Goal: Task Accomplishment & Management: Complete application form

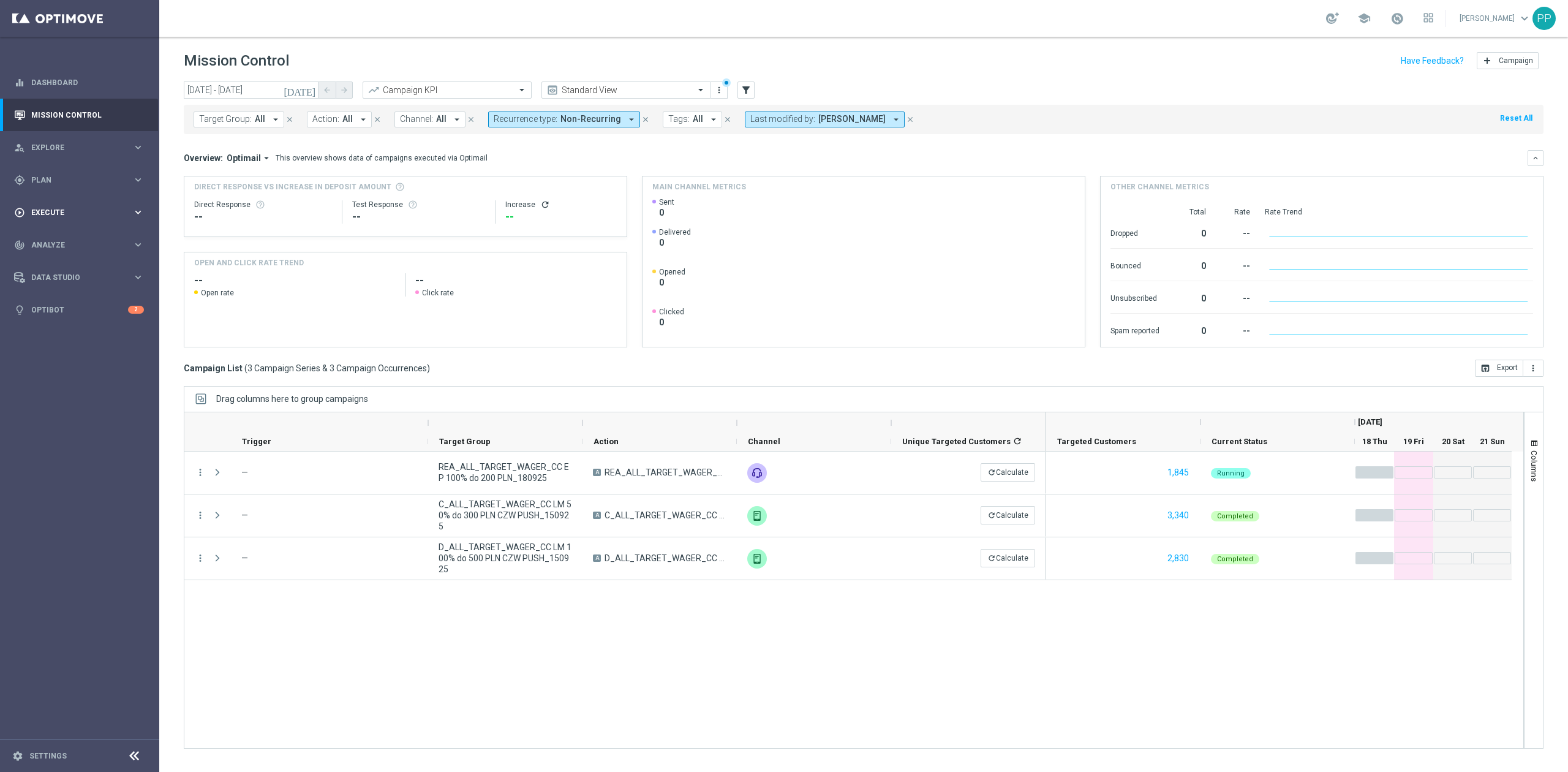
click at [57, 204] on div "play_circle_outline Execute keyboard_arrow_right" at bounding box center [78, 213] width 158 height 33
click at [66, 236] on link "Campaign Builder" at bounding box center [79, 238] width 96 height 10
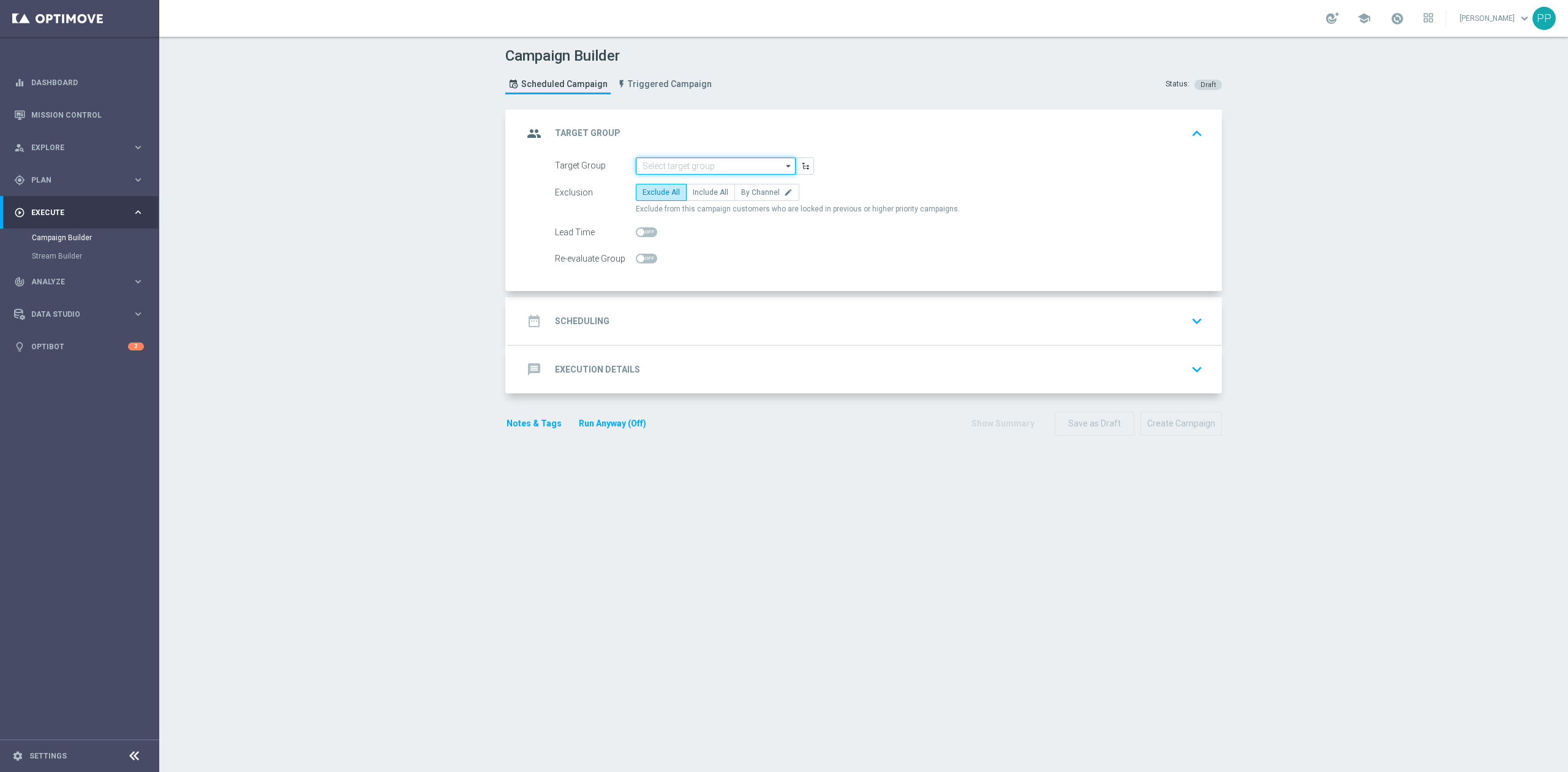
click at [703, 160] on input at bounding box center [715, 166] width 160 height 17
paste input "D_ALL_TARGET_WAGER_CC LM100% do 500 PLN SB PUSH_180925"
click at [703, 179] on div "D_ALL_TARGET_WAGER_CC LM100% do 500 PLN SB PUSH_180925" at bounding box center [716, 190] width 147 height 22
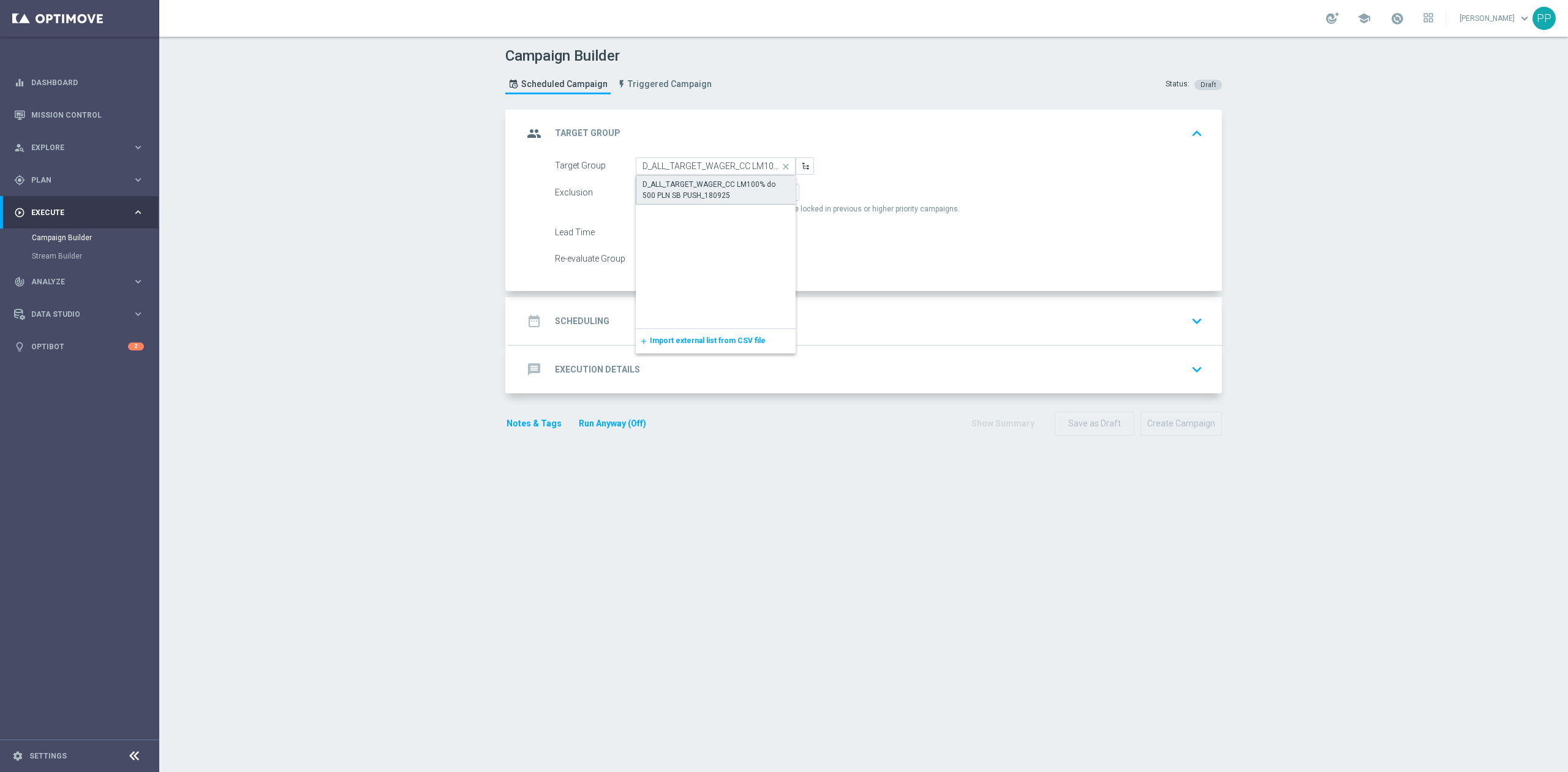
type input "D_ALL_TARGET_WAGER_CC LM100% do 500 PLN SB PUSH_180925"
checkbox input "true"
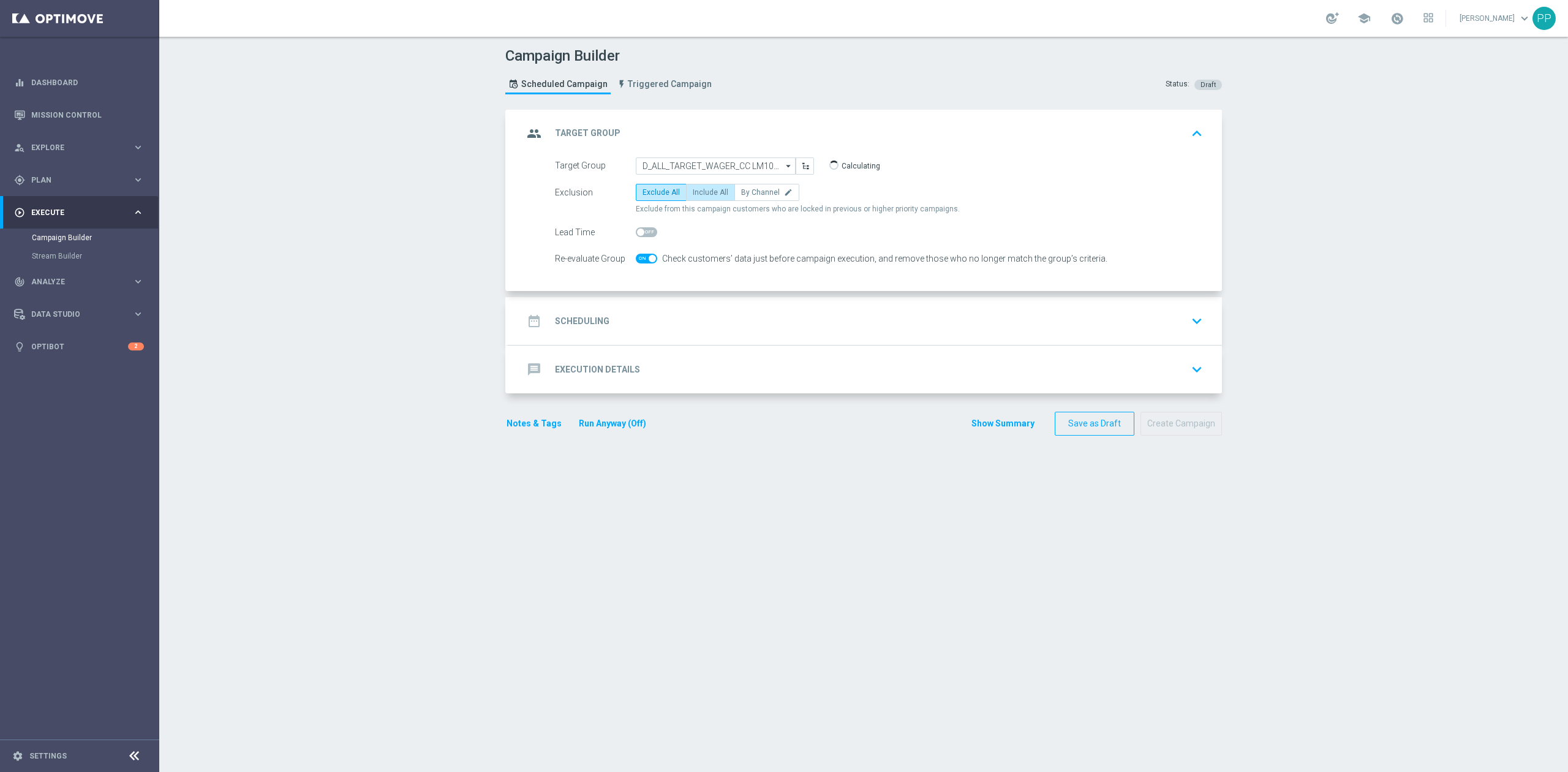
click at [711, 196] on label "Include All" at bounding box center [710, 193] width 49 height 17
click at [700, 196] on input "Include All" at bounding box center [696, 194] width 8 height 8
radio input "true"
click at [708, 309] on div "date_range Scheduling keyboard_arrow_down" at bounding box center [864, 320] width 713 height 47
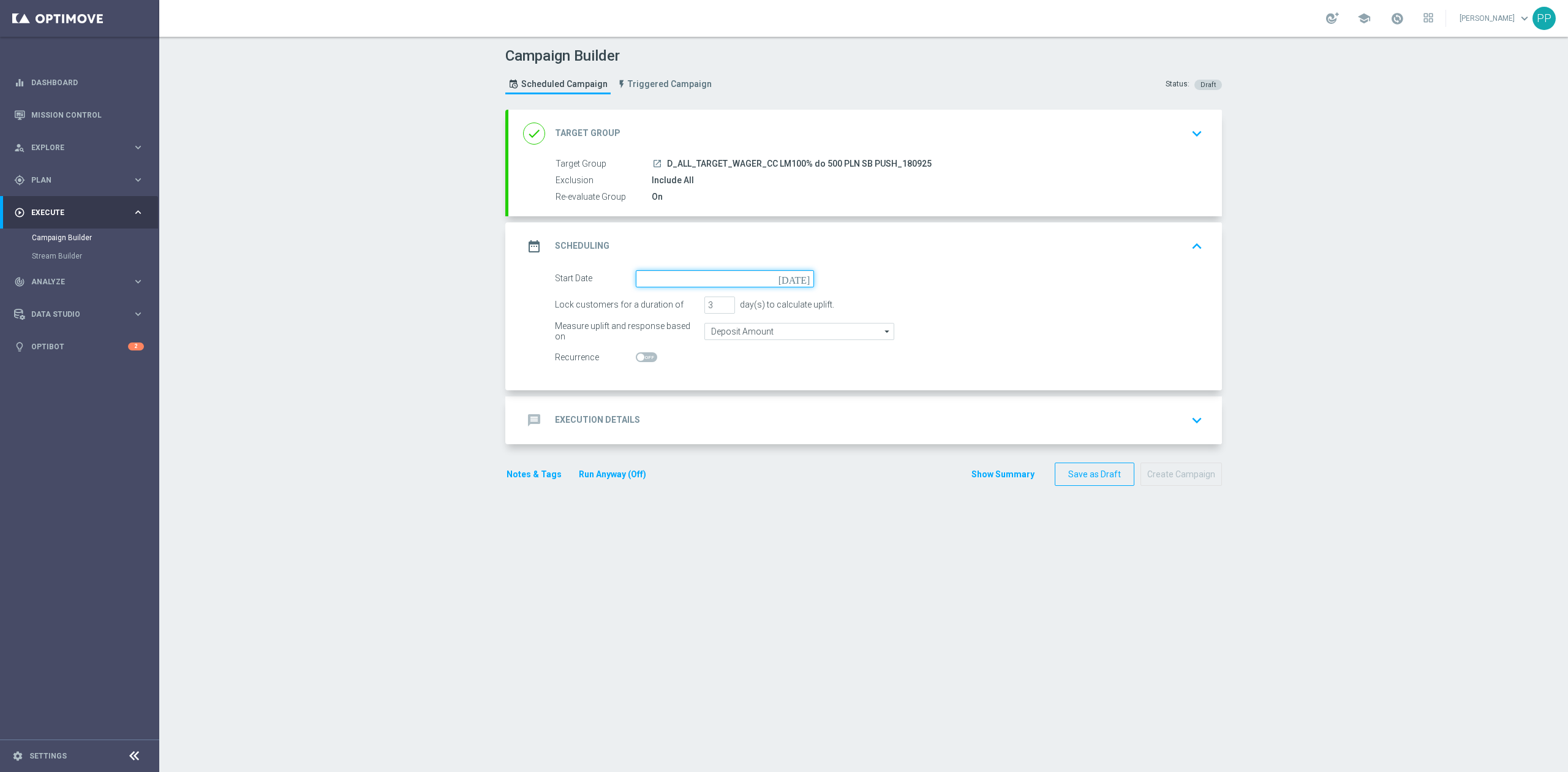
click at [682, 275] on input at bounding box center [725, 279] width 178 height 17
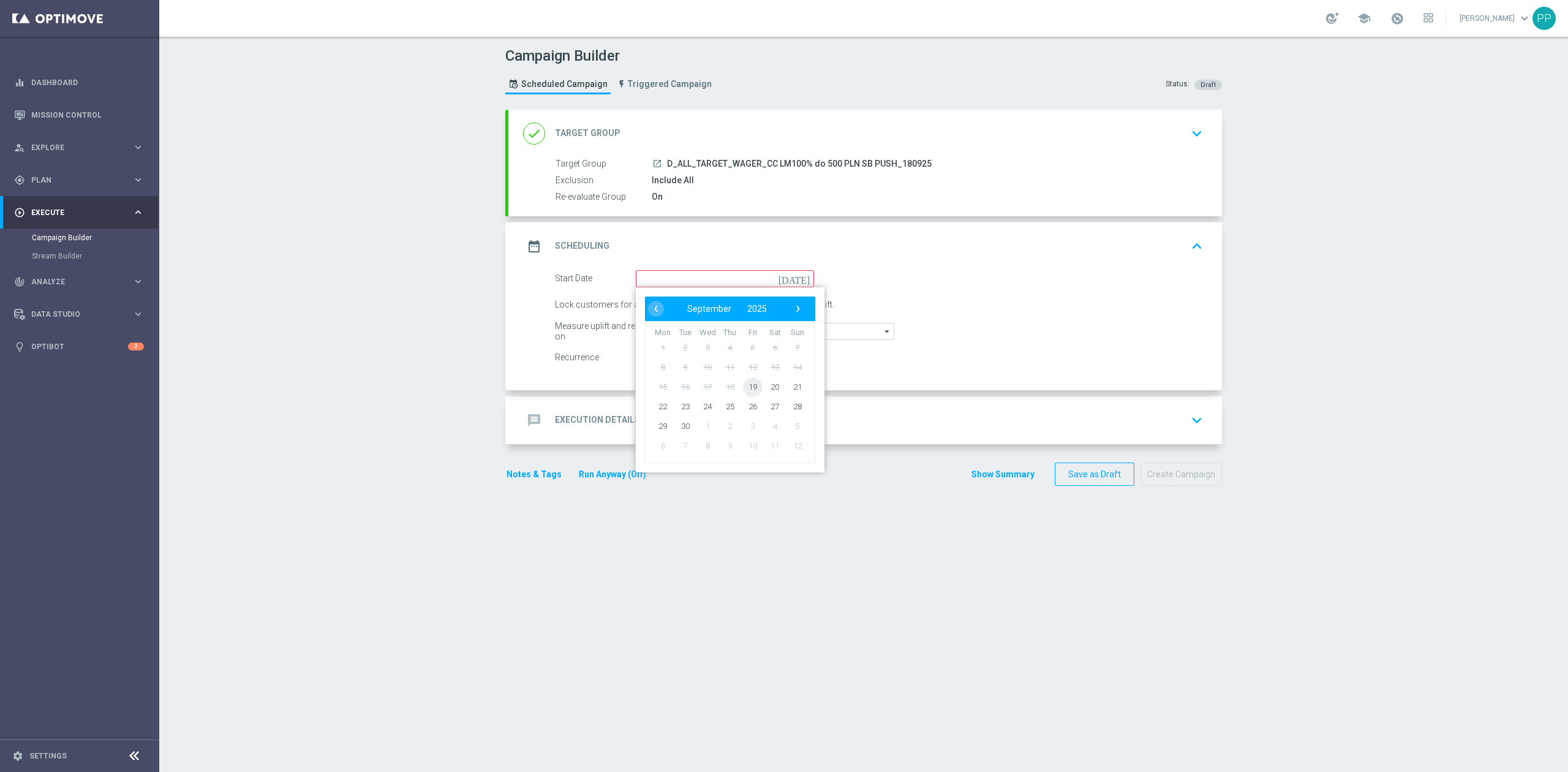
click at [749, 382] on span "19" at bounding box center [753, 386] width 19 height 19
type input "19 Sep 2025"
drag, startPoint x: 706, startPoint y: 305, endPoint x: 675, endPoint y: 307, distance: 31.1
click at [675, 307] on div "Lock customers for a duration of 3 day(s) to calculate uplift." at bounding box center [878, 305] width 666 height 17
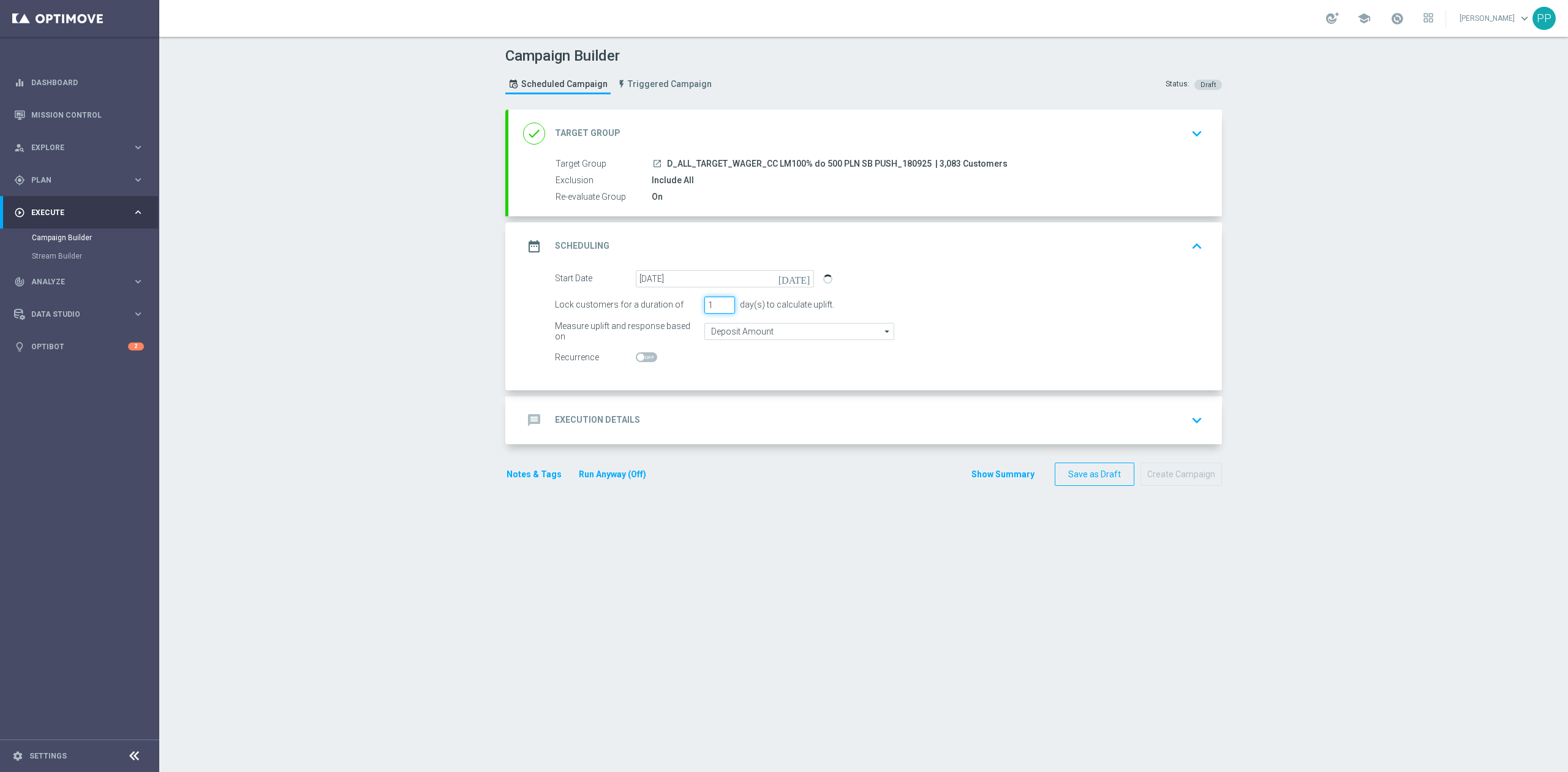
type input "1"
click at [735, 333] on input "Deposit Amount" at bounding box center [799, 332] width 190 height 17
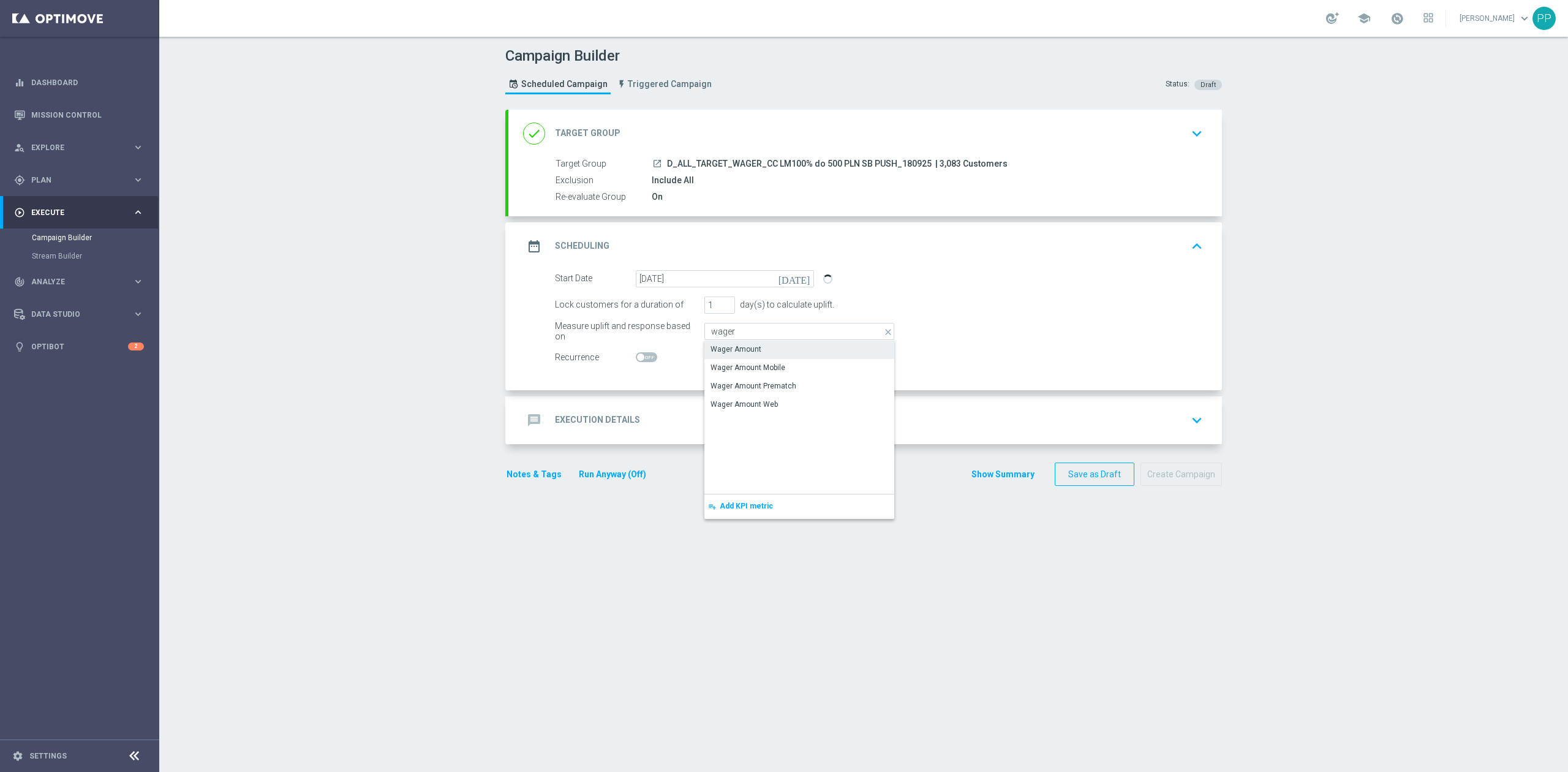
click at [736, 346] on div "Wager Amount" at bounding box center [735, 348] width 51 height 11
type input "Wager Amount"
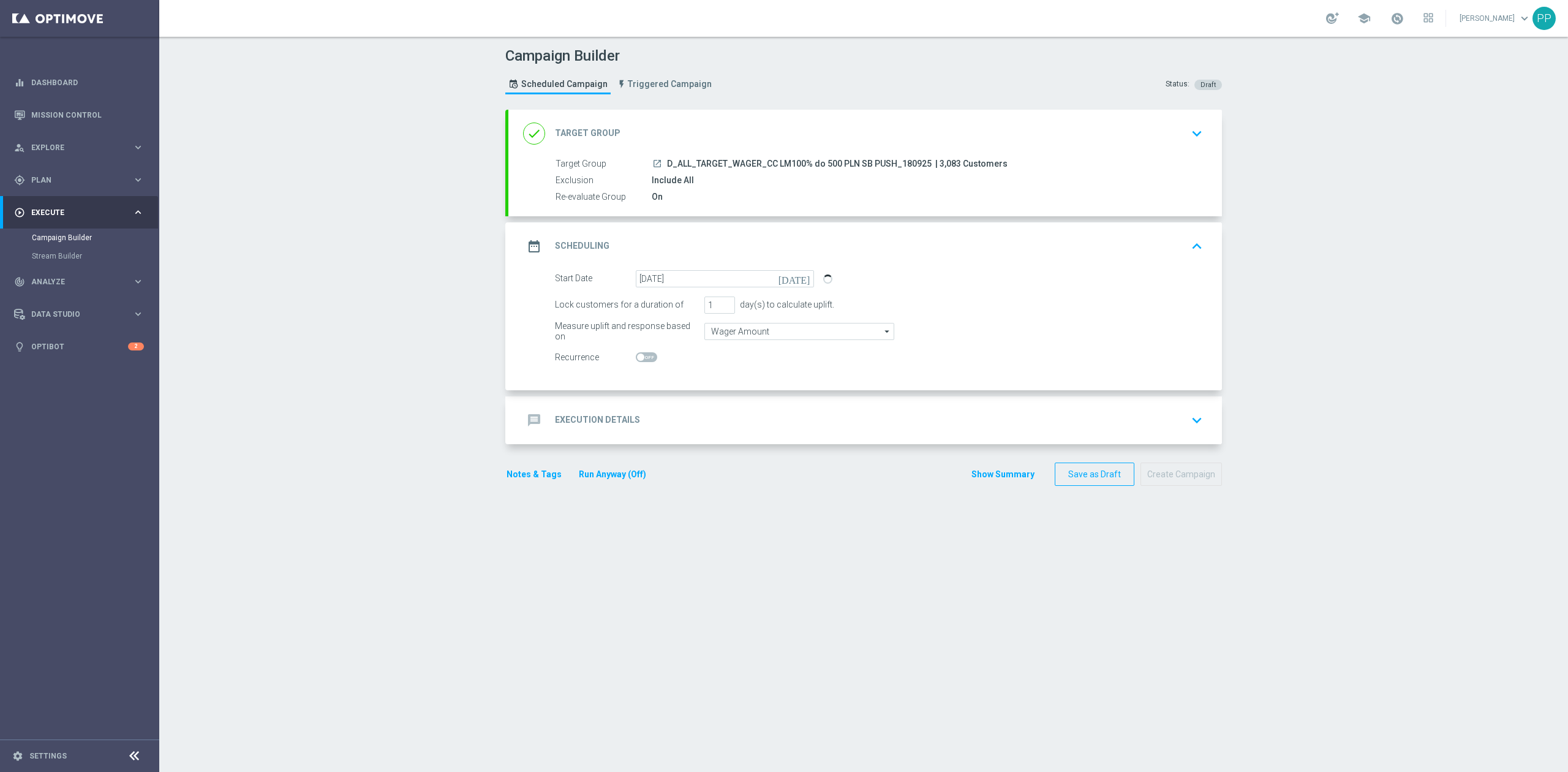
click at [721, 398] on div "message Execution Details keyboard_arrow_down" at bounding box center [864, 420] width 713 height 47
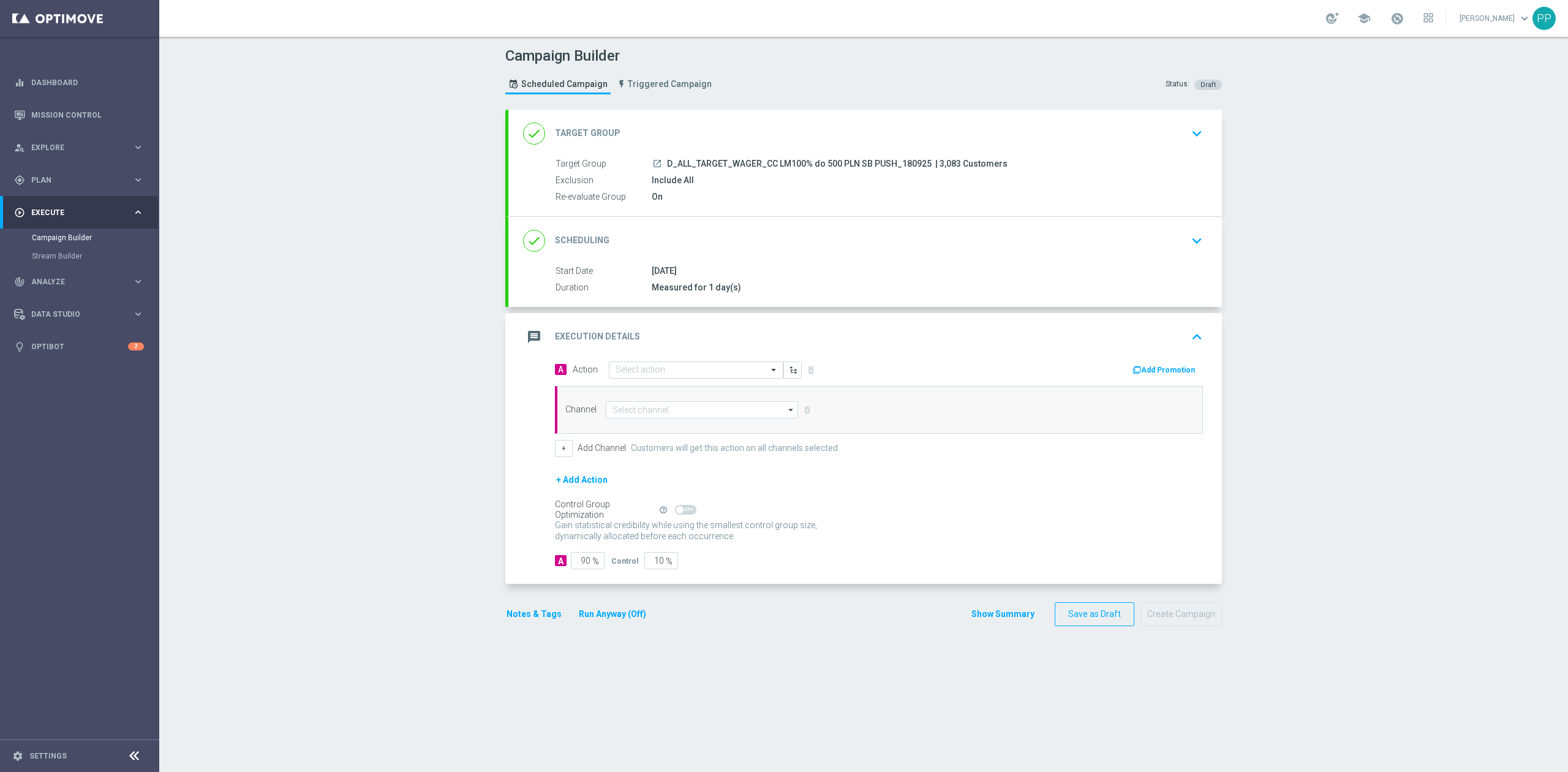
click at [712, 243] on div "done Scheduling keyboard_arrow_down" at bounding box center [865, 241] width 684 height 23
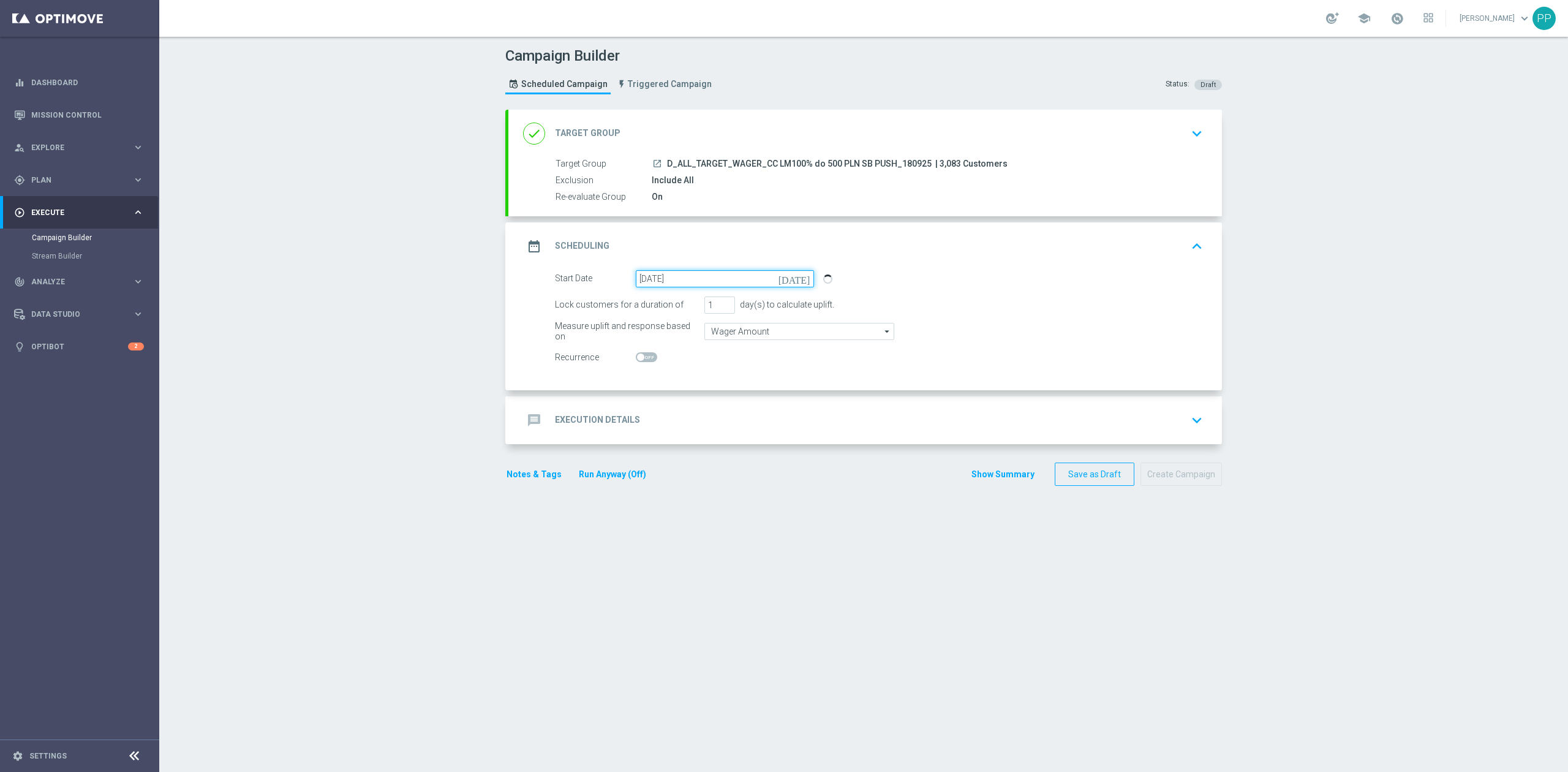
click at [690, 278] on input "19 Sep 2025" at bounding box center [725, 279] width 178 height 17
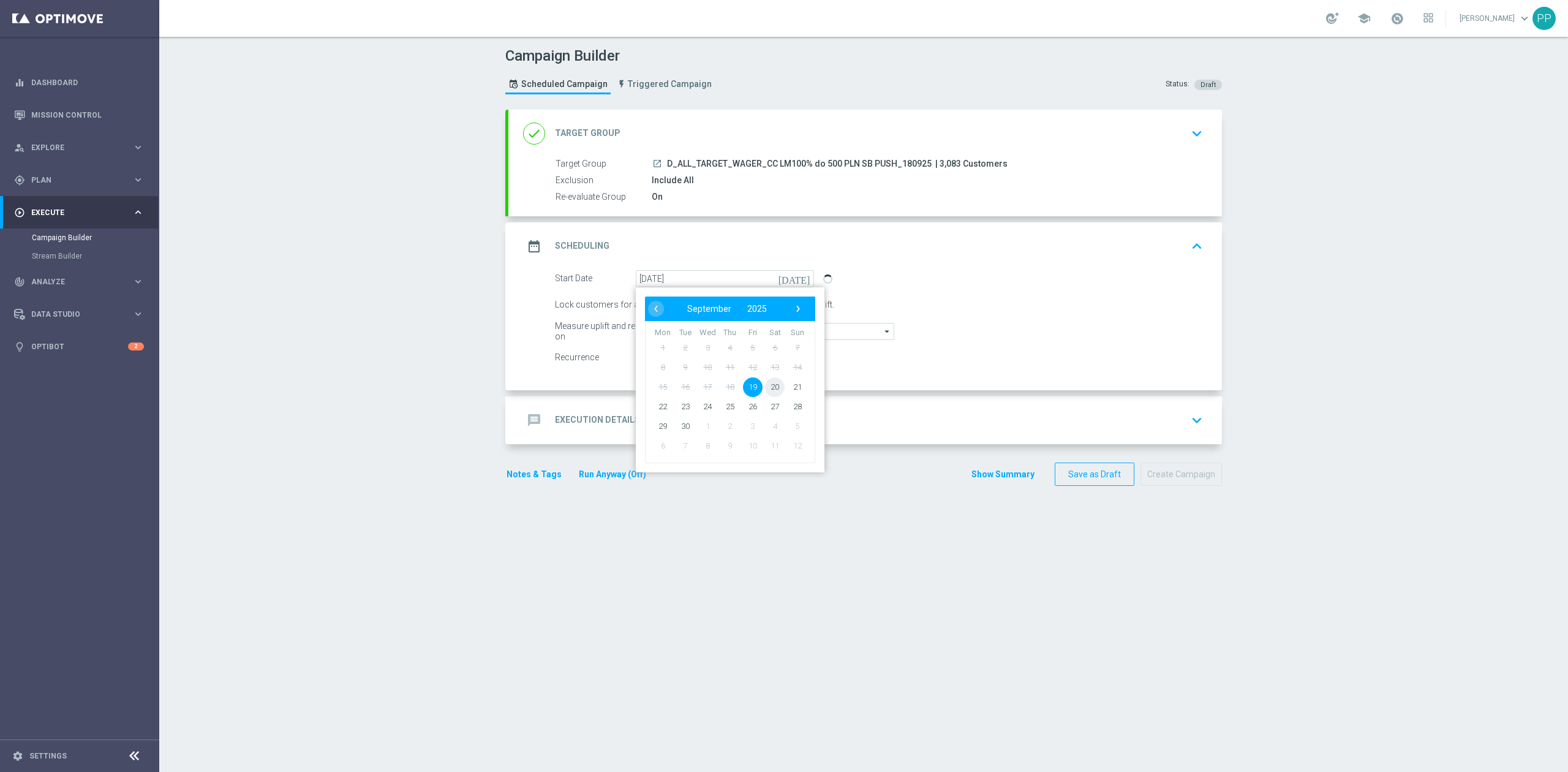
click at [765, 385] on span "20" at bounding box center [775, 386] width 19 height 19
type input "20 Sep 2025"
click at [755, 402] on div "message Execution Details keyboard_arrow_down" at bounding box center [864, 420] width 713 height 47
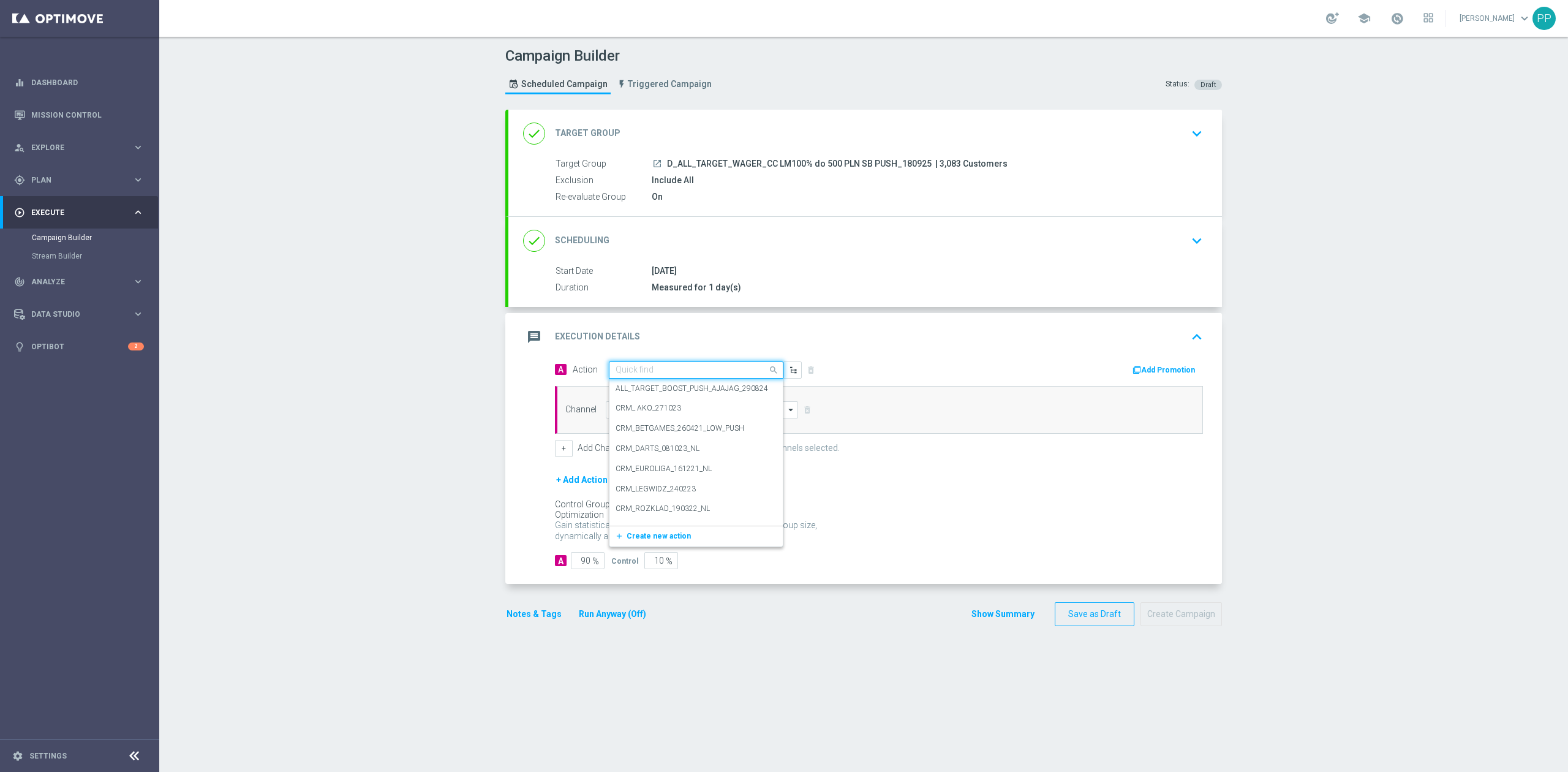
click at [727, 363] on div "Quick find" at bounding box center [695, 370] width 174 height 17
click at [679, 542] on button "add_new Create new action" at bounding box center [694, 536] width 169 height 15
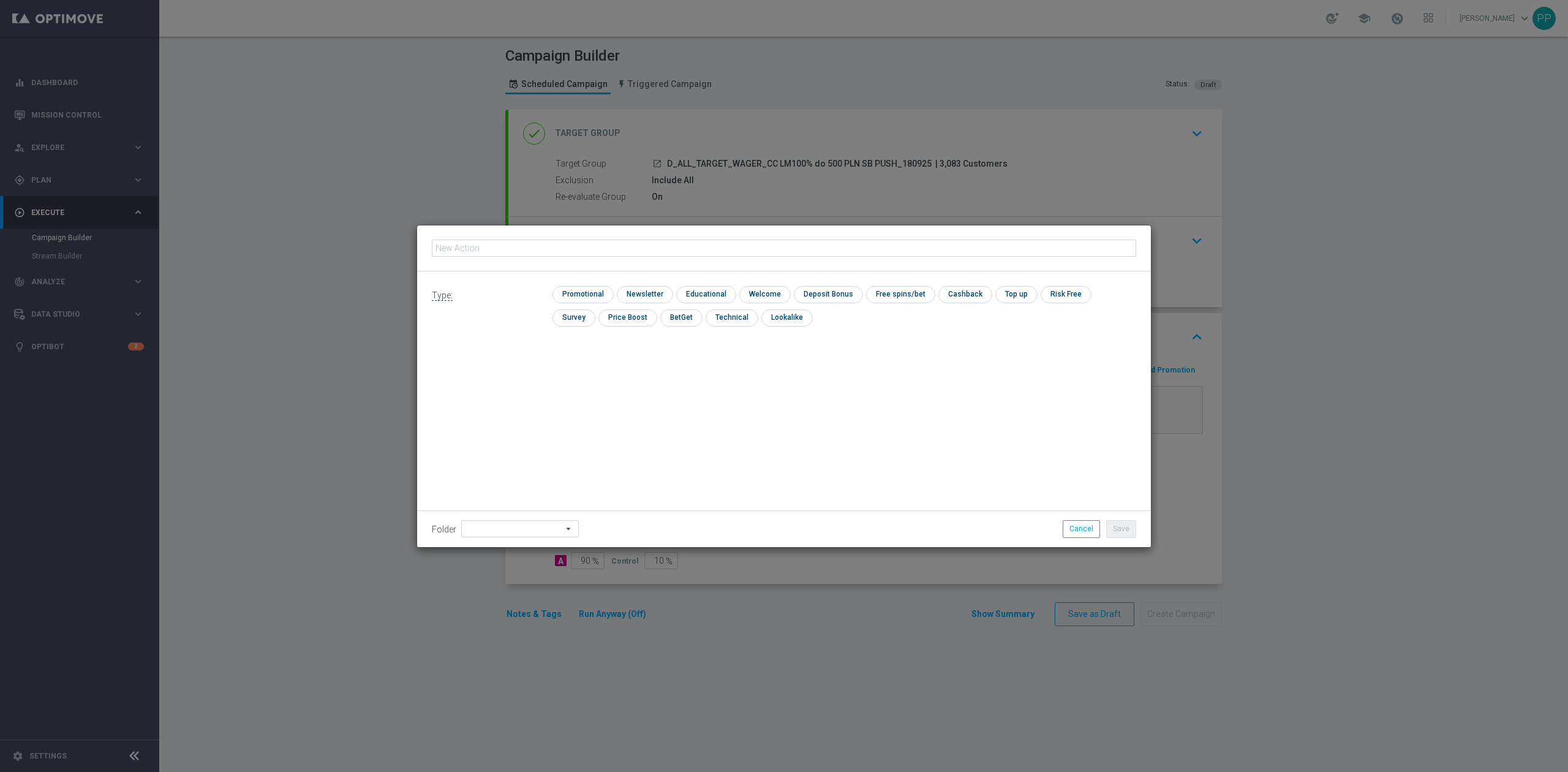
type input "D_ALL_TARGET_WAGER_CC LM100% do 500 PLN SB PUSH_180925"
click at [600, 296] on input "checkbox" at bounding box center [581, 294] width 58 height 16
checkbox input "true"
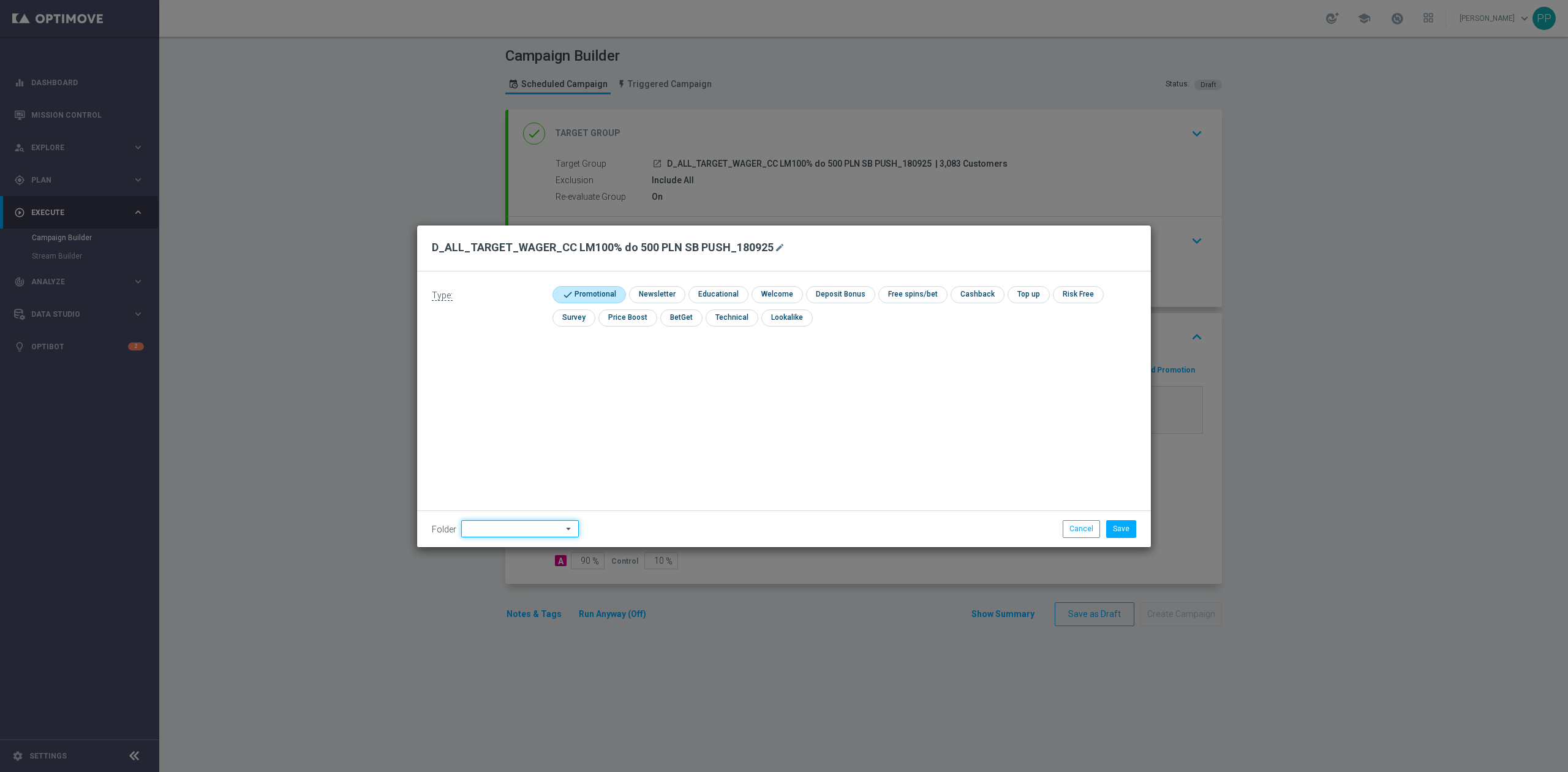
click at [495, 531] on input at bounding box center [520, 528] width 118 height 17
click at [512, 372] on div "9. Wrzesień 2025" at bounding box center [496, 374] width 59 height 11
type input "9. Wrzesień 2025"
click at [689, 387] on div "Type: check Promotional check Newsletter check Educational check Welcome check …" at bounding box center [784, 408] width 733 height 276
click at [1110, 526] on button "Save" at bounding box center [1120, 528] width 30 height 17
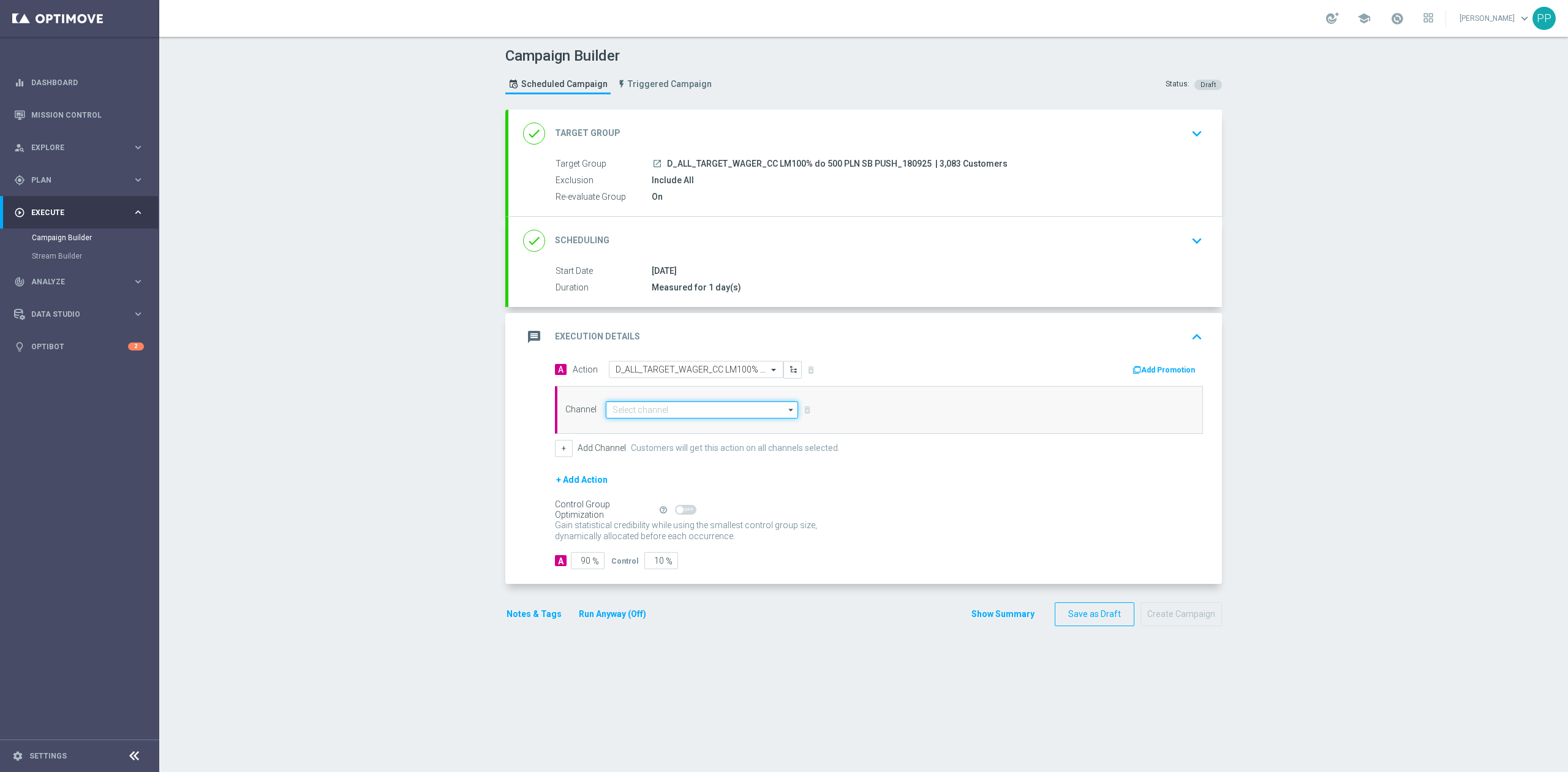
click at [750, 409] on input at bounding box center [701, 410] width 192 height 17
click at [674, 454] on div "XtremePush" at bounding box center [696, 454] width 182 height 17
type input "XtremePush"
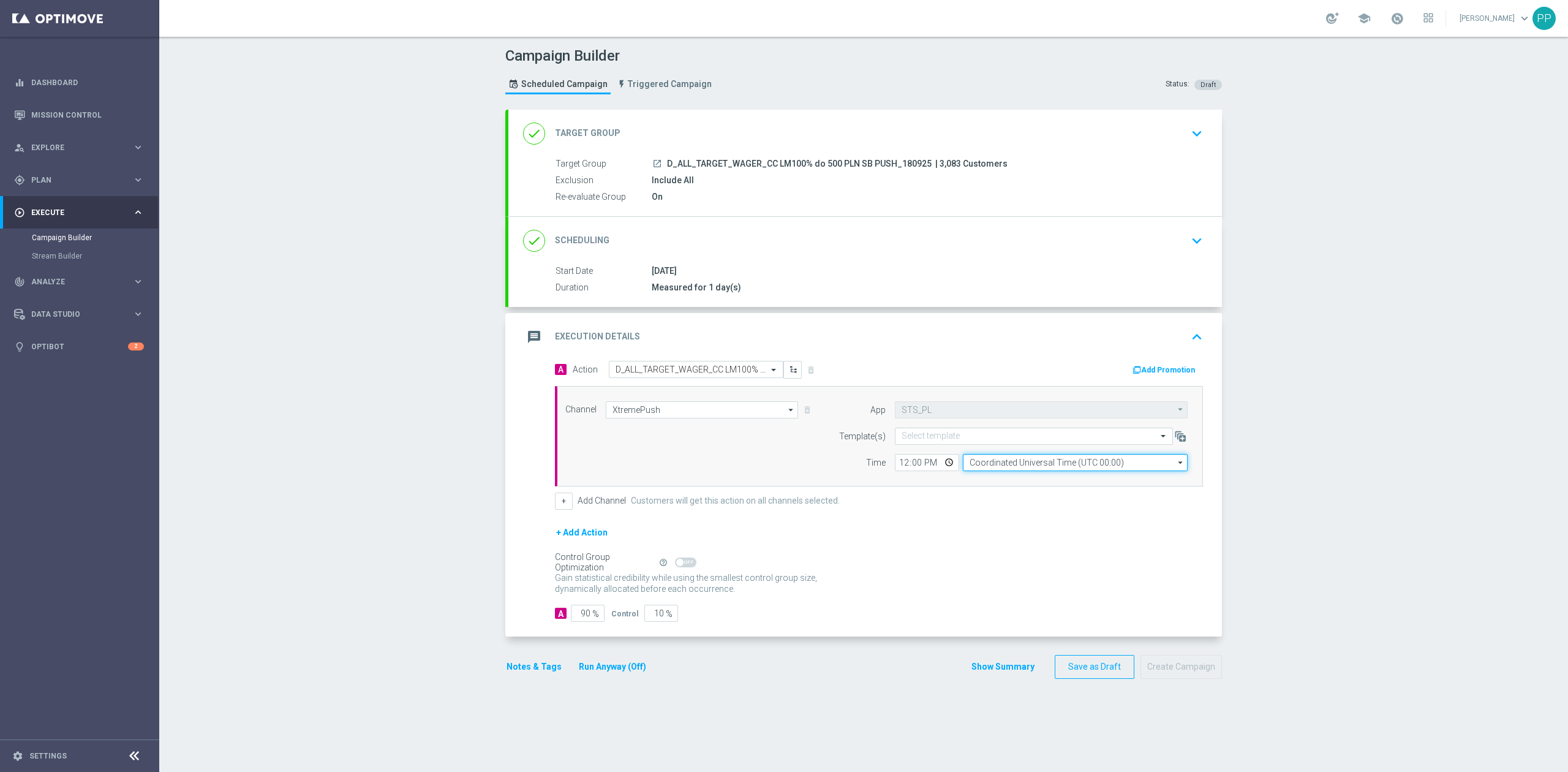
click at [1005, 464] on input "Coordinated Universal Time (UTC 00:00)" at bounding box center [1075, 462] width 224 height 17
click at [1037, 471] on div "Show Selected 0 of NaN" at bounding box center [1075, 471] width 225 height 1
click at [1037, 475] on div "Central European Time (Warsaw) (UTC +02:00)" at bounding box center [1075, 480] width 225 height 17
type input "Central European Time (Warsaw) (UTC +02:00)"
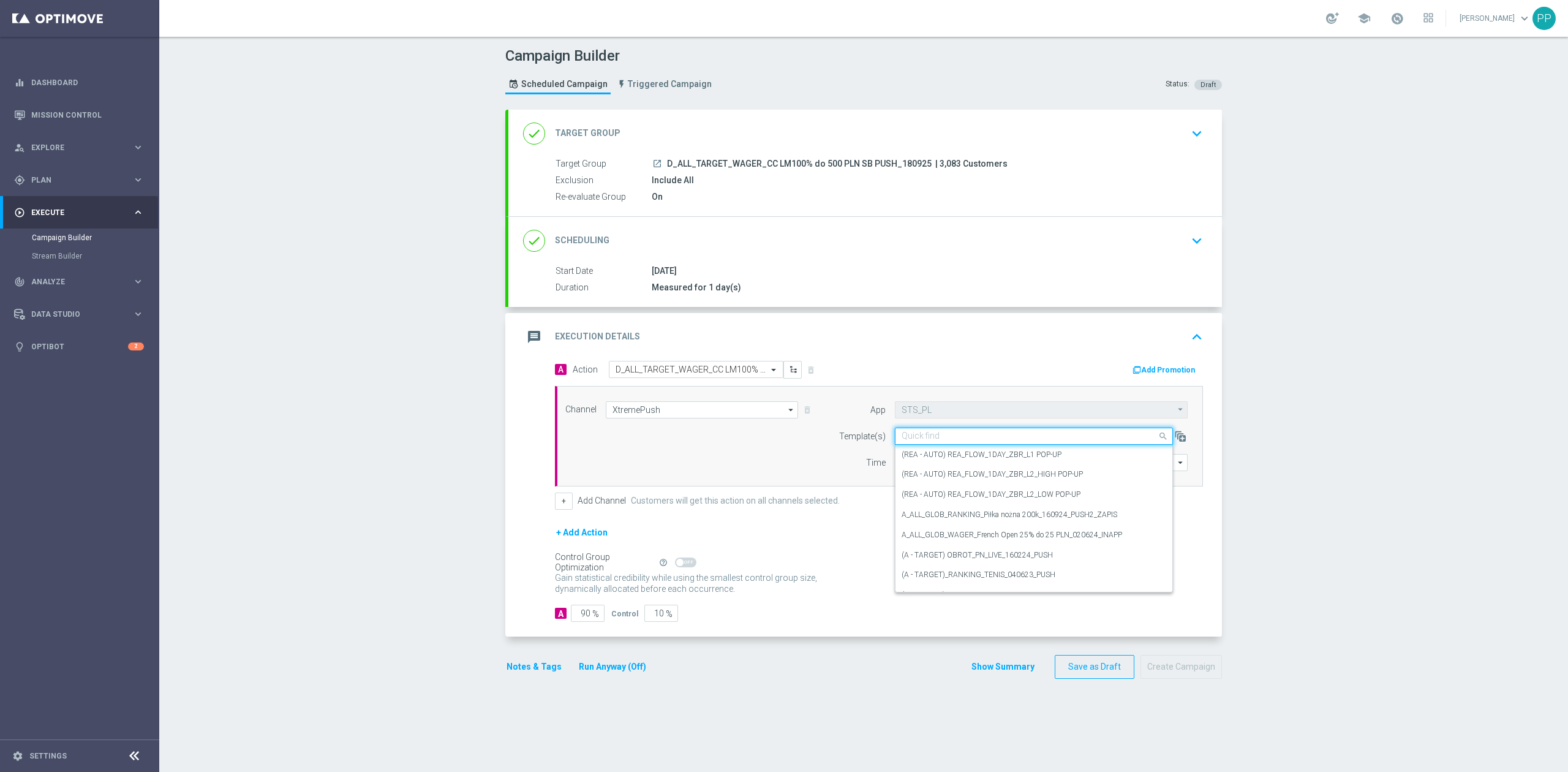
click at [907, 436] on input "text" at bounding box center [1021, 436] width 240 height 11
paste input "D_ALL_TARGET_WAGER_CC LM100% do 500 PLN SB PUSH_180925"
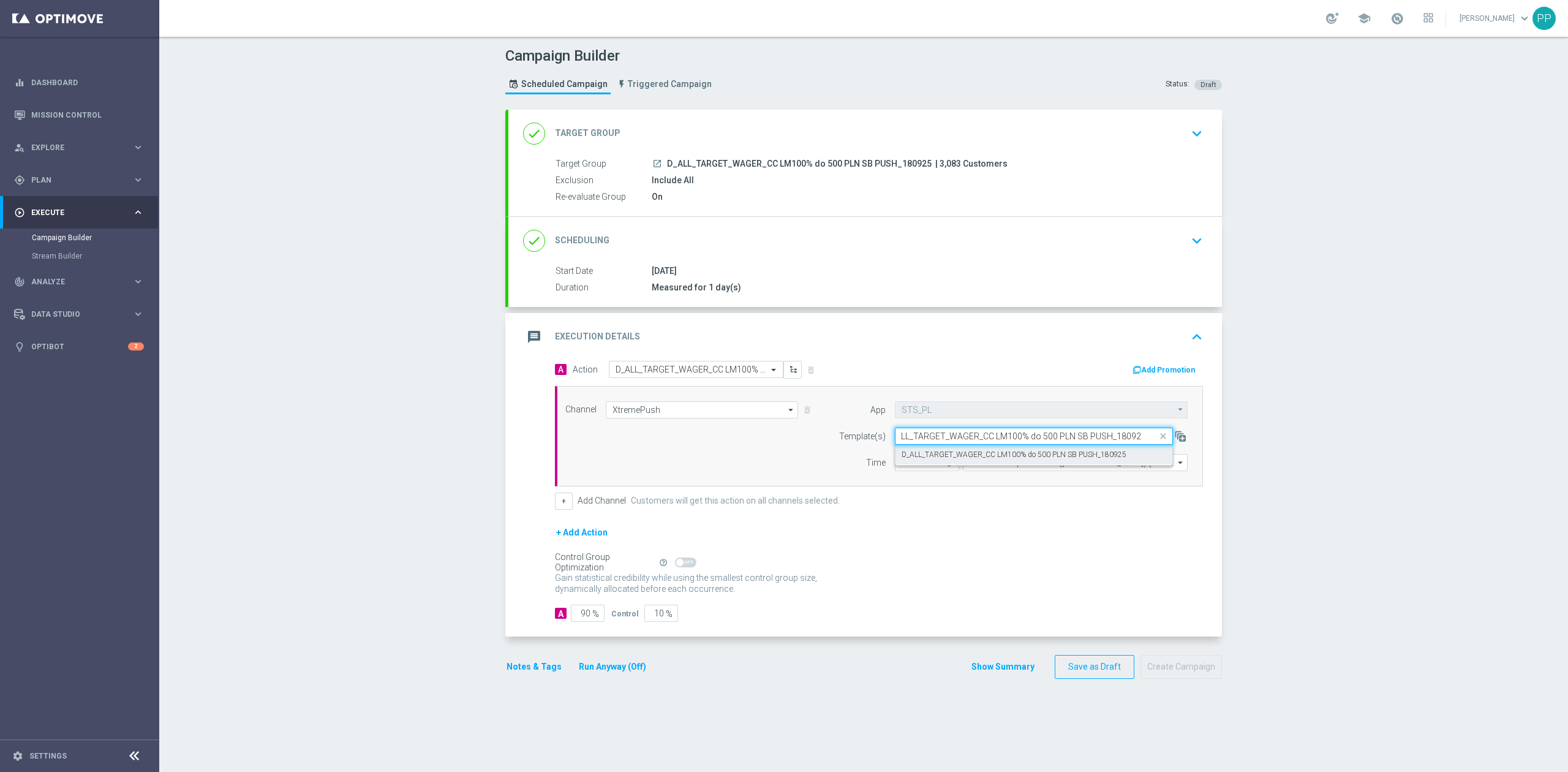
click at [907, 452] on label "D_ALL_TARGET_WAGER_CC LM100% do 500 PLN SB PUSH_180925" at bounding box center [1014, 455] width 224 height 11
type input "D_ALL_TARGET_WAGER_CC LM100% do 500 PLN SB PUSH_180925"
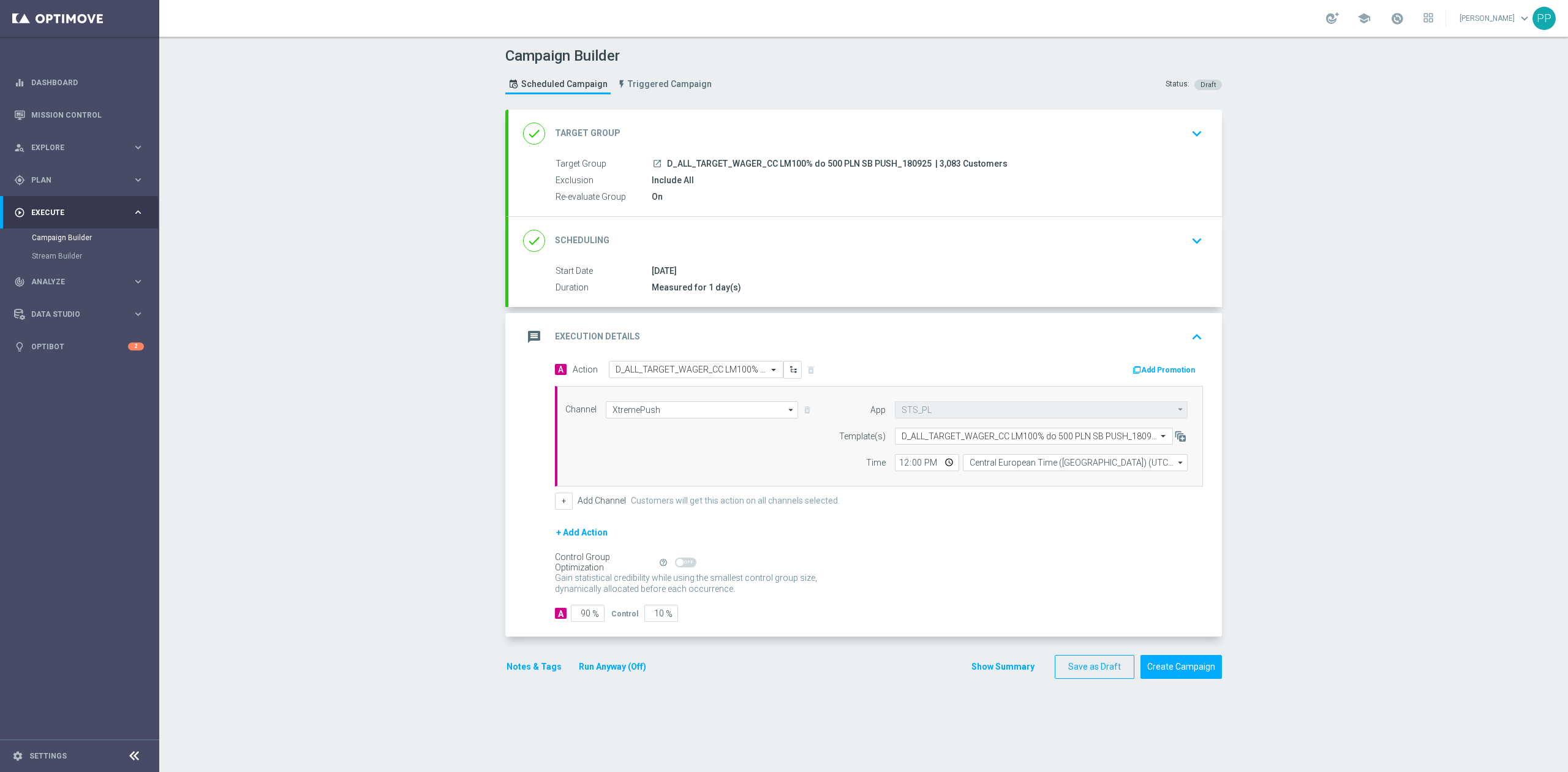
scroll to position [0, 0]
click at [895, 464] on input "12:00" at bounding box center [927, 462] width 64 height 17
type input "18:30"
click at [580, 622] on input "90" at bounding box center [587, 613] width 34 height 17
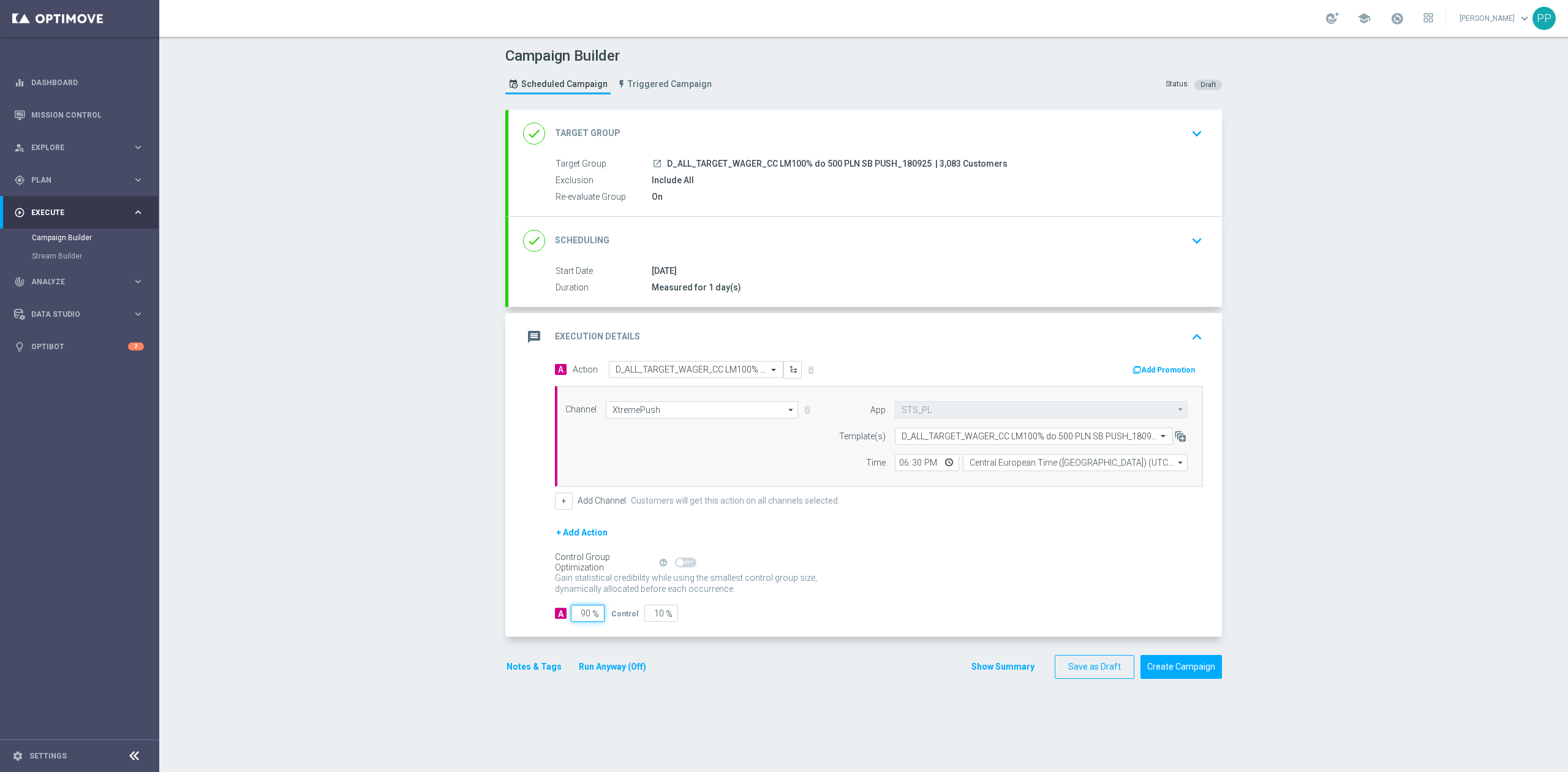
type input "9"
type input "91"
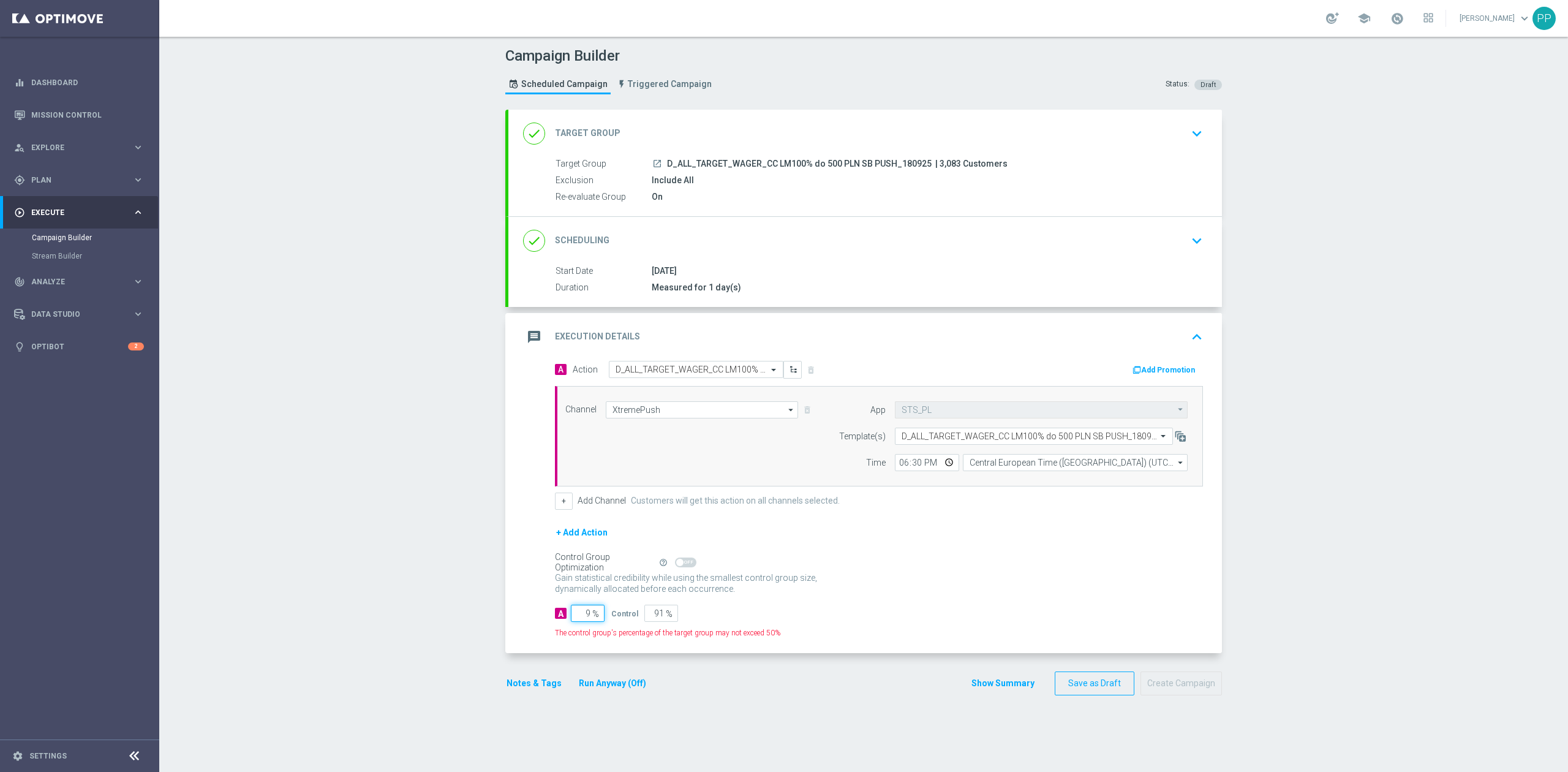
type input "95"
type input "5"
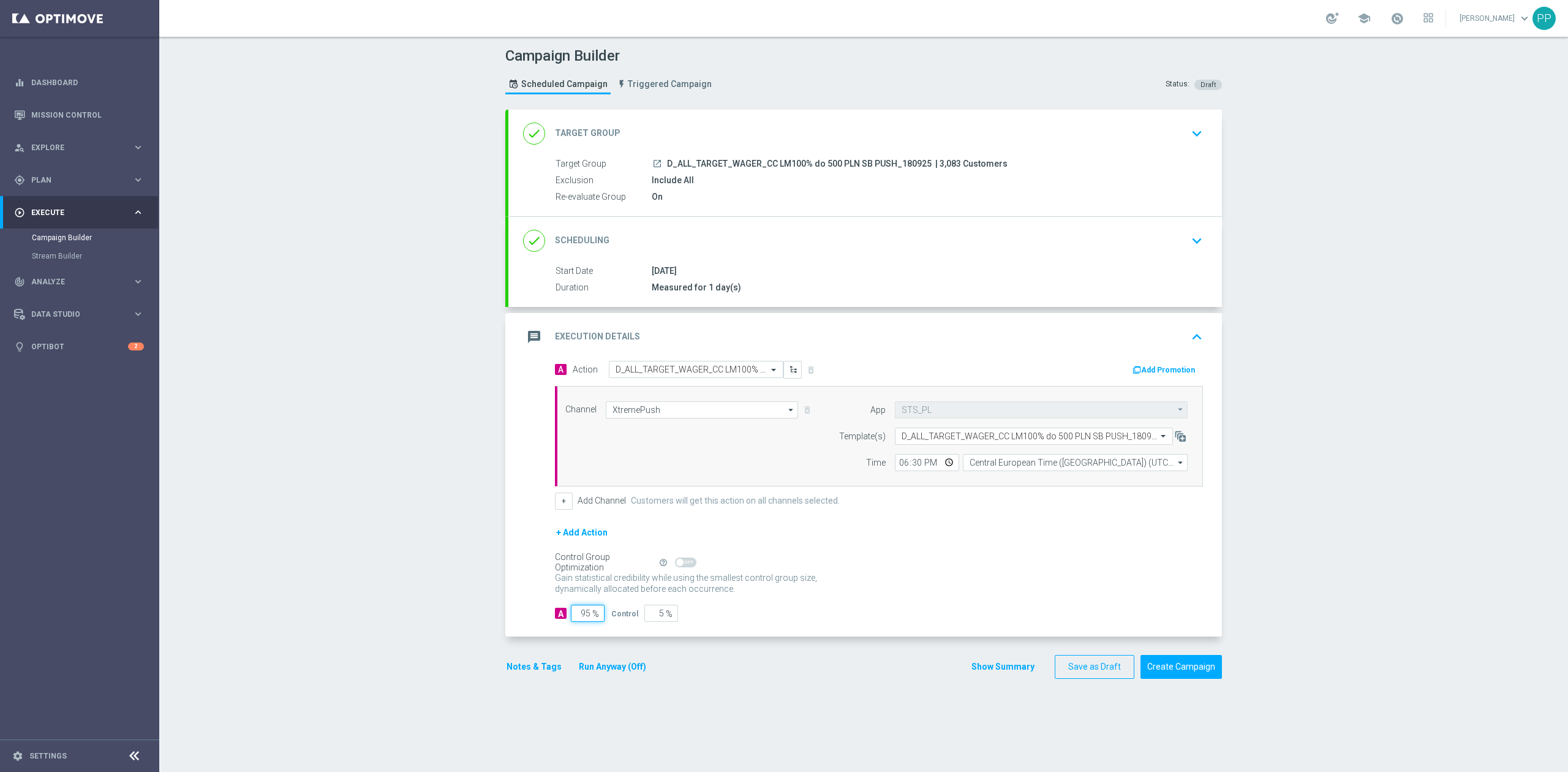
type input "95"
click at [432, 613] on div "Campaign Builder Scheduled Campaign Triggered Campaign Status: Draft done Targe…" at bounding box center [864, 404] width 1408 height 735
click at [526, 673] on button "Notes & Tags" at bounding box center [534, 667] width 58 height 15
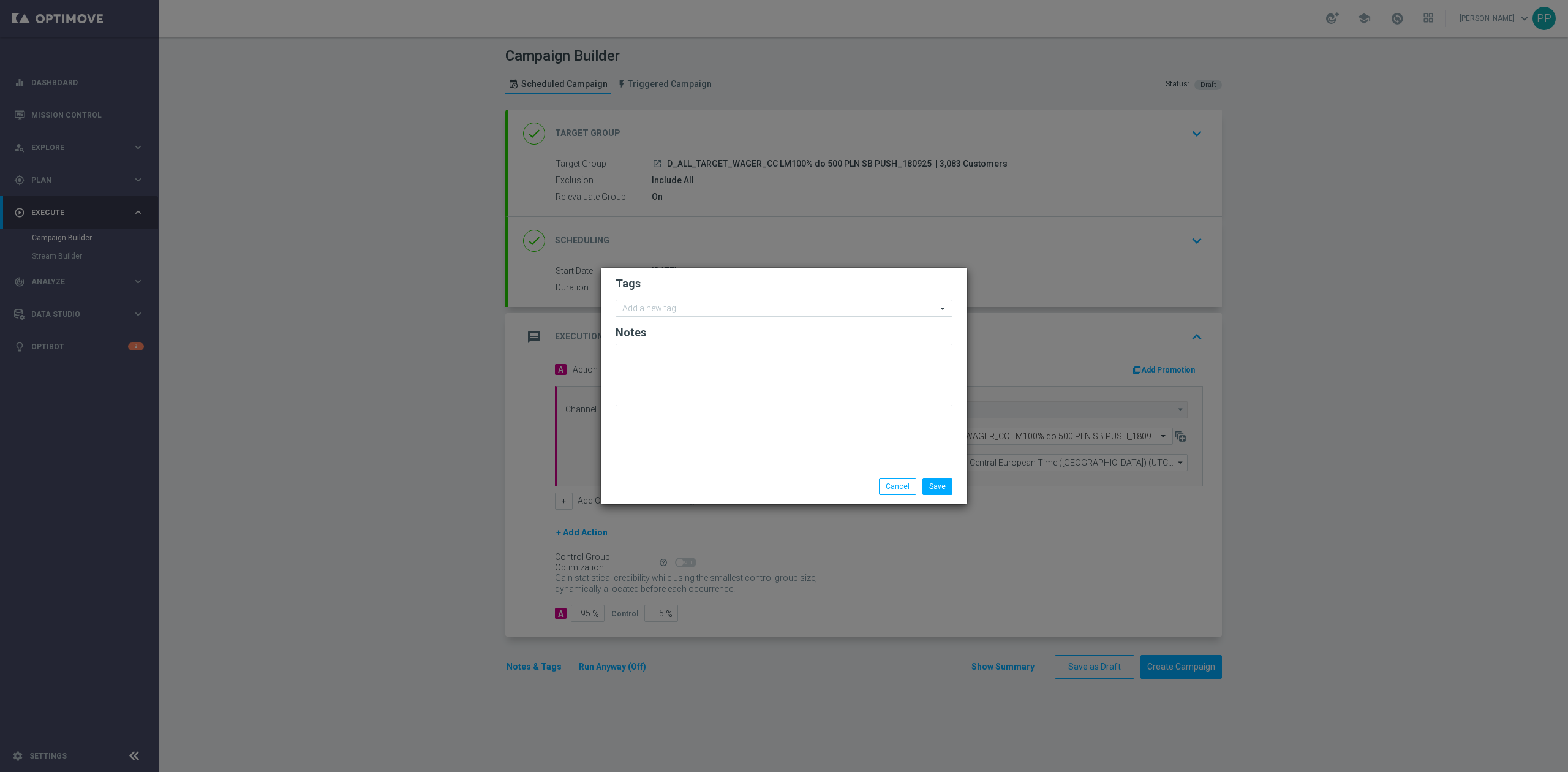
click at [674, 309] on input "text" at bounding box center [779, 309] width 314 height 11
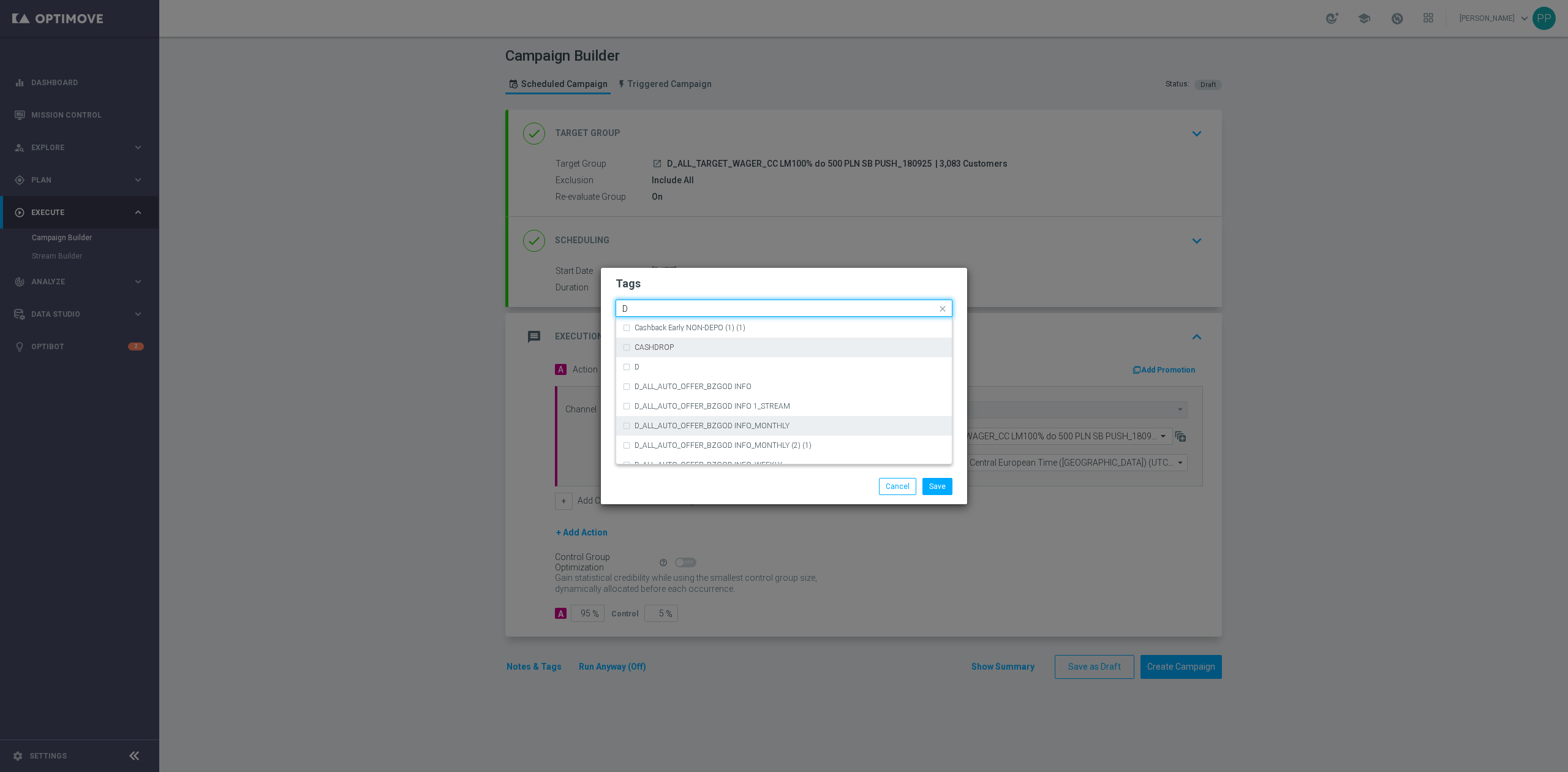
scroll to position [1343, 0]
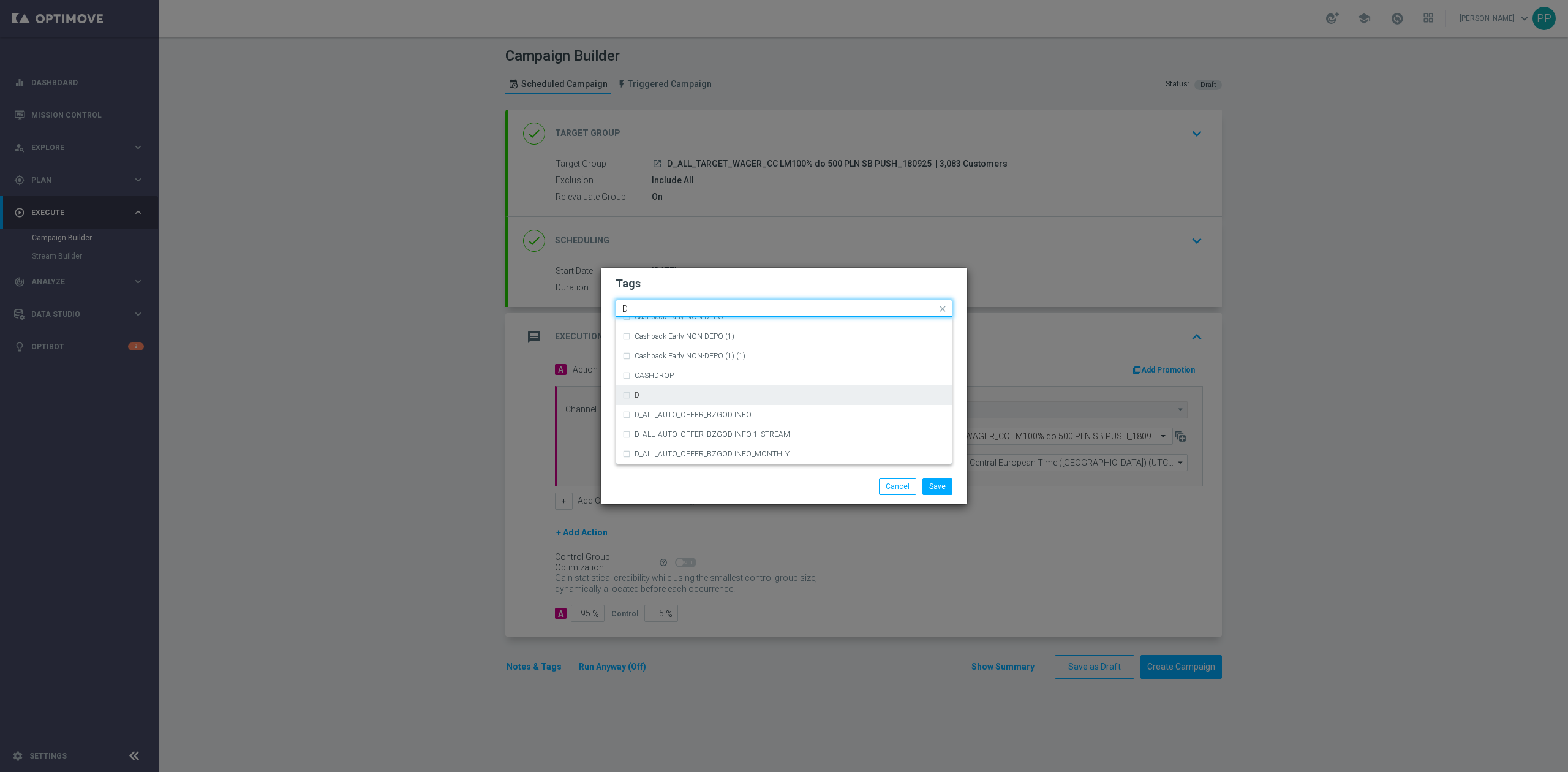
click at [644, 396] on div "D" at bounding box center [790, 396] width 311 height 8
type input "D"
click at [645, 307] on input "D" at bounding box center [779, 309] width 314 height 11
click at [636, 324] on label "ALL" at bounding box center [640, 327] width 13 height 8
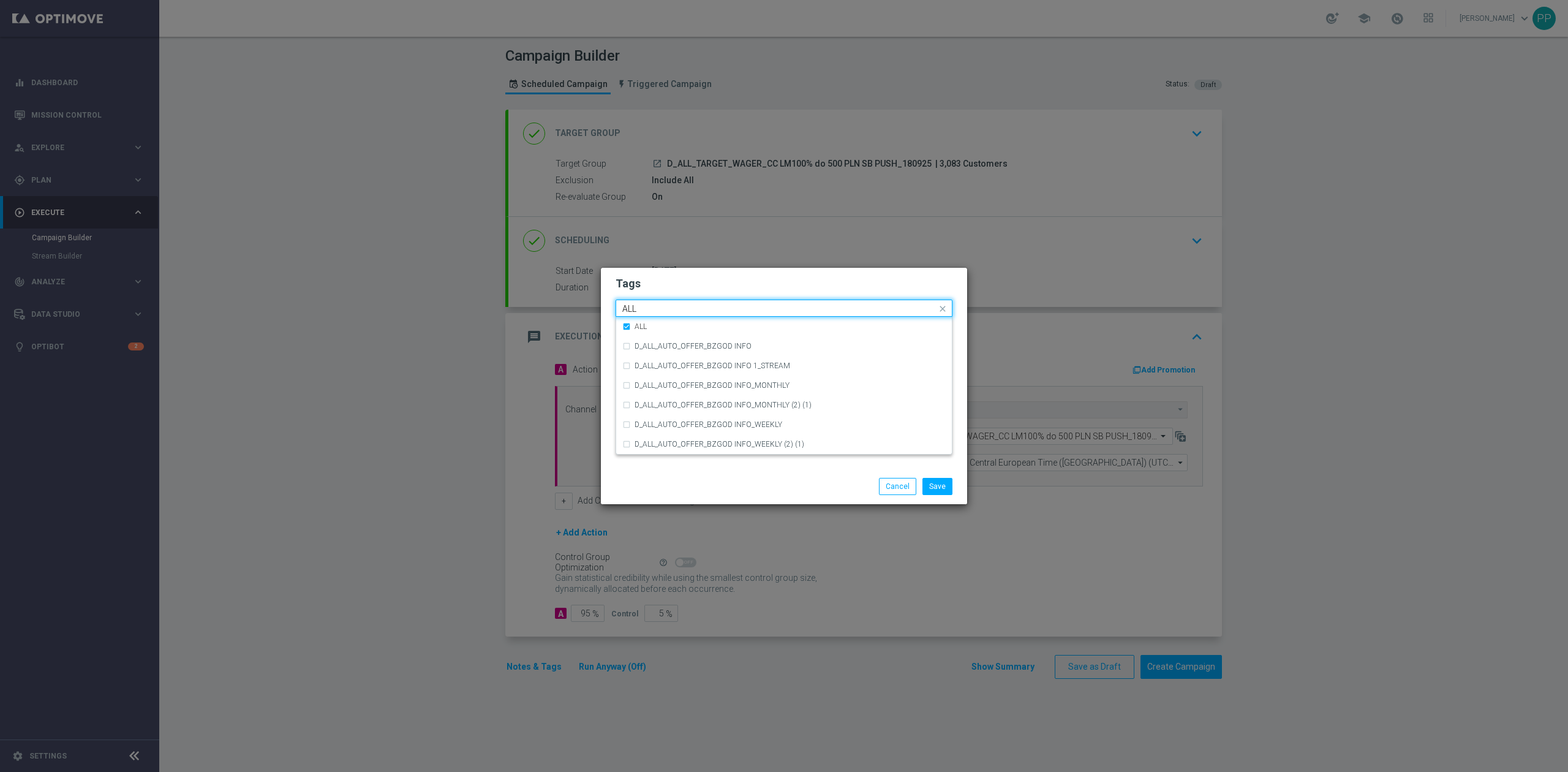
click at [642, 310] on input "ALL" at bounding box center [779, 309] width 314 height 11
type input "A"
click at [657, 378] on div "TARGET" at bounding box center [784, 385] width 323 height 19
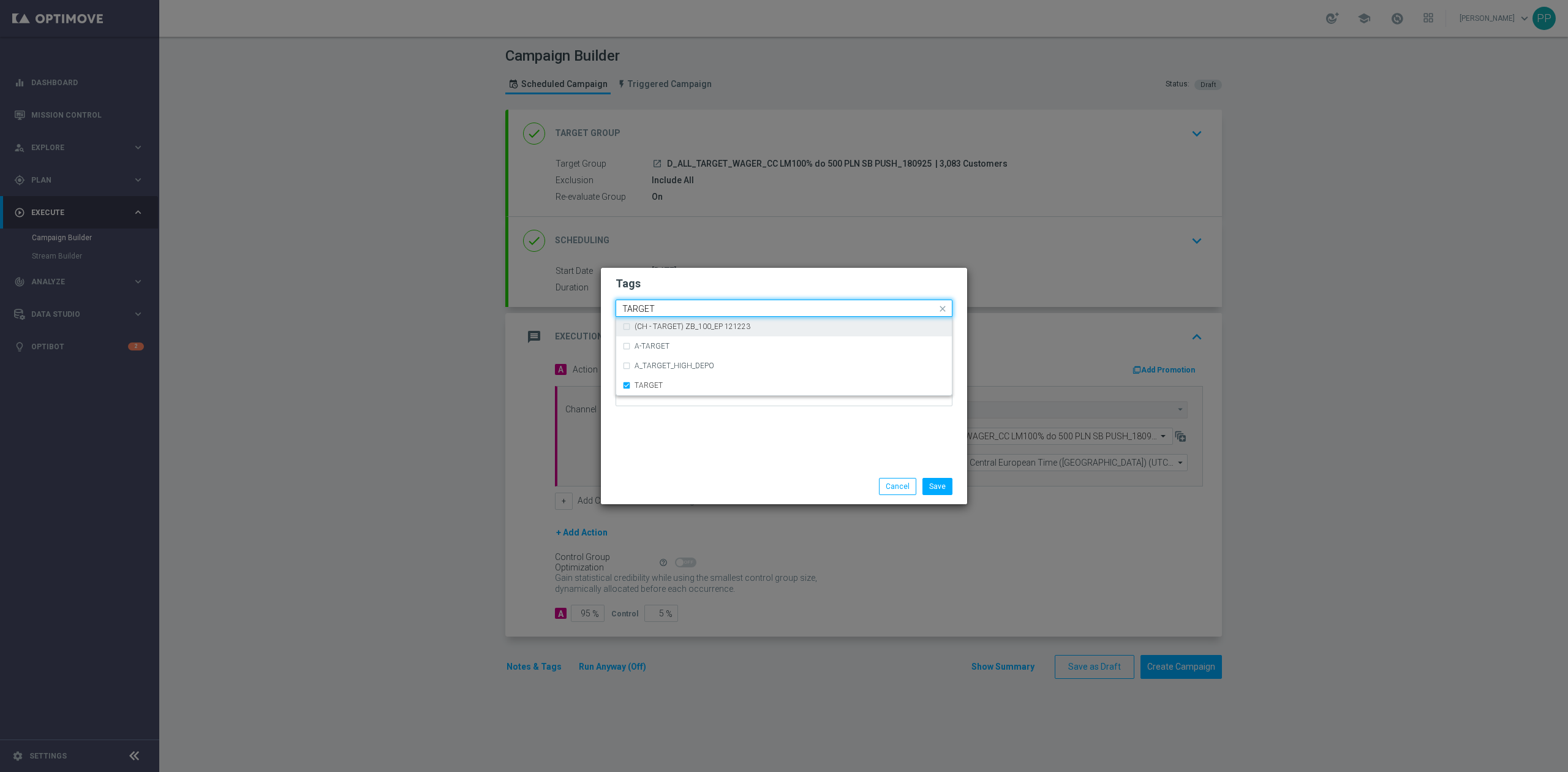
click at [668, 307] on input "TARGET" at bounding box center [779, 309] width 314 height 11
type input "T"
click at [664, 321] on div "WAGER" at bounding box center [784, 326] width 323 height 19
click at [692, 304] on input "WAGER" at bounding box center [779, 309] width 314 height 11
type input "W"
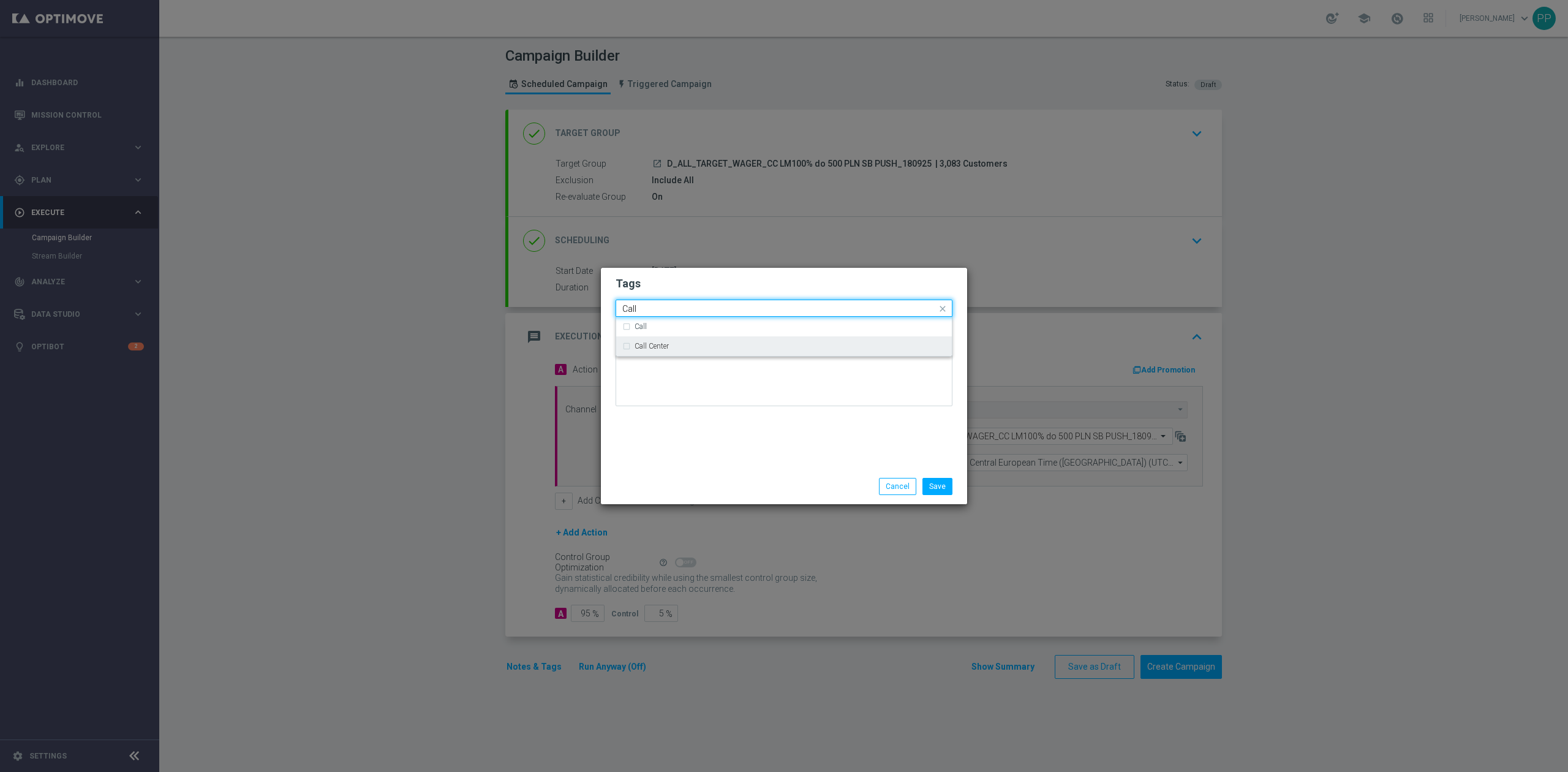
click at [690, 346] on div "Call Center" at bounding box center [790, 346] width 311 height 8
type input "Call"
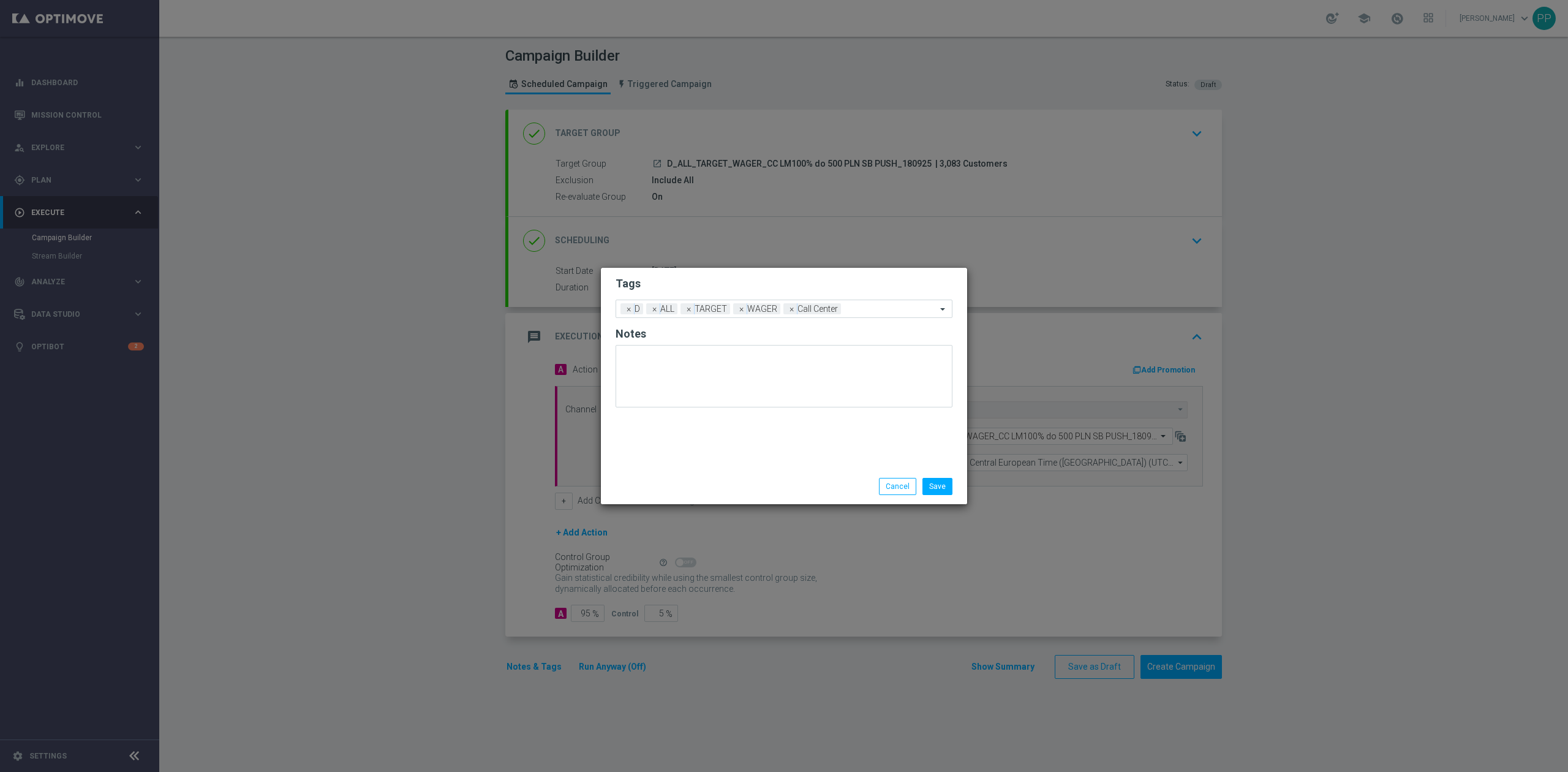
click at [701, 440] on div "Tags Add a new tag × D × ALL × TARGET × WAGER × Call Center Notes" at bounding box center [784, 369] width 367 height 201
click at [937, 489] on button "Save" at bounding box center [936, 487] width 30 height 17
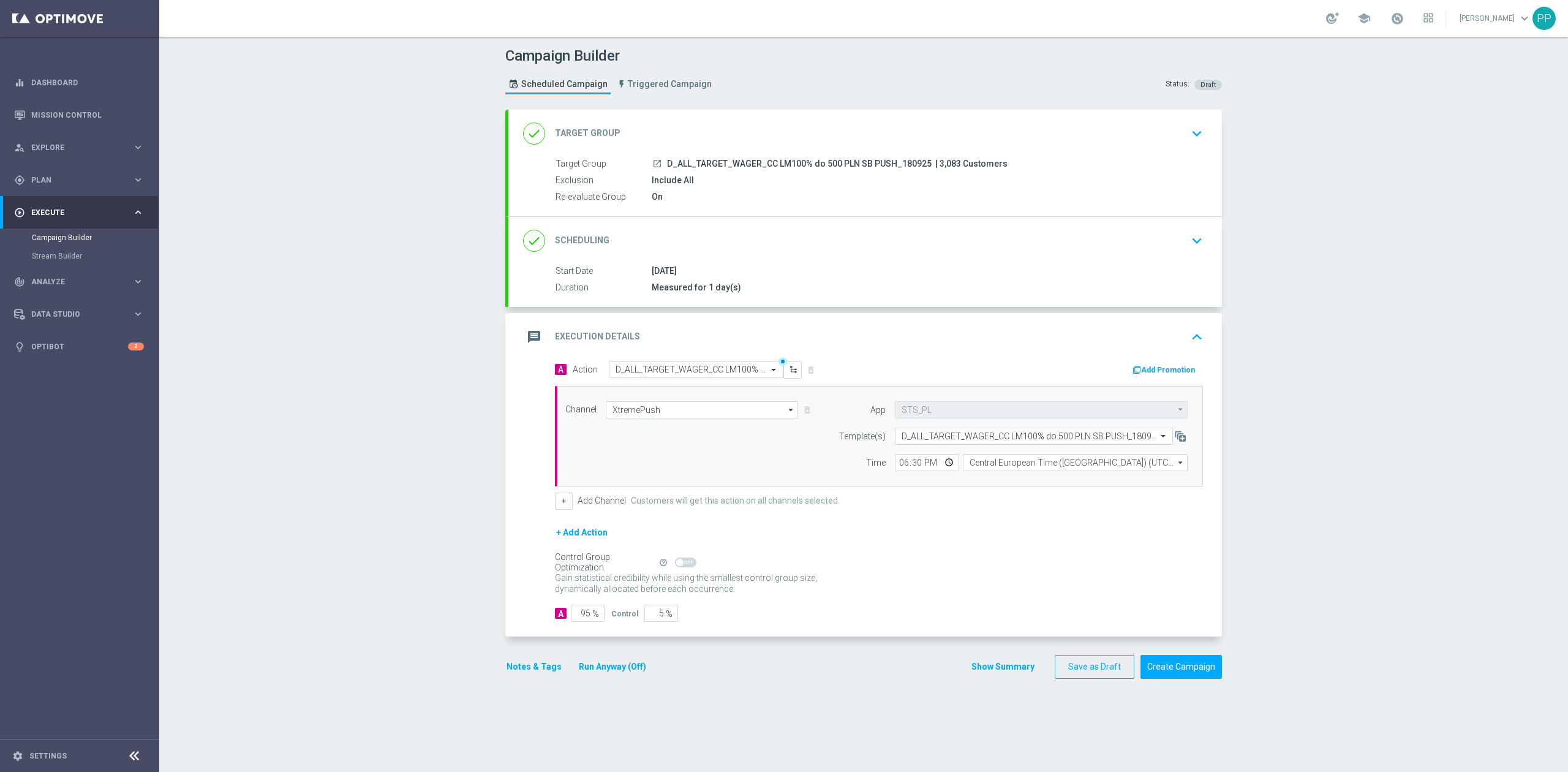
click at [848, 319] on div "message Execution Details keyboard_arrow_up" at bounding box center [864, 336] width 713 height 47
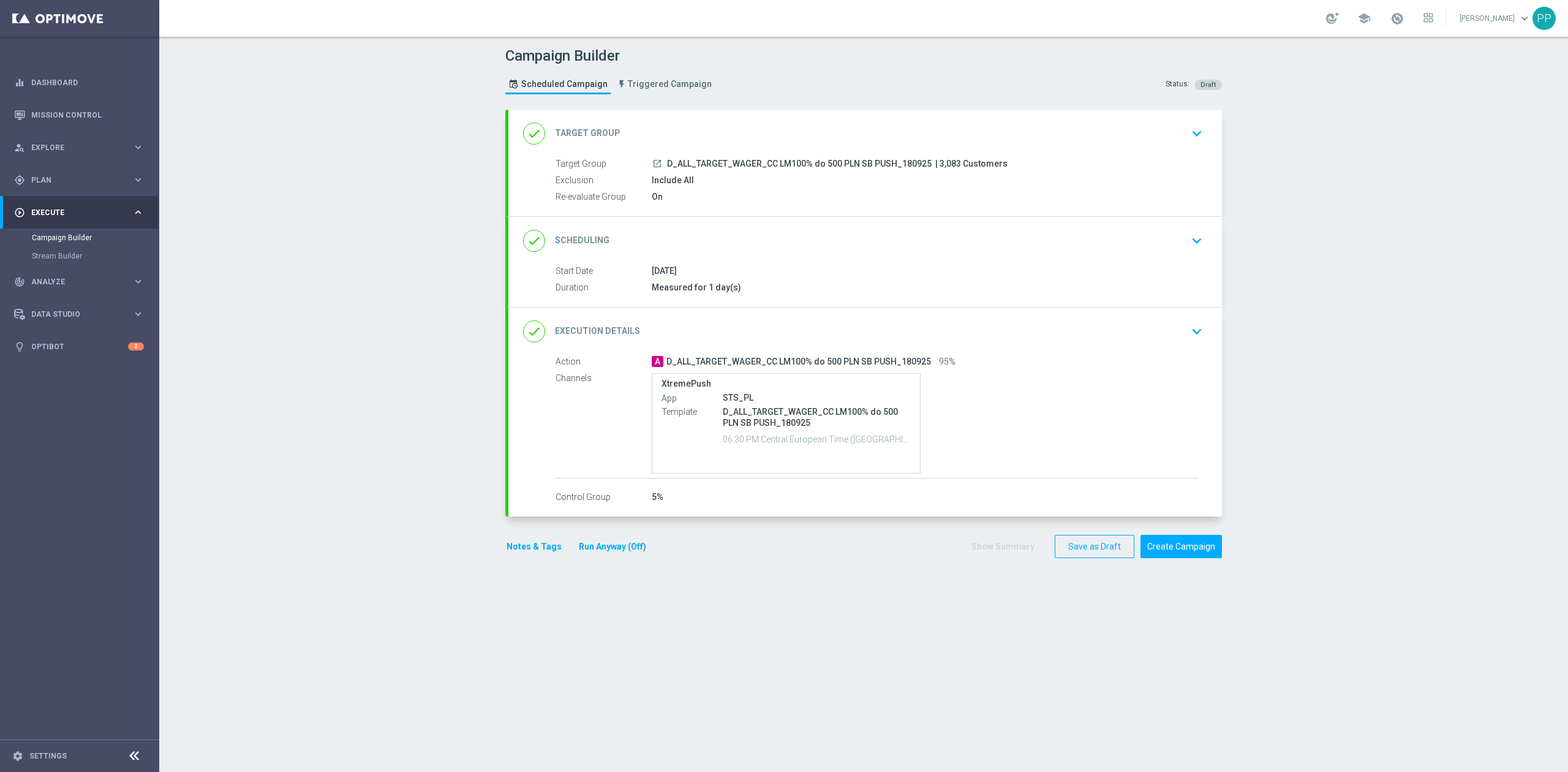
click at [537, 549] on button "Notes & Tags" at bounding box center [534, 547] width 58 height 15
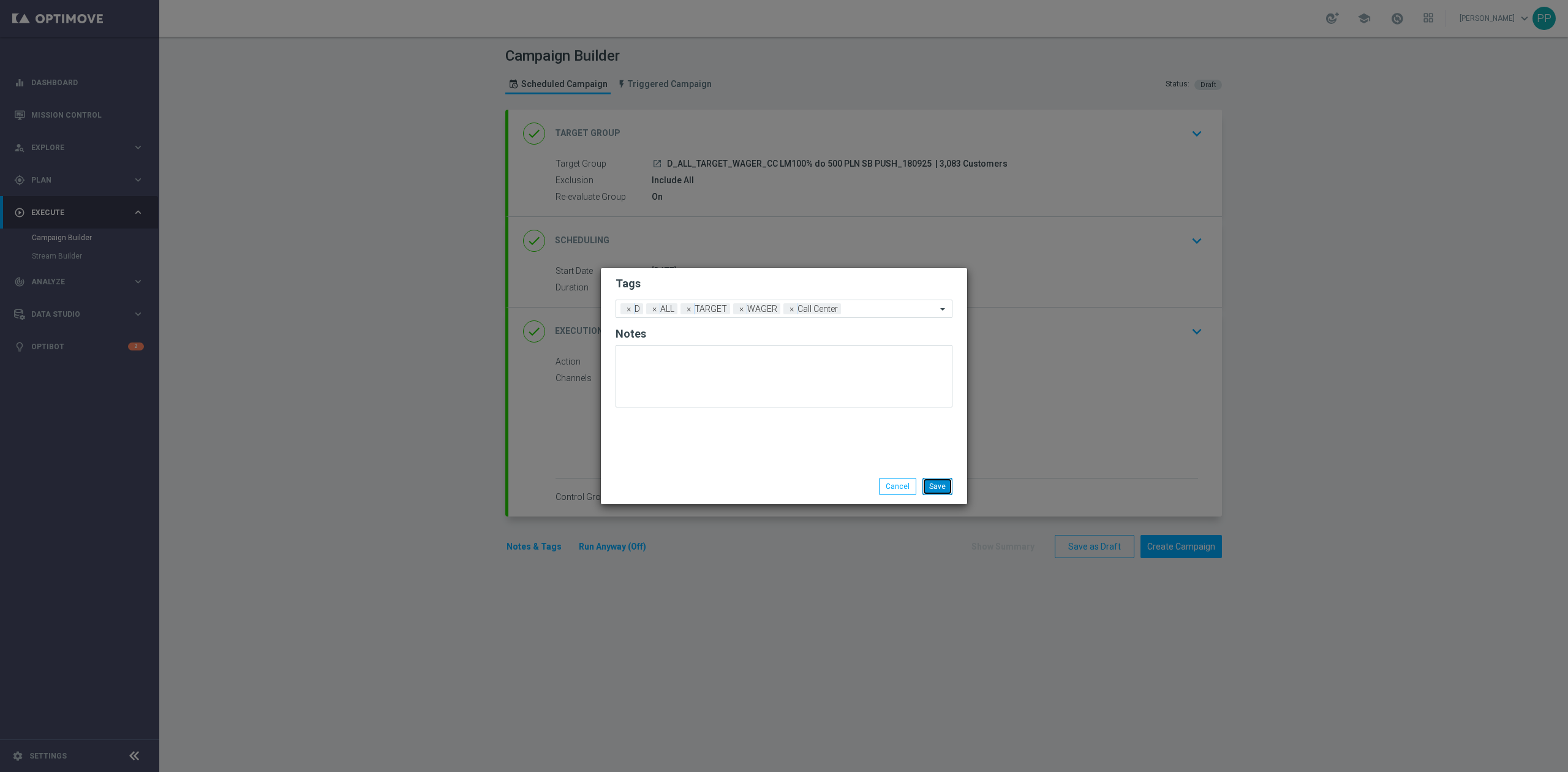
click at [939, 483] on button "Save" at bounding box center [936, 487] width 30 height 17
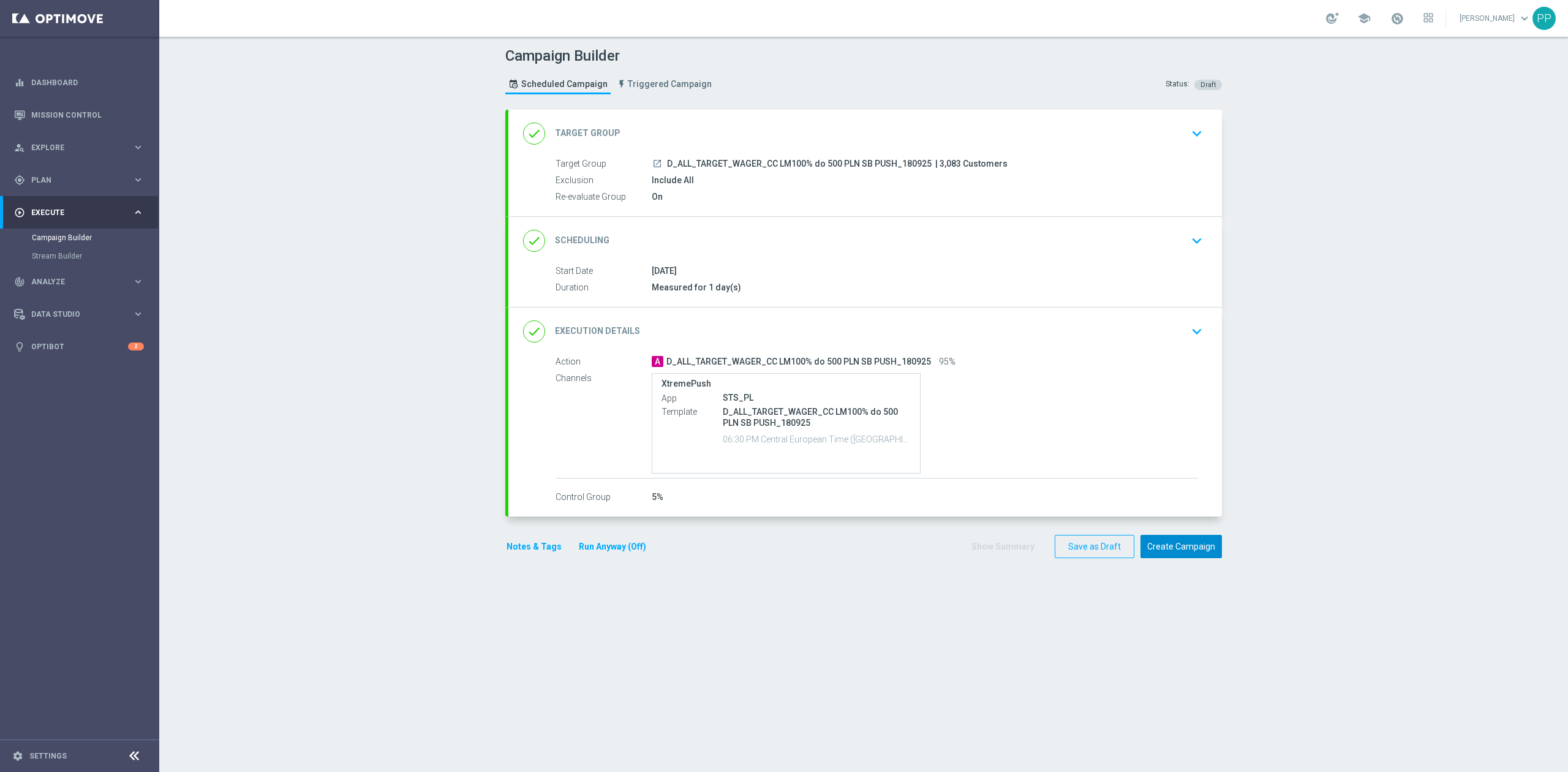
click at [1179, 547] on button "Create Campaign" at bounding box center [1181, 547] width 81 height 24
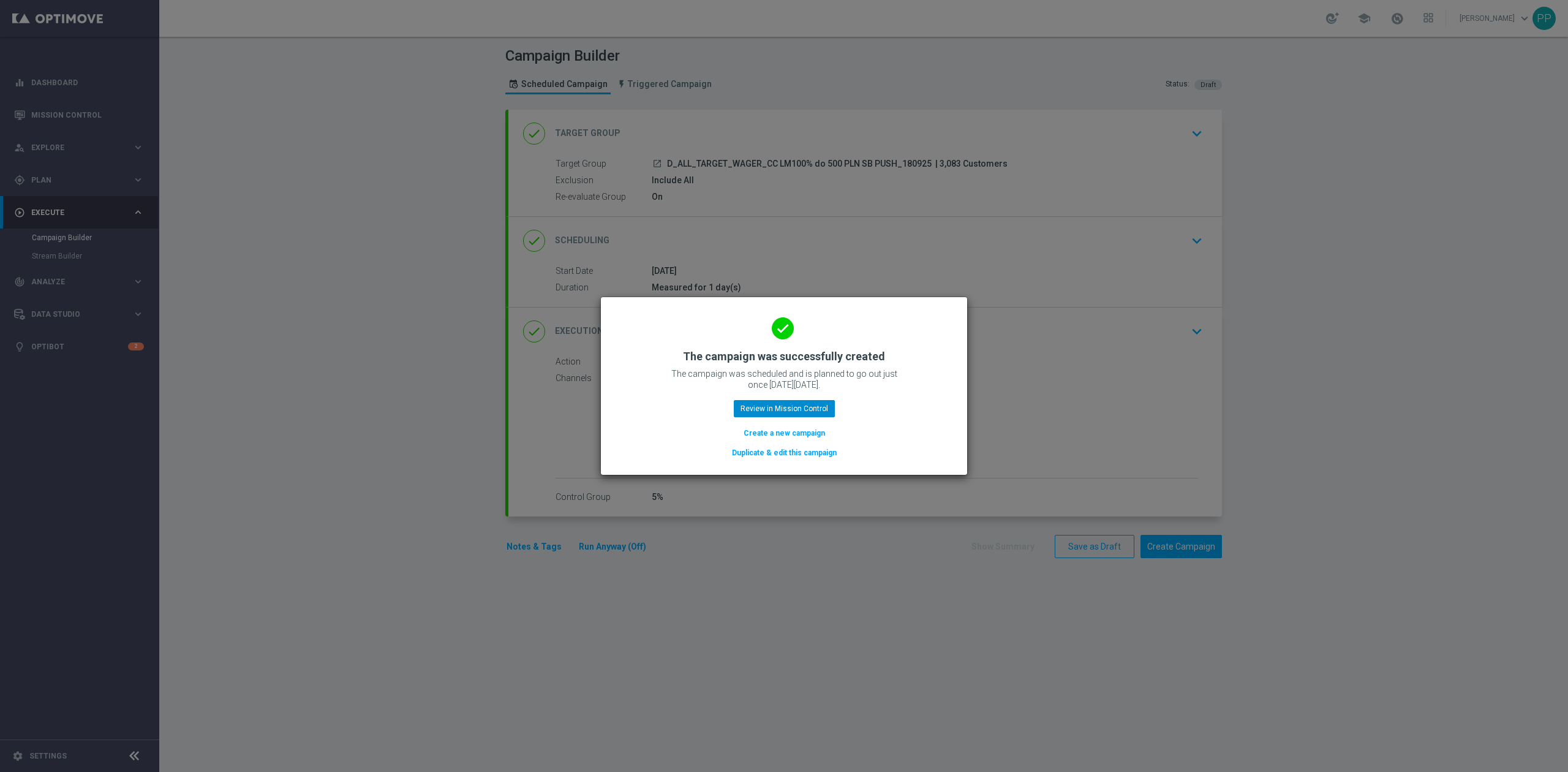
drag, startPoint x: 780, startPoint y: 427, endPoint x: 768, endPoint y: 407, distance: 23.3
click at [780, 427] on button "Create a new campaign" at bounding box center [784, 433] width 84 height 14
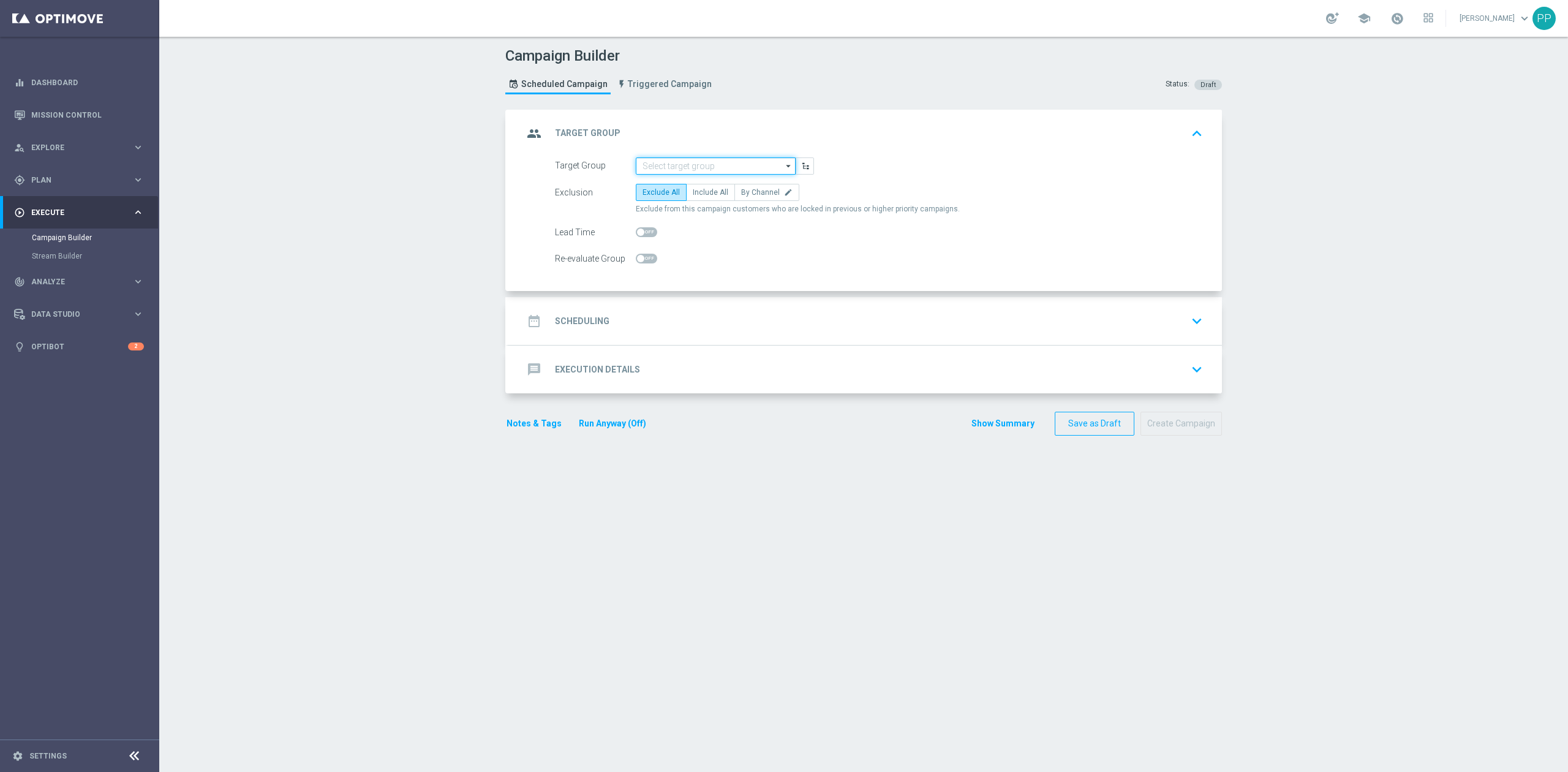
click at [670, 164] on input at bounding box center [715, 166] width 160 height 17
paste input "D_ALL_TARGET_WAGER_CC LM100% do 500 PLN ND SMS_180925"
click at [687, 190] on div "D_ALL_TARGET_WAGER_CC LM100% do 500 PLN ND SMS_180925" at bounding box center [716, 190] width 147 height 22
type input "D_ALL_TARGET_WAGER_CC LM100% do 500 PLN ND SMS_180925"
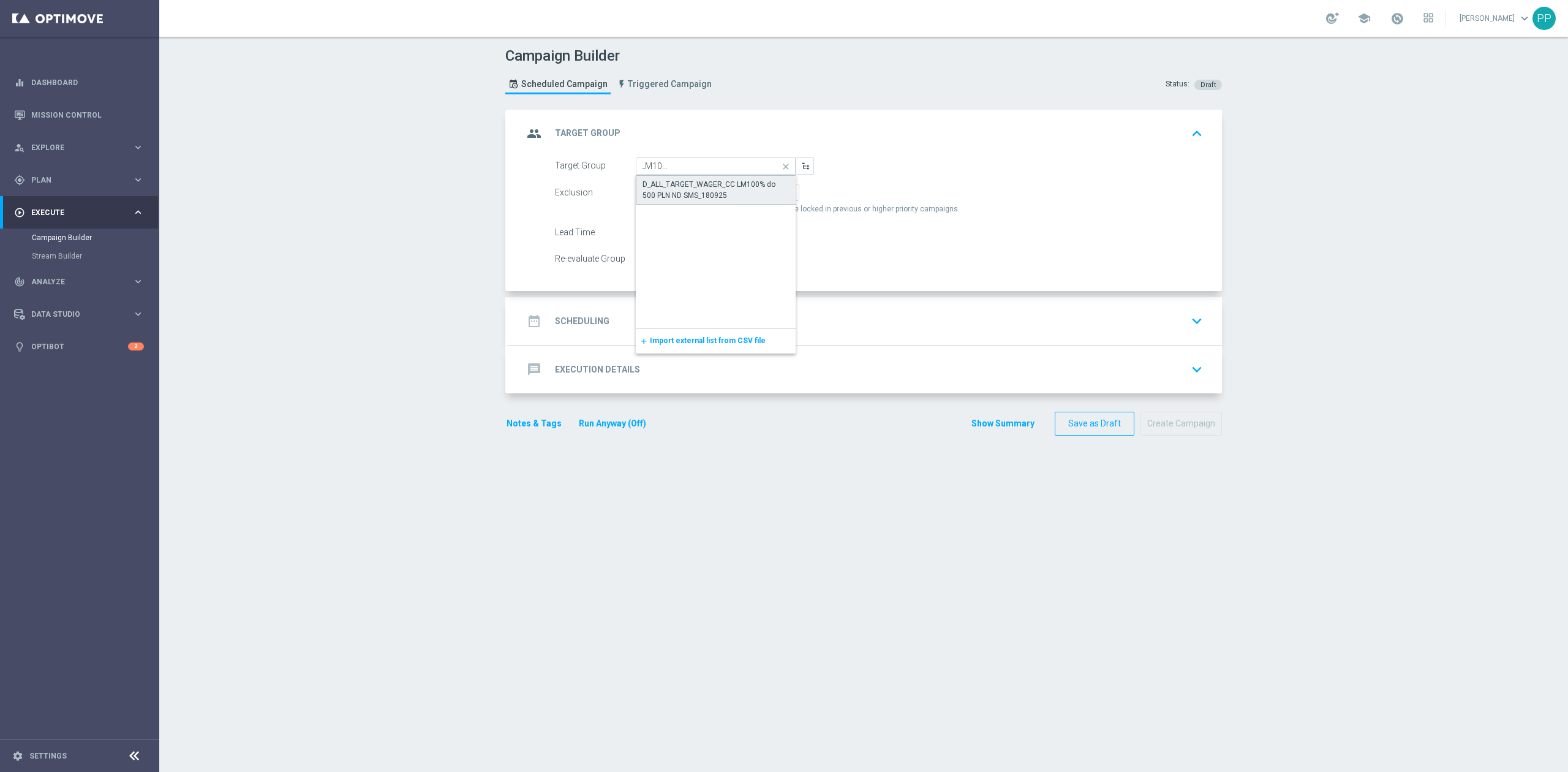
scroll to position [0, 0]
checkbox input "true"
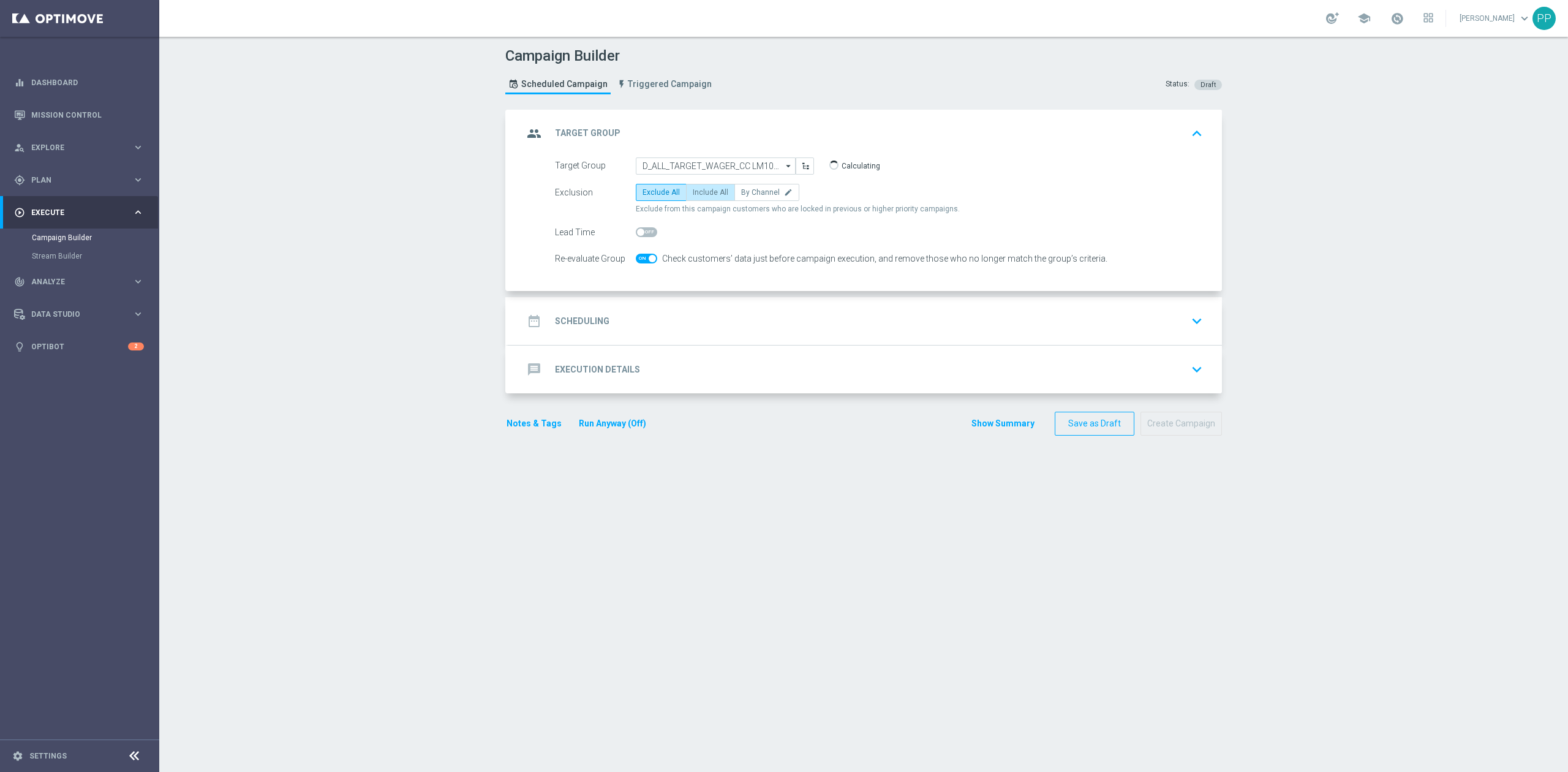
click at [696, 194] on span "Include All" at bounding box center [710, 192] width 36 height 9
click at [696, 194] on input "Include All" at bounding box center [696, 194] width 8 height 8
radio input "true"
click at [674, 314] on div "date_range Scheduling keyboard_arrow_down" at bounding box center [865, 321] width 684 height 23
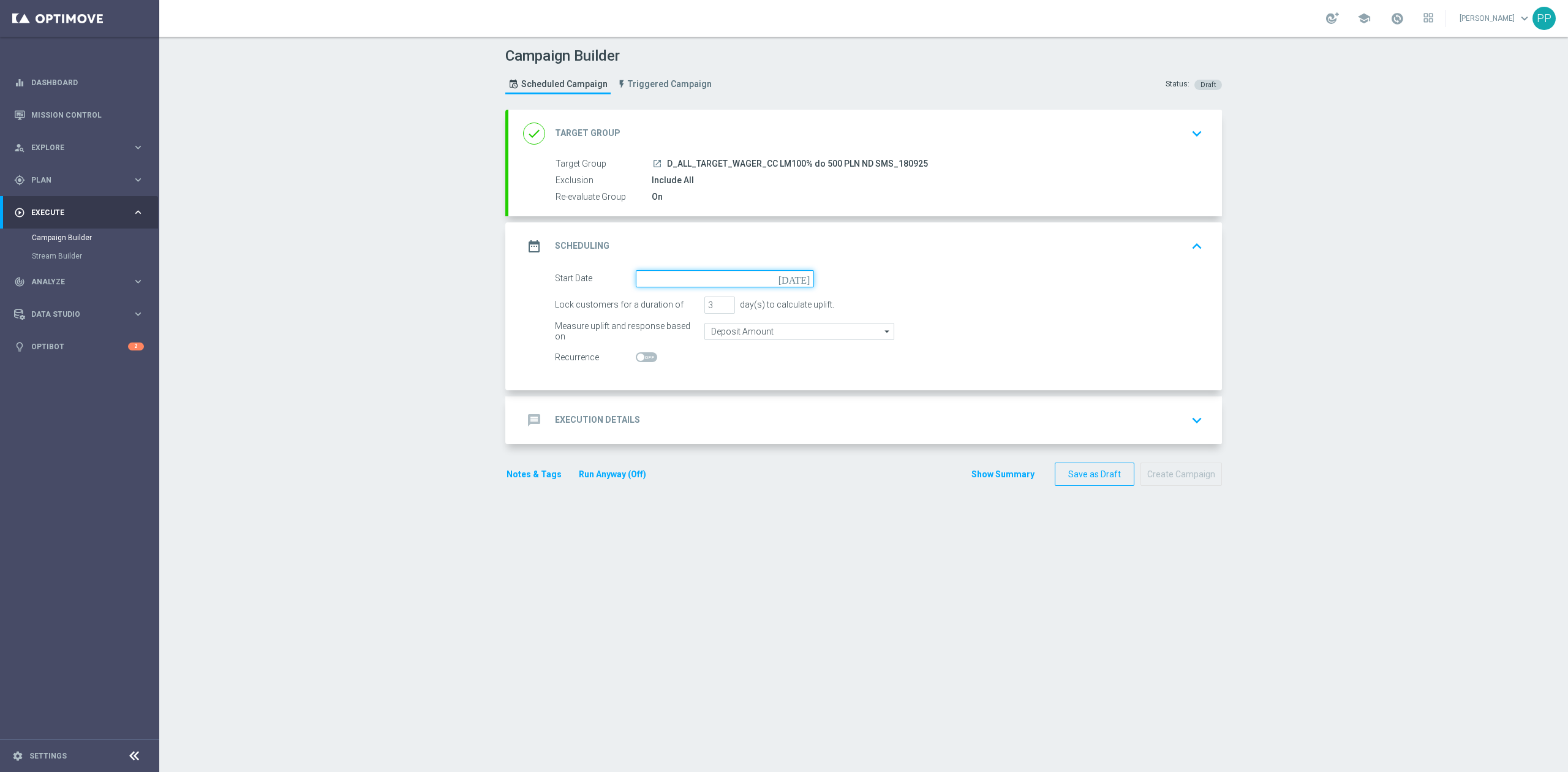
click at [671, 276] on input at bounding box center [725, 279] width 178 height 17
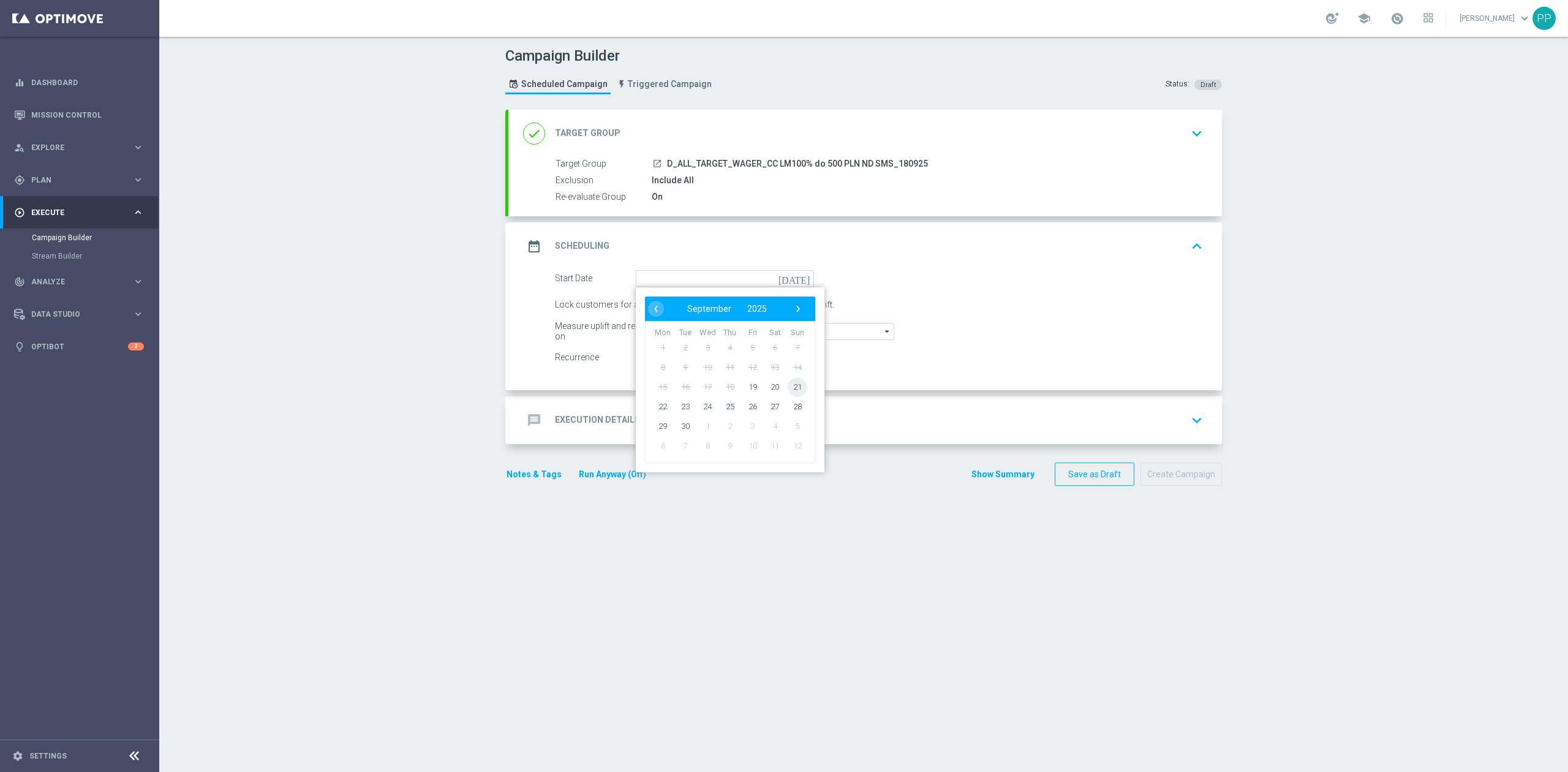
click at [787, 388] on span "21" at bounding box center [797, 386] width 19 height 19
type input "21 Sep 2025"
drag, startPoint x: 708, startPoint y: 308, endPoint x: 694, endPoint y: 308, distance: 14.0
click at [694, 308] on div "Lock customers for a duration of 3 day(s) to calculate uplift." at bounding box center [878, 305] width 666 height 17
type input "1"
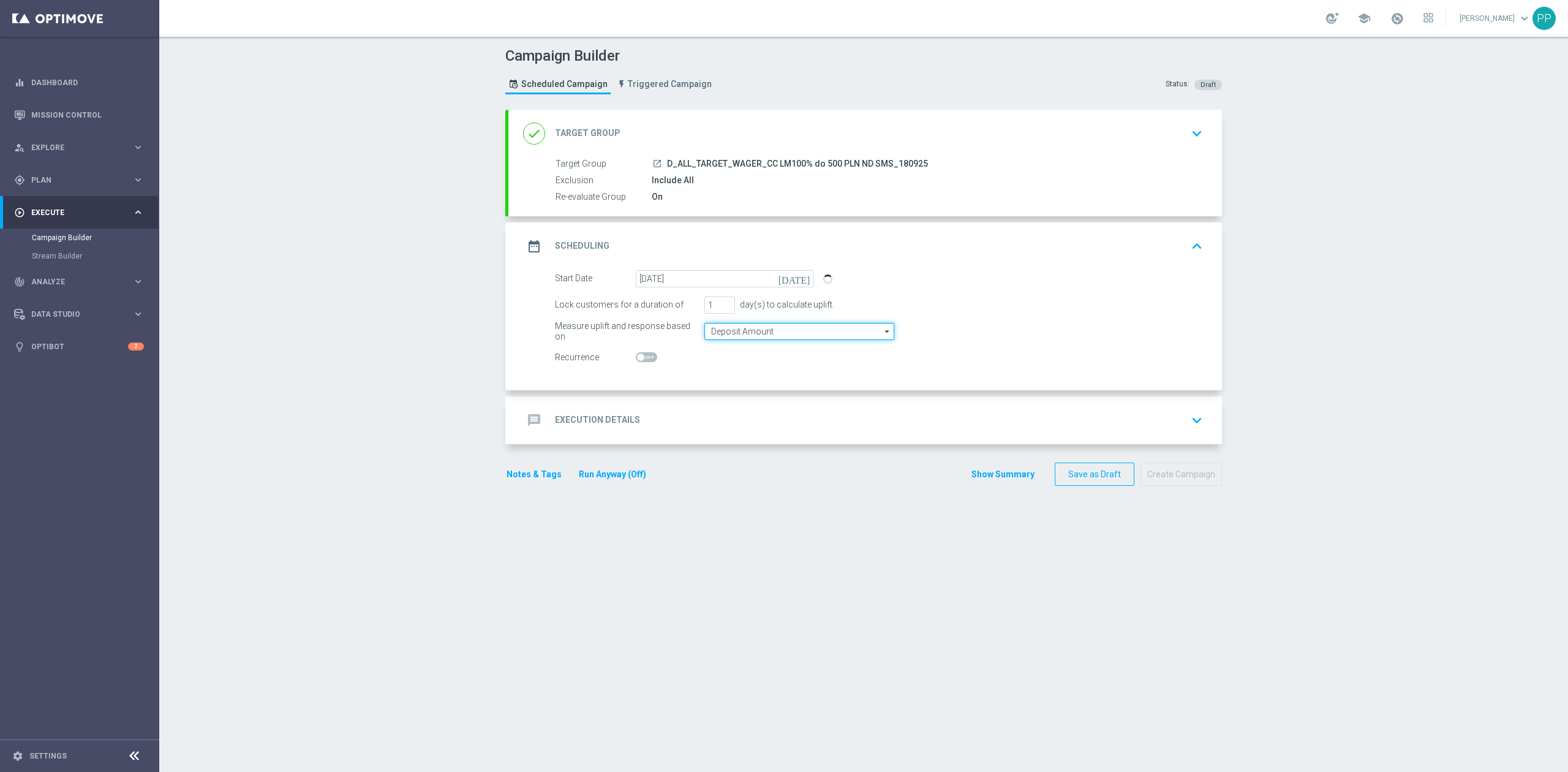
click at [708, 328] on input "Deposit Amount" at bounding box center [799, 332] width 190 height 17
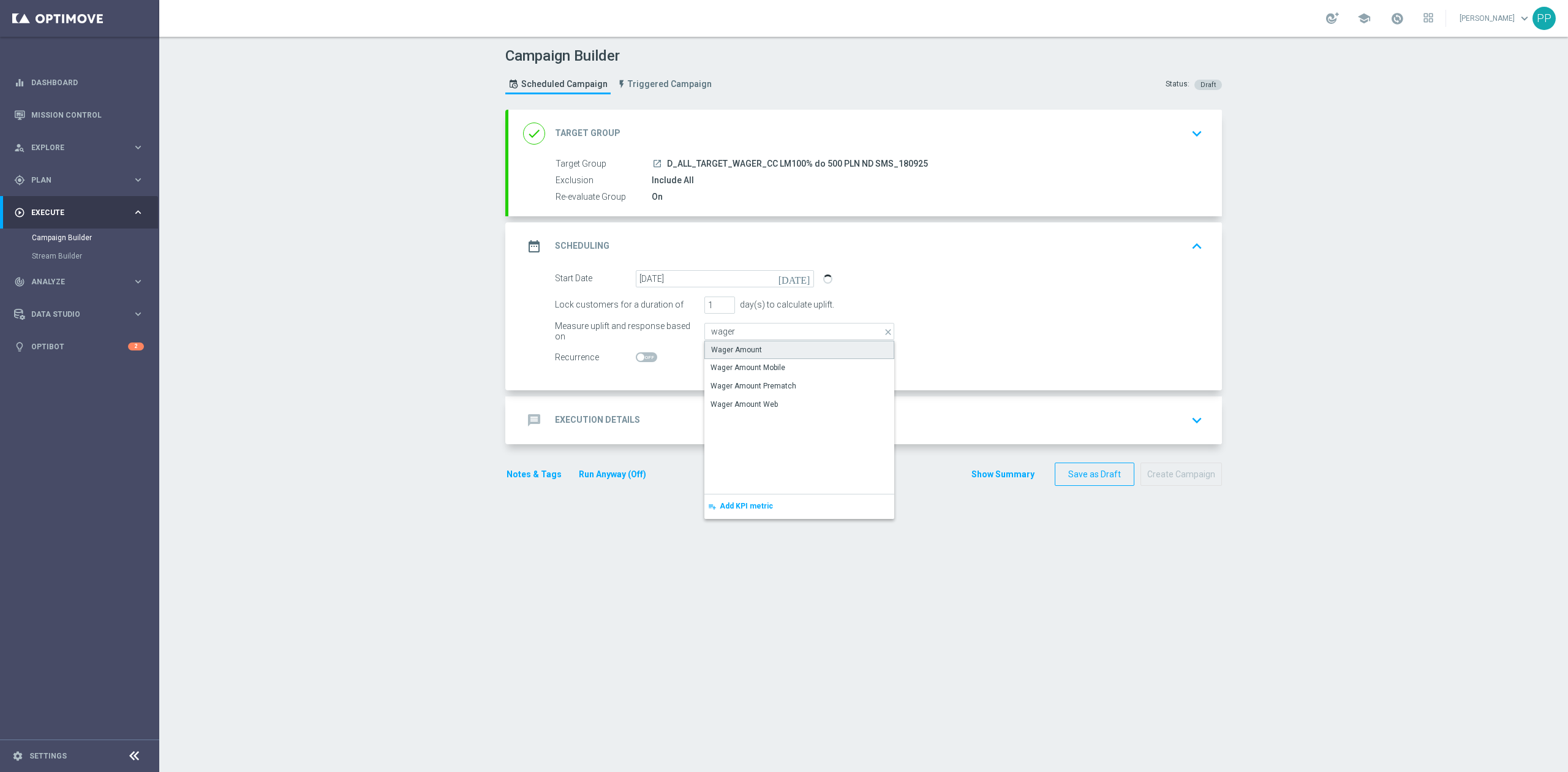
click at [713, 341] on div "Wager Amount" at bounding box center [799, 349] width 190 height 18
type input "Wager Amount"
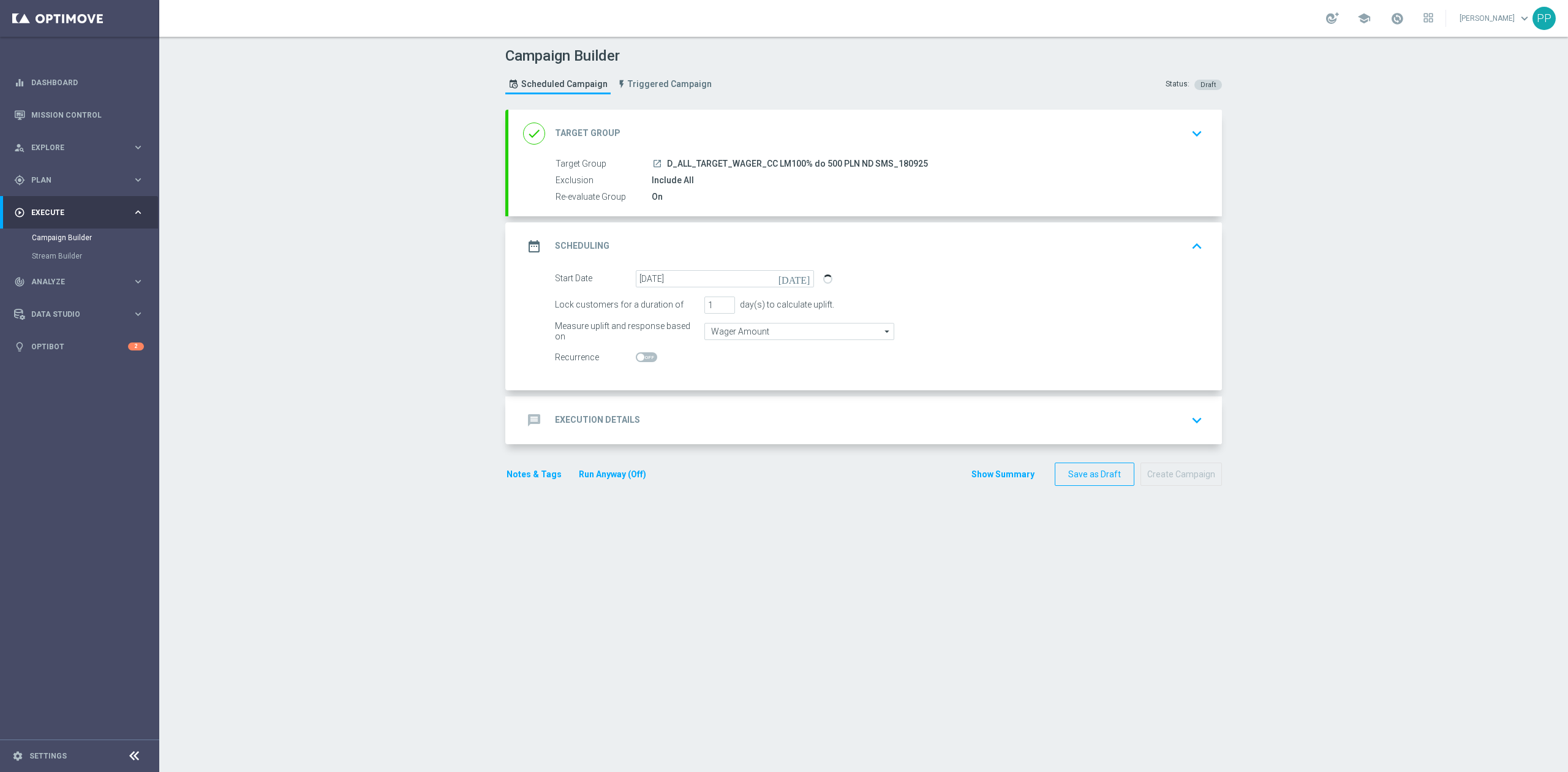
click at [700, 409] on div "message Execution Details keyboard_arrow_down" at bounding box center [865, 420] width 684 height 23
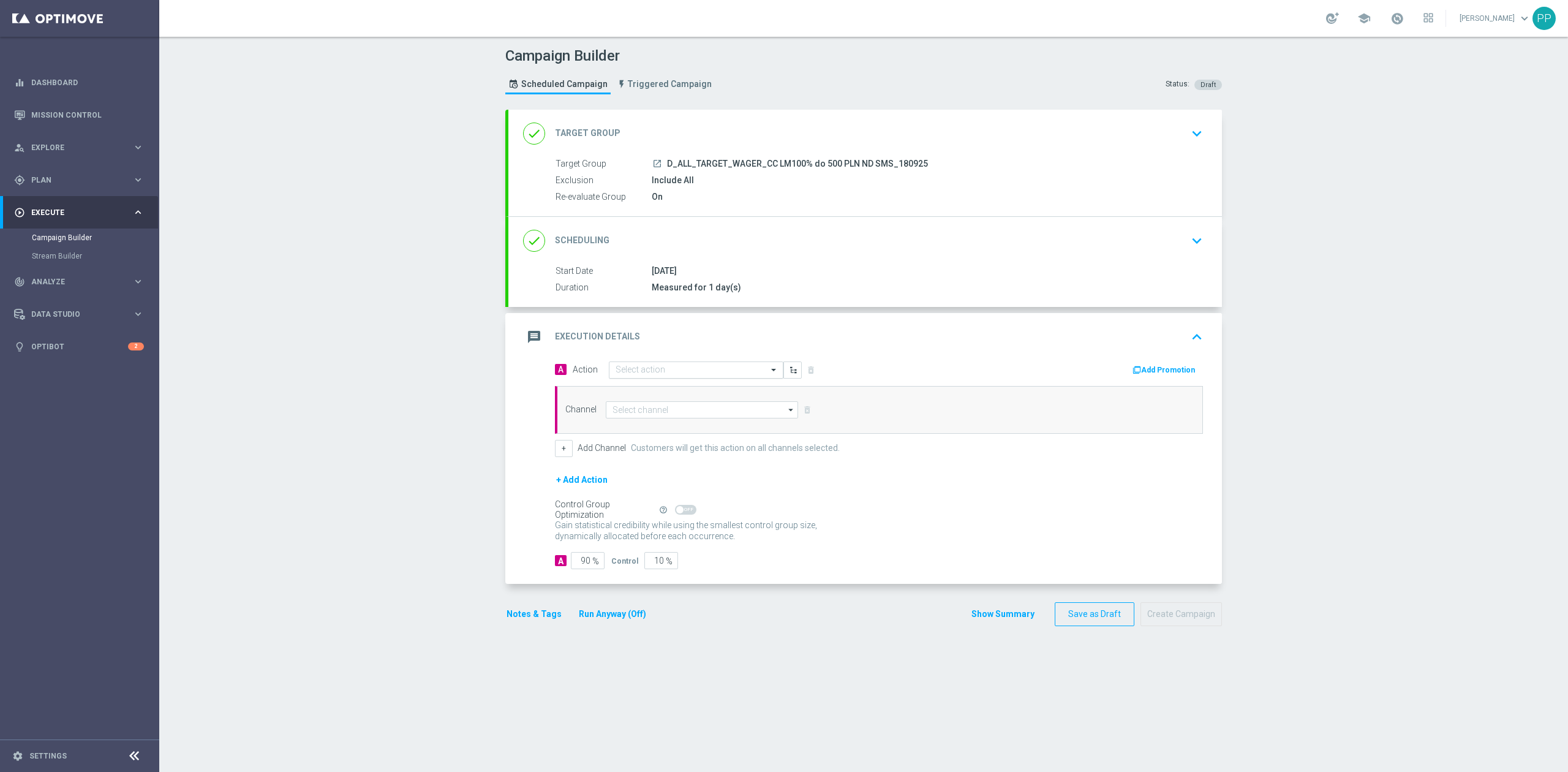
click at [687, 371] on input "text" at bounding box center [683, 370] width 136 height 11
click at [681, 542] on button "add_new Create new action" at bounding box center [694, 536] width 169 height 15
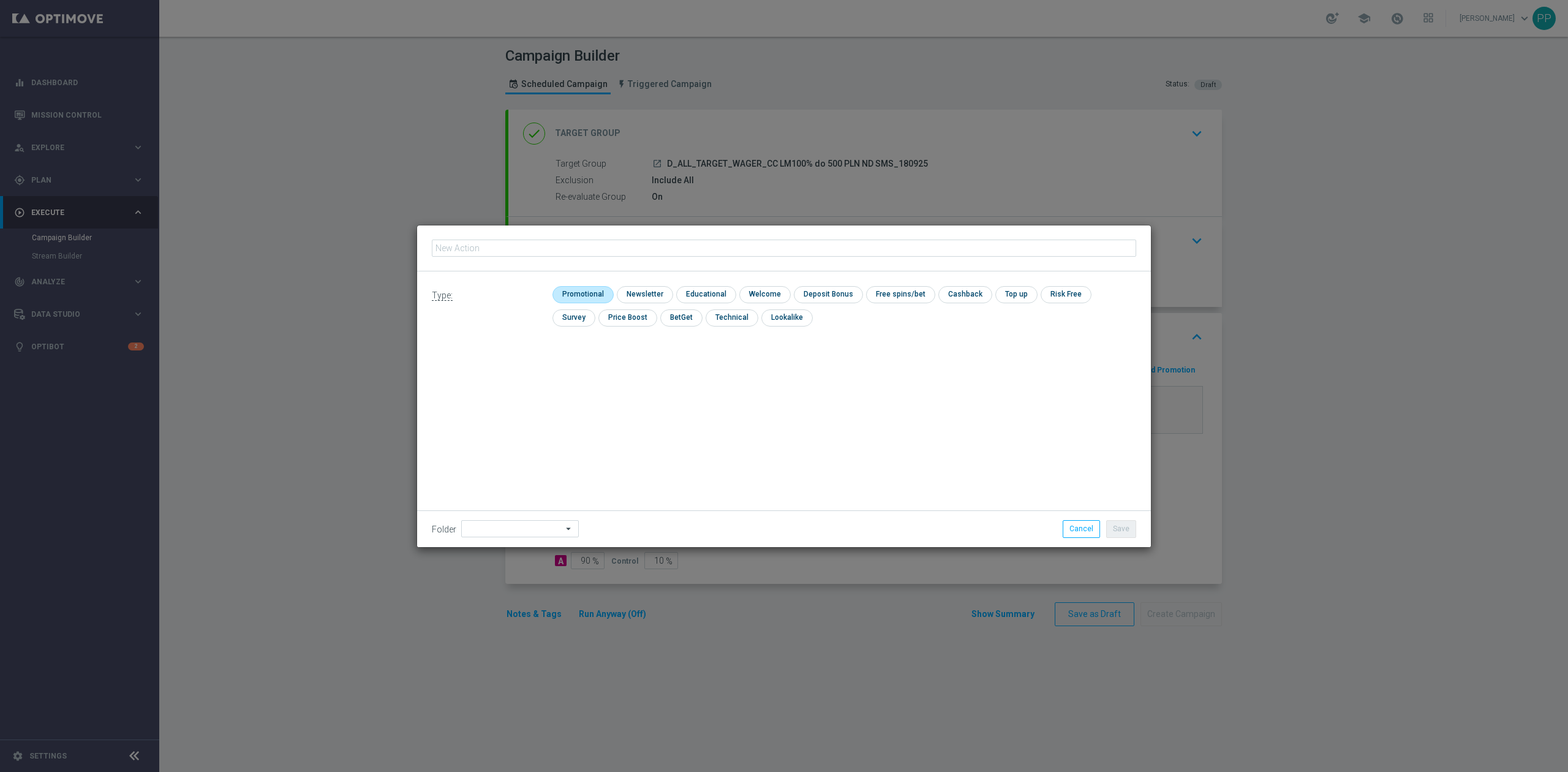
type input "D_ALL_TARGET_WAGER_CC LM100% do 500 PLN ND SMS_180925"
click at [593, 288] on input "checkbox" at bounding box center [581, 294] width 58 height 16
checkbox input "true"
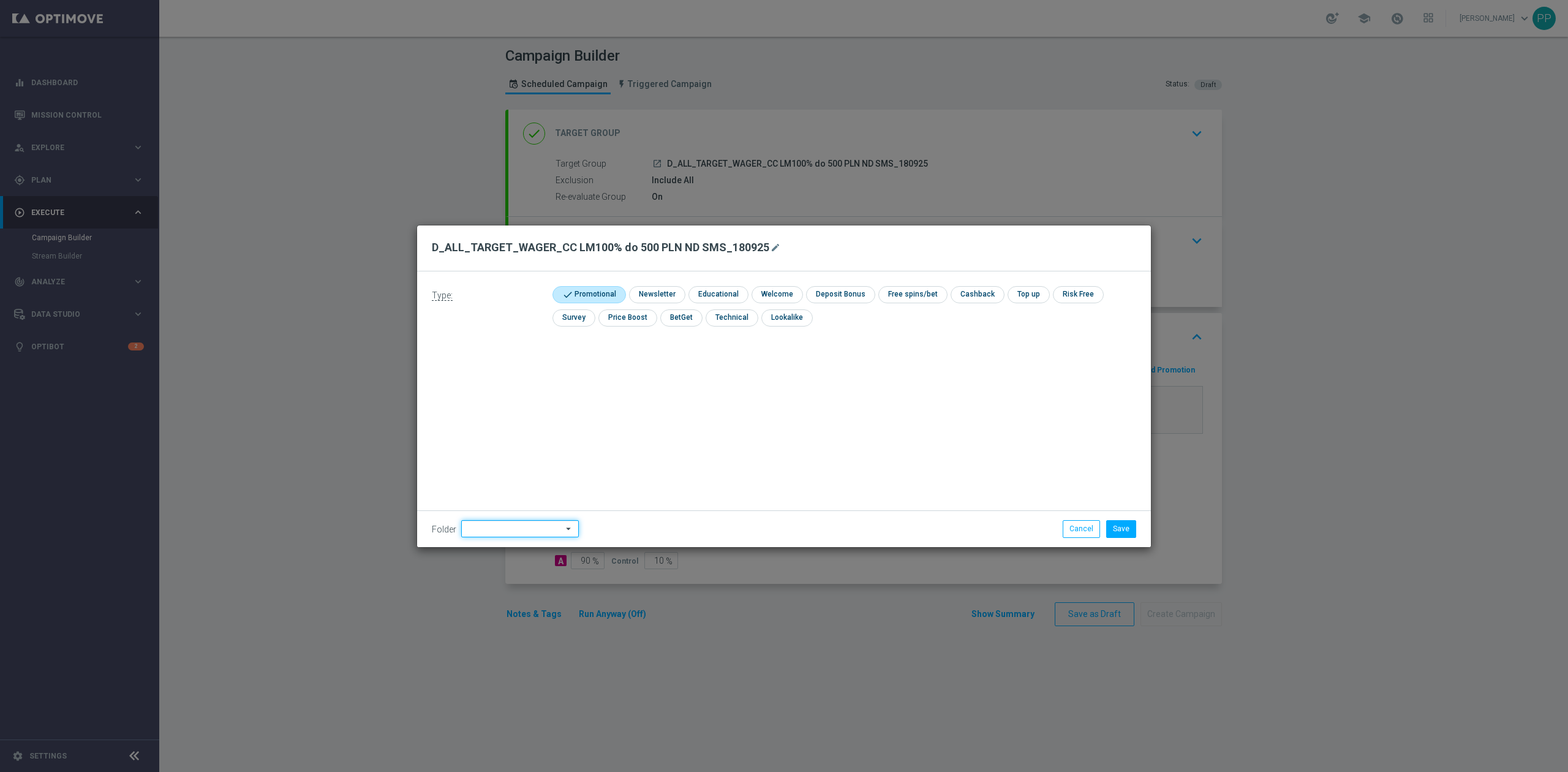
click at [530, 527] on input at bounding box center [520, 528] width 118 height 17
click at [523, 378] on div "9. Wrzesień 2025" at bounding box center [518, 375] width 112 height 18
type input "9. Wrzesień 2025"
click at [725, 457] on div "Type: check Promotional check Newsletter check Educational check Welcome check …" at bounding box center [784, 408] width 733 height 276
click at [1117, 525] on button "Save" at bounding box center [1120, 528] width 30 height 17
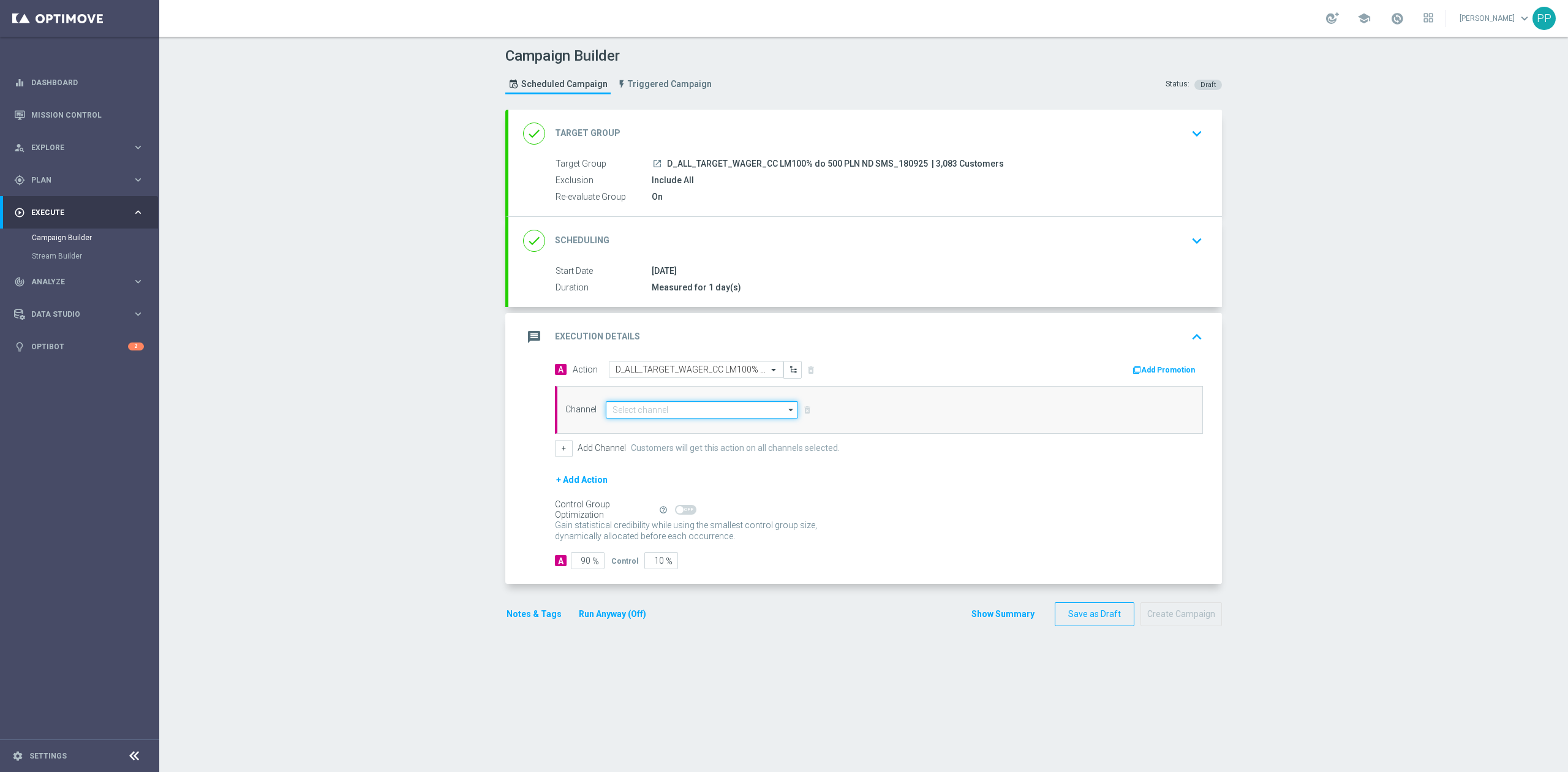
click at [628, 410] on input at bounding box center [701, 410] width 192 height 17
click at [653, 445] on div "SMS" at bounding box center [696, 446] width 182 height 17
type input "SMS"
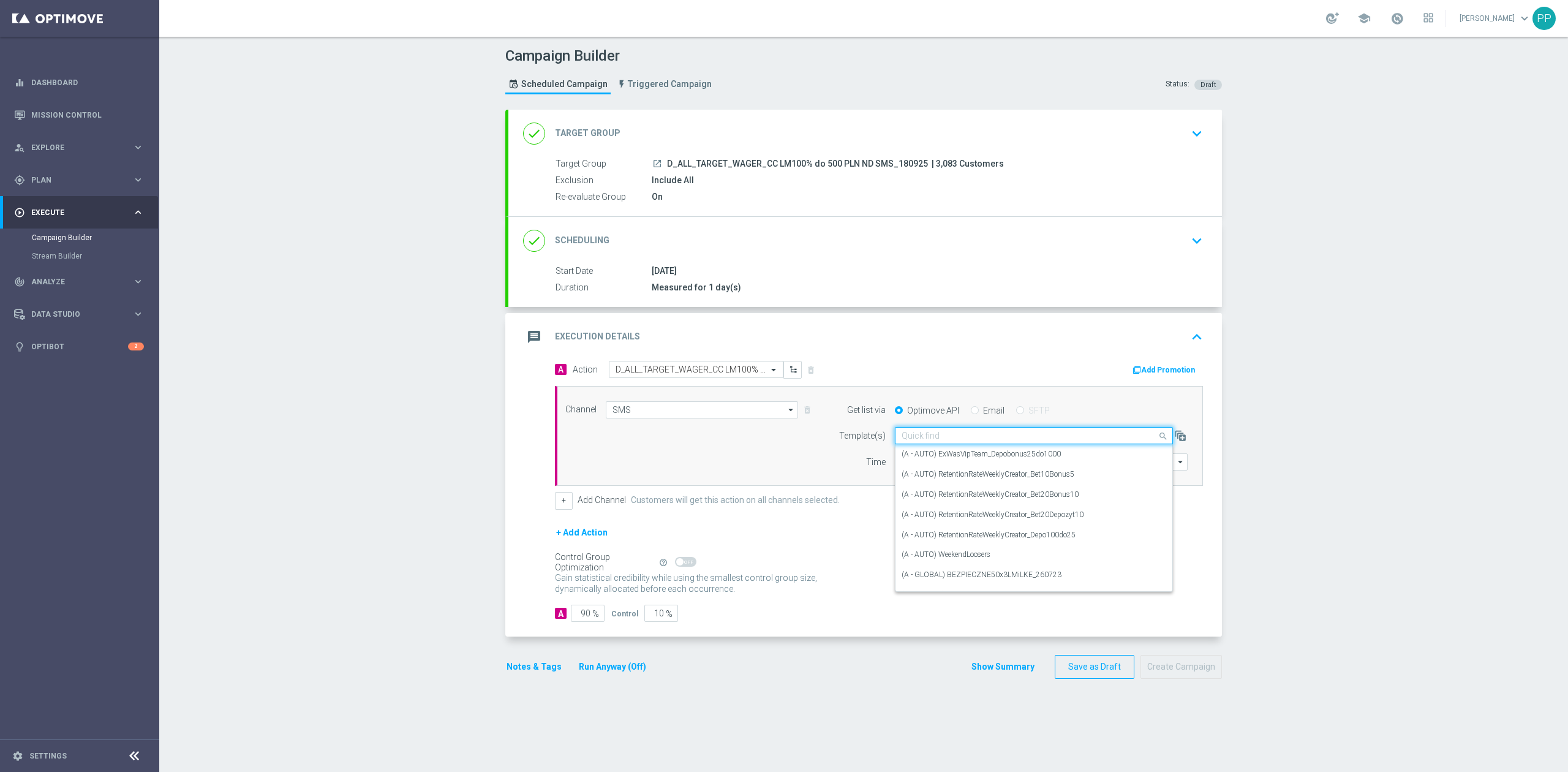
click at [989, 432] on input "text" at bounding box center [1021, 435] width 240 height 11
paste input "D_ALL_TARGET_WAGER_CC LM100% do 500 PLN ND SMS_180925"
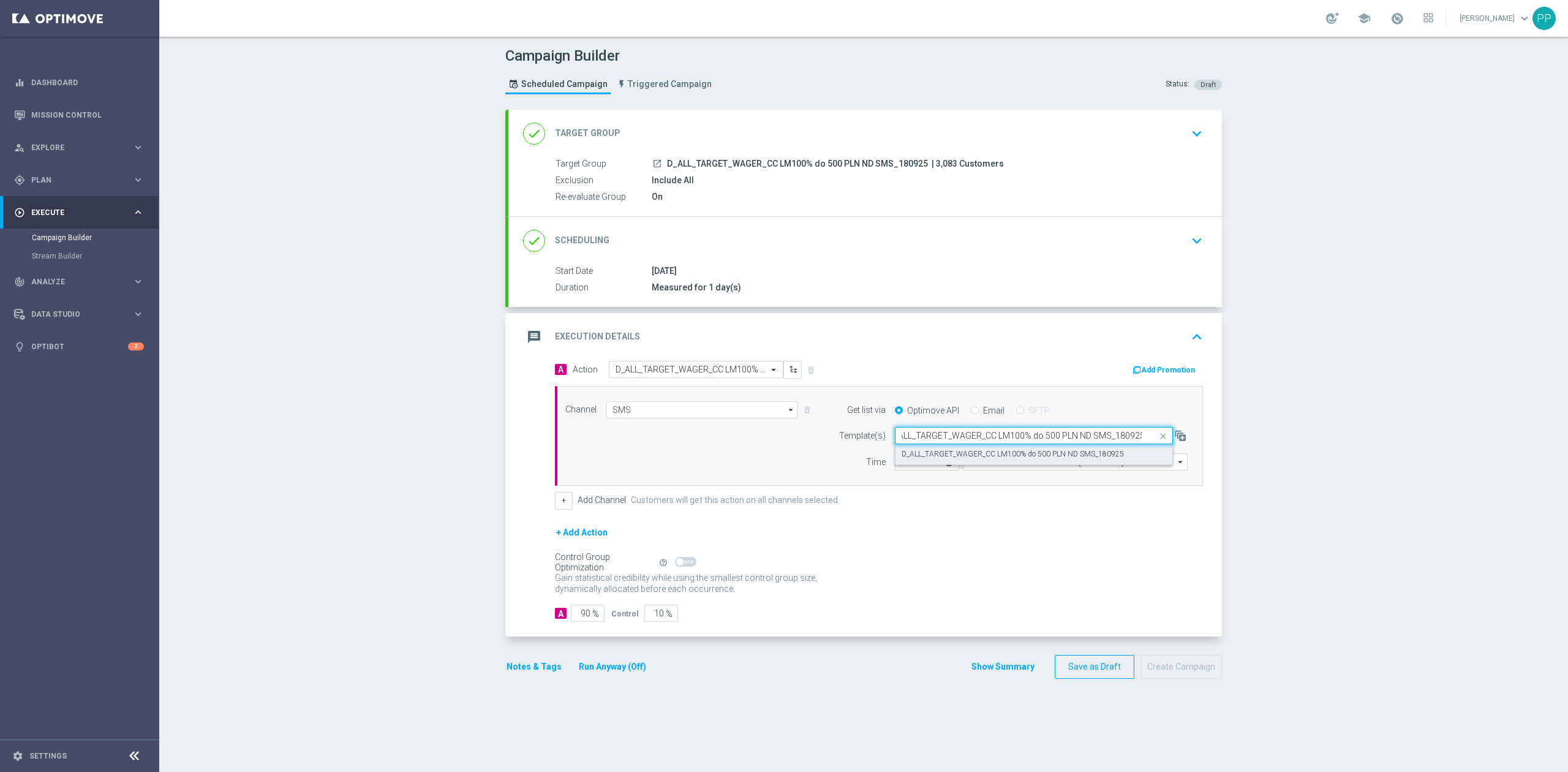
click at [989, 453] on label "D_ALL_TARGET_WAGER_CC LM100% do 500 PLN ND SMS_180925" at bounding box center [1013, 454] width 222 height 11
type input "D_ALL_TARGET_WAGER_CC LM100% do 500 PLN ND SMS_180925"
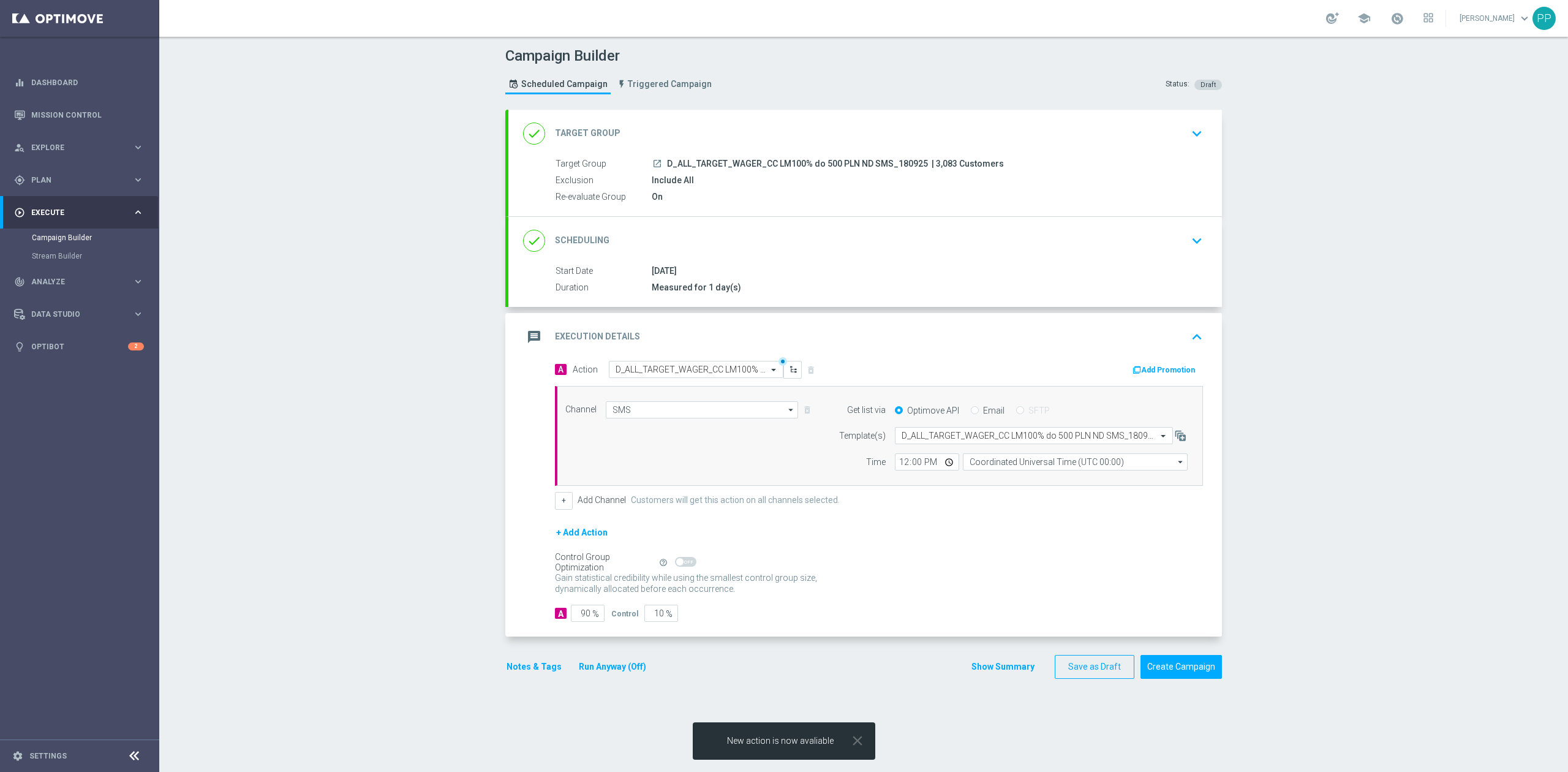
scroll to position [0, 0]
click at [1000, 465] on input "Coordinated Universal Time (UTC 00:00)" at bounding box center [1075, 461] width 224 height 17
click at [1007, 483] on div "Central European Time (Warsaw) (UTC +02:00)" at bounding box center [1068, 479] width 200 height 11
type input "Central European Time (Warsaw) (UTC +02:00)"
click at [895, 465] on input "12:00" at bounding box center [927, 461] width 64 height 17
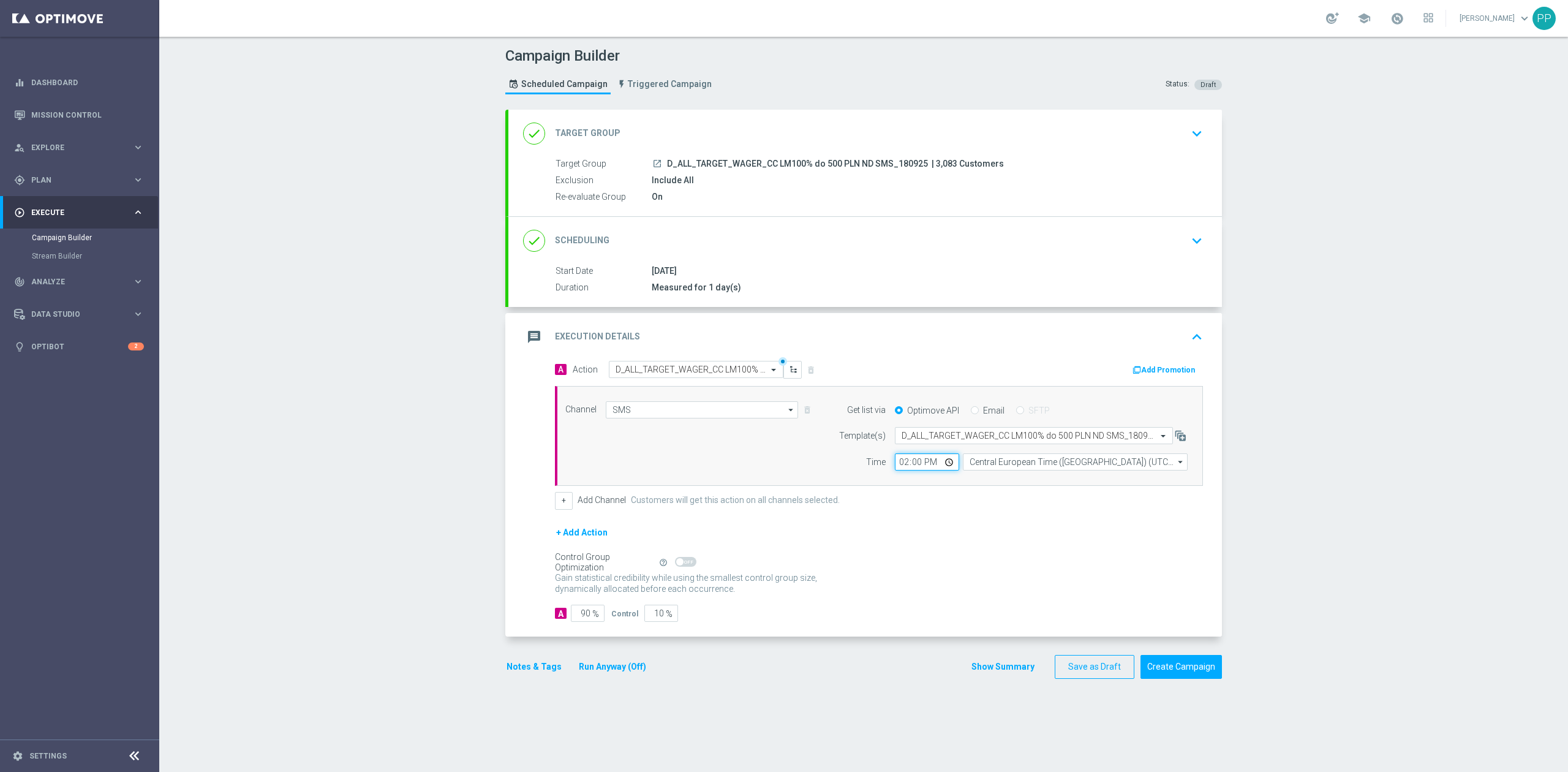
type input "14:01"
click at [286, 468] on div "Campaign Builder Scheduled Campaign Triggered Campaign Status: Draft done Targe…" at bounding box center [864, 404] width 1408 height 735
click at [577, 613] on input "90" at bounding box center [587, 613] width 34 height 17
type input "9"
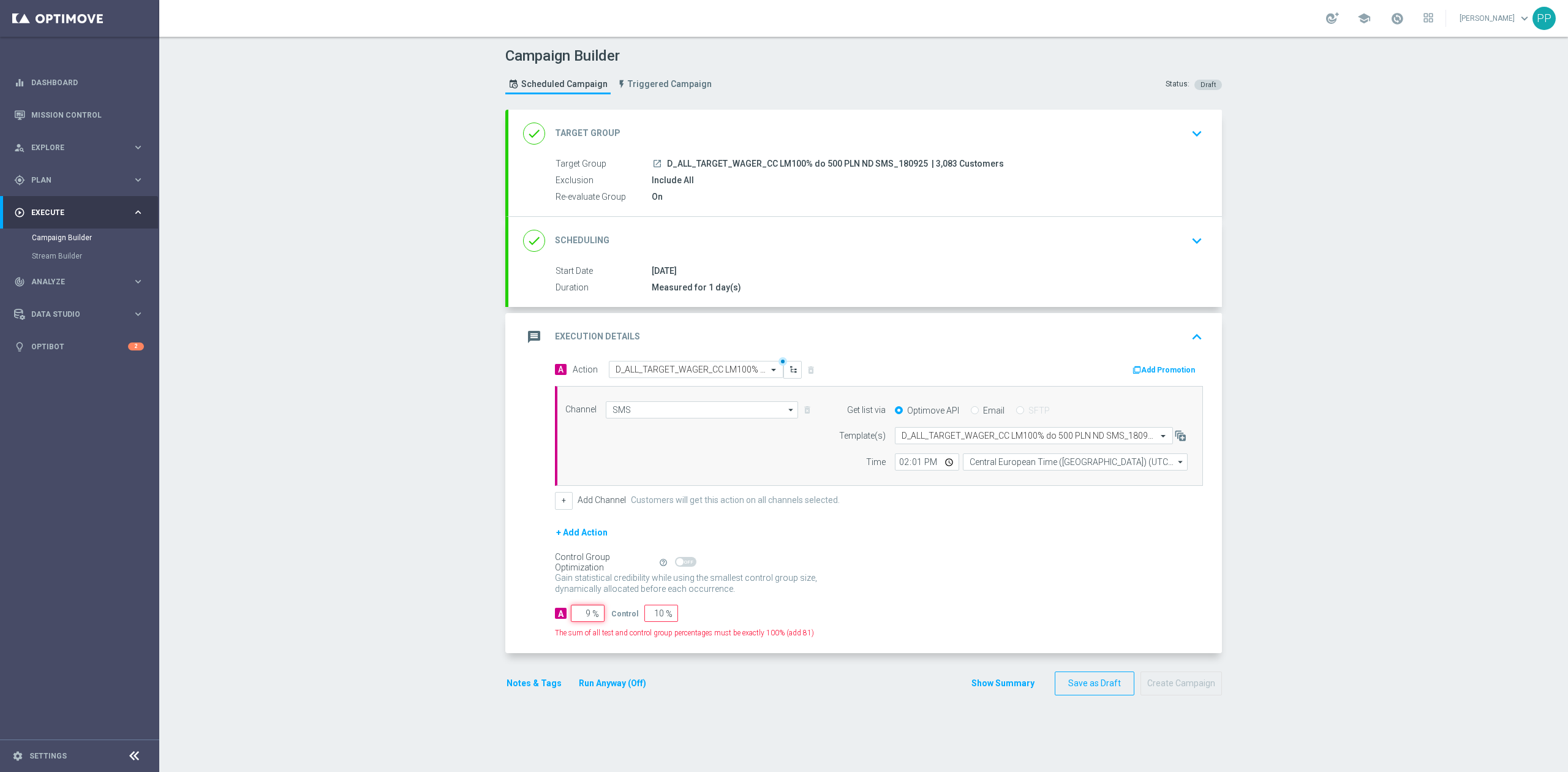
type input "91"
type input "95"
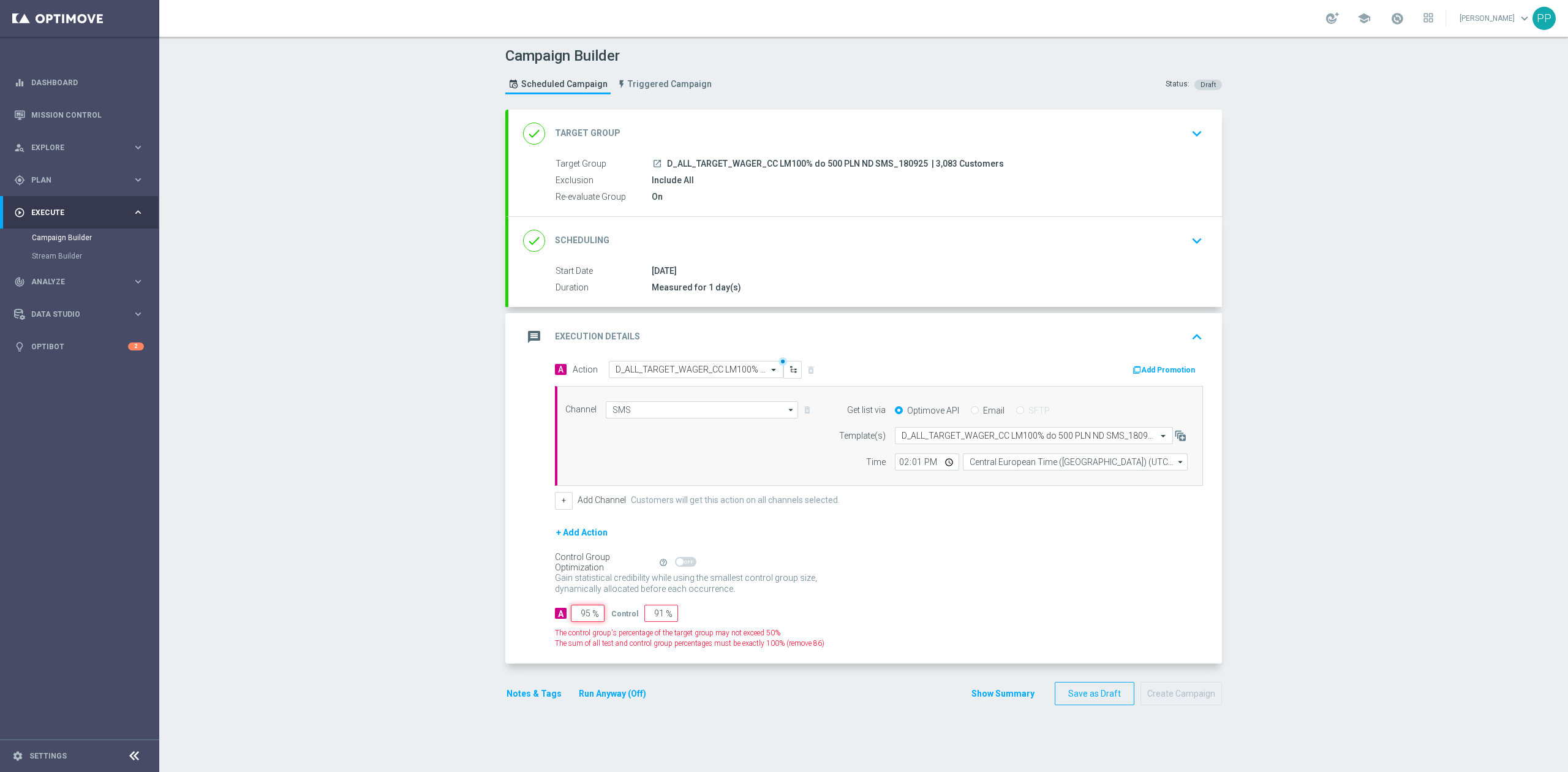
type input "5"
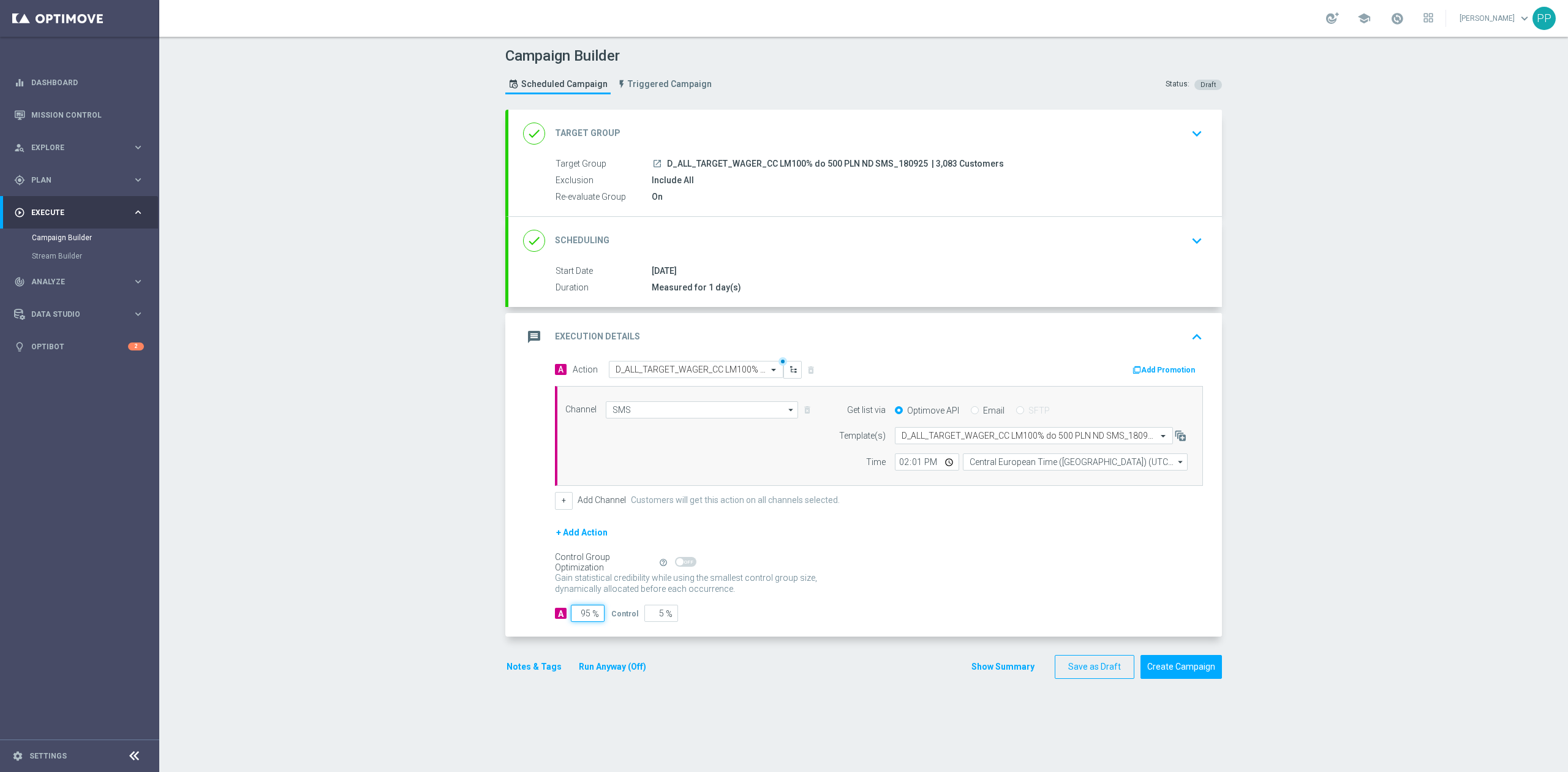
type input "95"
click at [369, 600] on div "Campaign Builder Scheduled Campaign Triggered Campaign Status: Draft done Targe…" at bounding box center [864, 404] width 1408 height 735
click at [534, 670] on button "Notes & Tags" at bounding box center [534, 667] width 58 height 15
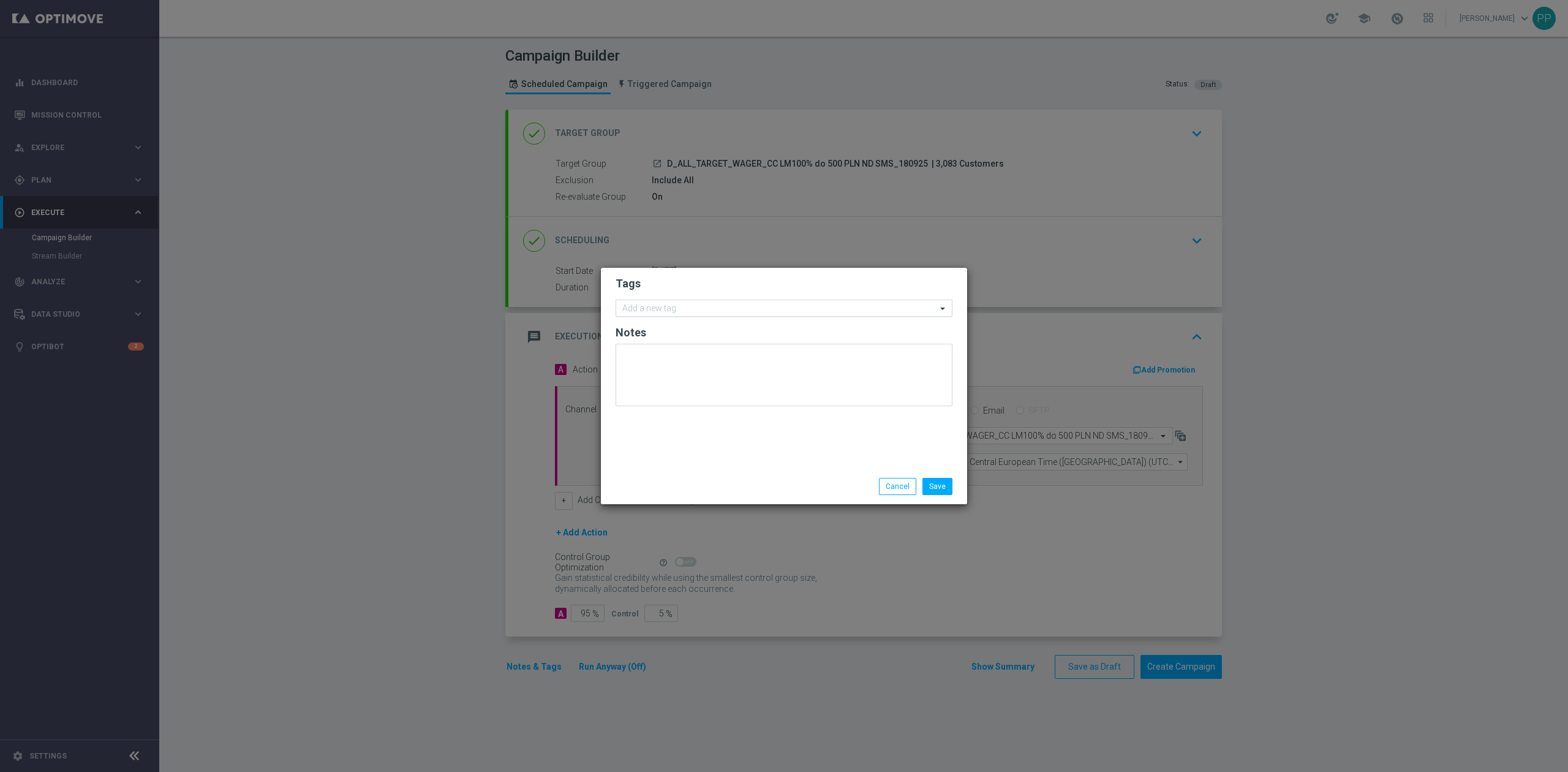
click at [650, 312] on input "text" at bounding box center [779, 309] width 314 height 11
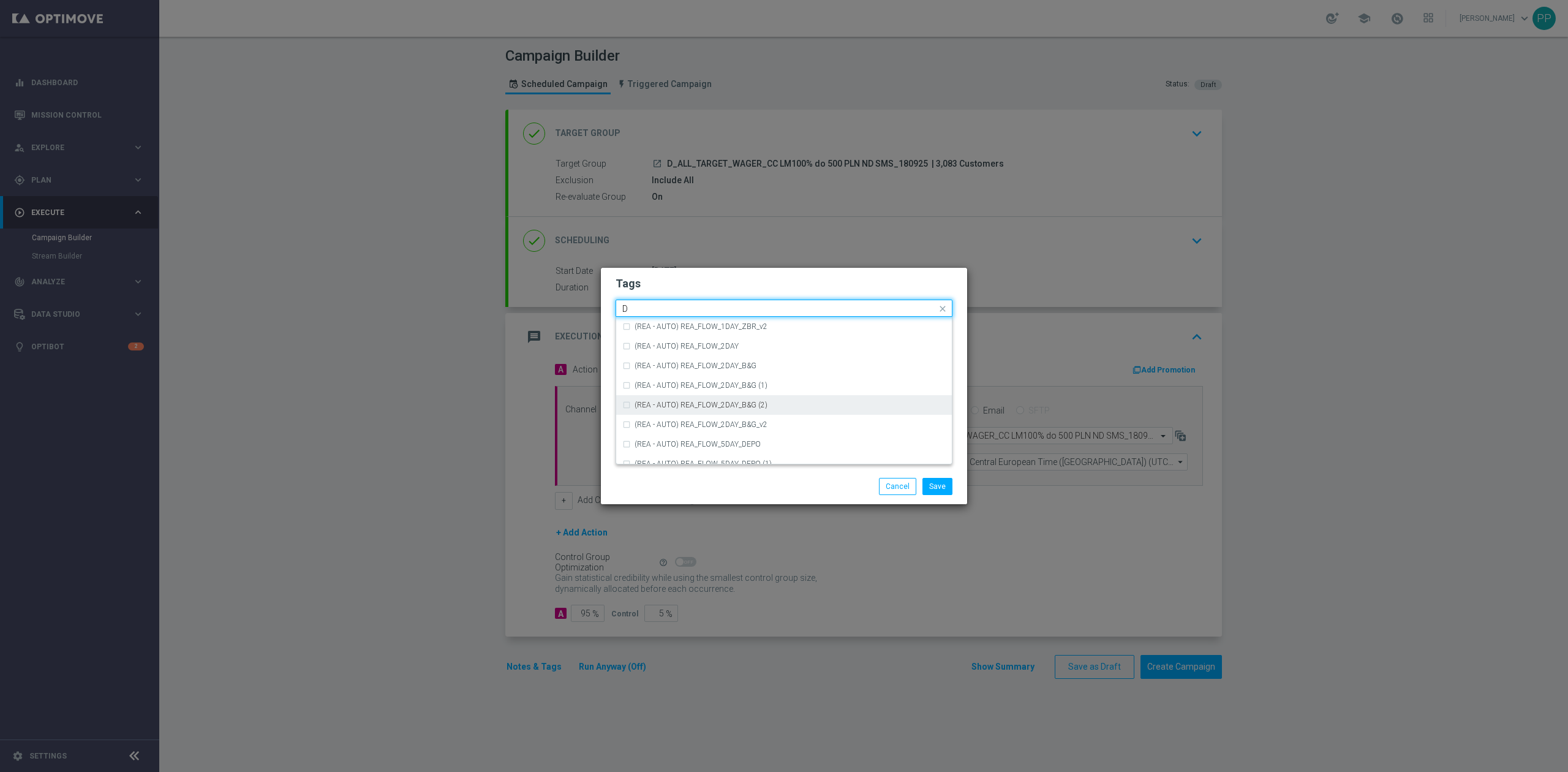
scroll to position [1306, 0]
click at [673, 422] on div "D" at bounding box center [784, 431] width 323 height 19
type input "D"
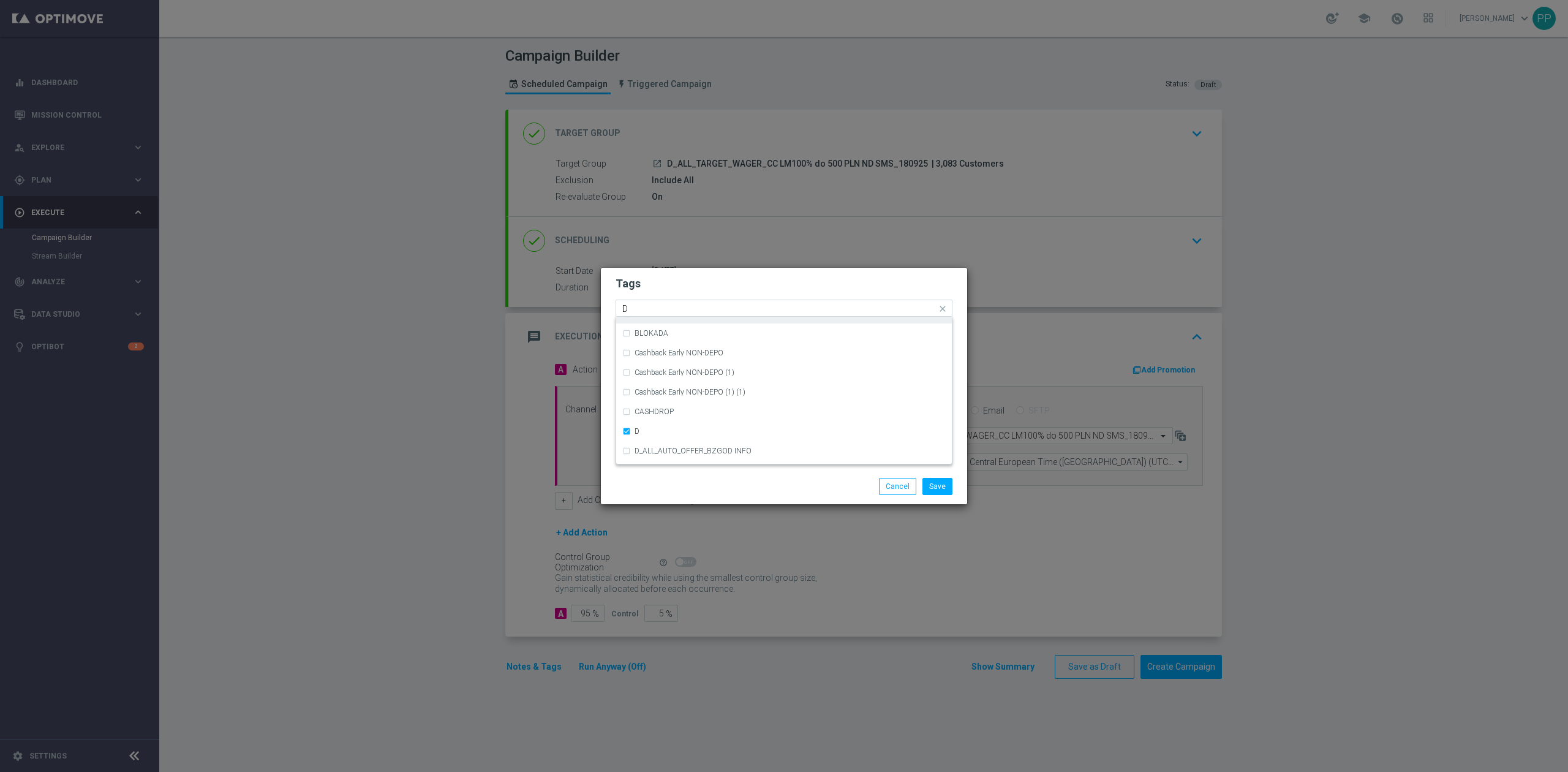
click at [655, 310] on input "D" at bounding box center [779, 309] width 314 height 11
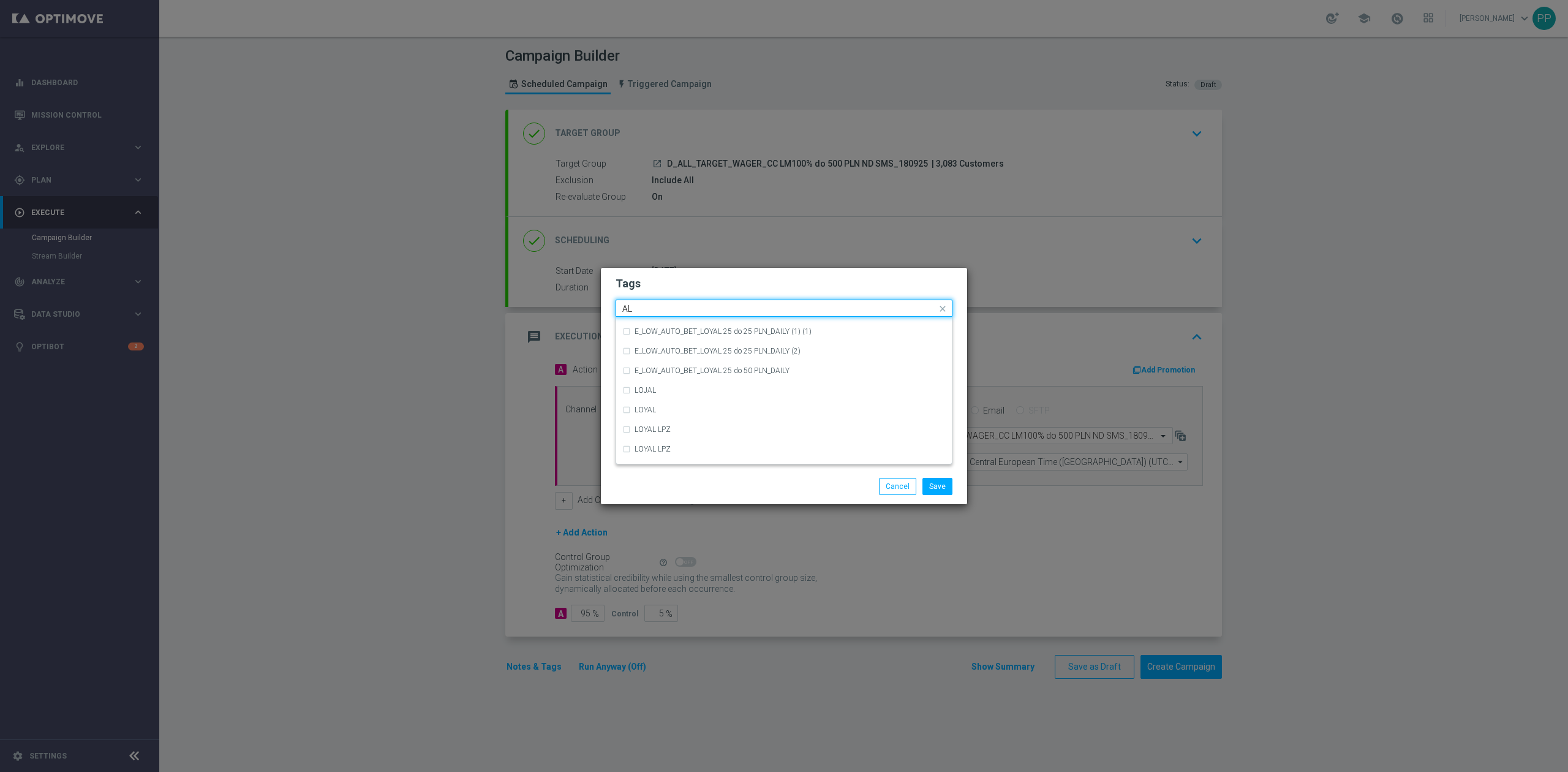
scroll to position [0, 0]
click at [665, 326] on div "ALL" at bounding box center [790, 327] width 311 height 8
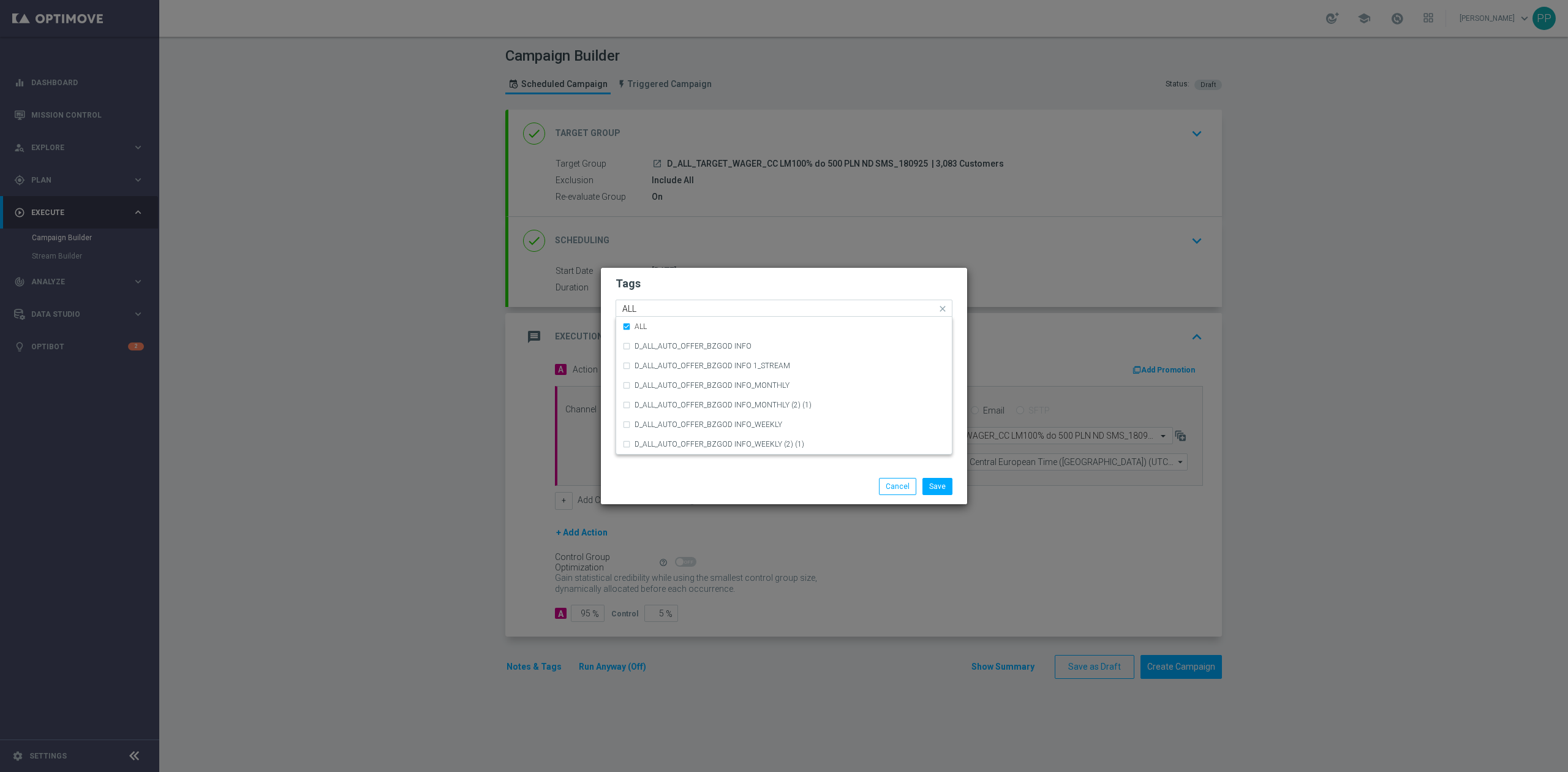
click at [665, 304] on input "ALL" at bounding box center [779, 309] width 314 height 11
type input "A"
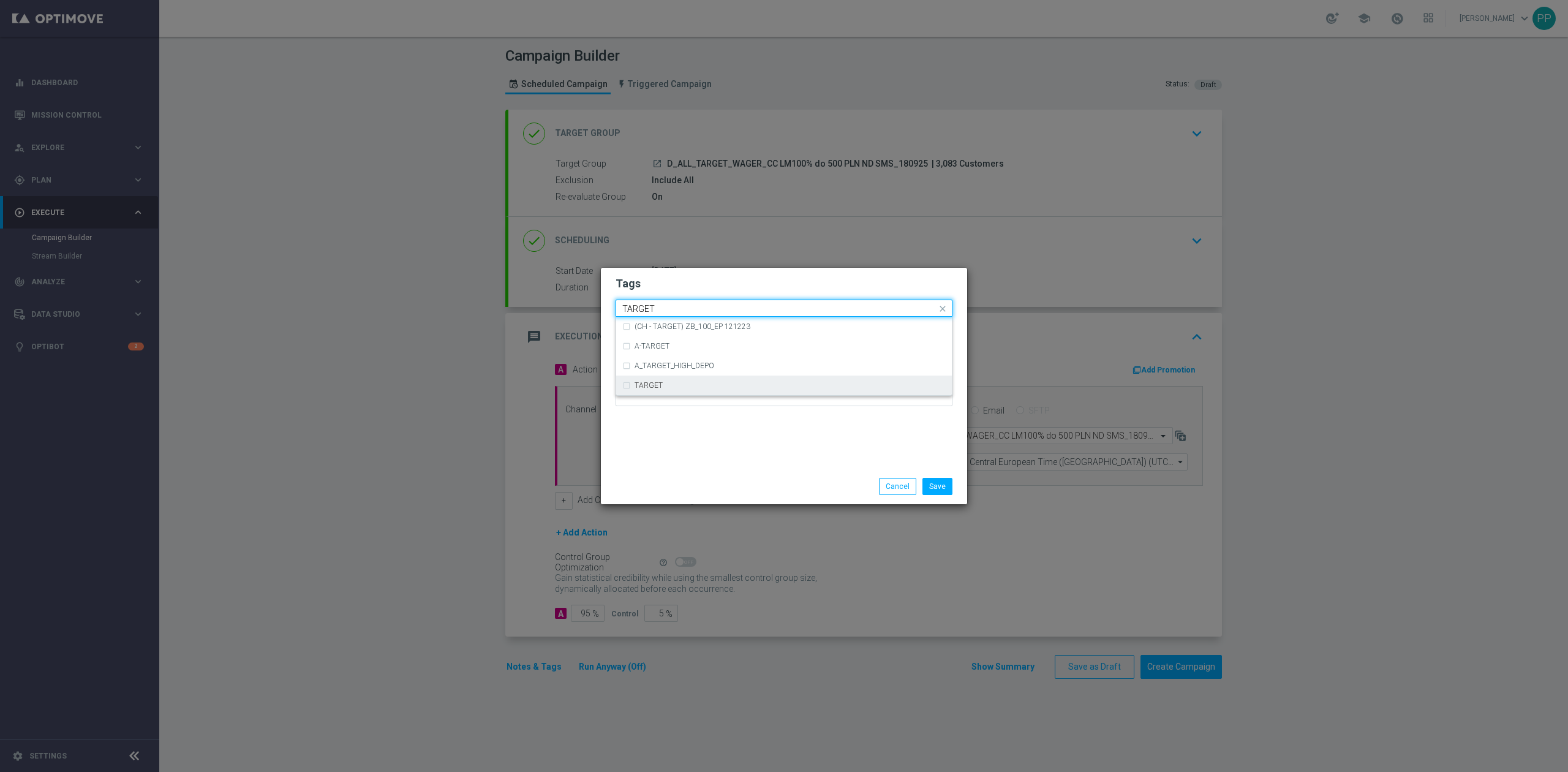
click at [664, 390] on div "TARGET" at bounding box center [784, 385] width 323 height 19
click at [668, 312] on input "TARGET" at bounding box center [779, 309] width 314 height 11
type input "T"
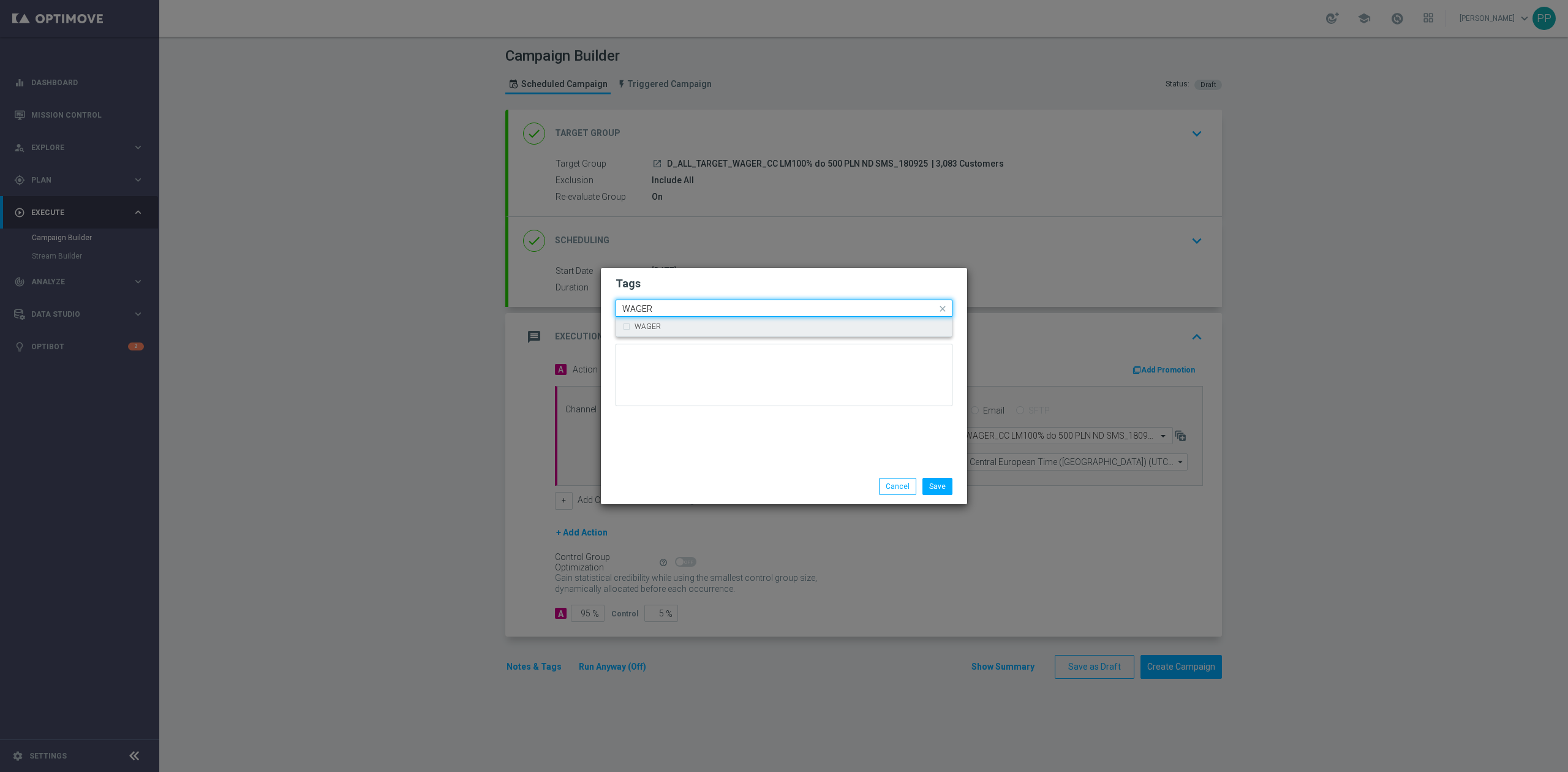
click at [667, 319] on div "WAGER" at bounding box center [784, 326] width 323 height 19
click at [667, 302] on div "Quick find × D × ALL × TARGET × WAGER WAGER" at bounding box center [776, 309] width 320 height 15
type input "W"
click at [646, 356] on ng-dropdown-panel "Call Call Center" at bounding box center [784, 336] width 337 height 40
click at [645, 343] on label "Call Center" at bounding box center [651, 346] width 34 height 8
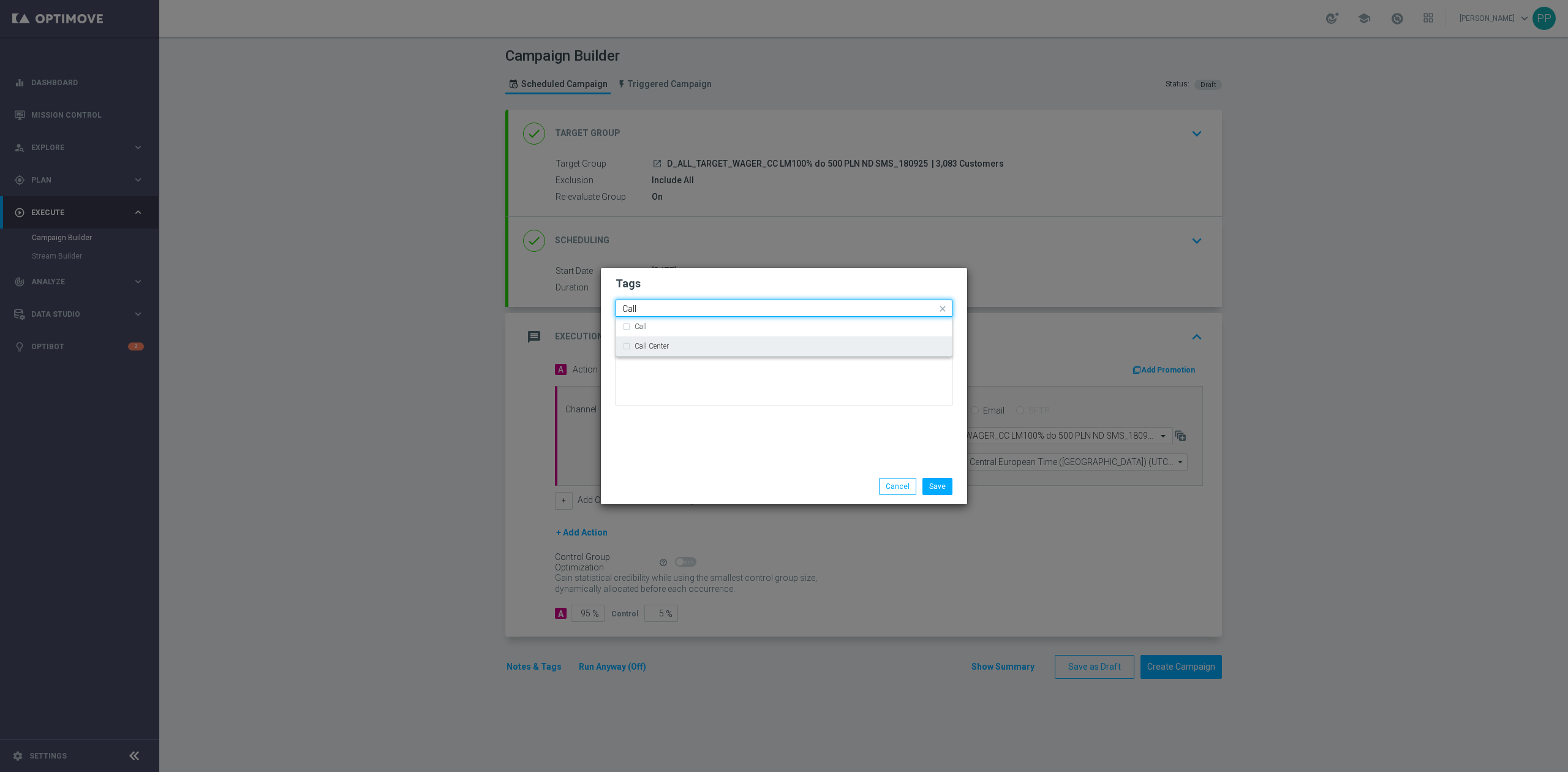
type input "Call"
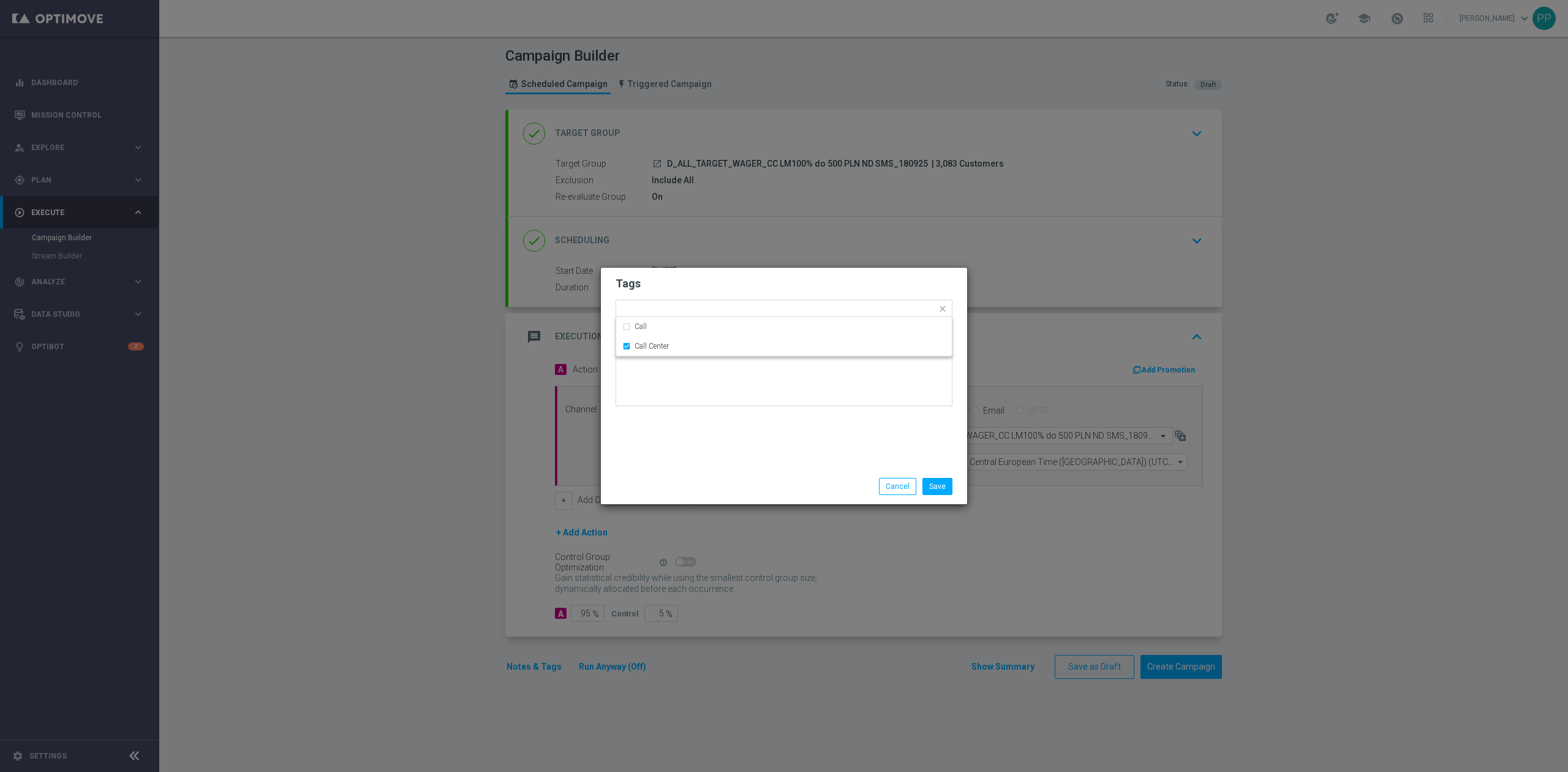
click at [652, 420] on div "Tags Quick find × D × ALL × TARGET × WAGER × Call Center Call Call Center Notes" at bounding box center [784, 369] width 367 height 201
click at [654, 422] on div "Tags Add a new tag × D × ALL × TARGET × WAGER × Call Center Notes" at bounding box center [784, 369] width 367 height 201
click at [927, 483] on button "Save" at bounding box center [936, 487] width 30 height 17
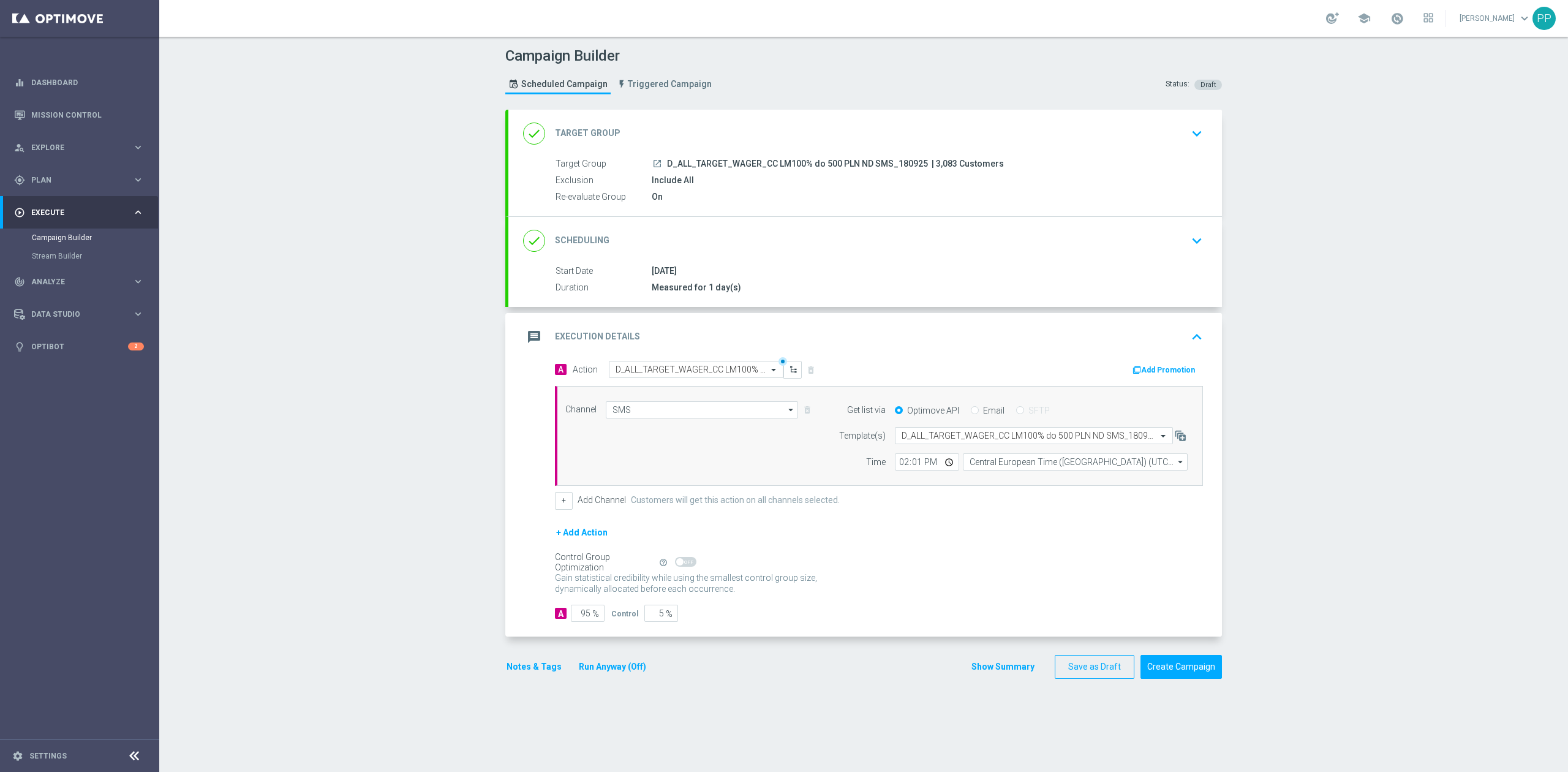
click at [871, 350] on div "message Execution Details keyboard_arrow_up" at bounding box center [864, 336] width 713 height 47
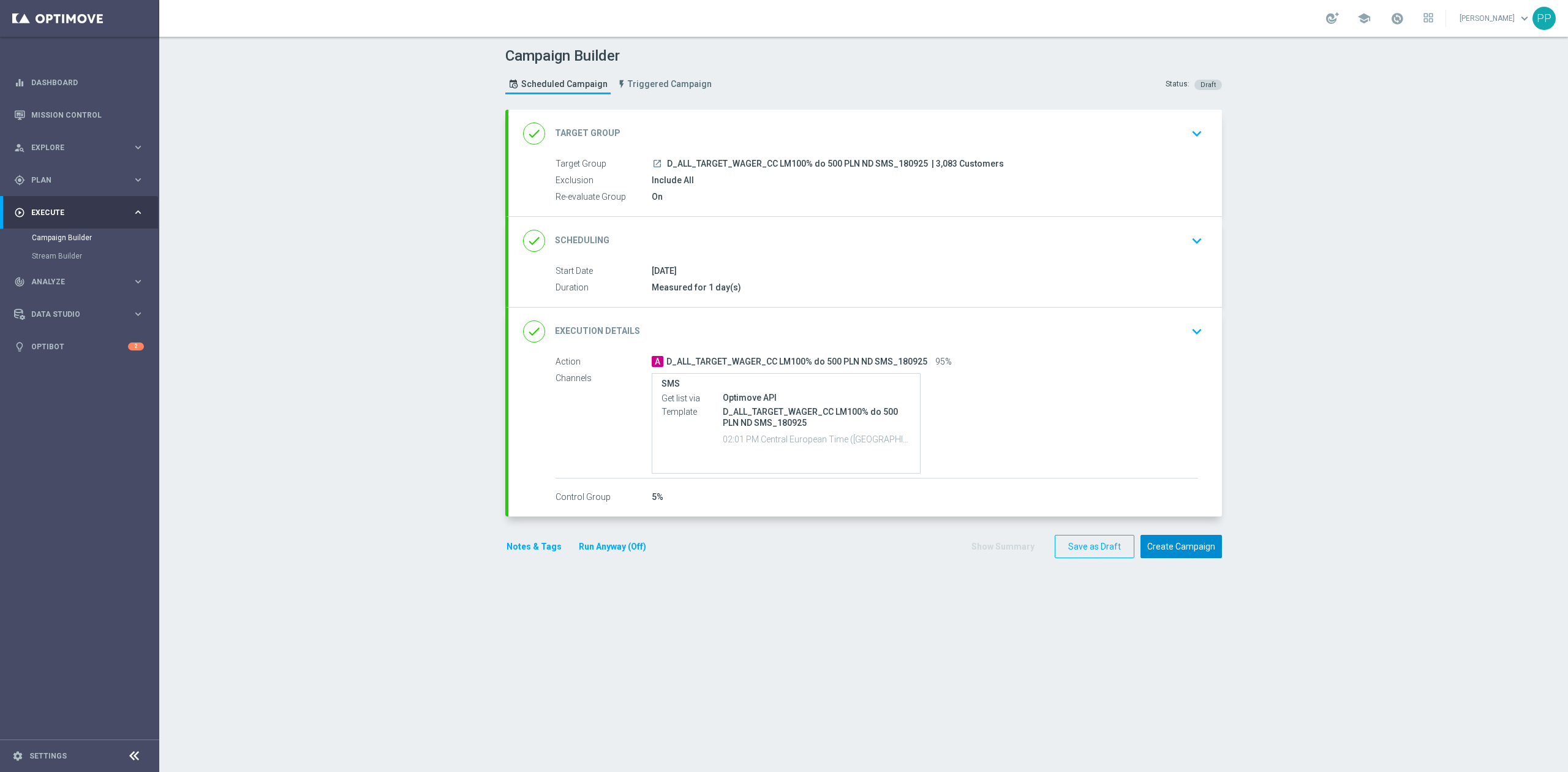
click at [1171, 545] on button "Create Campaign" at bounding box center [1181, 547] width 81 height 24
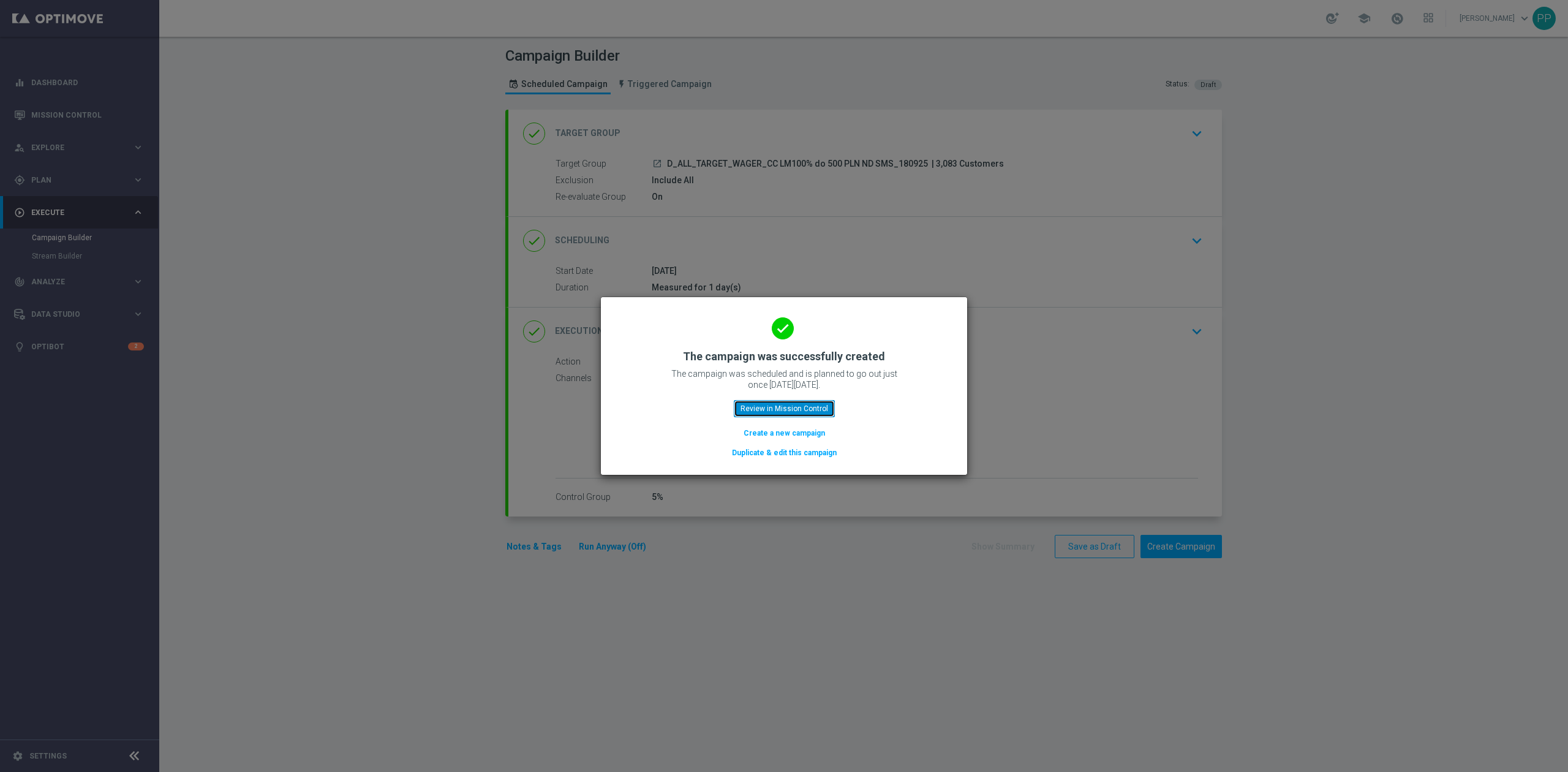
click at [786, 405] on button "Review in Mission Control" at bounding box center [784, 408] width 101 height 17
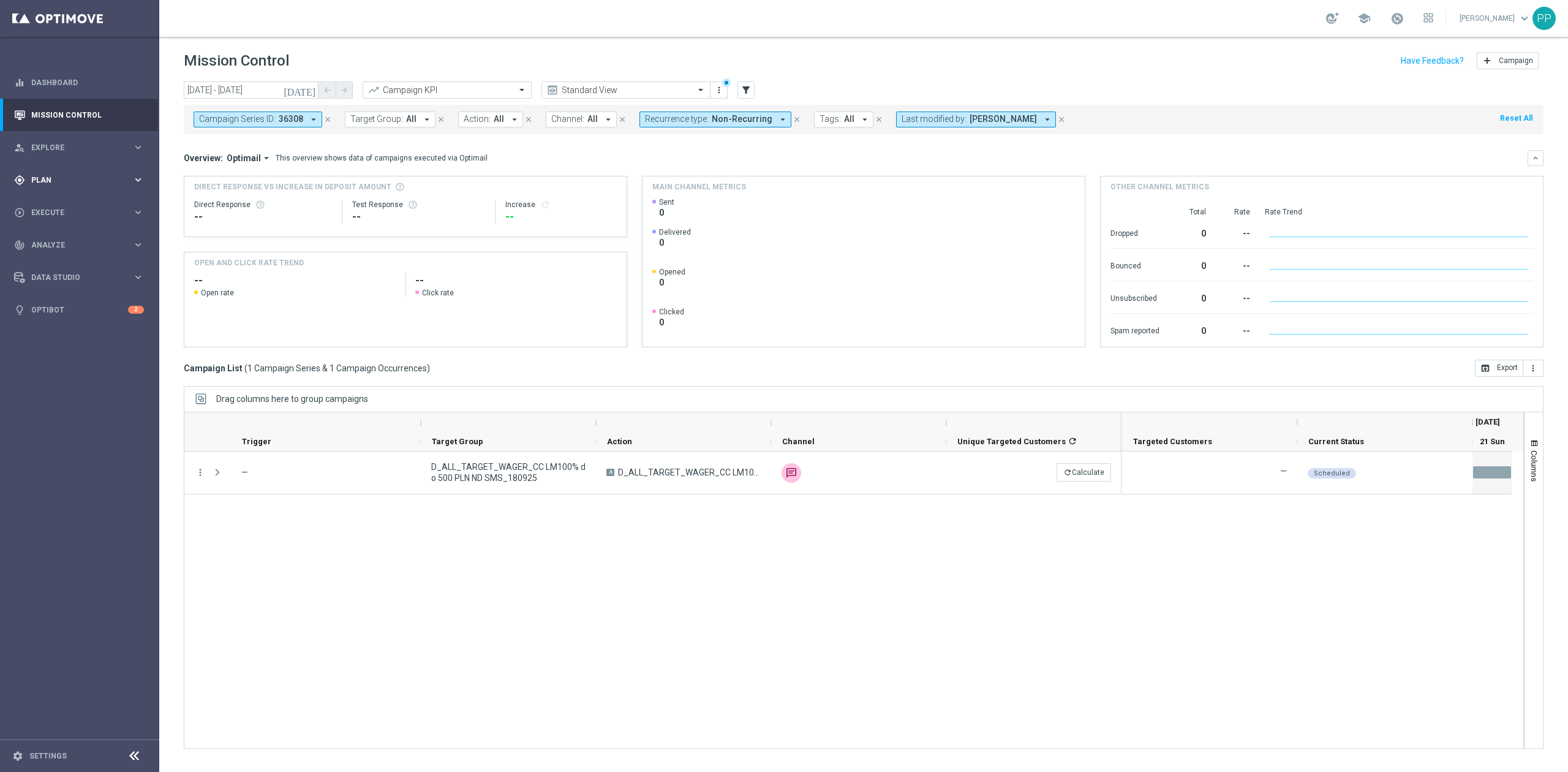
click at [38, 172] on div "gps_fixed Plan keyboard_arrow_right" at bounding box center [78, 180] width 158 height 33
click at [64, 305] on span "Execute" at bounding box center [81, 305] width 101 height 8
click at [82, 238] on link "Campaign Builder" at bounding box center [79, 238] width 96 height 10
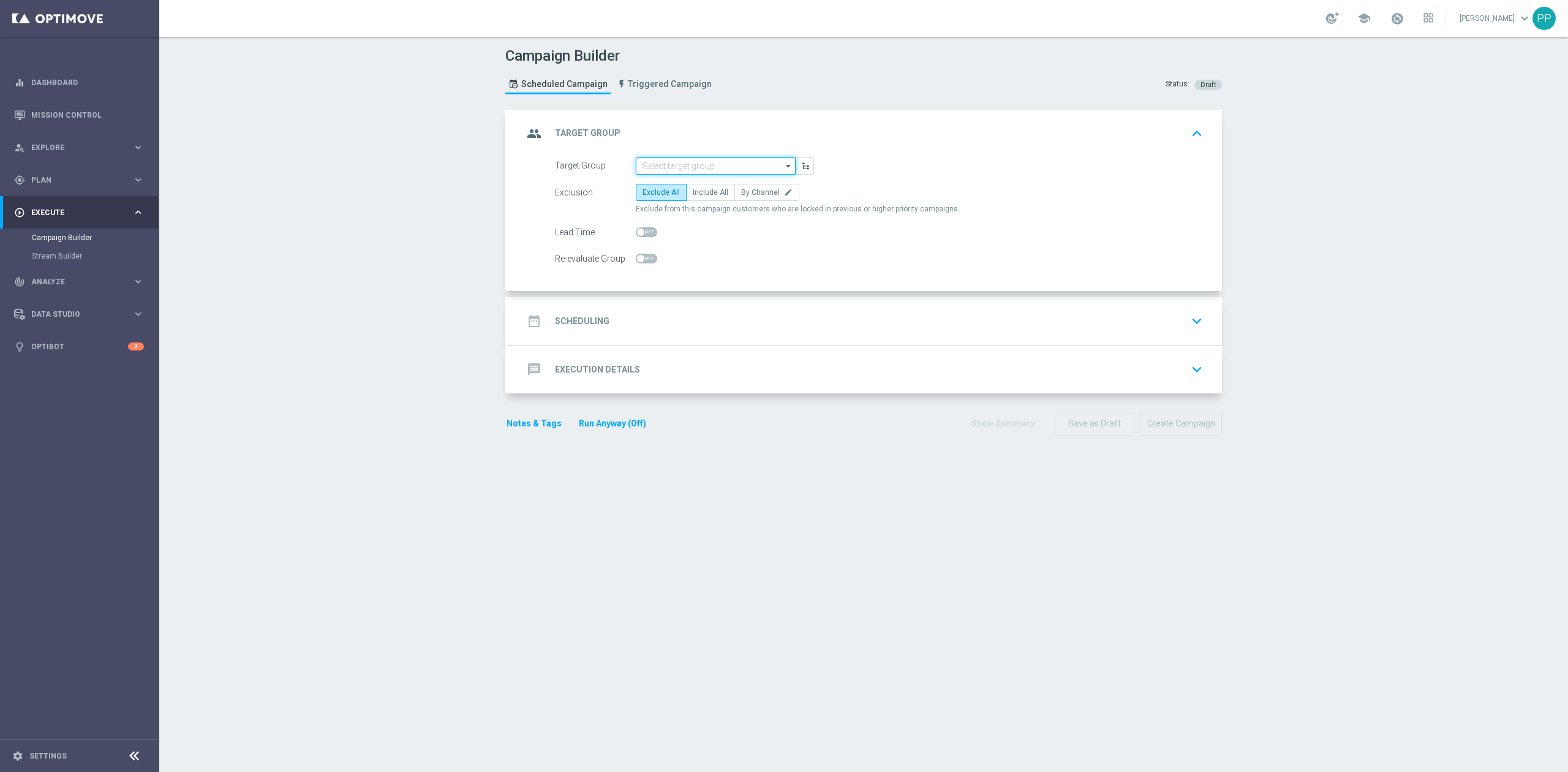
click at [662, 170] on input at bounding box center [715, 166] width 160 height 17
paste input "REA_ALL_TARGET_WAGER_CC EP 100% do 200 PLN SB PUSH_180925"
click at [666, 176] on div "REA_ALL_TARGET_WAGER_CC EP 100% do 200 PLN SB PUSH_180925" at bounding box center [716, 189] width 161 height 28
type input "REA_ALL_TARGET_WAGER_CC EP 100% do 200 PLN SB PUSH_180925"
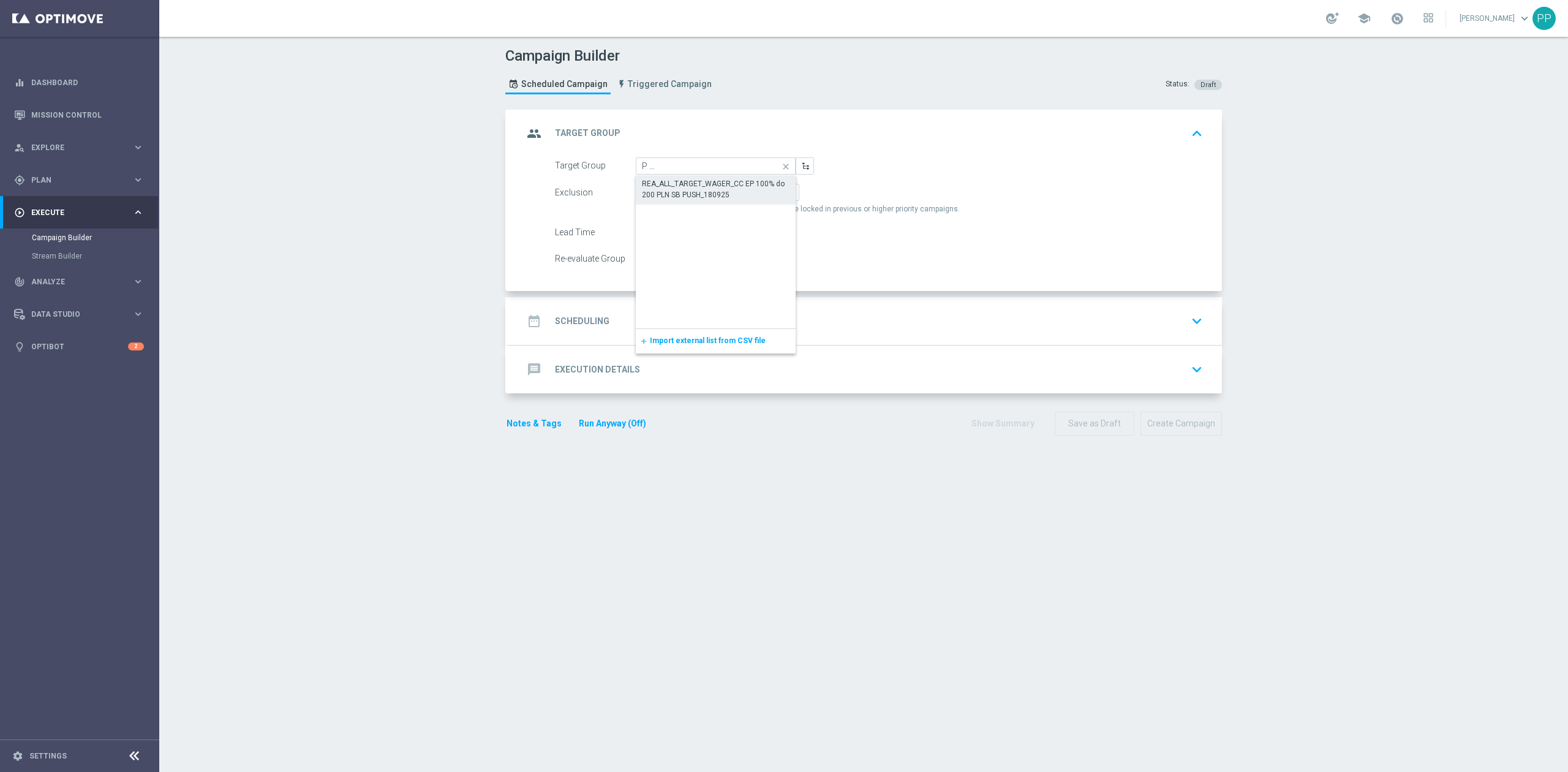
scroll to position [0, 0]
click at [698, 188] on span "Include All" at bounding box center [710, 192] width 36 height 9
click at [698, 191] on input "Include All" at bounding box center [696, 194] width 8 height 8
radio input "true"
click at [642, 265] on div at bounding box center [646, 258] width 21 height 17
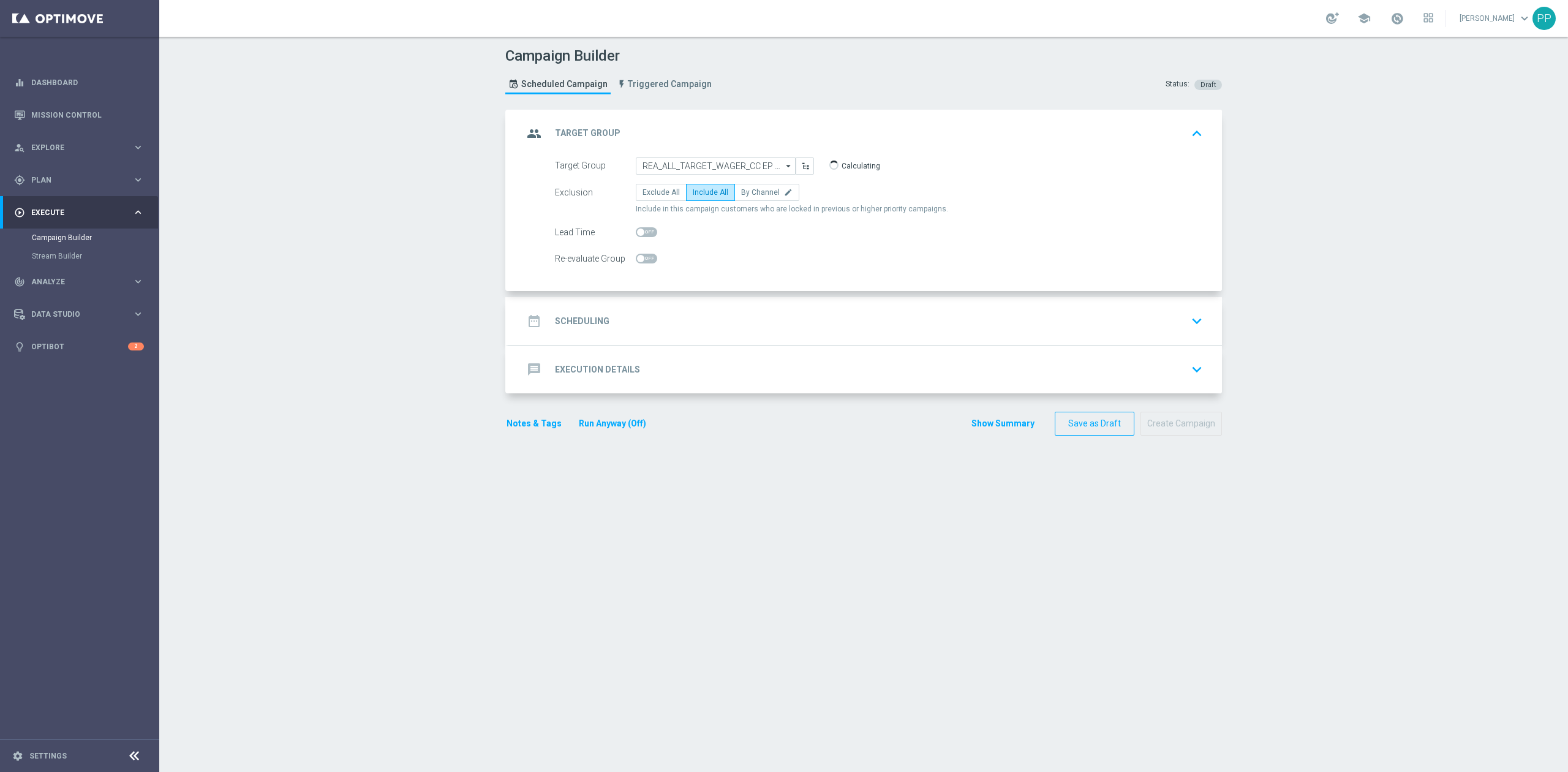
click at [640, 261] on span at bounding box center [646, 258] width 21 height 10
click at [640, 261] on input "checkbox" at bounding box center [646, 258] width 21 height 10
checkbox input "true"
click at [640, 321] on div "date_range Scheduling keyboard_arrow_down" at bounding box center [865, 321] width 684 height 23
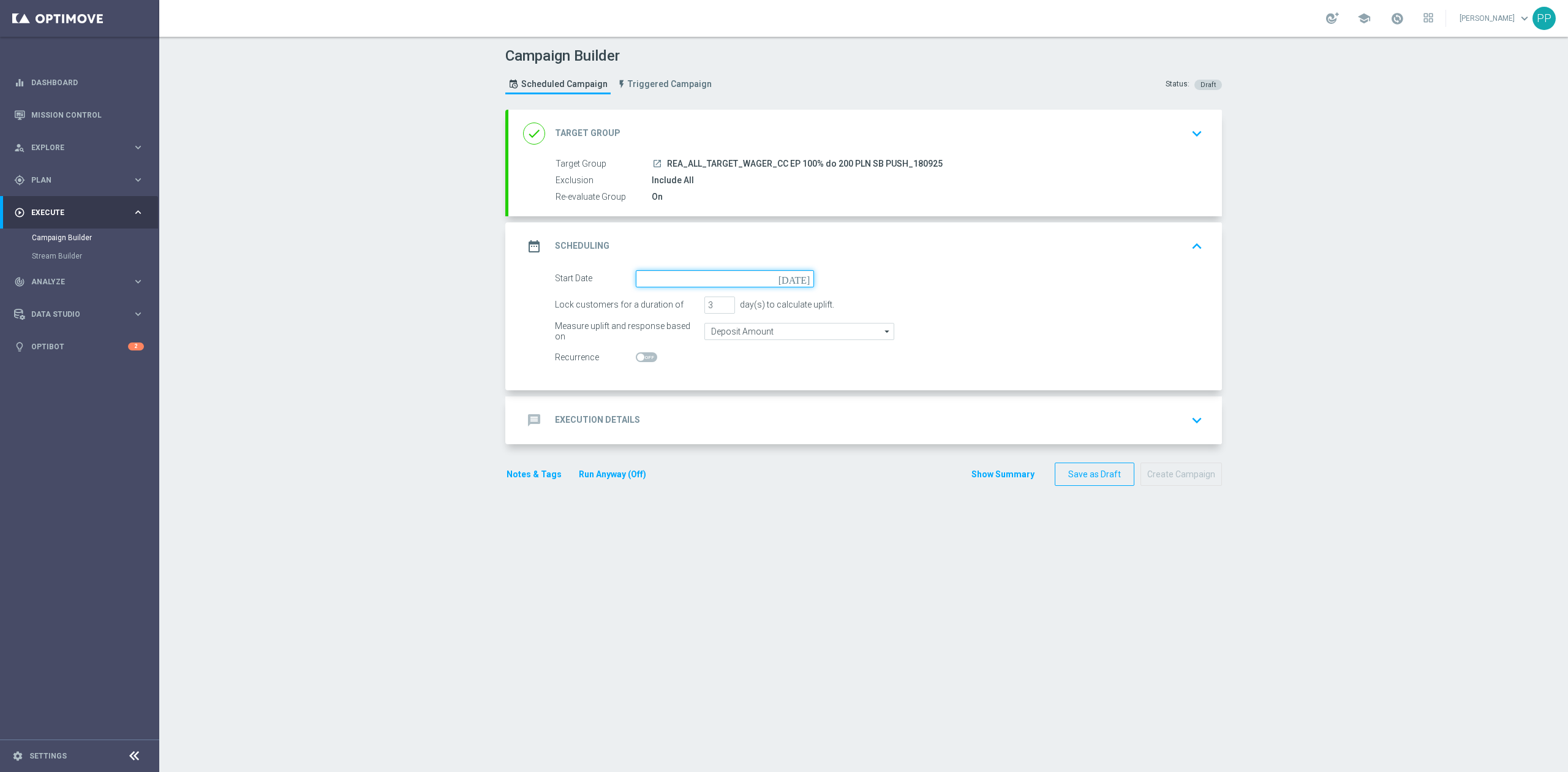
click at [647, 282] on input at bounding box center [725, 279] width 178 height 17
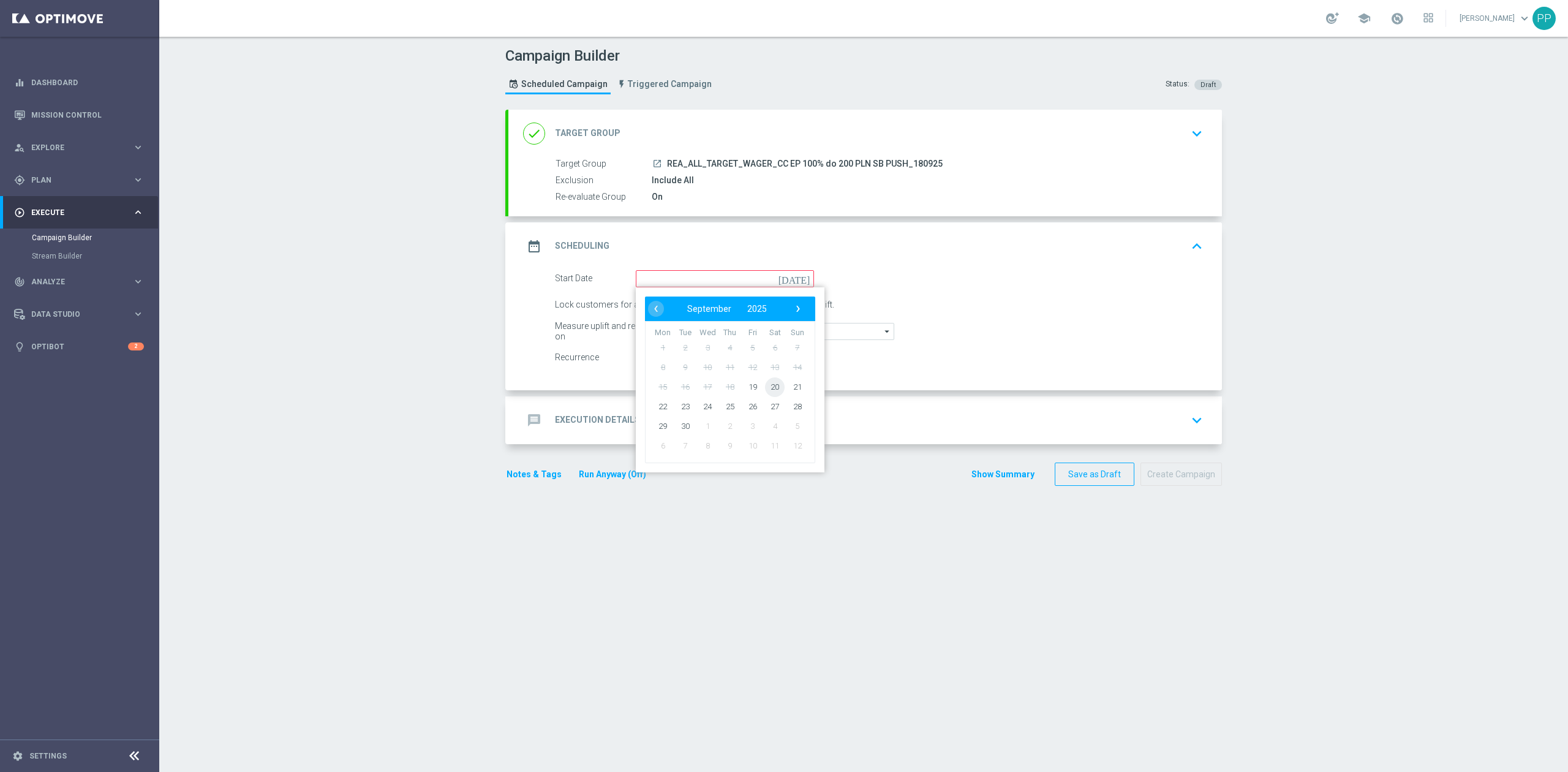
click at [765, 386] on span "20" at bounding box center [775, 386] width 19 height 19
type input "20 Sep 2025"
drag, startPoint x: 709, startPoint y: 304, endPoint x: 691, endPoint y: 304, distance: 18.0
click at [691, 304] on div "Lock customers for a duration of 3 day(s) to calculate uplift." at bounding box center [878, 305] width 666 height 17
type input "1"
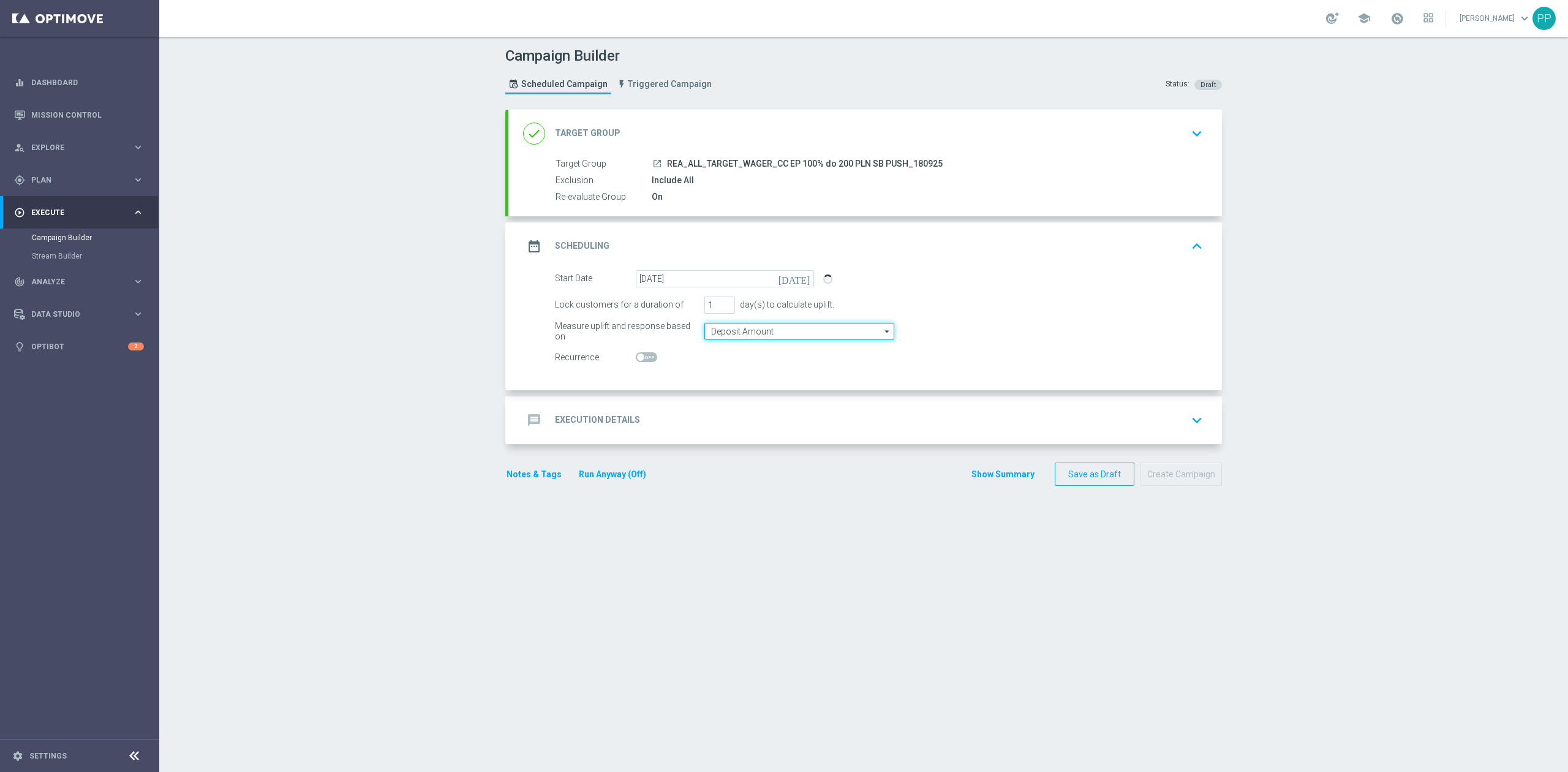
click at [742, 335] on input "Deposit Amount" at bounding box center [799, 332] width 190 height 17
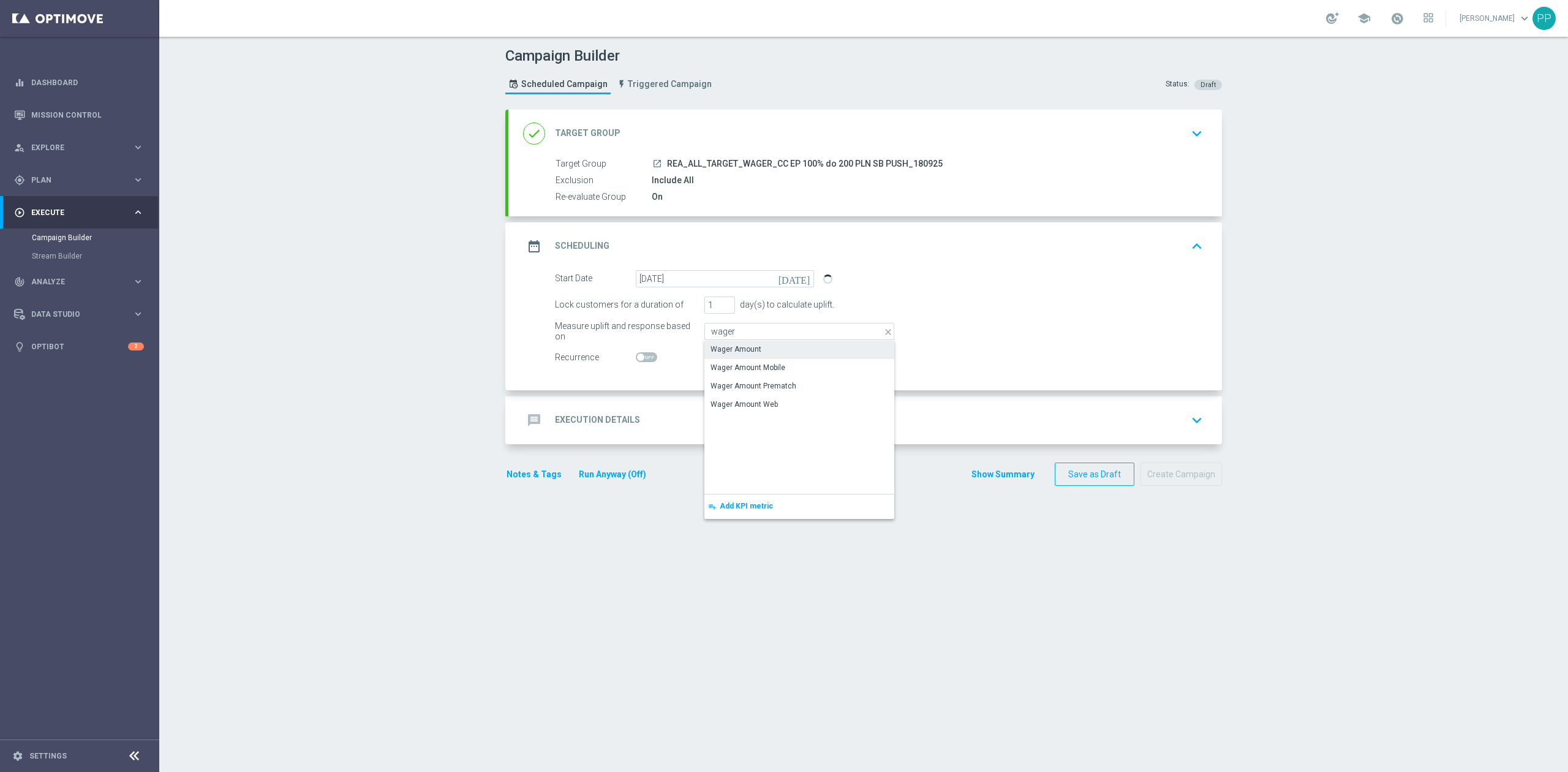
click at [743, 346] on div "Wager Amount" at bounding box center [735, 348] width 51 height 11
type input "Wager Amount"
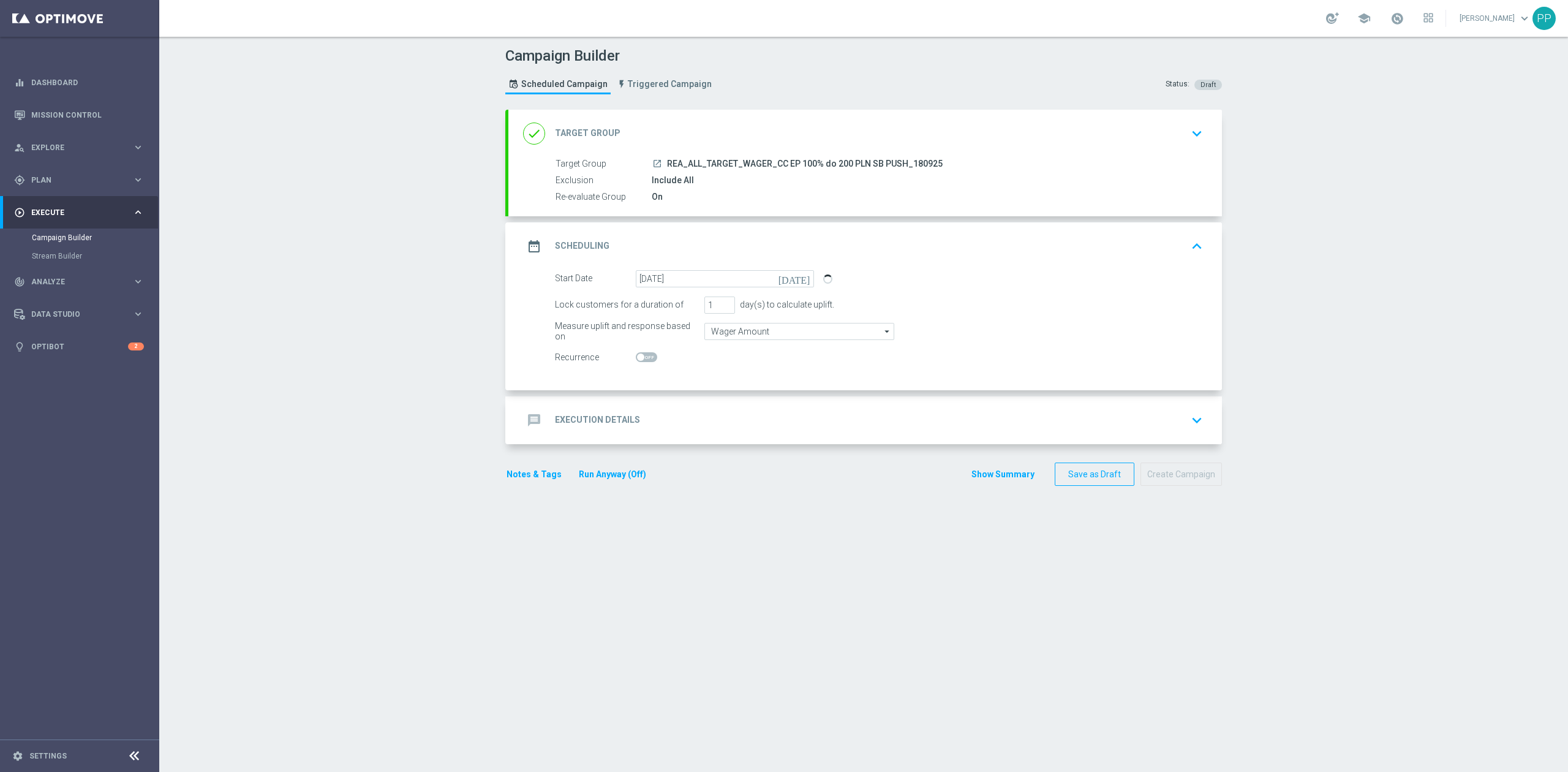
click at [715, 414] on div "message Execution Details keyboard_arrow_down" at bounding box center [865, 420] width 684 height 23
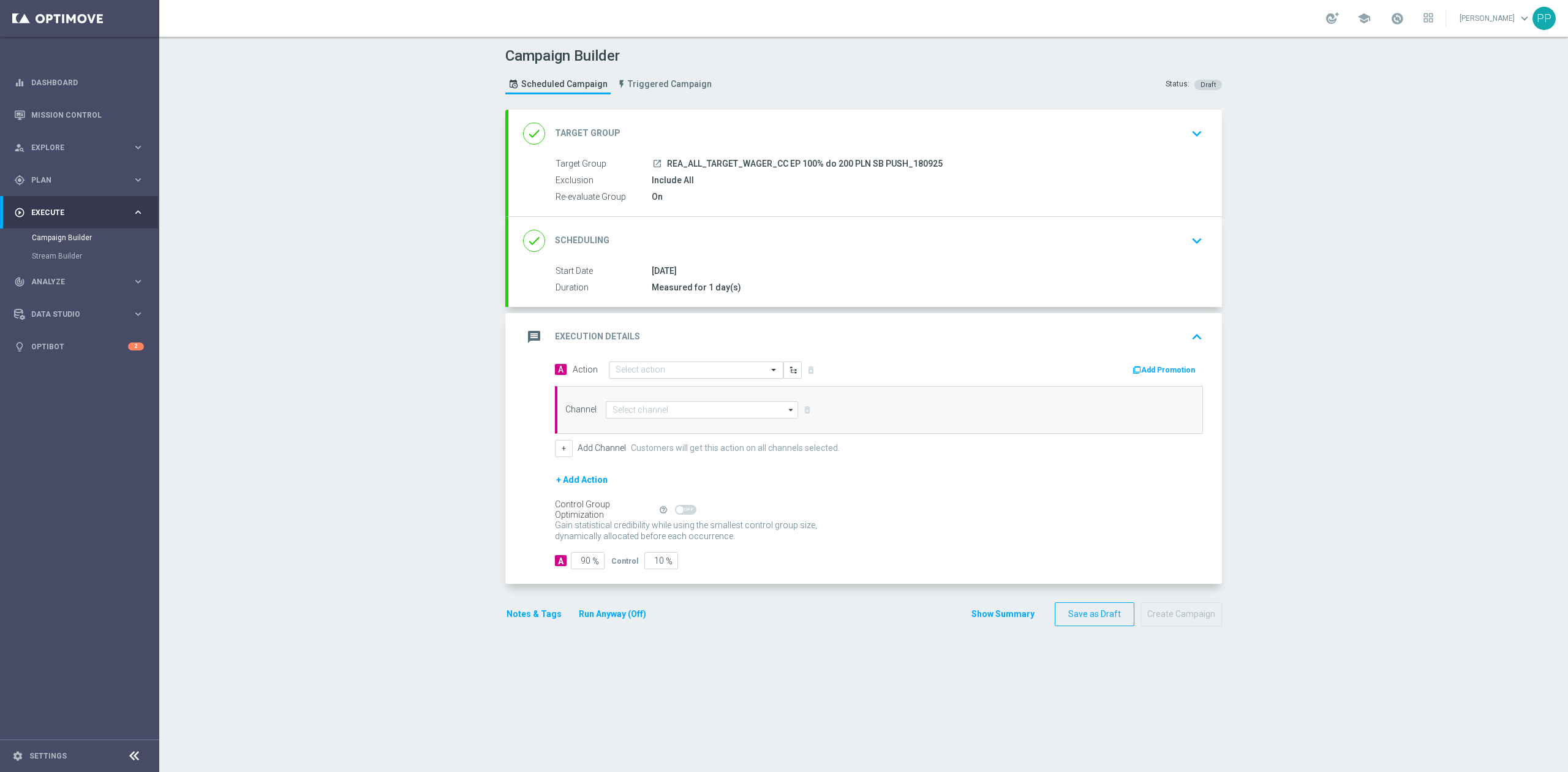
click at [694, 374] on input "text" at bounding box center [683, 370] width 136 height 11
click at [671, 534] on span "Create new action" at bounding box center [659, 535] width 64 height 9
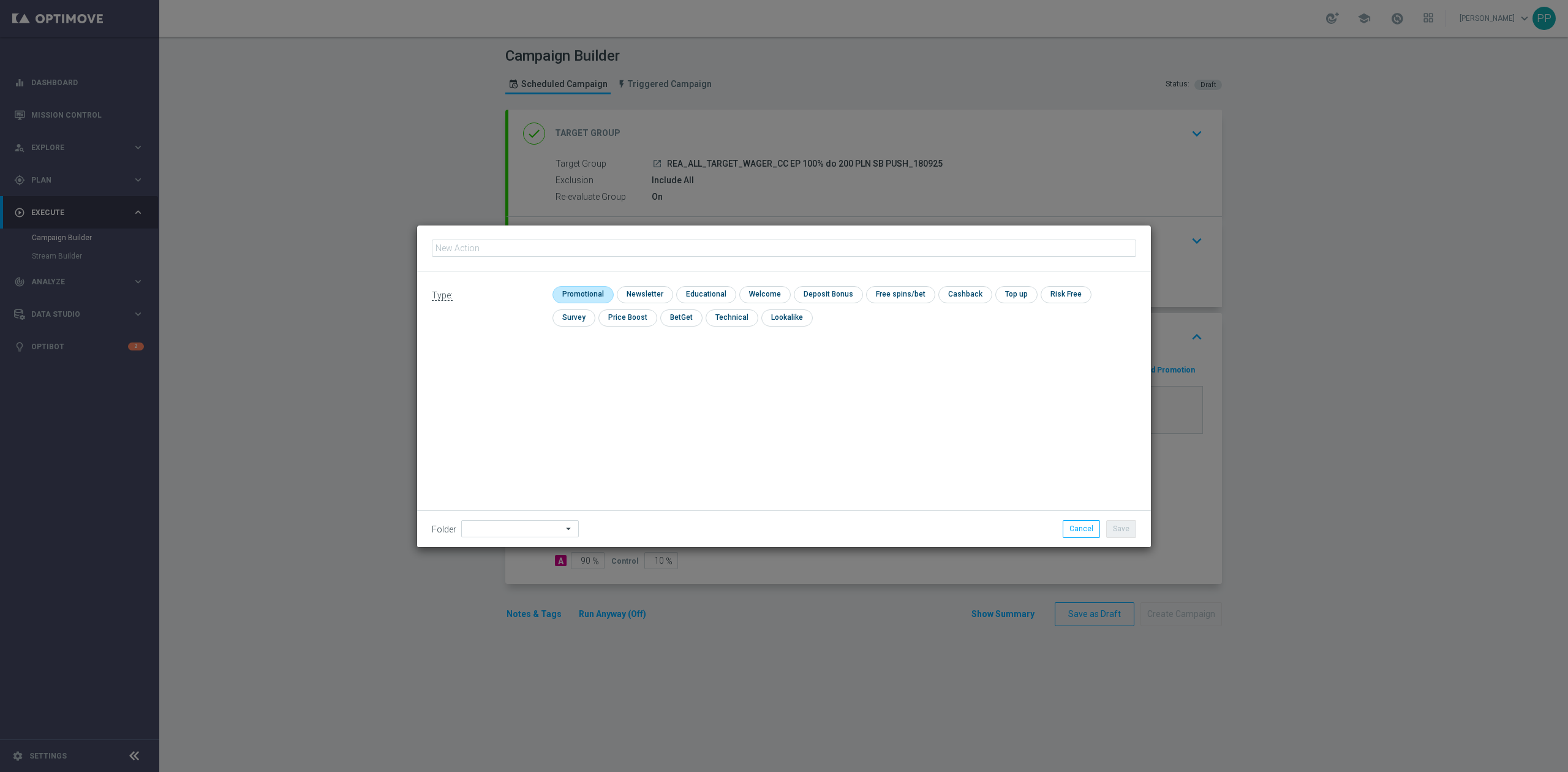
type input "REA_ALL_TARGET_WAGER_CC EP 100% do 200 PLN SB PUSH_180925"
click at [579, 297] on input "checkbox" at bounding box center [581, 294] width 58 height 16
checkbox input "true"
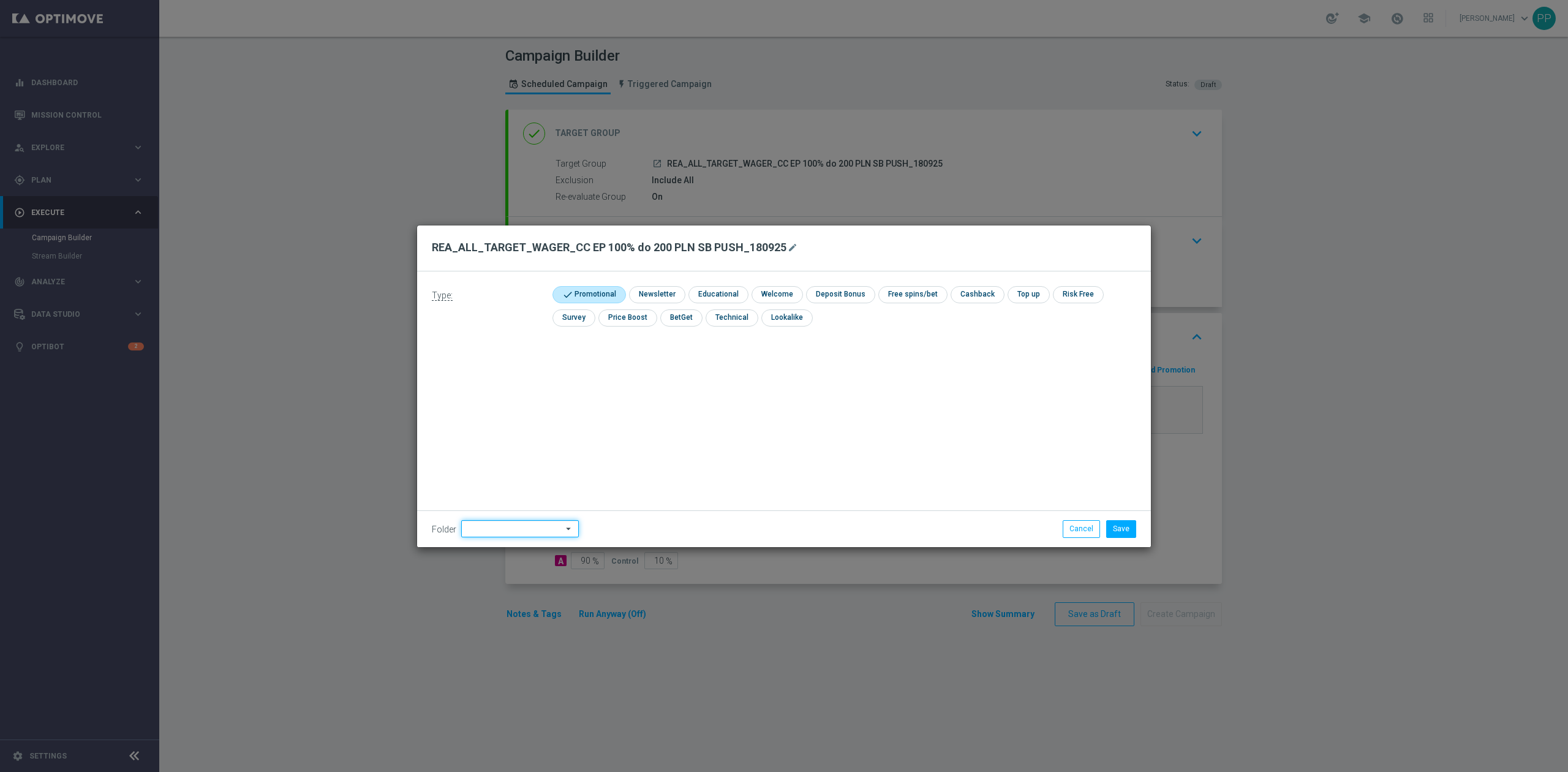
click at [539, 530] on input at bounding box center [520, 528] width 118 height 17
click at [515, 367] on div "9. Wrzesień 2025" at bounding box center [518, 375] width 112 height 18
type input "9. Wrzesień 2025"
click at [1109, 530] on button "Save" at bounding box center [1120, 528] width 30 height 17
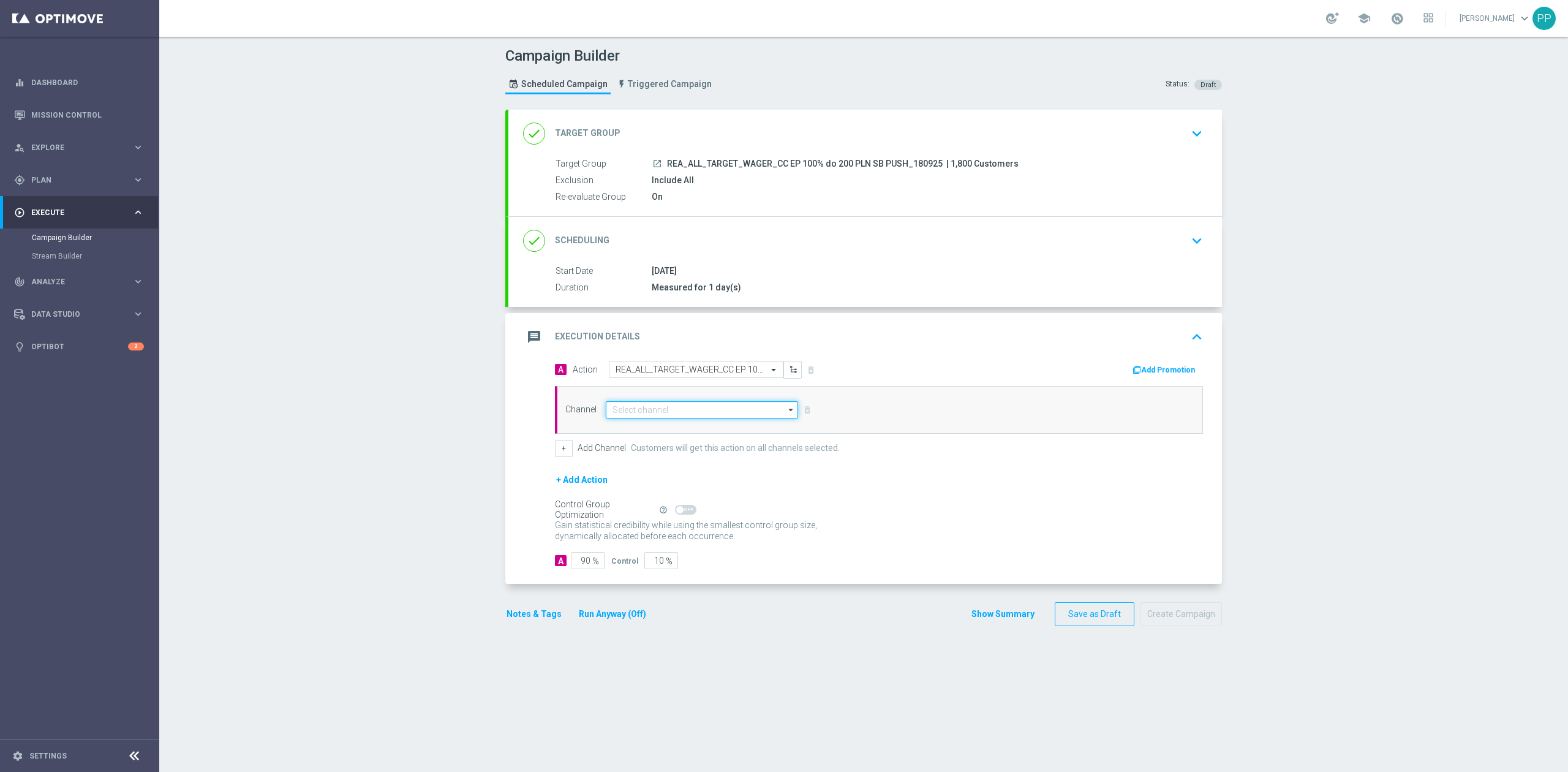
click at [707, 411] on input at bounding box center [701, 410] width 192 height 17
click at [682, 463] on div "XtremePush" at bounding box center [696, 462] width 182 height 17
type input "XtremePush"
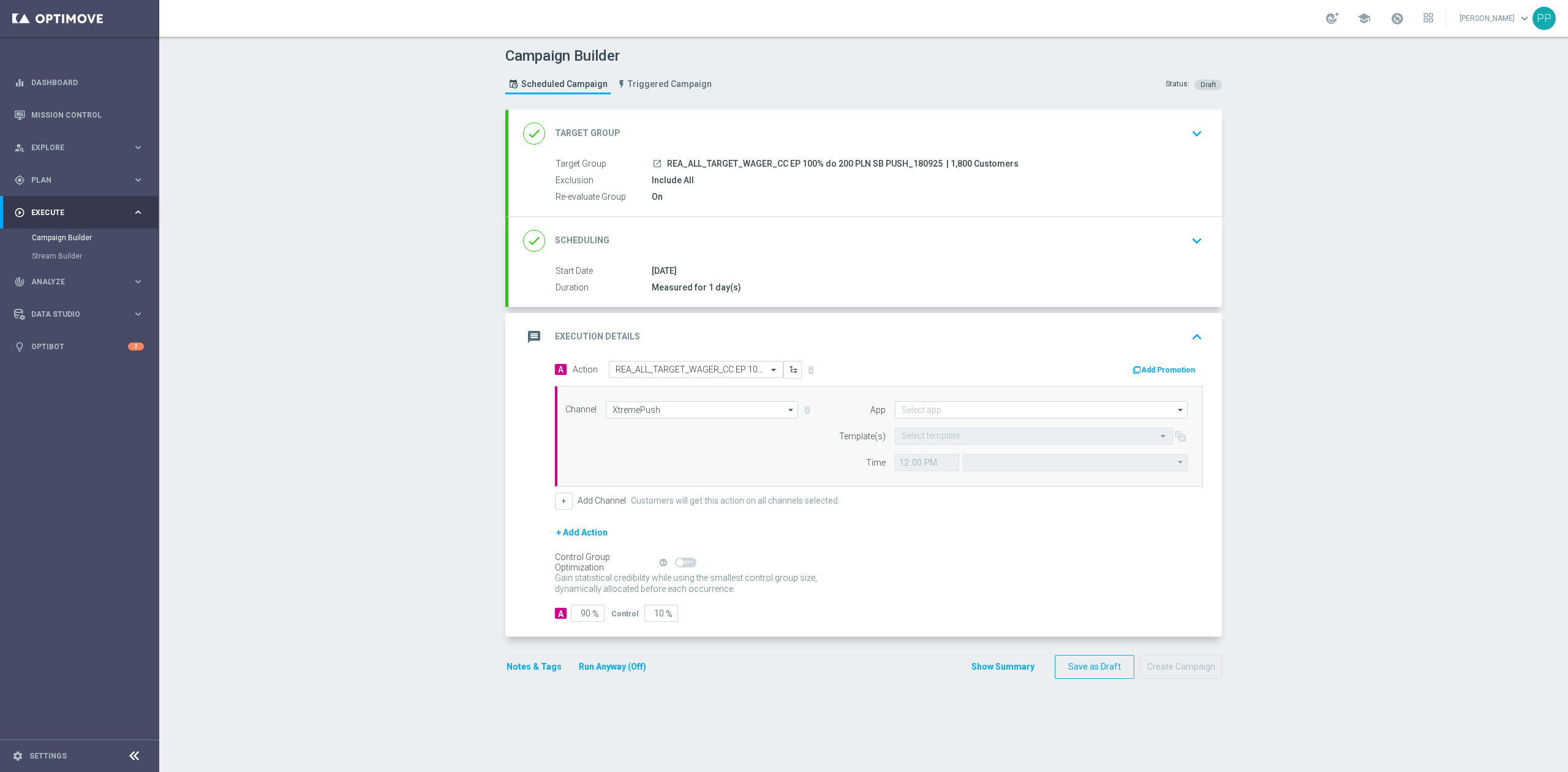
type input "Coordinated Universal Time (UTC 00:00)"
type input "STS_PL"
click at [1021, 461] on input "Coordinated Universal Time (UTC 00:00)" at bounding box center [1075, 462] width 224 height 17
click at [1022, 474] on div "Central European Time (Warsaw) (UTC +02:00)" at bounding box center [1075, 480] width 225 height 17
type input "Central European Time (Warsaw) (UTC +02:00)"
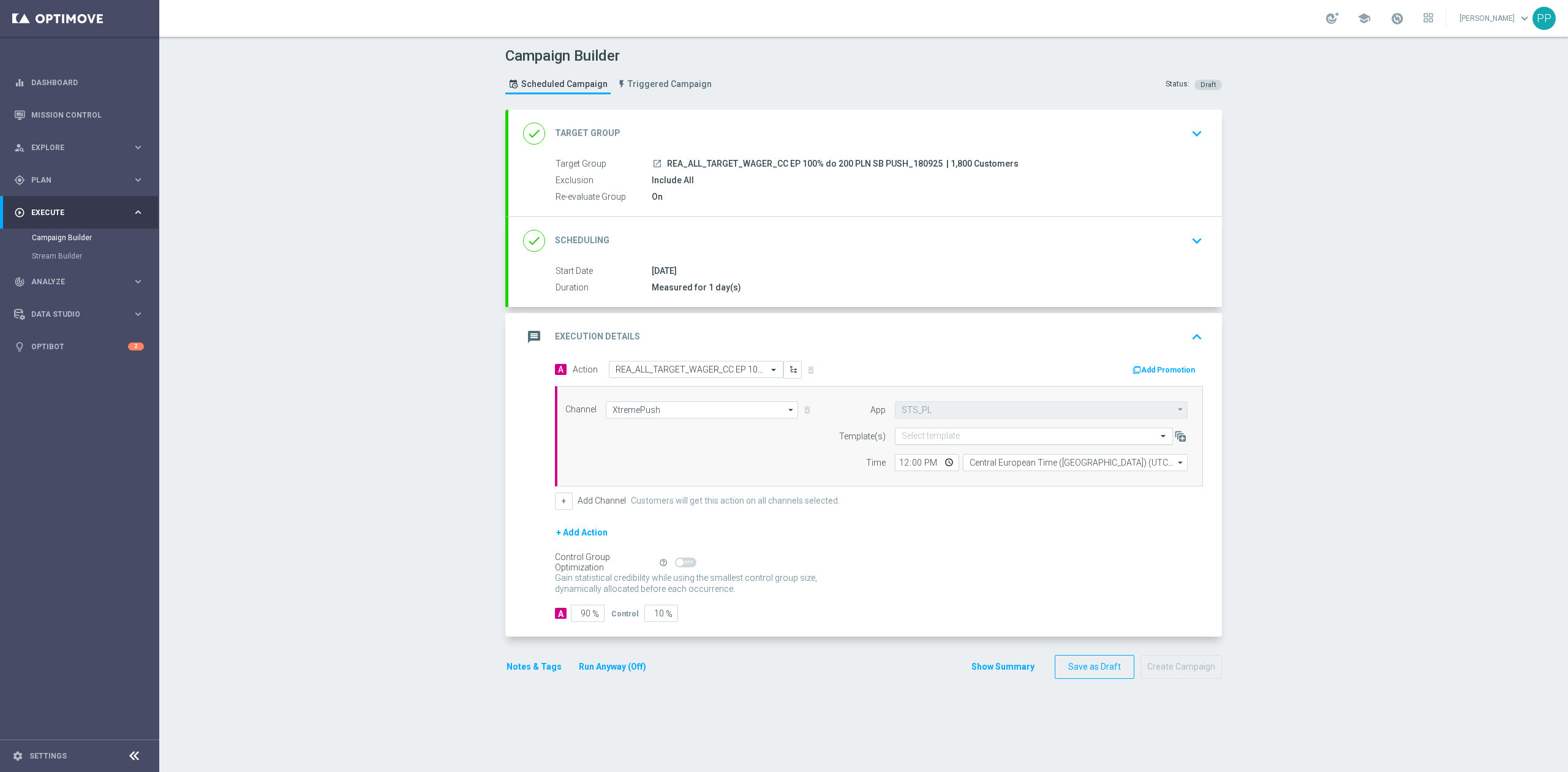
click at [922, 439] on input "text" at bounding box center [1021, 436] width 240 height 11
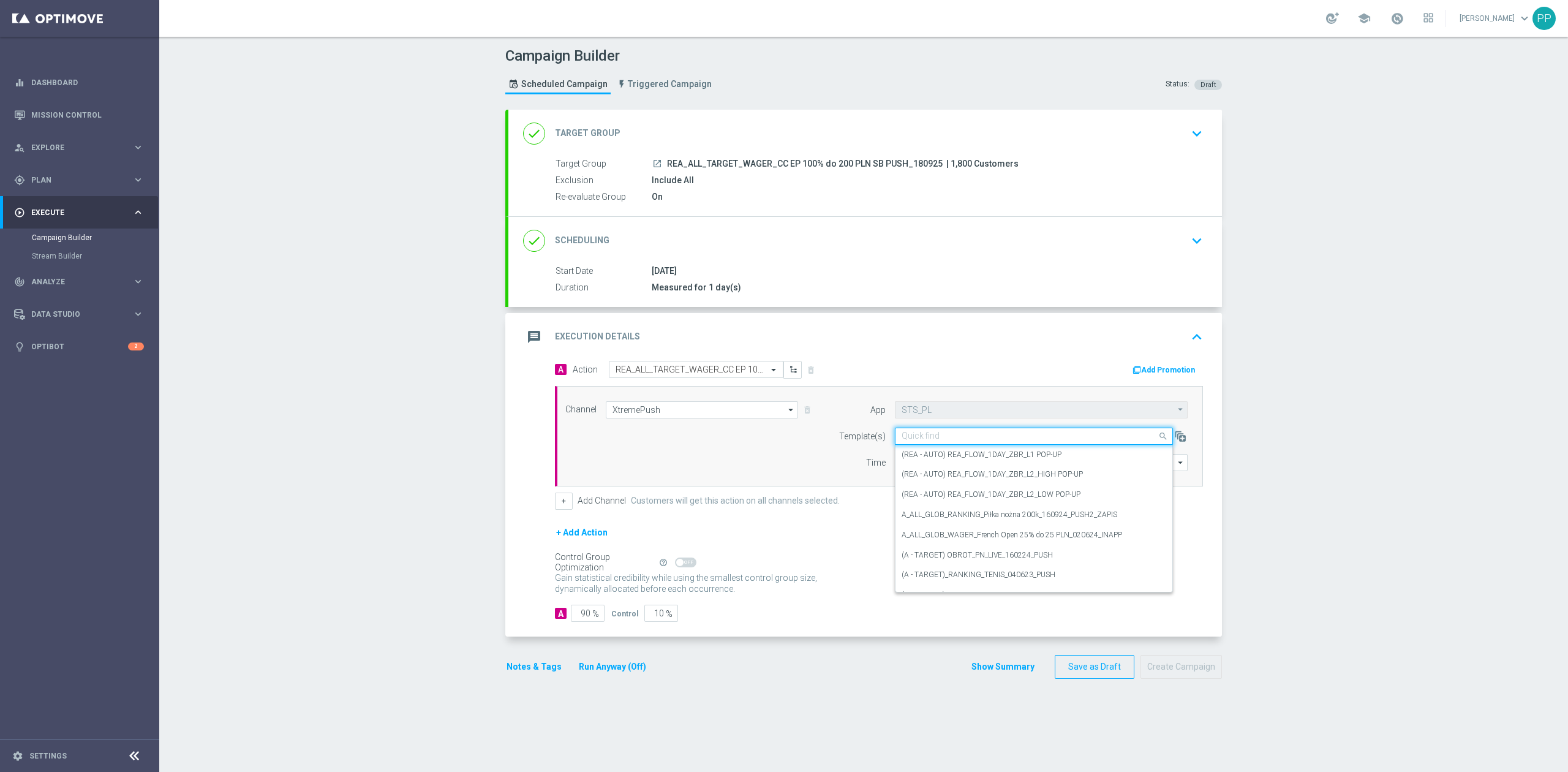
paste input "REA_ALL_TARGET_WAGER_CC EP 100% do 200 PLN SB PUSH_180925"
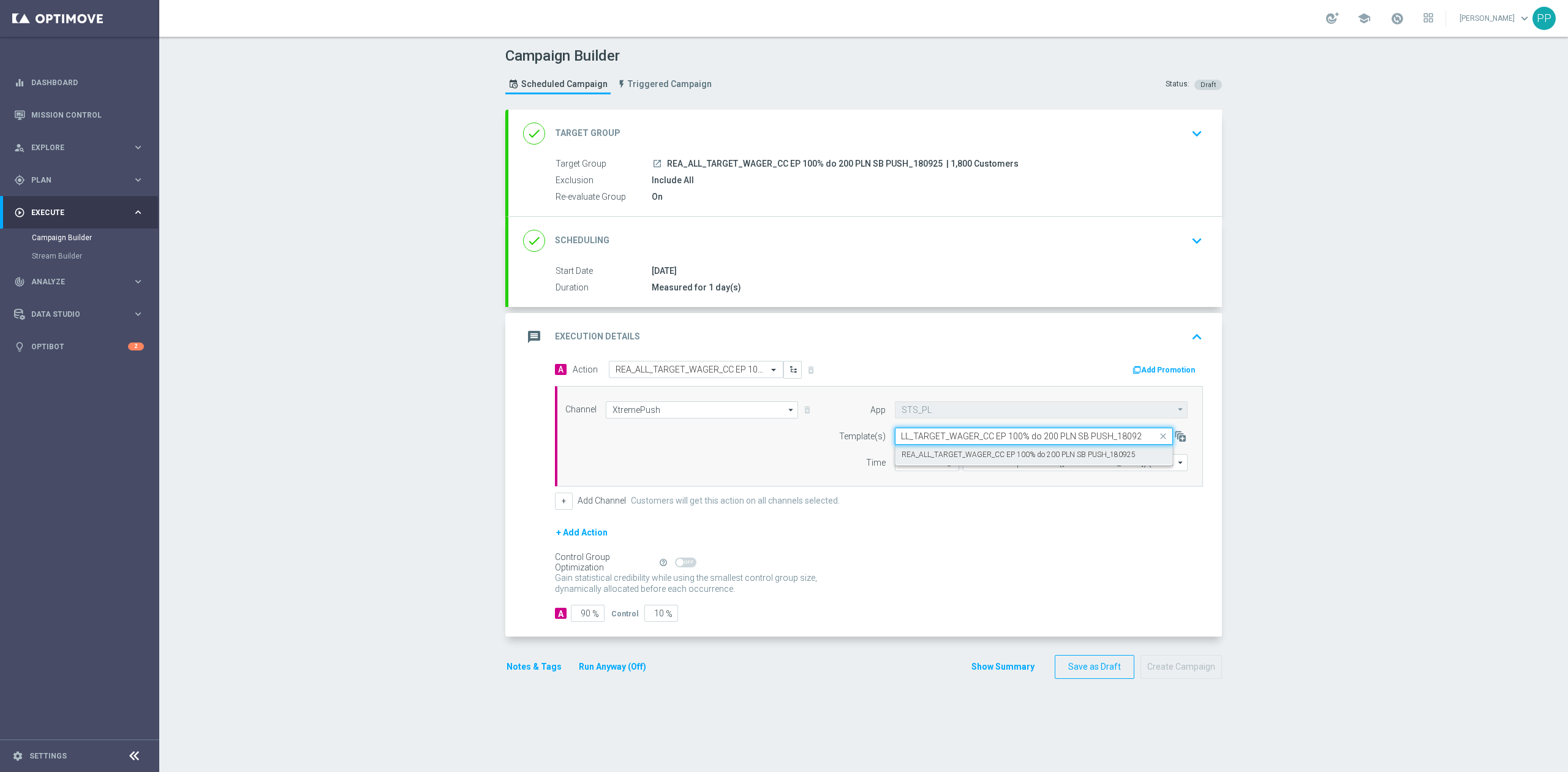
click at [924, 451] on label "REA_ALL_TARGET_WAGER_CC EP 100% do 200 PLN SB PUSH_180925" at bounding box center [1019, 455] width 234 height 11
type input "REA_ALL_TARGET_WAGER_CC EP 100% do 200 PLN SB PUSH_180925"
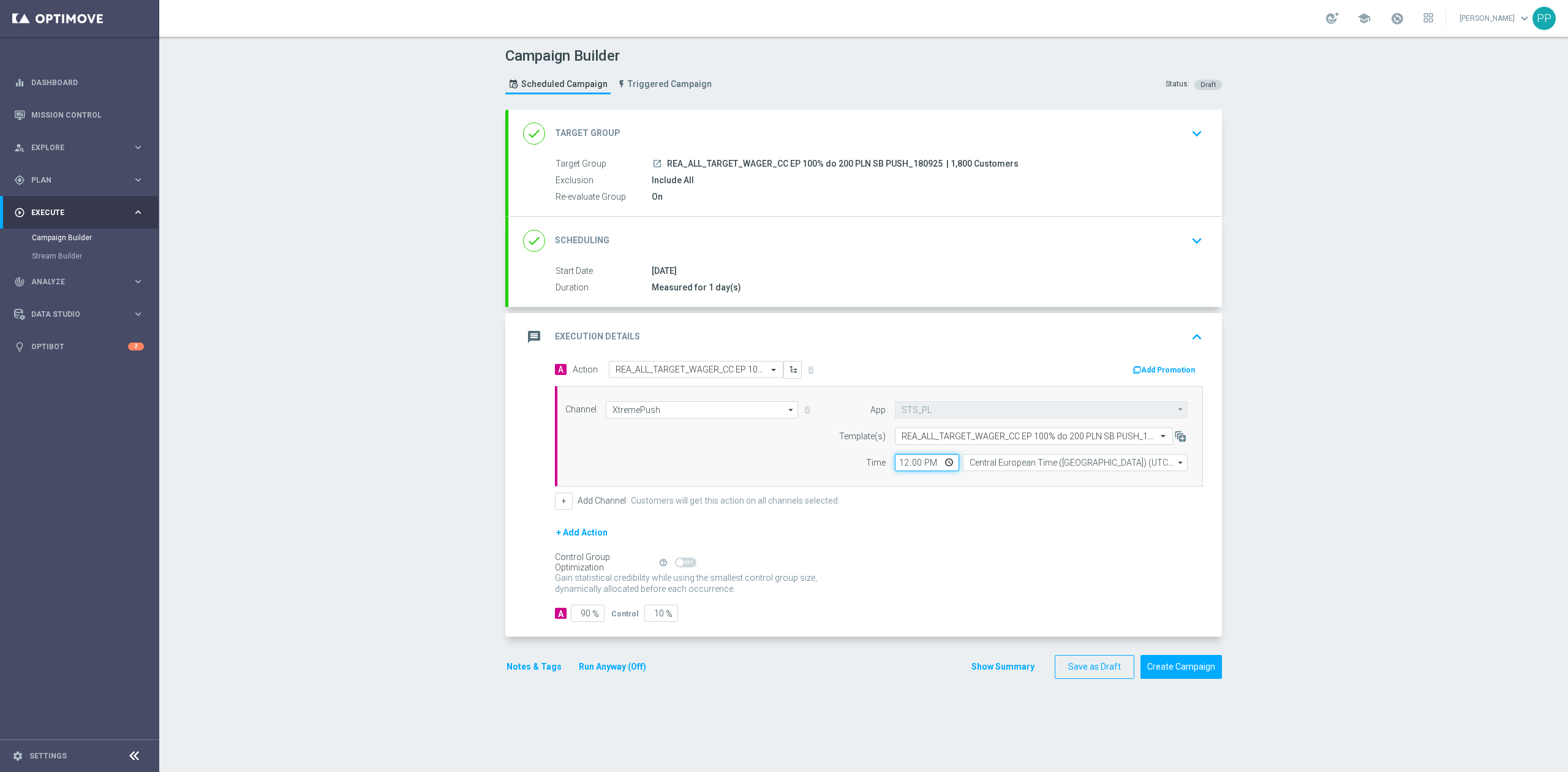
click at [899, 463] on input "12:00" at bounding box center [927, 462] width 64 height 17
type input "18:31"
click at [971, 463] on input "Central European Time (Warsaw) (UTC +02:00)" at bounding box center [1075, 462] width 224 height 17
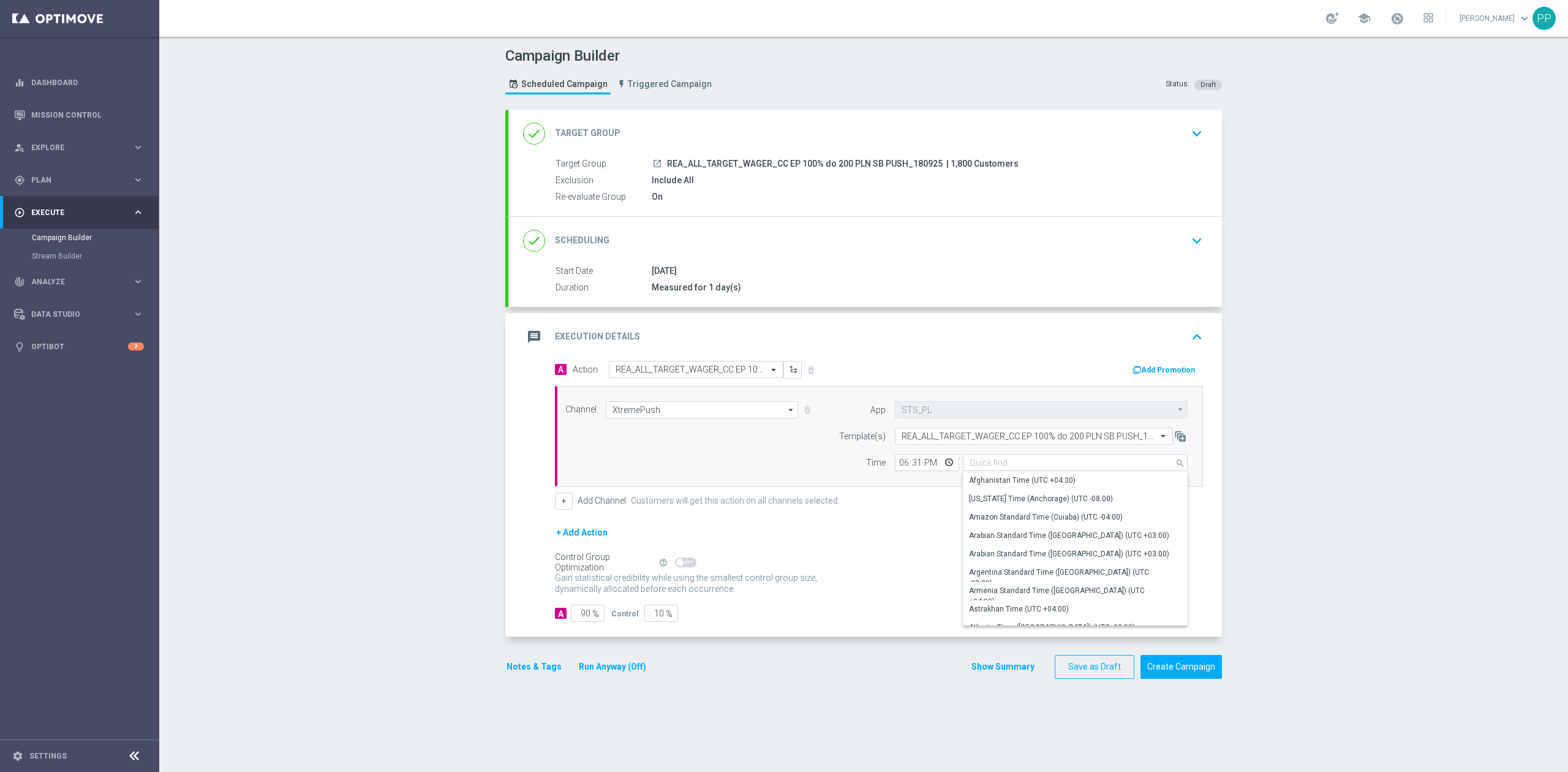
click at [952, 517] on form "A Action Select action REA_ALL_TARGET_WAGER_CC EP 100% do 200 PLN SB PUSH_18092…" at bounding box center [879, 491] width 648 height 261
type input "Central European Time (Warsaw) (UTC +02:00)"
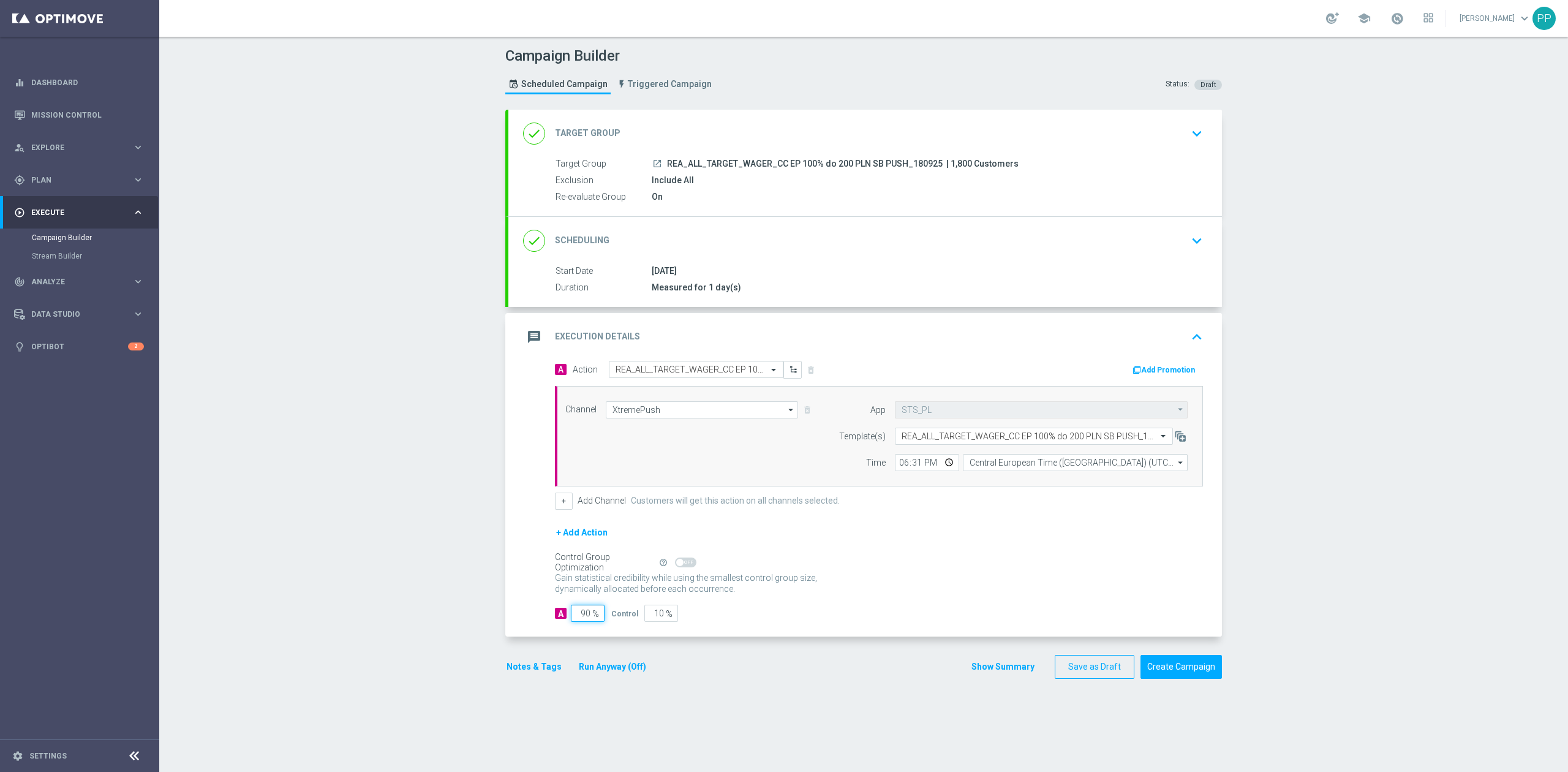
click at [578, 612] on input "90" at bounding box center [587, 613] width 34 height 17
type input "9"
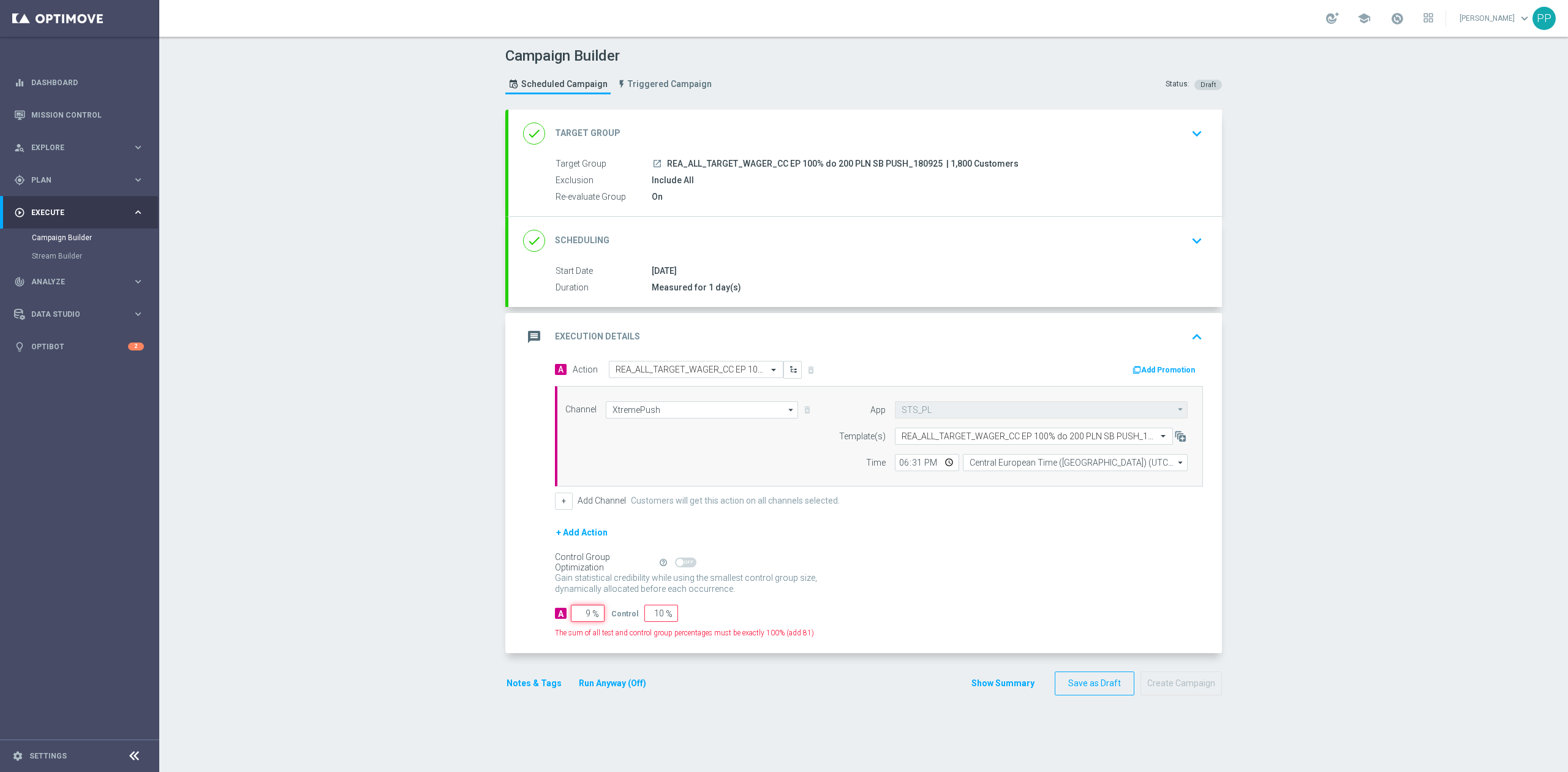
type input "91"
type input "95"
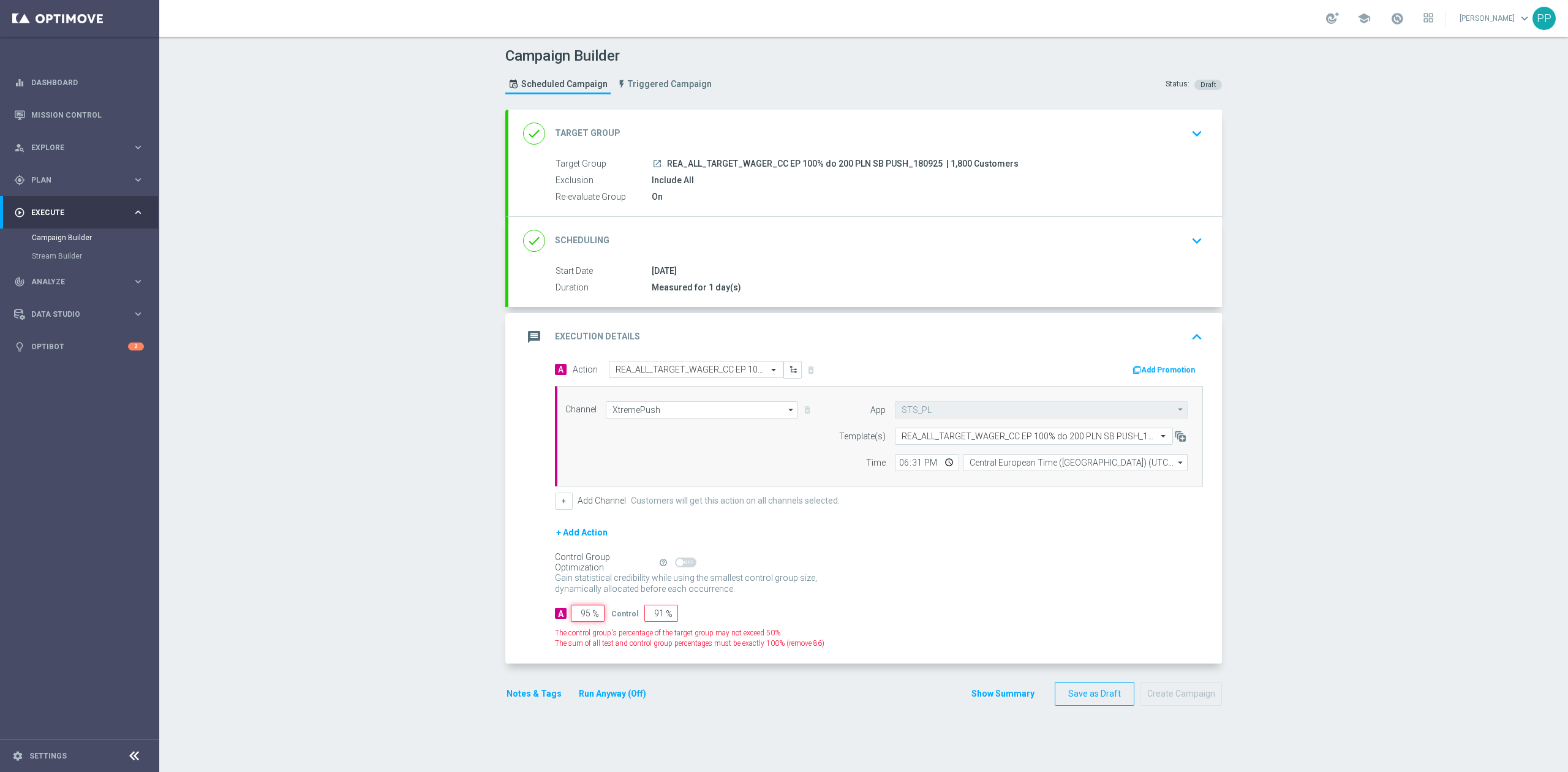
type input "5"
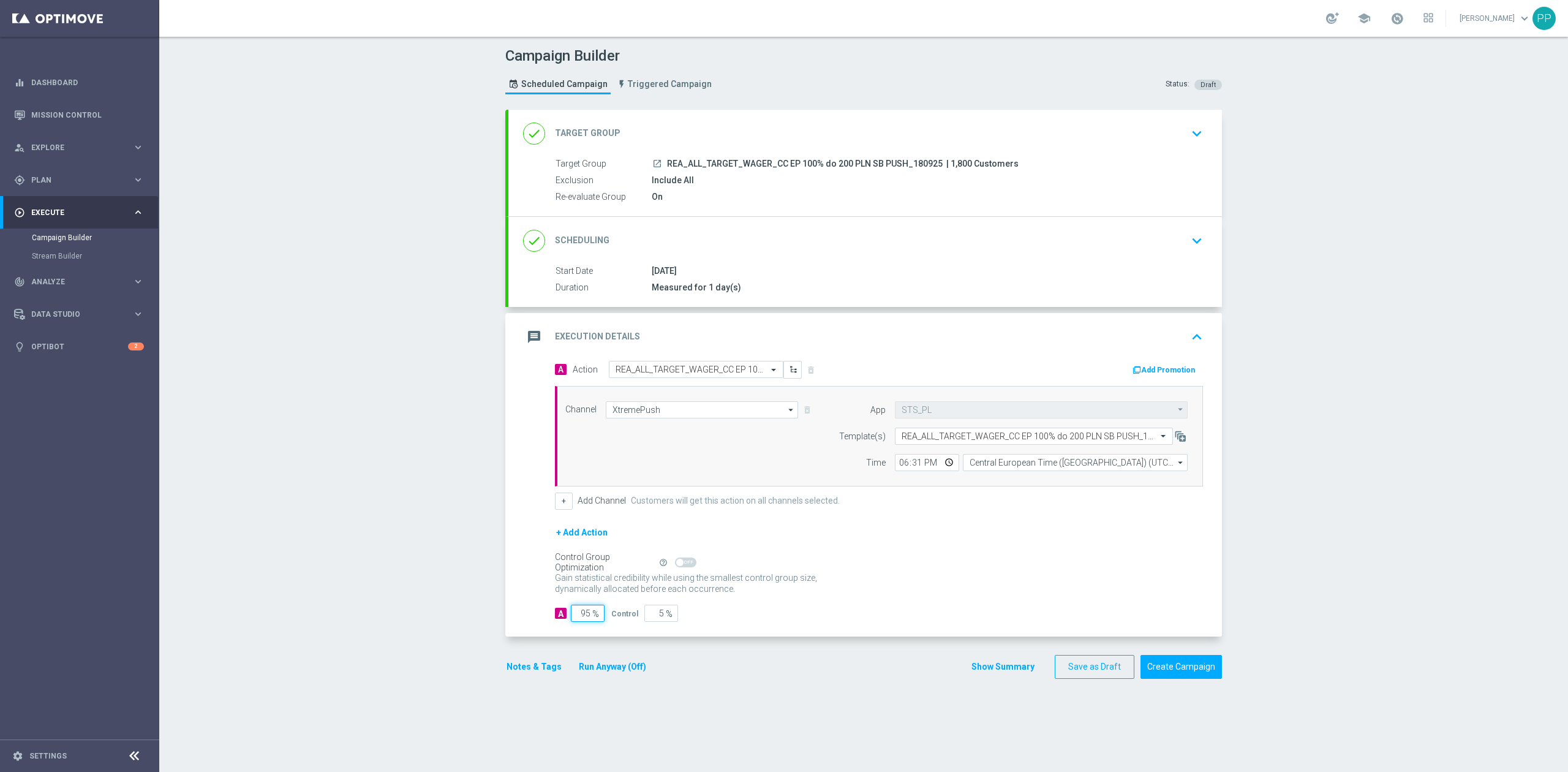
type input "95"
click at [439, 611] on div "Campaign Builder Scheduled Campaign Triggered Campaign Status: Draft done Targe…" at bounding box center [864, 404] width 1408 height 735
click at [505, 665] on button "Notes & Tags" at bounding box center [534, 667] width 58 height 15
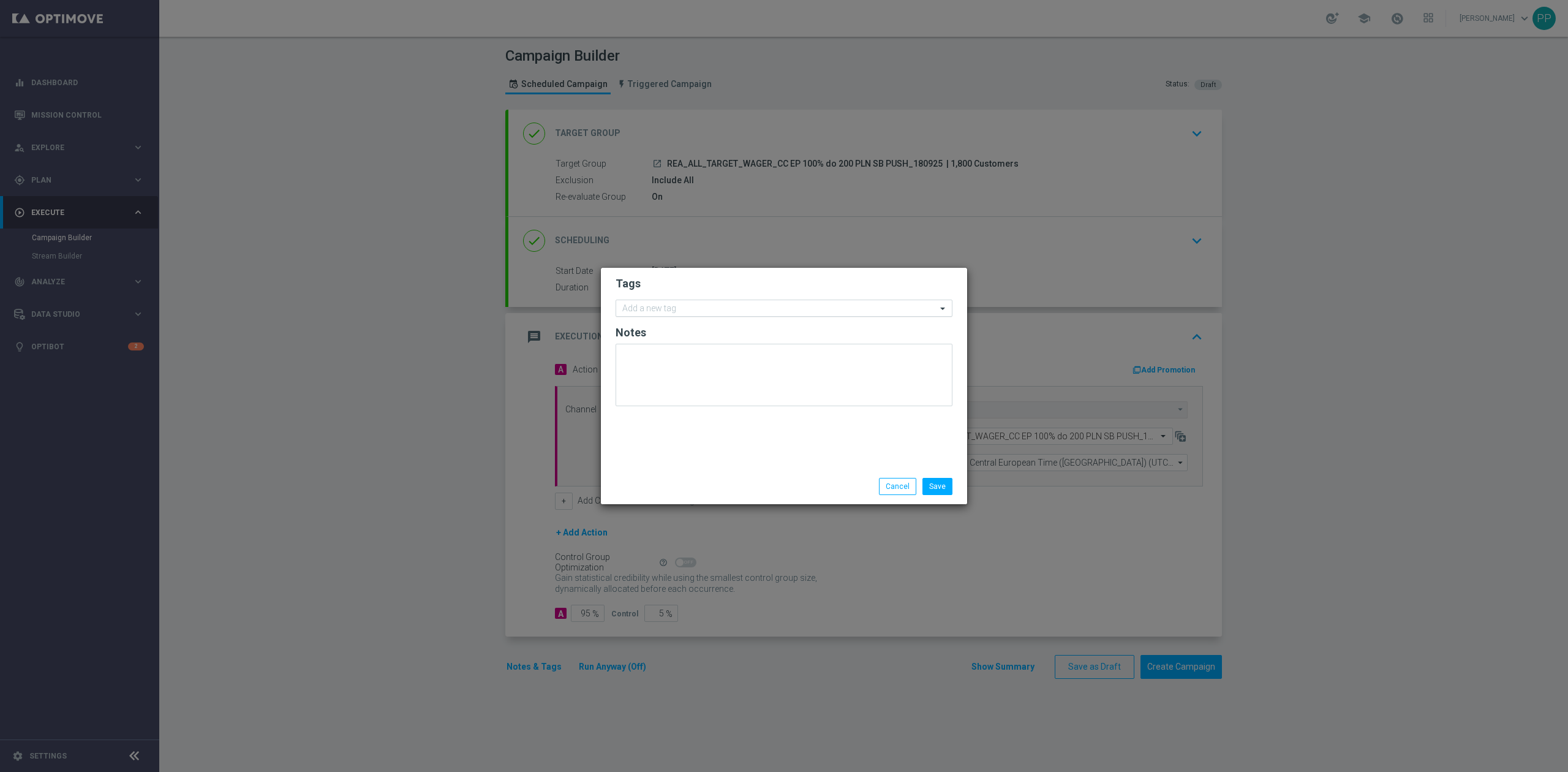
click at [646, 305] on input "text" at bounding box center [779, 309] width 314 height 11
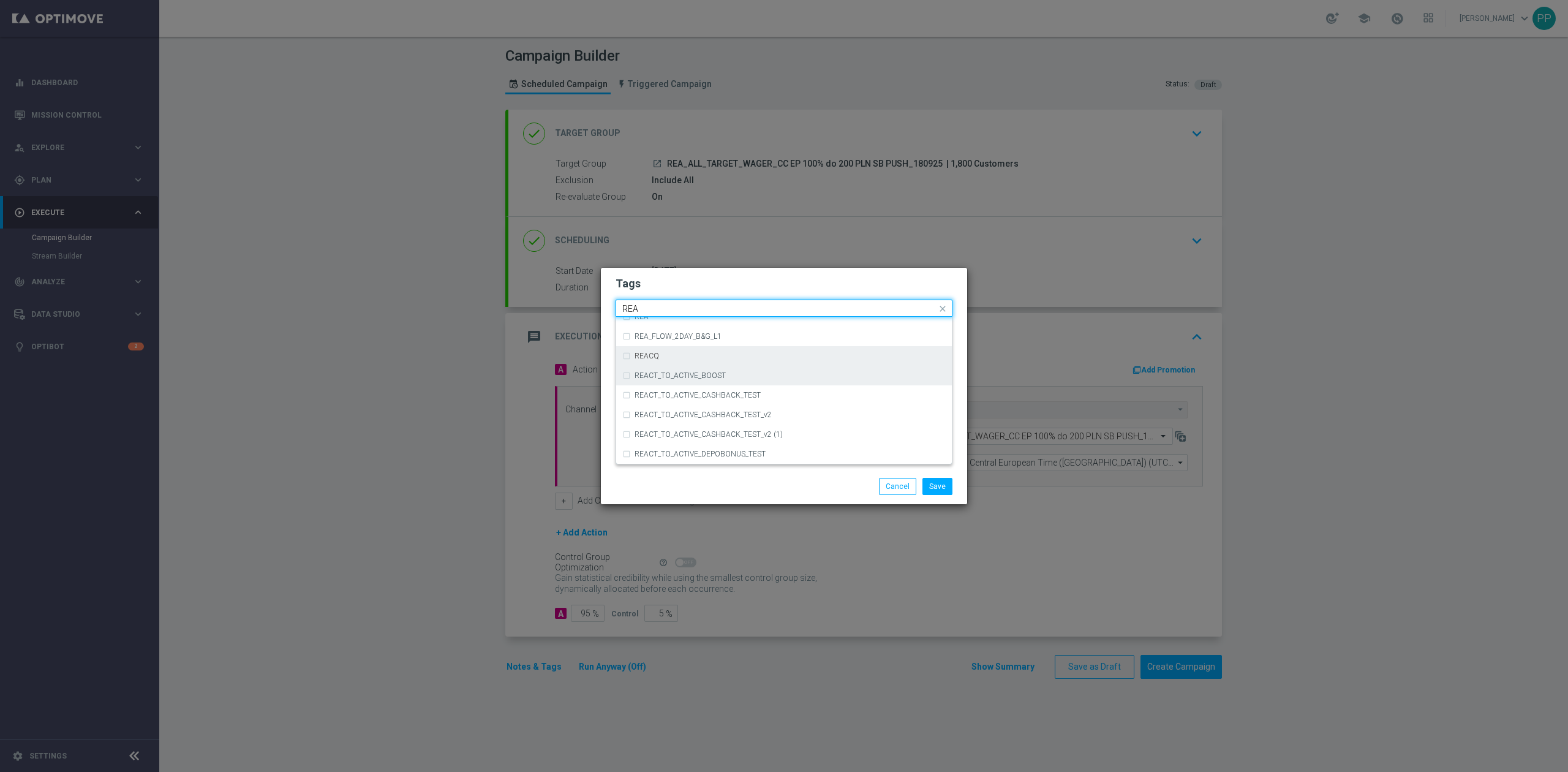
scroll to position [653, 0]
click at [660, 395] on div "REA" at bounding box center [790, 399] width 311 height 8
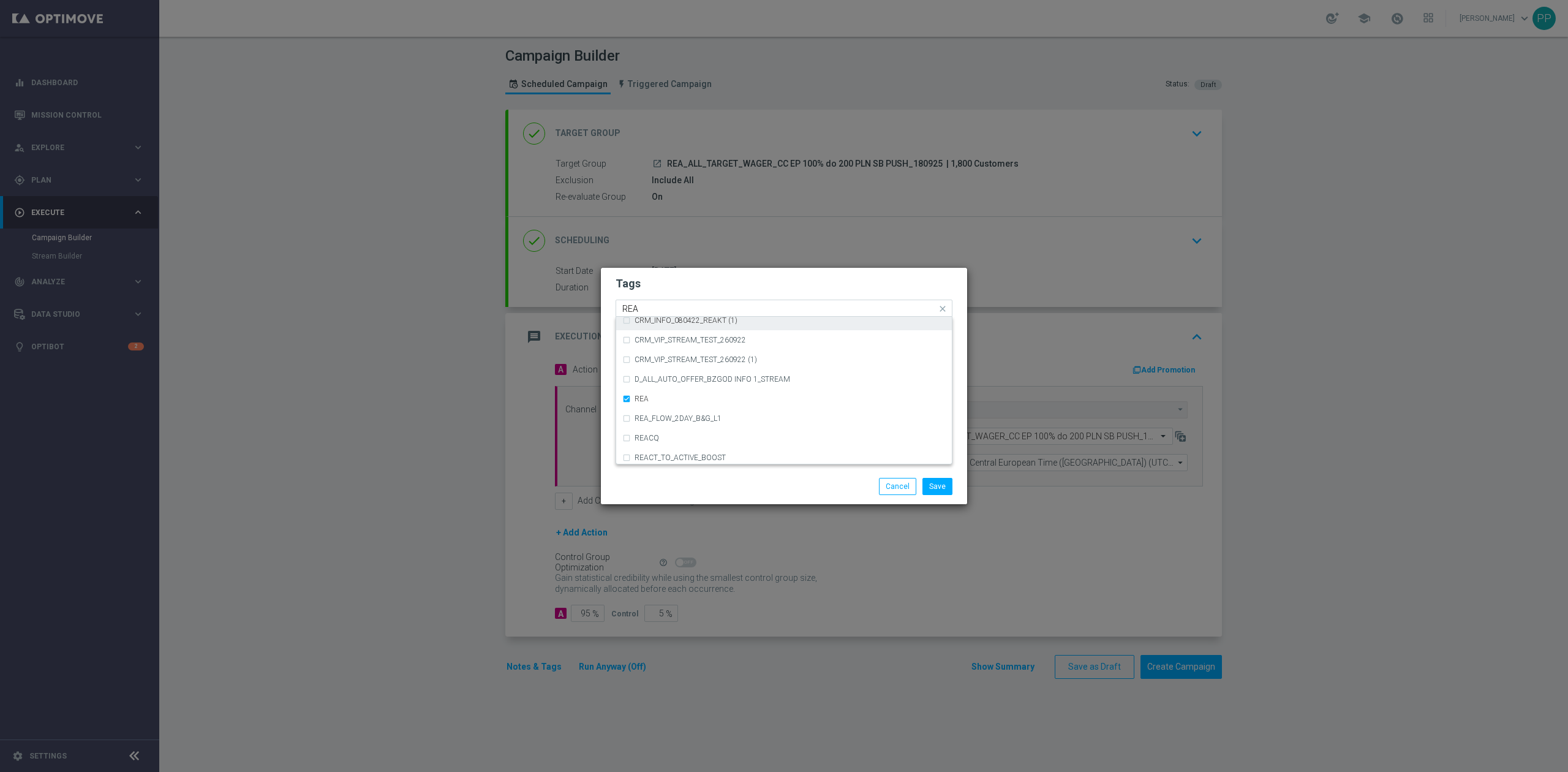
click at [646, 307] on input "REA" at bounding box center [779, 309] width 314 height 11
type input "R"
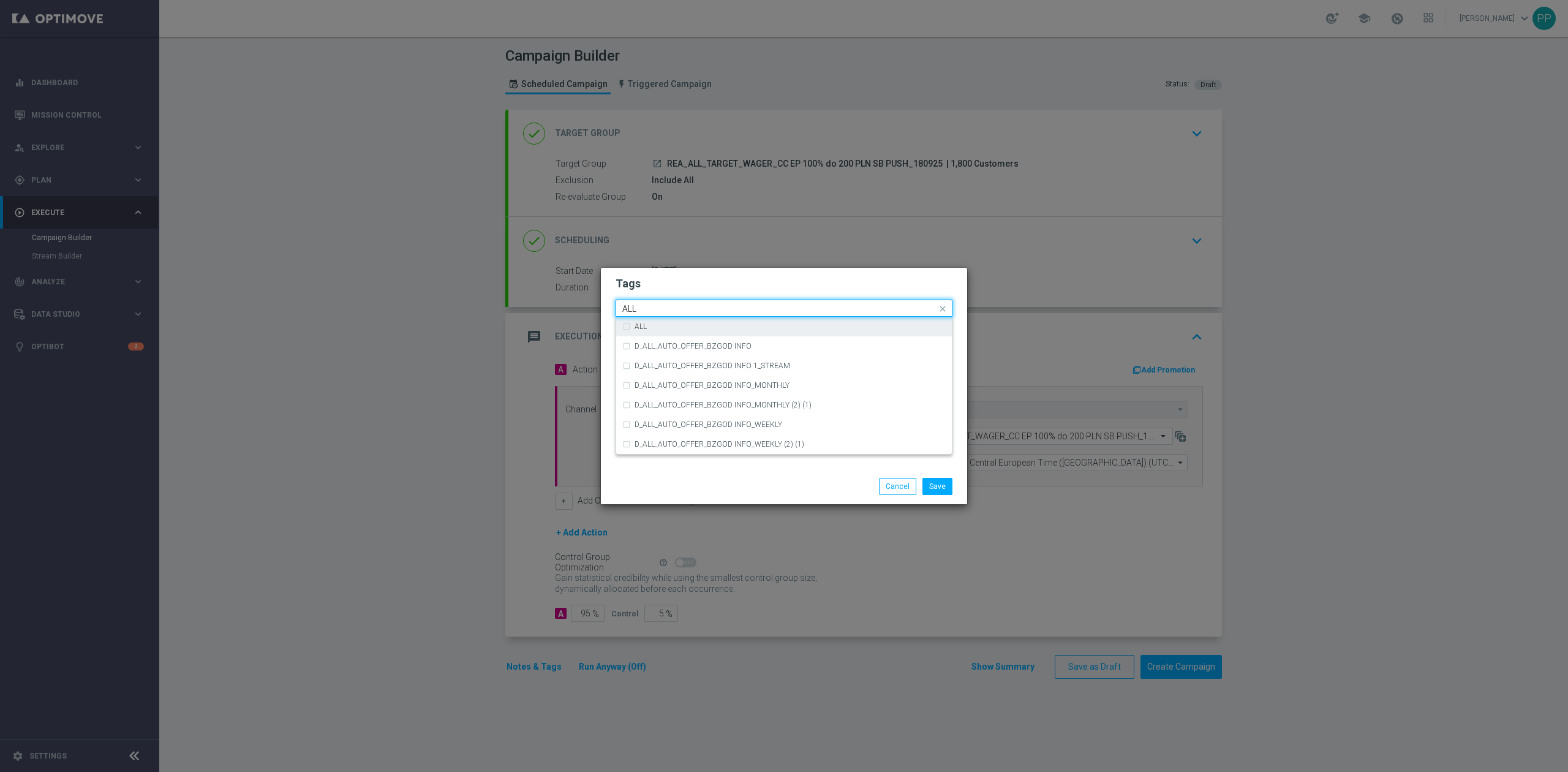
click at [649, 321] on div "ALL" at bounding box center [784, 326] width 323 height 19
click at [650, 309] on input "ALL" at bounding box center [779, 309] width 314 height 11
type input "A"
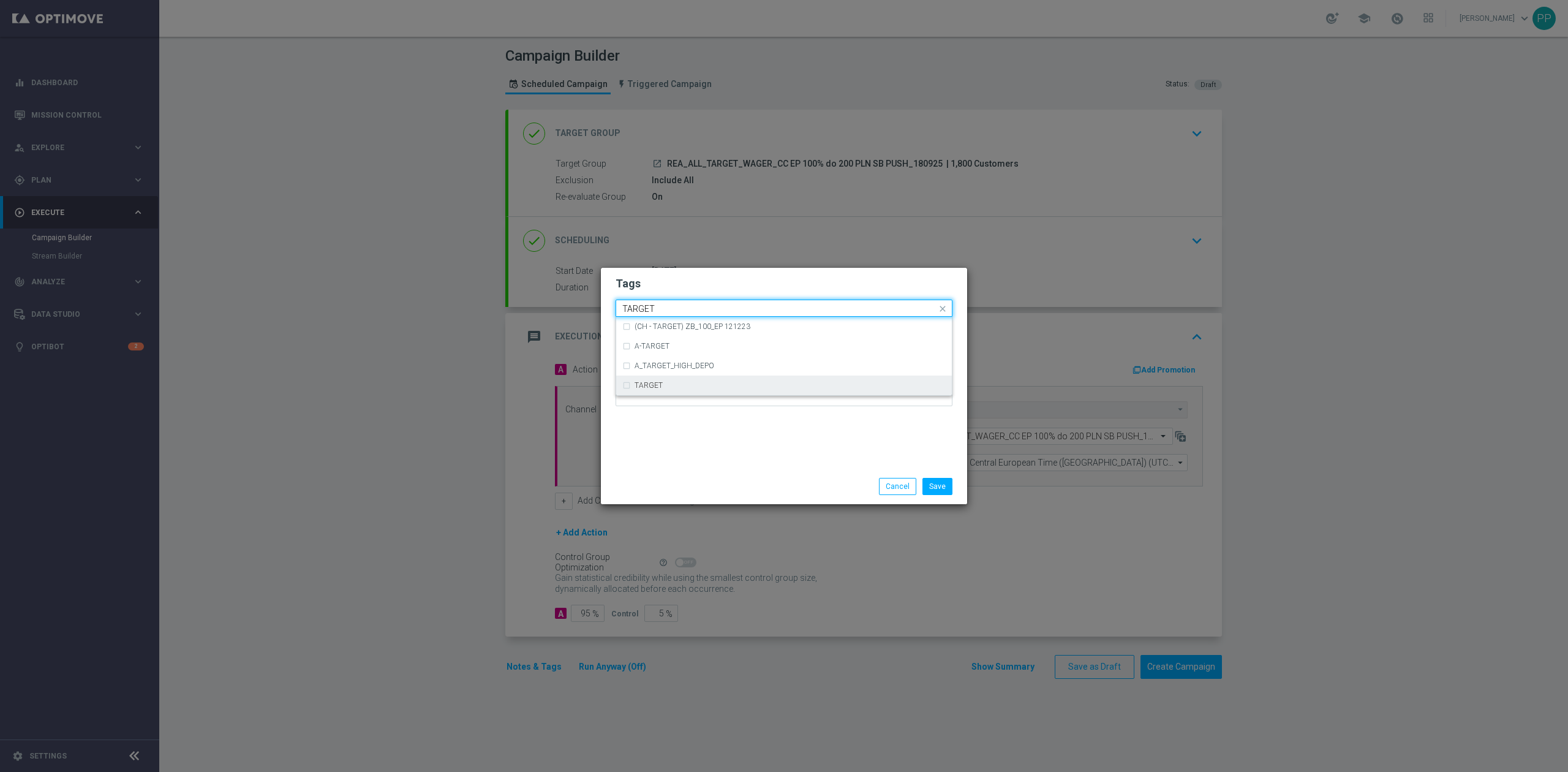
click at [652, 383] on label "TARGET" at bounding box center [648, 385] width 28 height 8
click at [660, 307] on input "TARGET" at bounding box center [779, 309] width 314 height 11
type input "T"
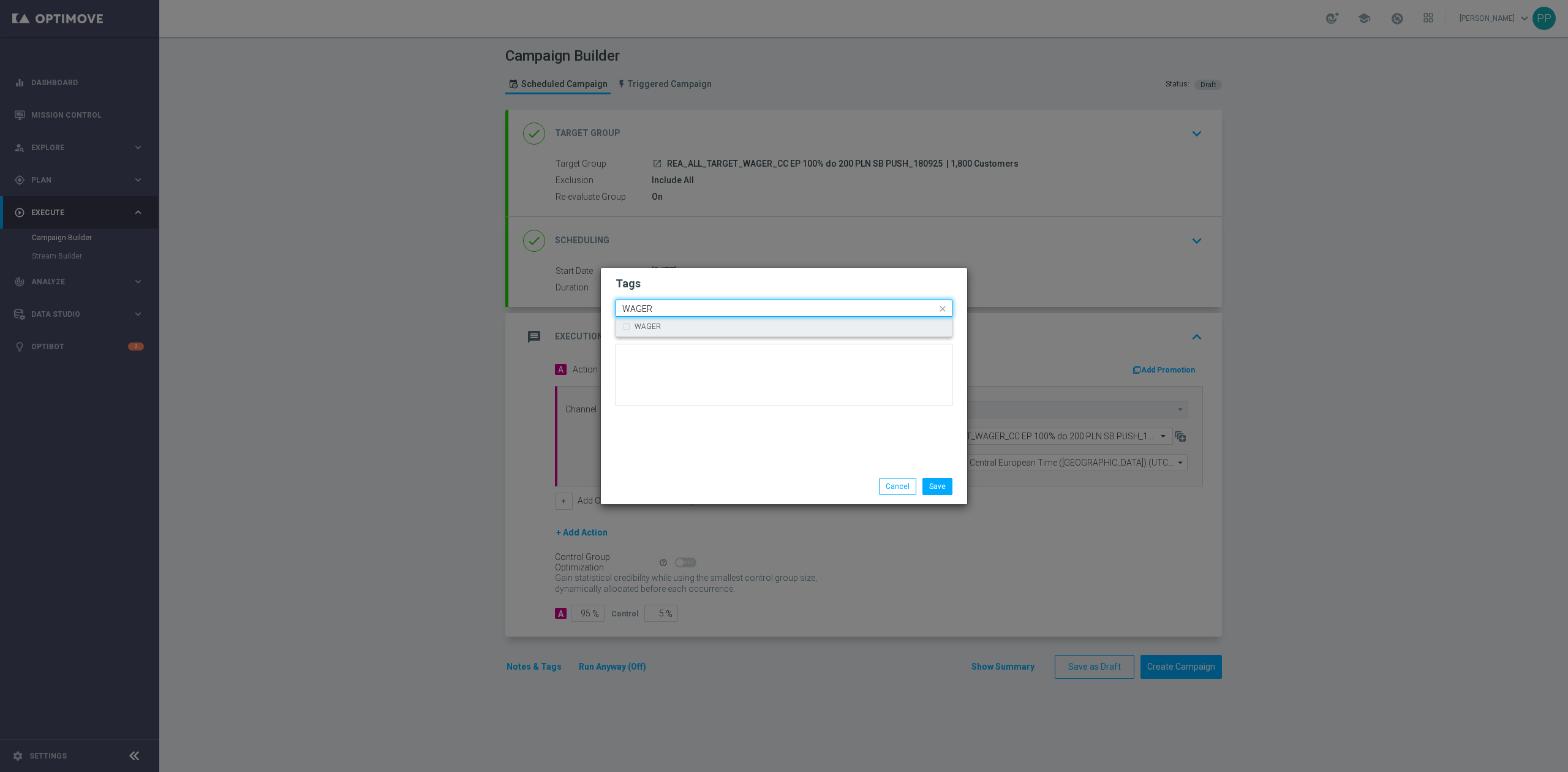
click at [638, 327] on label "WAGER" at bounding box center [647, 327] width 26 height 8
click at [680, 305] on input "WAGER" at bounding box center [779, 309] width 314 height 11
type input "W"
click at [672, 351] on div "Call Center" at bounding box center [784, 346] width 323 height 19
type input "Call"
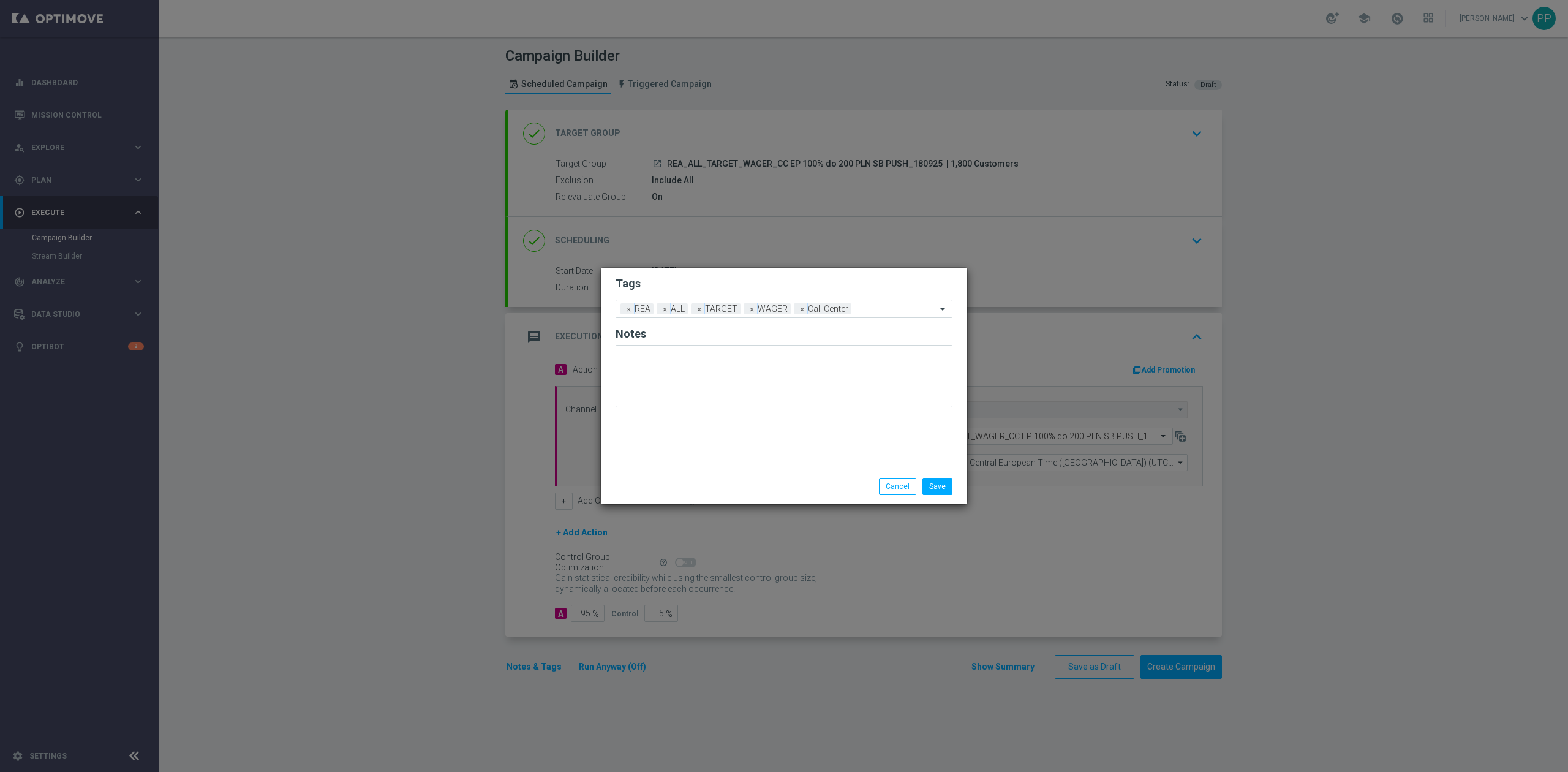
click at [684, 451] on div "Tags Add a new tag × REA × ALL × TARGET × WAGER × Call Center Notes" at bounding box center [784, 369] width 367 height 201
click at [932, 487] on button "Save" at bounding box center [936, 487] width 30 height 17
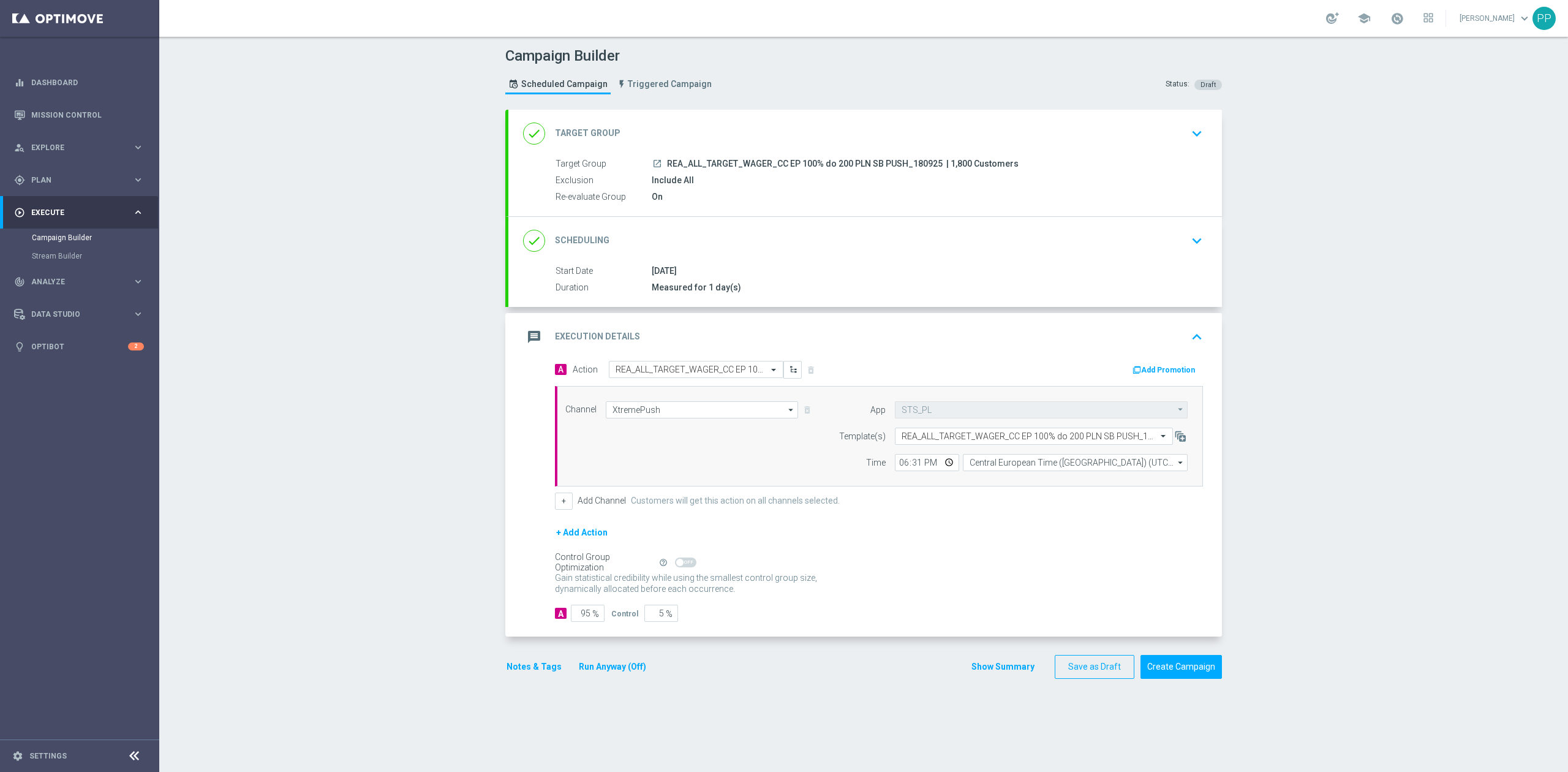
click at [526, 664] on button "Notes & Tags" at bounding box center [534, 667] width 58 height 15
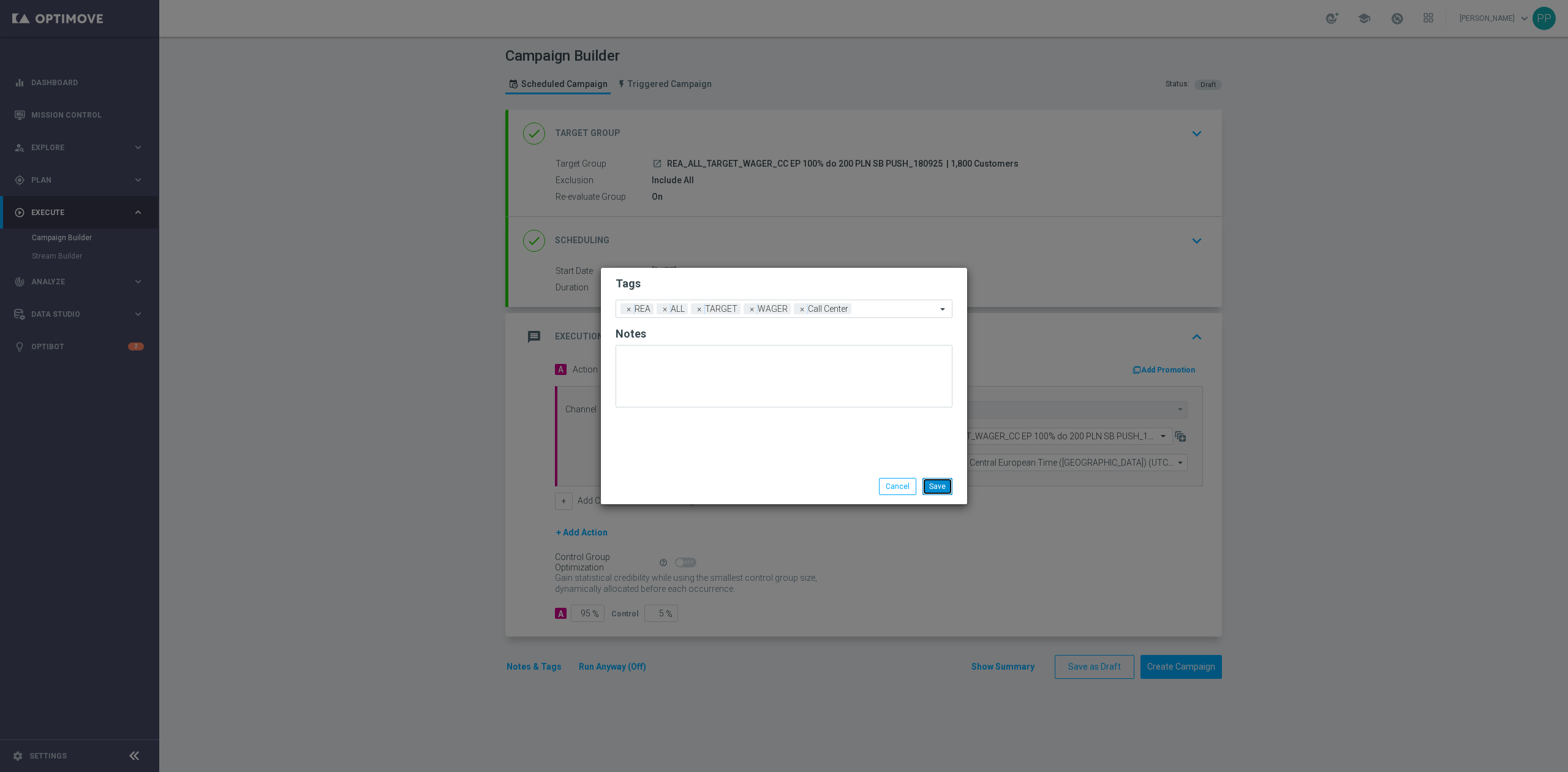
click at [929, 480] on button "Save" at bounding box center [936, 487] width 30 height 17
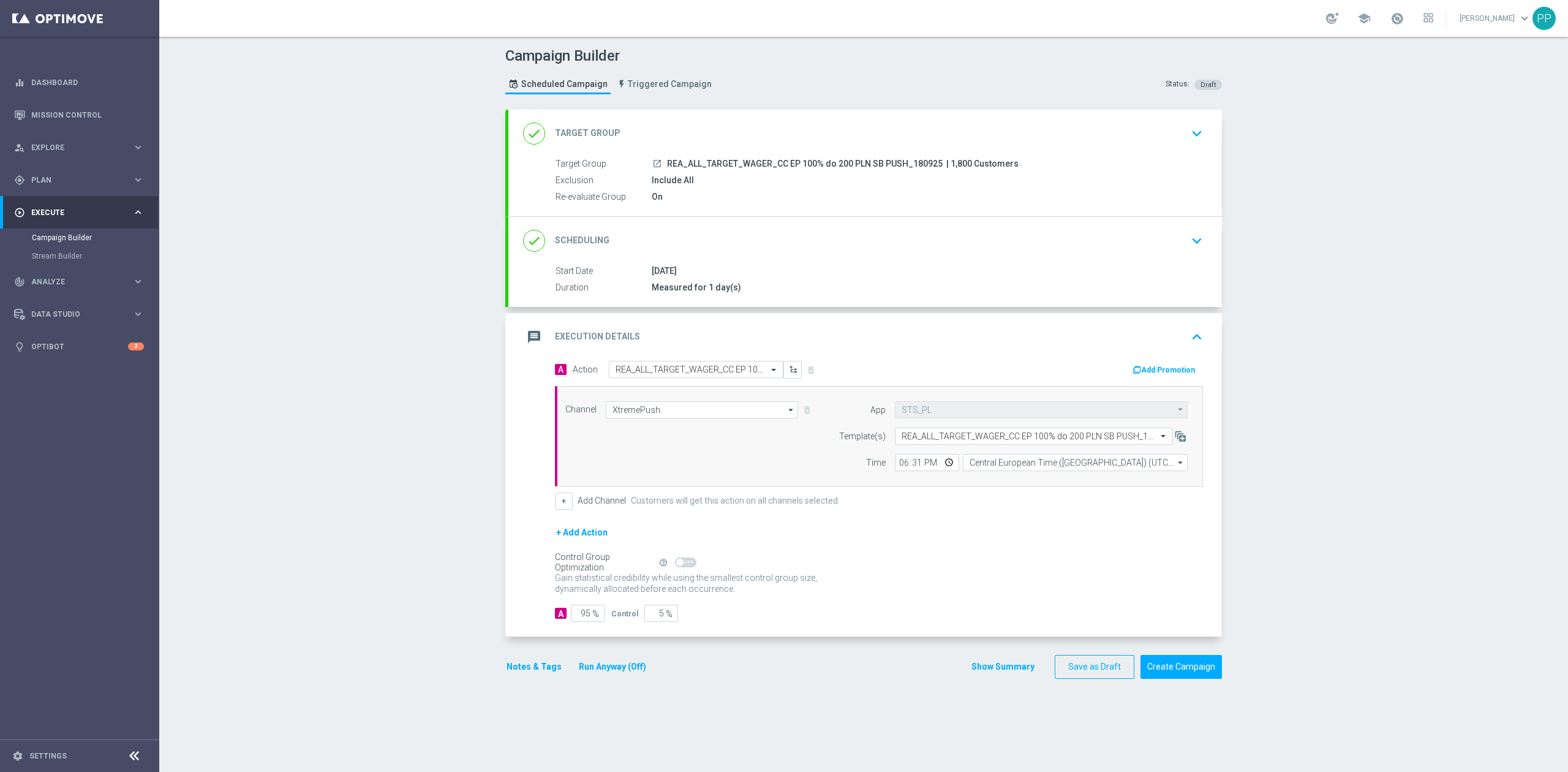
click at [903, 337] on div "message Execution Details keyboard_arrow_up" at bounding box center [865, 337] width 684 height 23
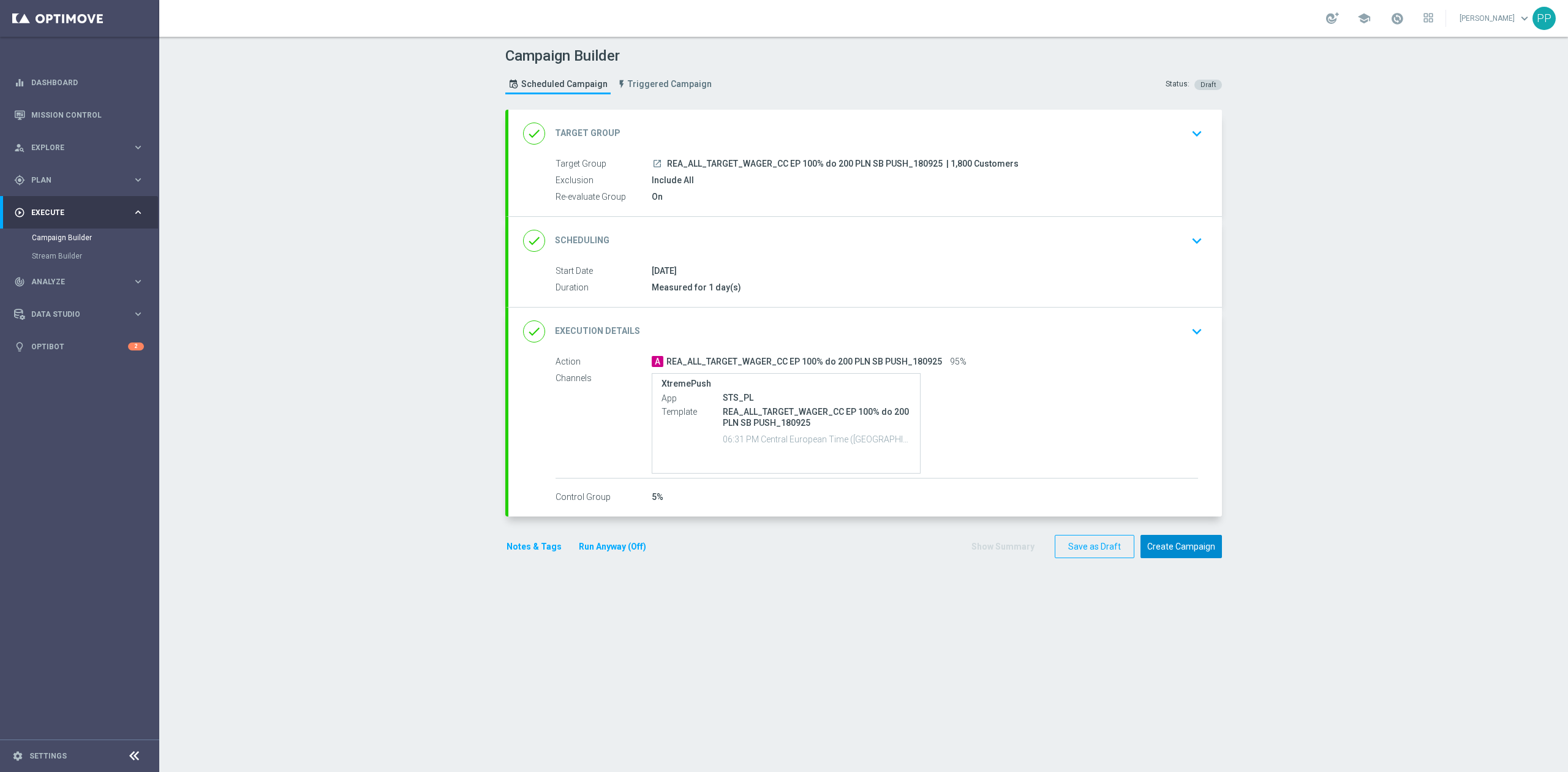
click at [1182, 548] on button "Create Campaign" at bounding box center [1181, 547] width 81 height 24
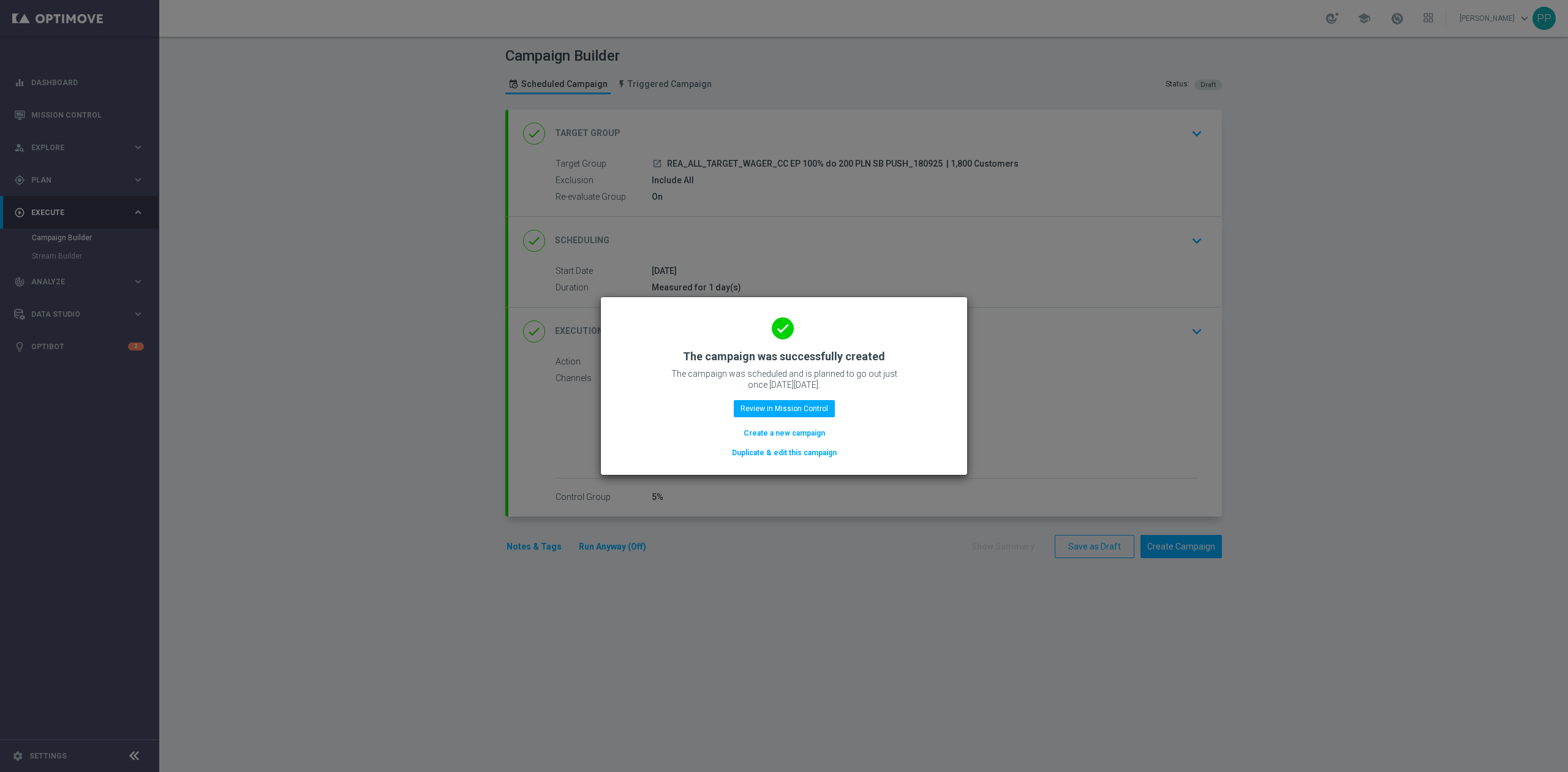
click at [814, 433] on button "Create a new campaign" at bounding box center [784, 433] width 84 height 14
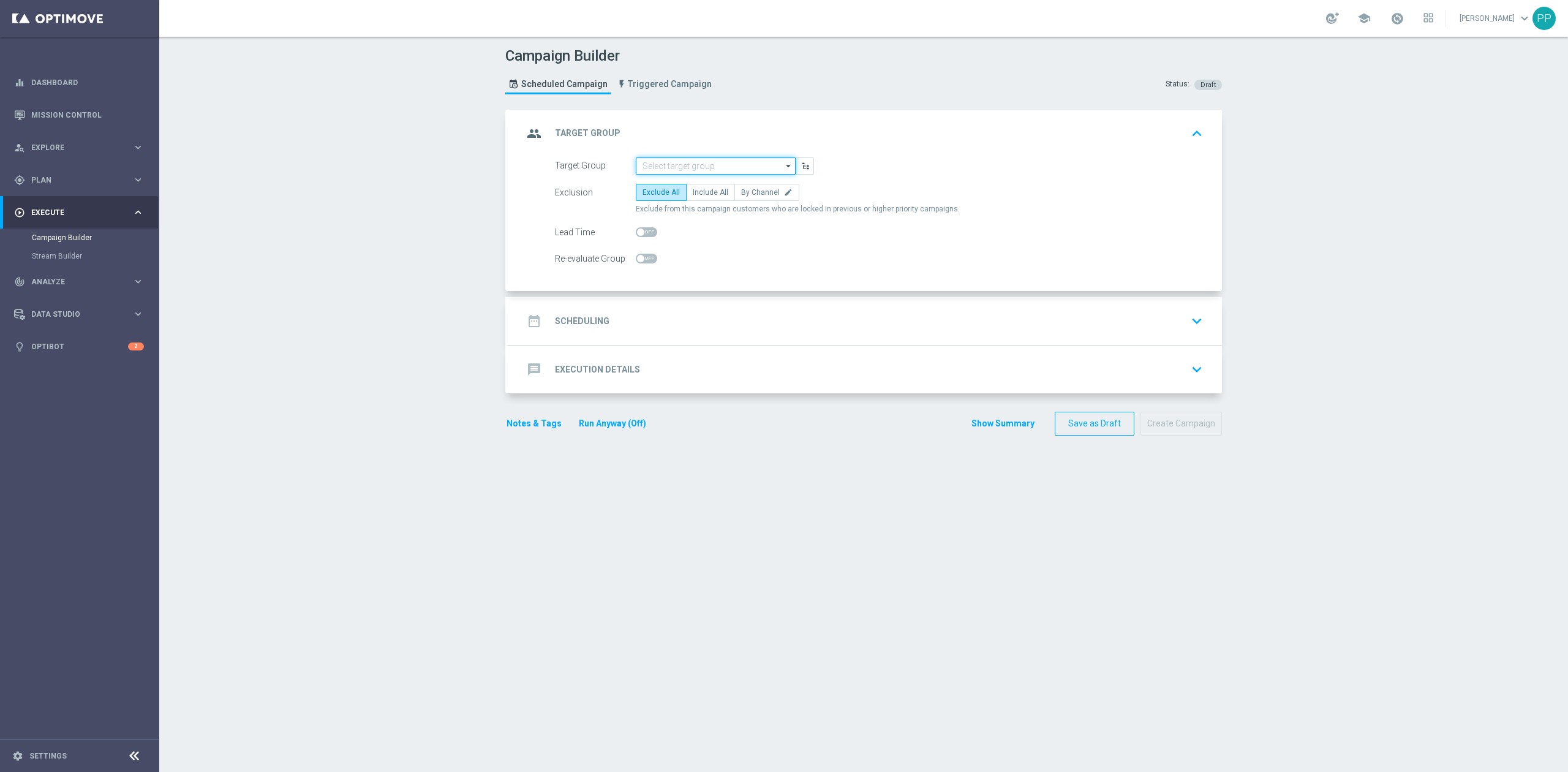
click at [678, 165] on input at bounding box center [715, 166] width 160 height 17
paste input "REA_ALL_TARGET_WAGER_CC EP 100% do 200 PLN ND SMS_180925"
click at [685, 184] on div "REA_ALL_TARGET_WAGER_CC EP 100% do 200 PLN ND SMS_180925" at bounding box center [716, 190] width 147 height 22
type input "REA_ALL_TARGET_WAGER_CC EP 100% do 200 PLN ND SMS_180925"
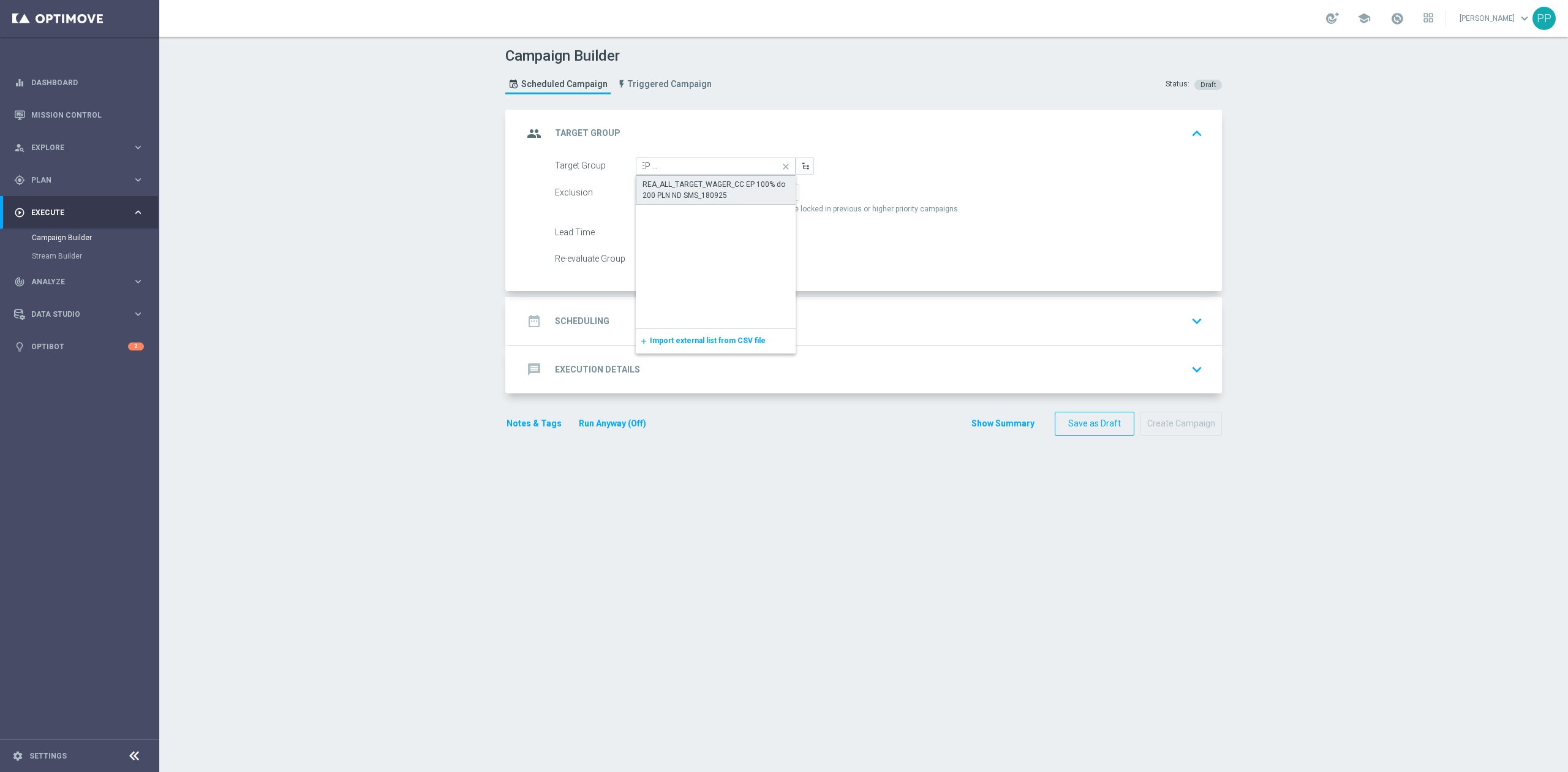
scroll to position [0, 0]
click at [708, 193] on span "Include All" at bounding box center [710, 192] width 36 height 9
click at [700, 193] on input "Include All" at bounding box center [696, 194] width 8 height 8
radio input "true"
click at [639, 260] on span at bounding box center [646, 258] width 21 height 10
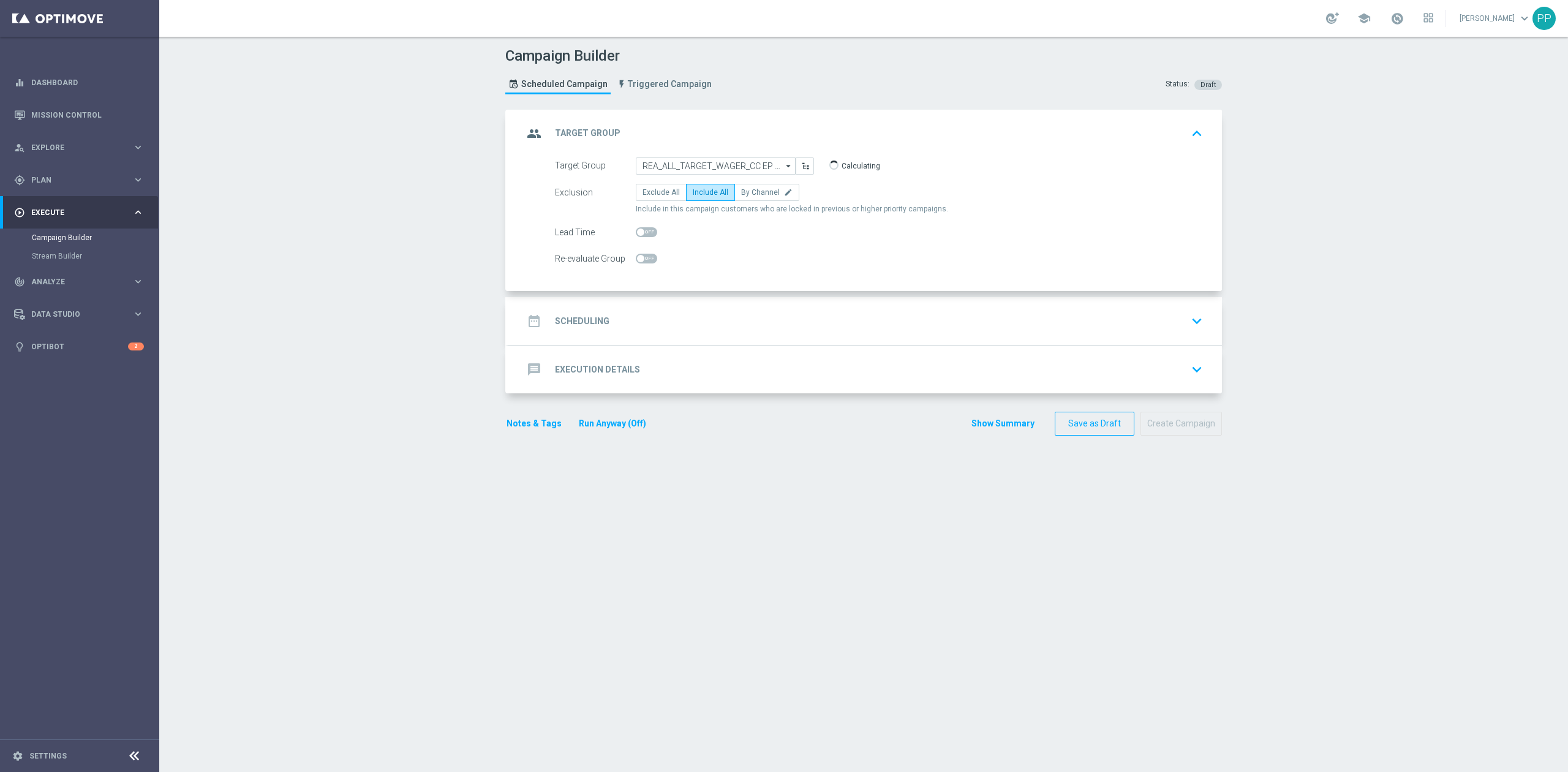
click at [639, 260] on input "checkbox" at bounding box center [646, 258] width 21 height 10
checkbox input "true"
click at [660, 317] on div "date_range Scheduling keyboard_arrow_down" at bounding box center [865, 321] width 684 height 23
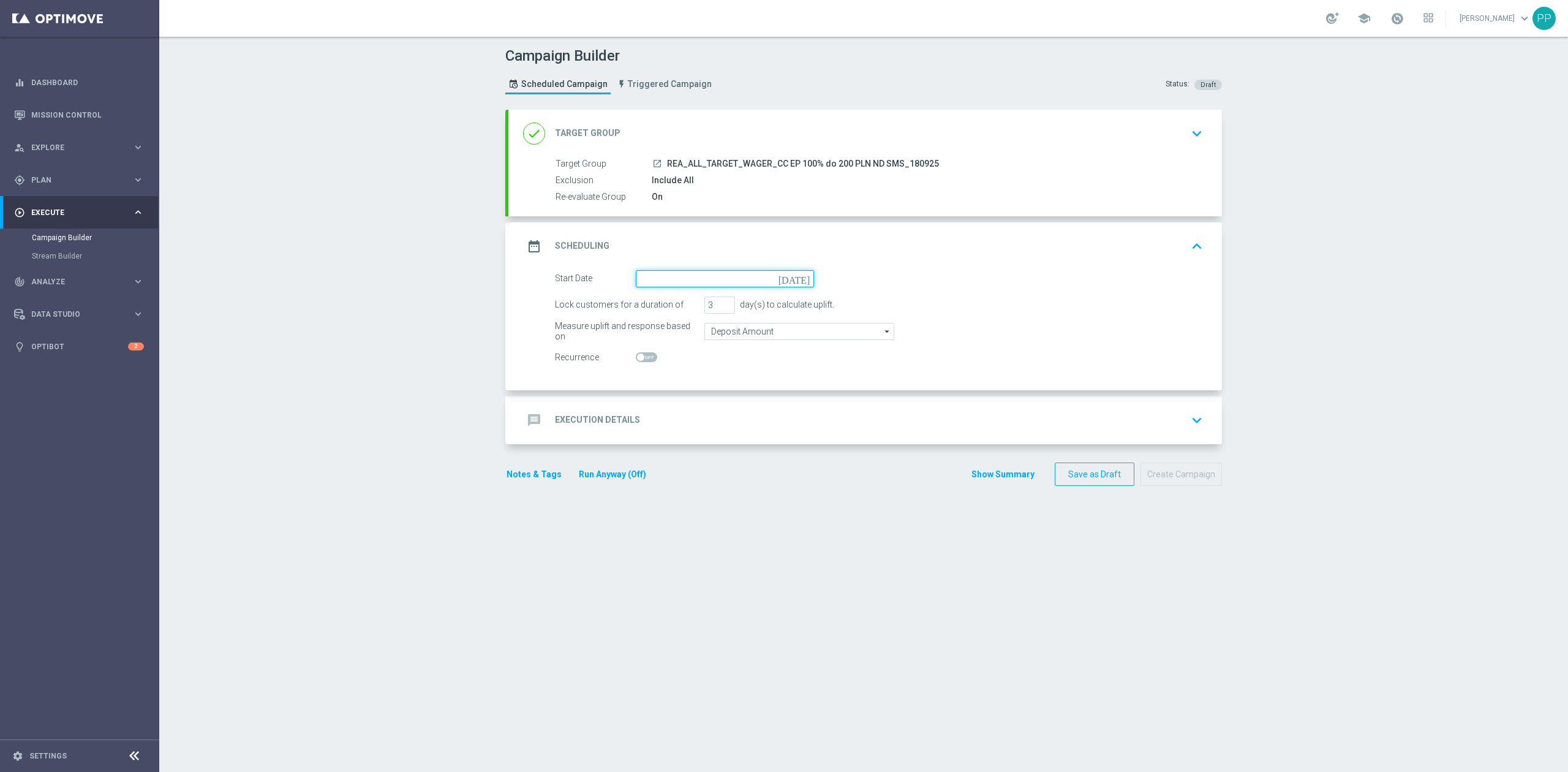
click at [698, 282] on input at bounding box center [725, 279] width 178 height 17
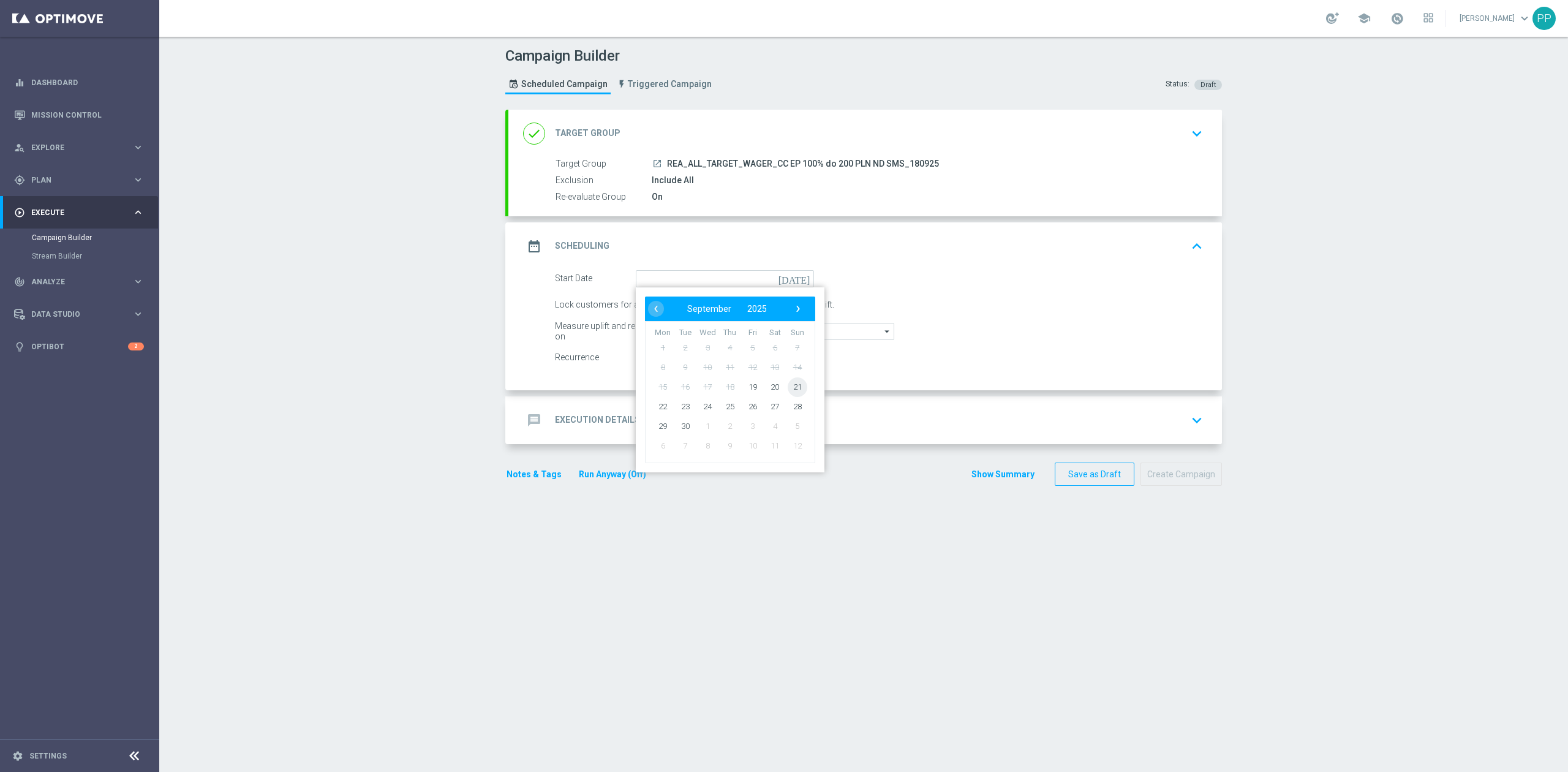
click at [787, 385] on span "21" at bounding box center [797, 386] width 19 height 19
type input "21 Sep 2025"
drag, startPoint x: 709, startPoint y: 308, endPoint x: 684, endPoint y: 310, distance: 25.1
click at [684, 310] on div "Lock customers for a duration of 3 day(s) to calculate uplift." at bounding box center [878, 305] width 666 height 17
type input "1"
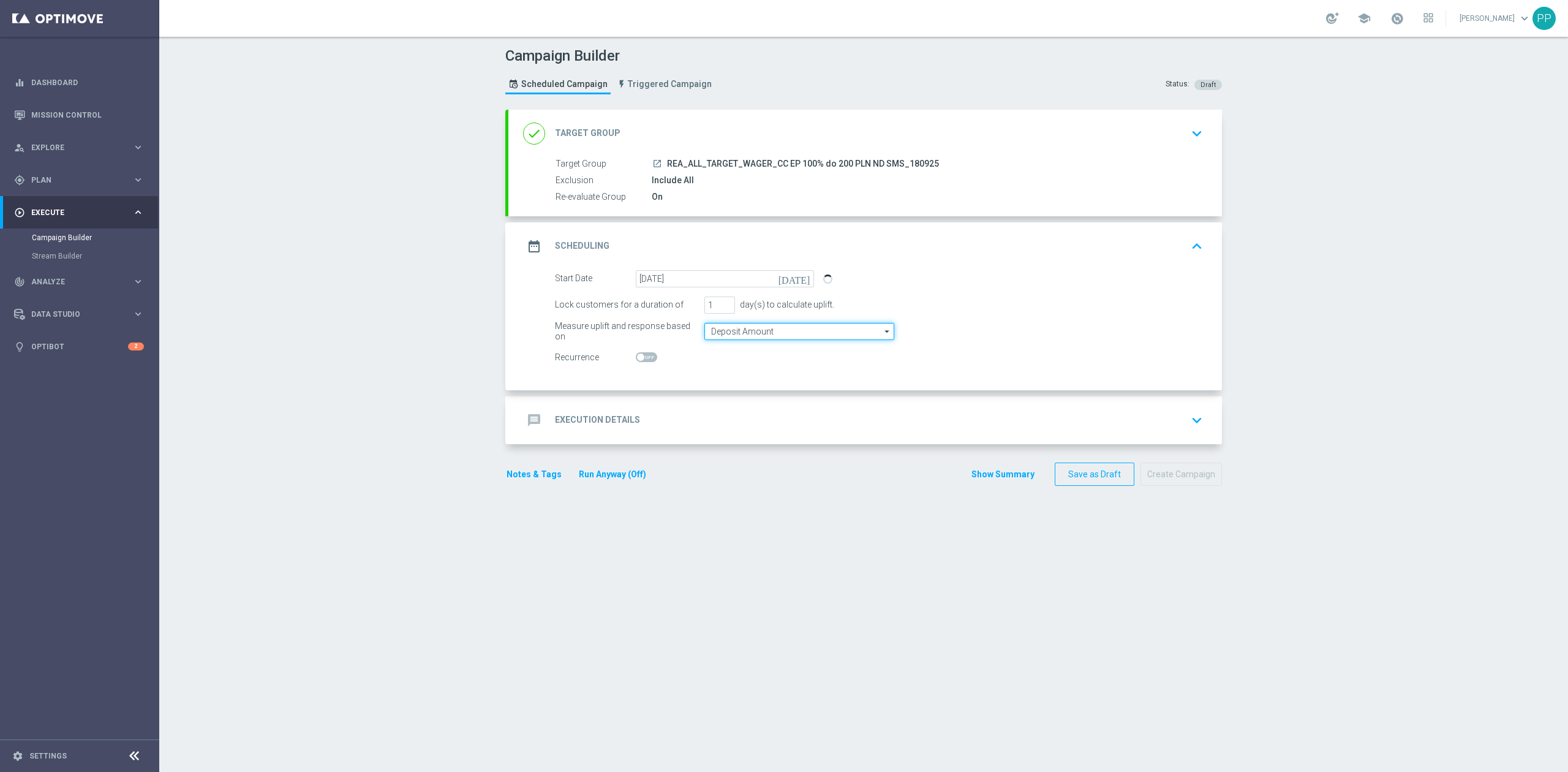
click at [720, 326] on input "Deposit Amount" at bounding box center [799, 332] width 190 height 17
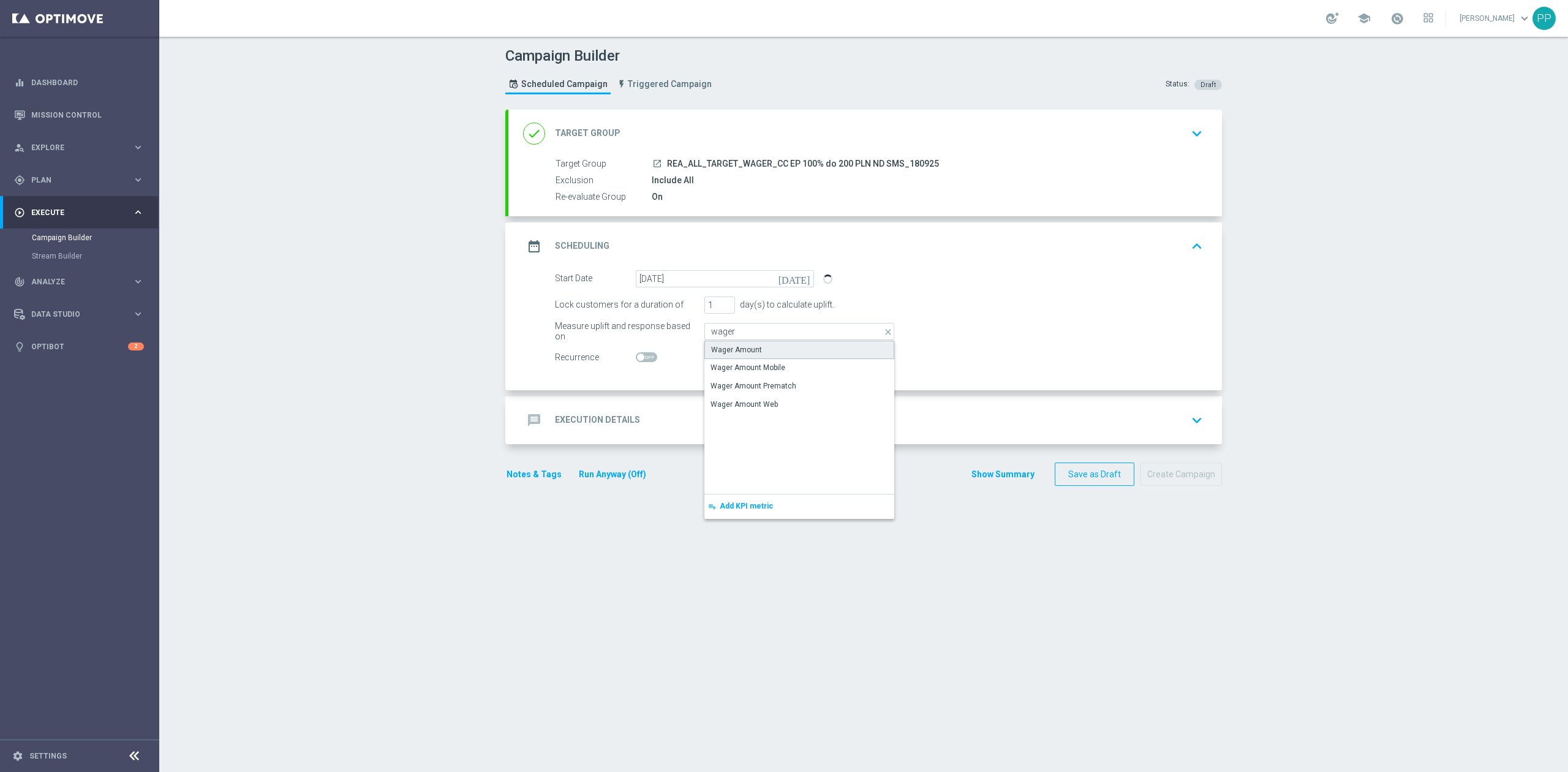
click at [726, 346] on div "Wager Amount" at bounding box center [736, 349] width 51 height 11
type input "Wager Amount"
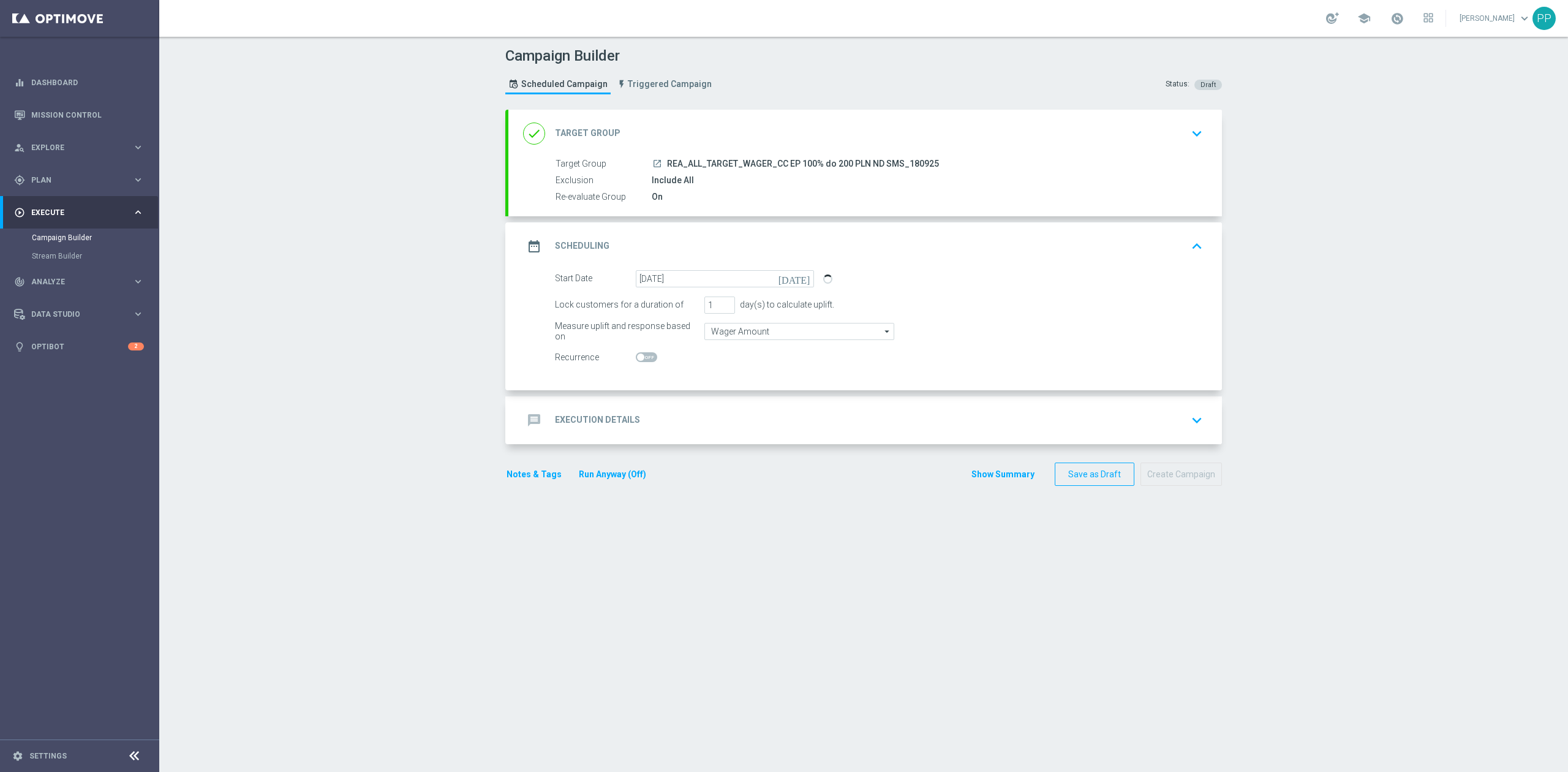
click at [718, 407] on div "message Execution Details keyboard_arrow_down" at bounding box center [864, 420] width 713 height 47
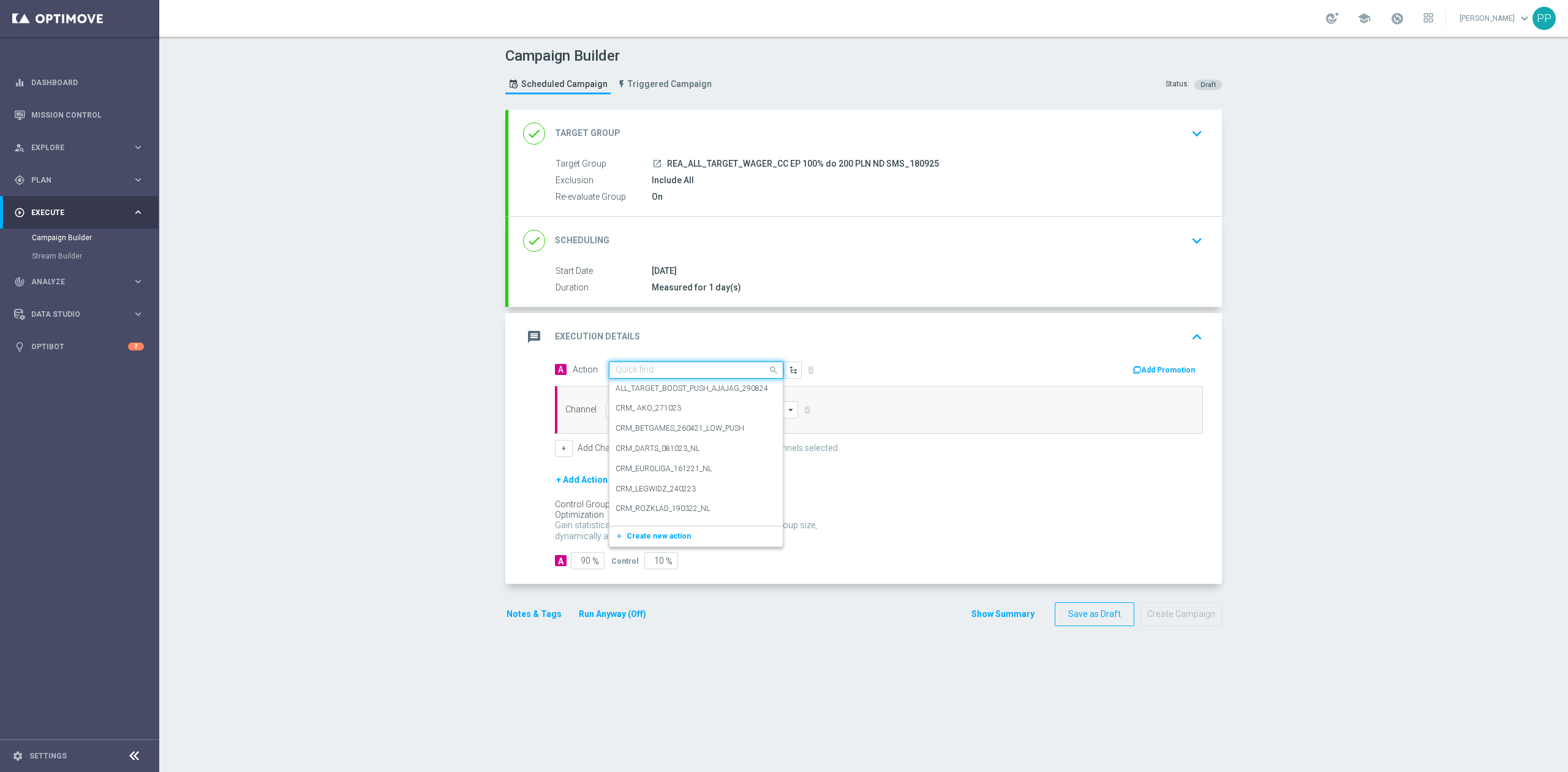
click at [673, 370] on input "text" at bounding box center [683, 370] width 136 height 11
click at [649, 533] on span "Create new action" at bounding box center [659, 535] width 64 height 9
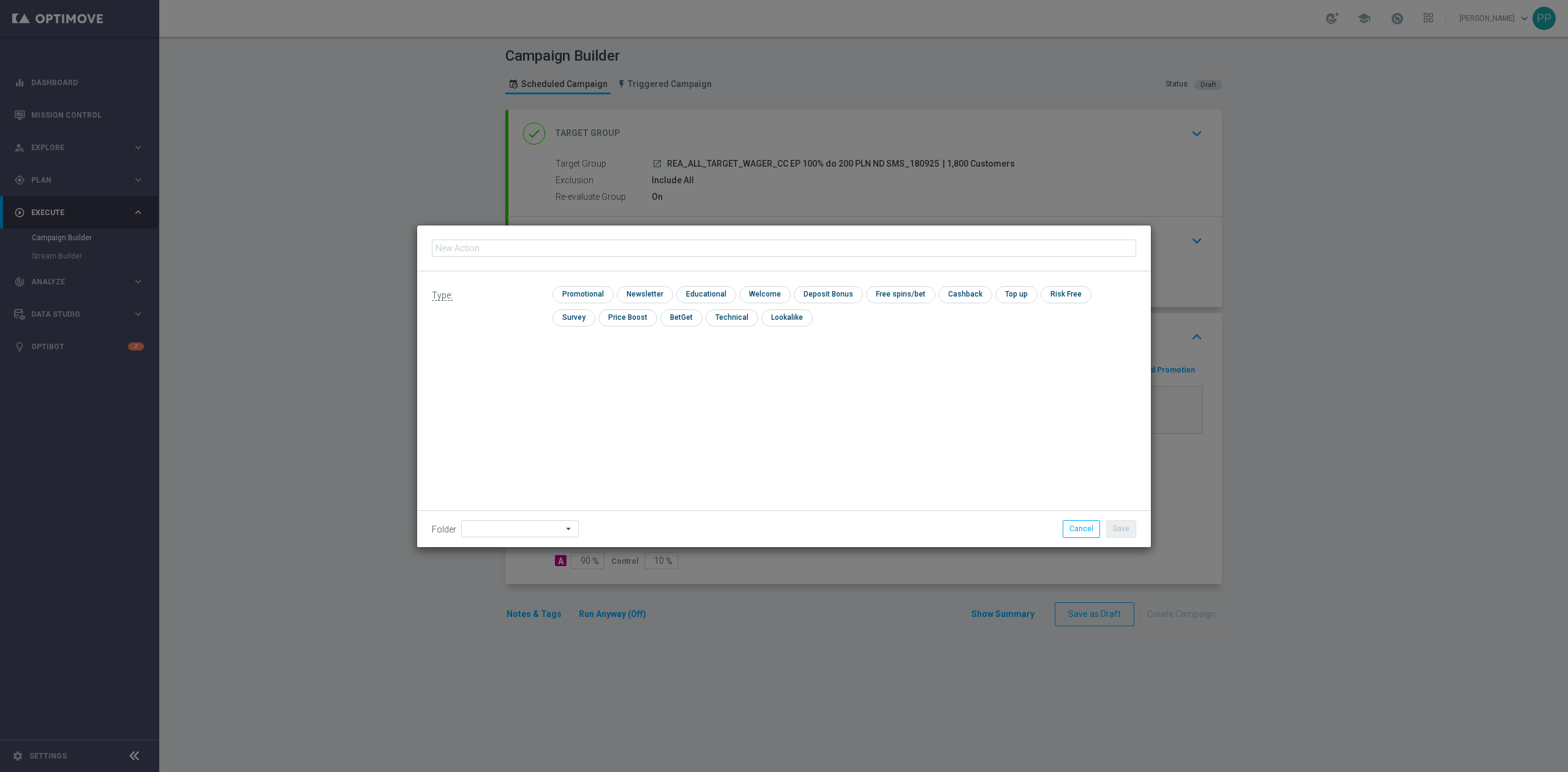
type input "REA_ALL_TARGET_WAGER_CC EP 100% do 200 PLN ND SMS_180925"
click at [593, 295] on input "checkbox" at bounding box center [581, 294] width 58 height 16
checkbox input "true"
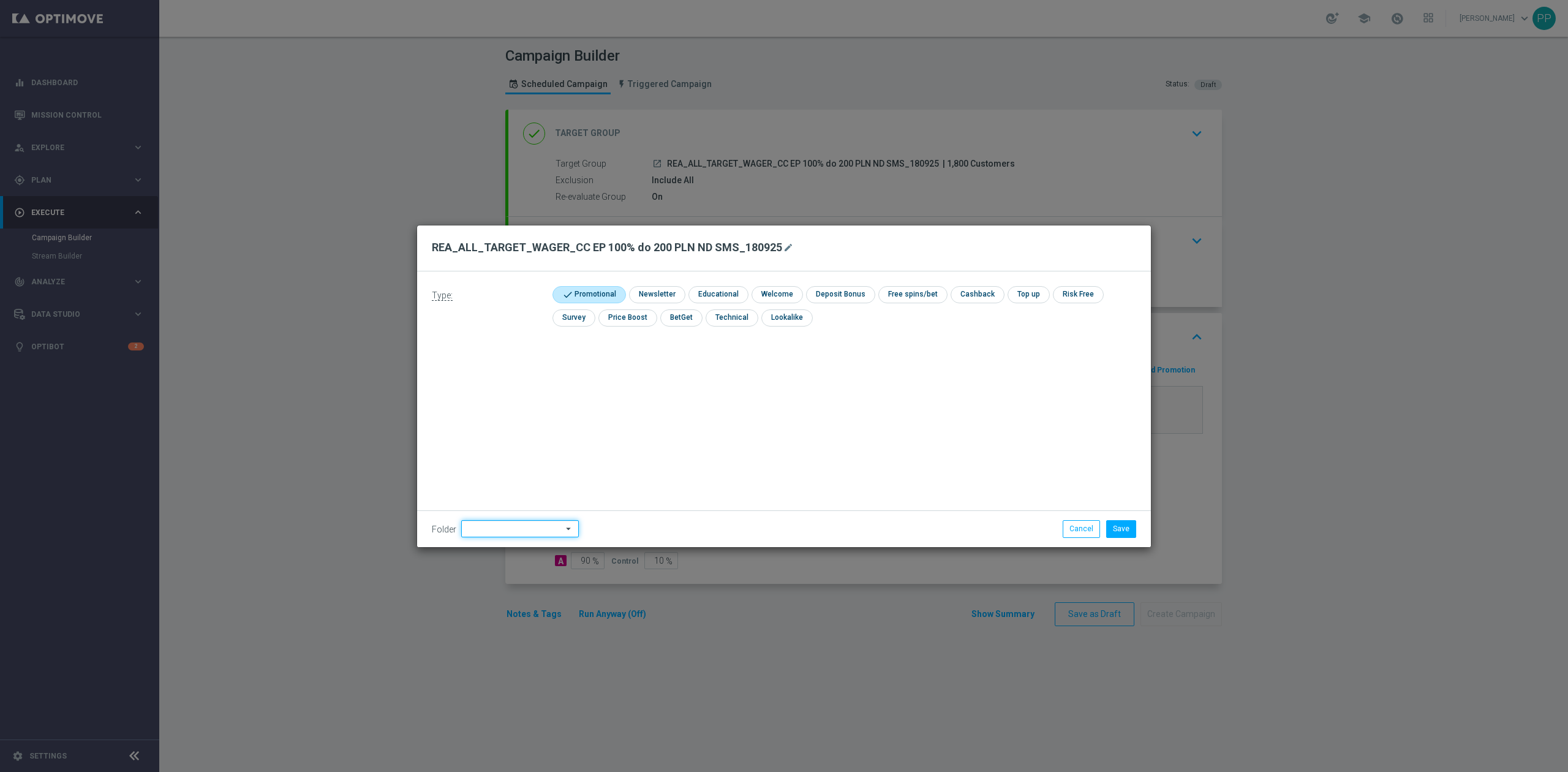
click at [515, 537] on input at bounding box center [520, 528] width 118 height 17
click at [494, 387] on div "9. Wrzesień 2025" at bounding box center [521, 443] width 121 height 154
click at [501, 378] on div "9. Wrzesień 2025" at bounding box center [496, 374] width 59 height 11
type input "9. Wrzesień 2025"
click at [956, 518] on div "Folder 9. Wrzesień 2025 9. Wrzesień 2025 arrow_drop_down Drag here to set row g…" at bounding box center [784, 527] width 733 height 36
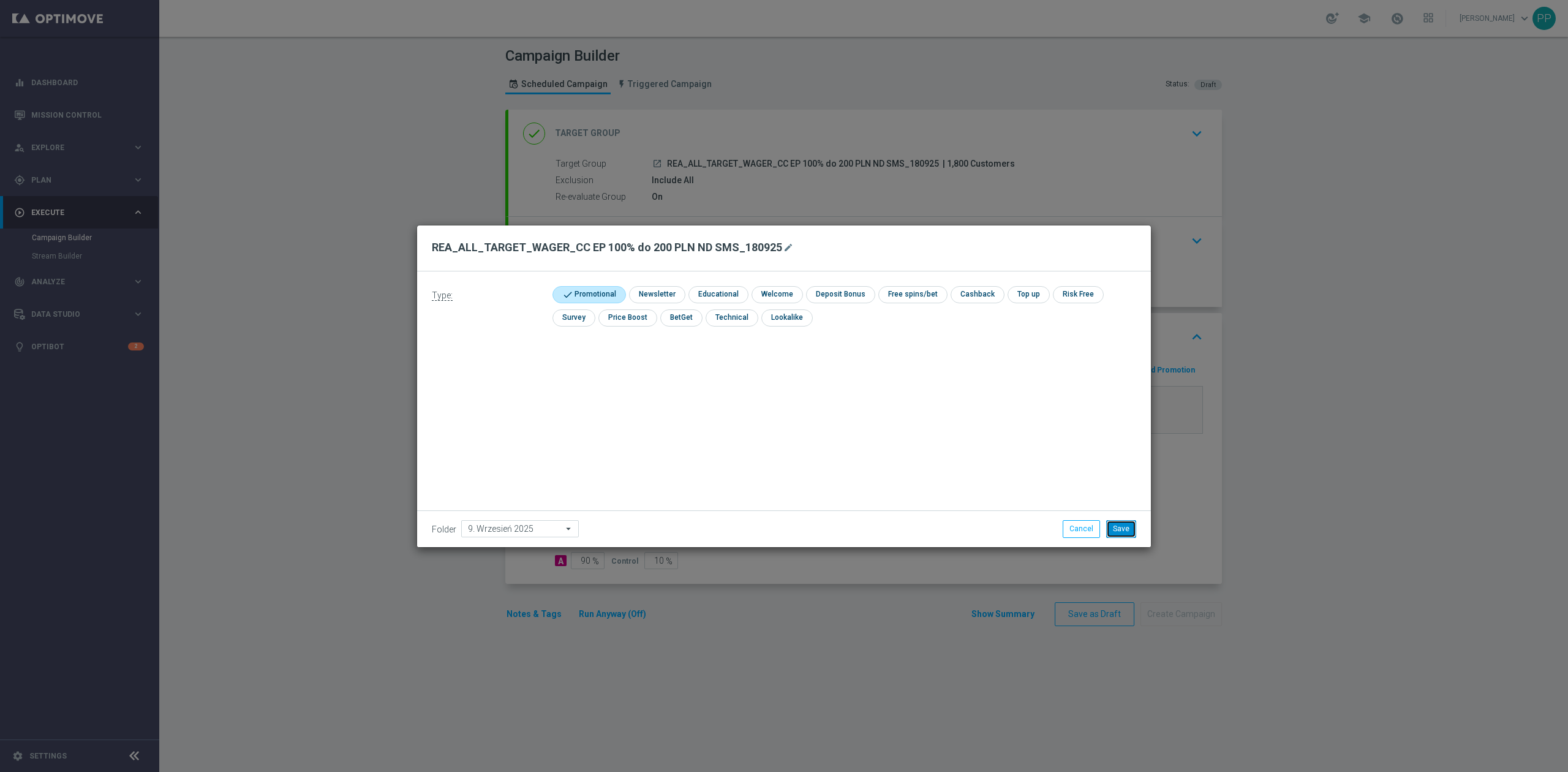
click at [1132, 526] on button "Save" at bounding box center [1120, 528] width 30 height 17
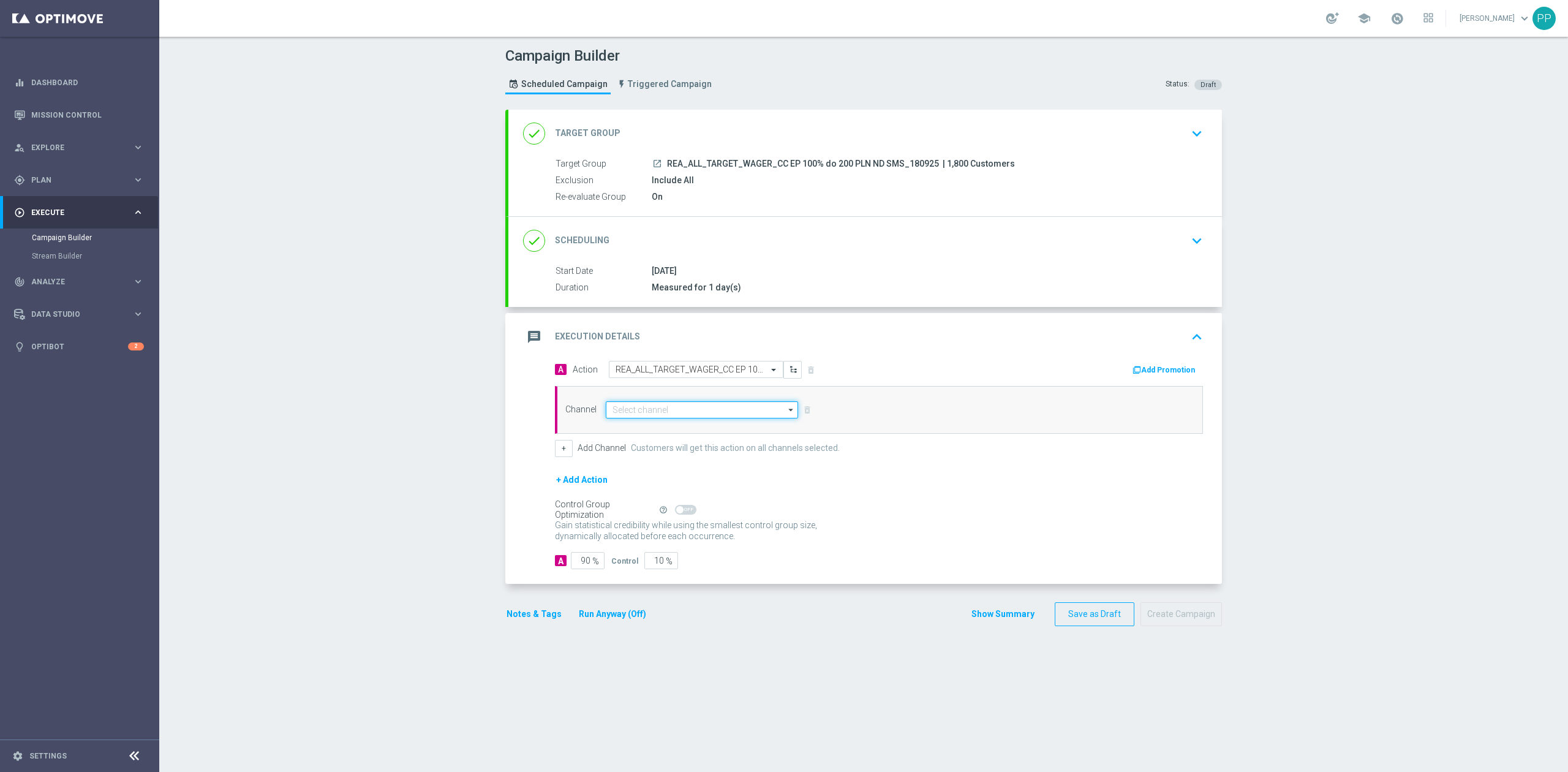
click at [708, 411] on input at bounding box center [701, 410] width 192 height 17
click at [639, 449] on div "SMS" at bounding box center [696, 446] width 182 height 17
type input "SMS"
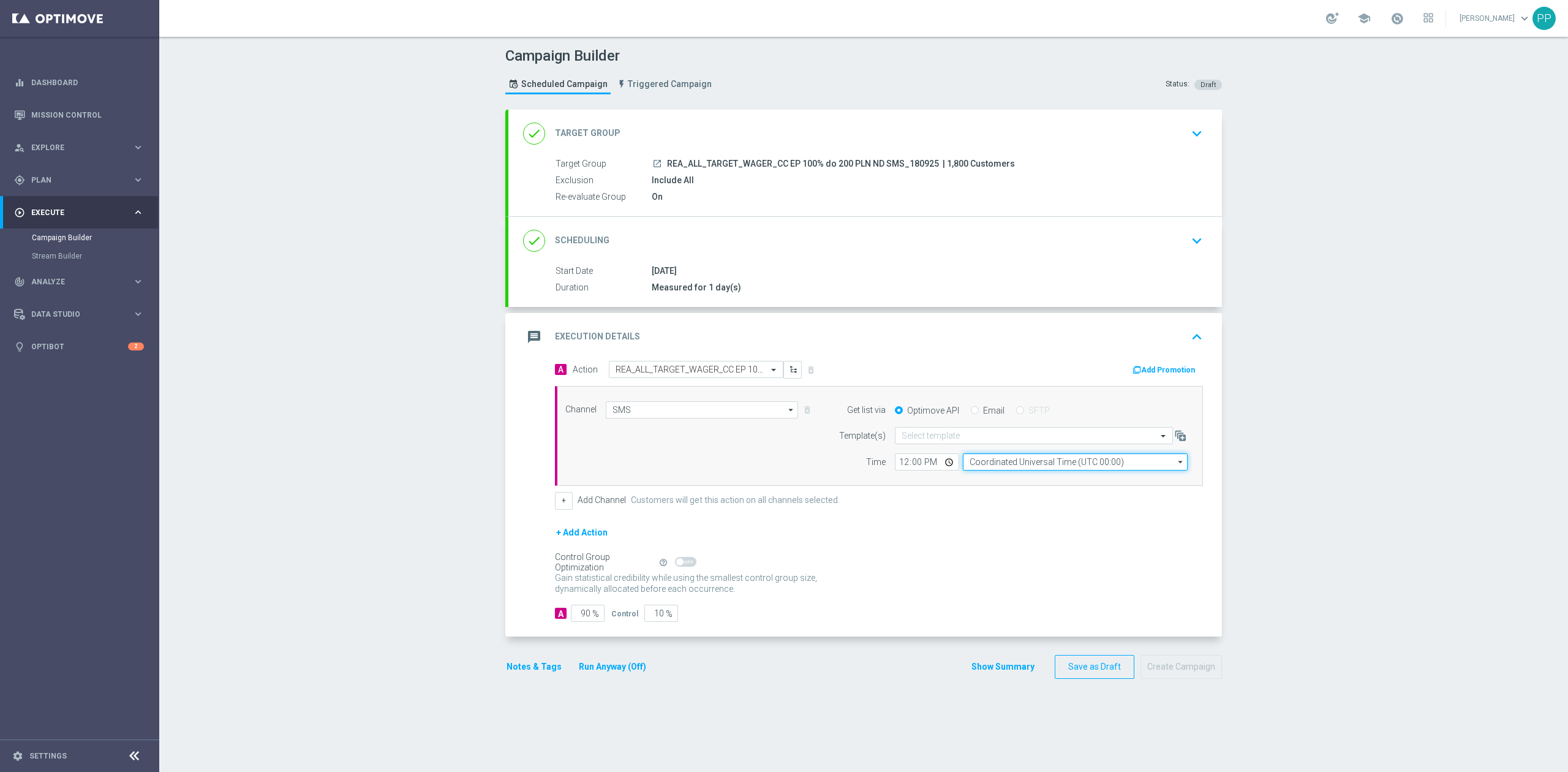
click at [997, 461] on input "Coordinated Universal Time (UTC 00:00)" at bounding box center [1075, 461] width 224 height 17
click at [1005, 483] on div "Central European Time (Warsaw) (UTC +02:00)" at bounding box center [1068, 479] width 200 height 11
type input "Central European Time (Warsaw) (UTC +02:00)"
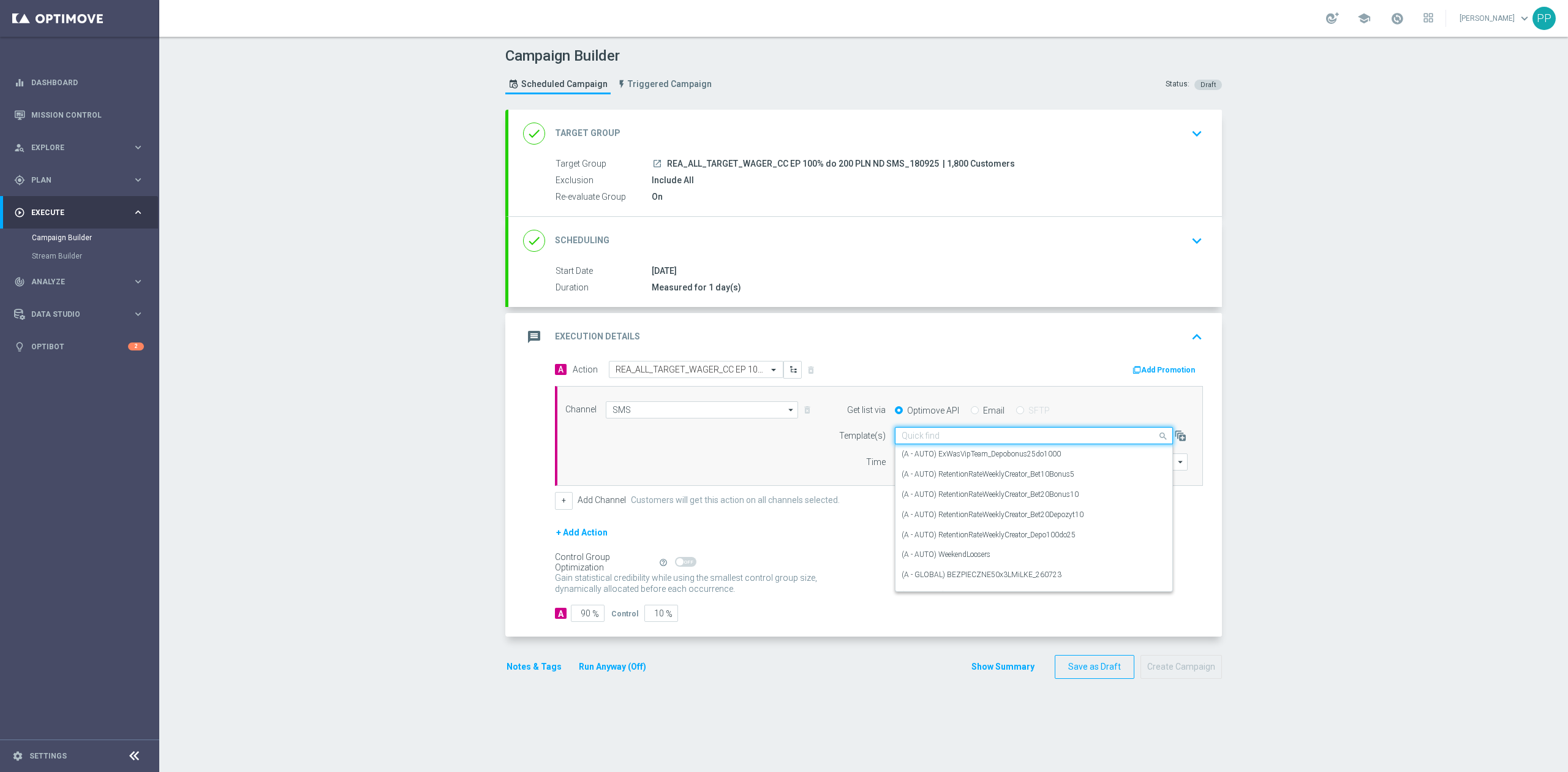
click at [947, 441] on input "text" at bounding box center [1021, 435] width 240 height 11
paste input "REA_ALL_TARGET_WAGER_CC EP 100% do 200 PLN ND SMS_180925"
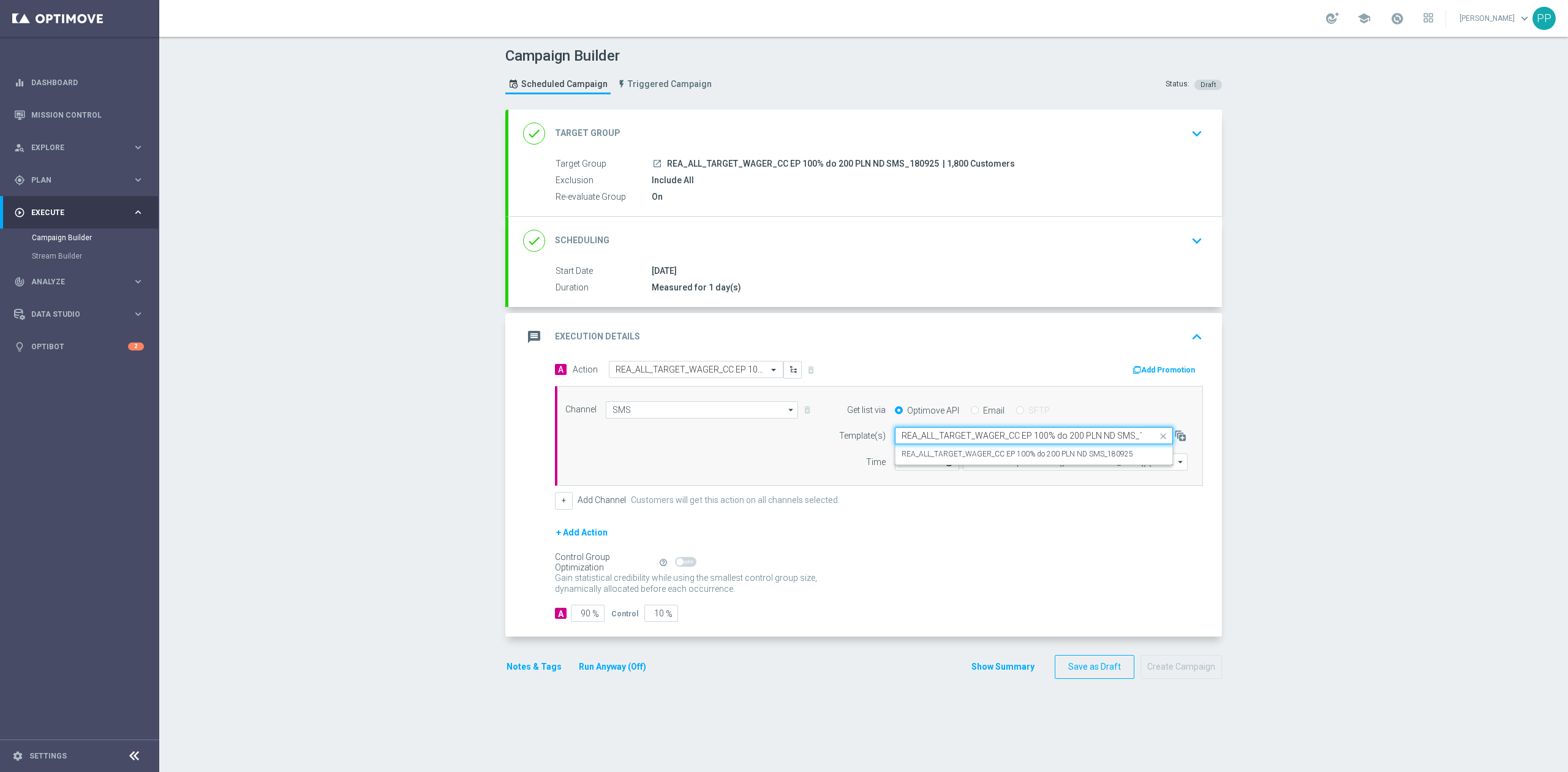
scroll to position [0, 22]
click at [944, 457] on label "REA_ALL_TARGET_WAGER_CC EP 100% do 200 PLN ND SMS_180925" at bounding box center [1017, 454] width 231 height 11
type input "REA_ALL_TARGET_WAGER_CC EP 100% do 200 PLN ND SMS_180925"
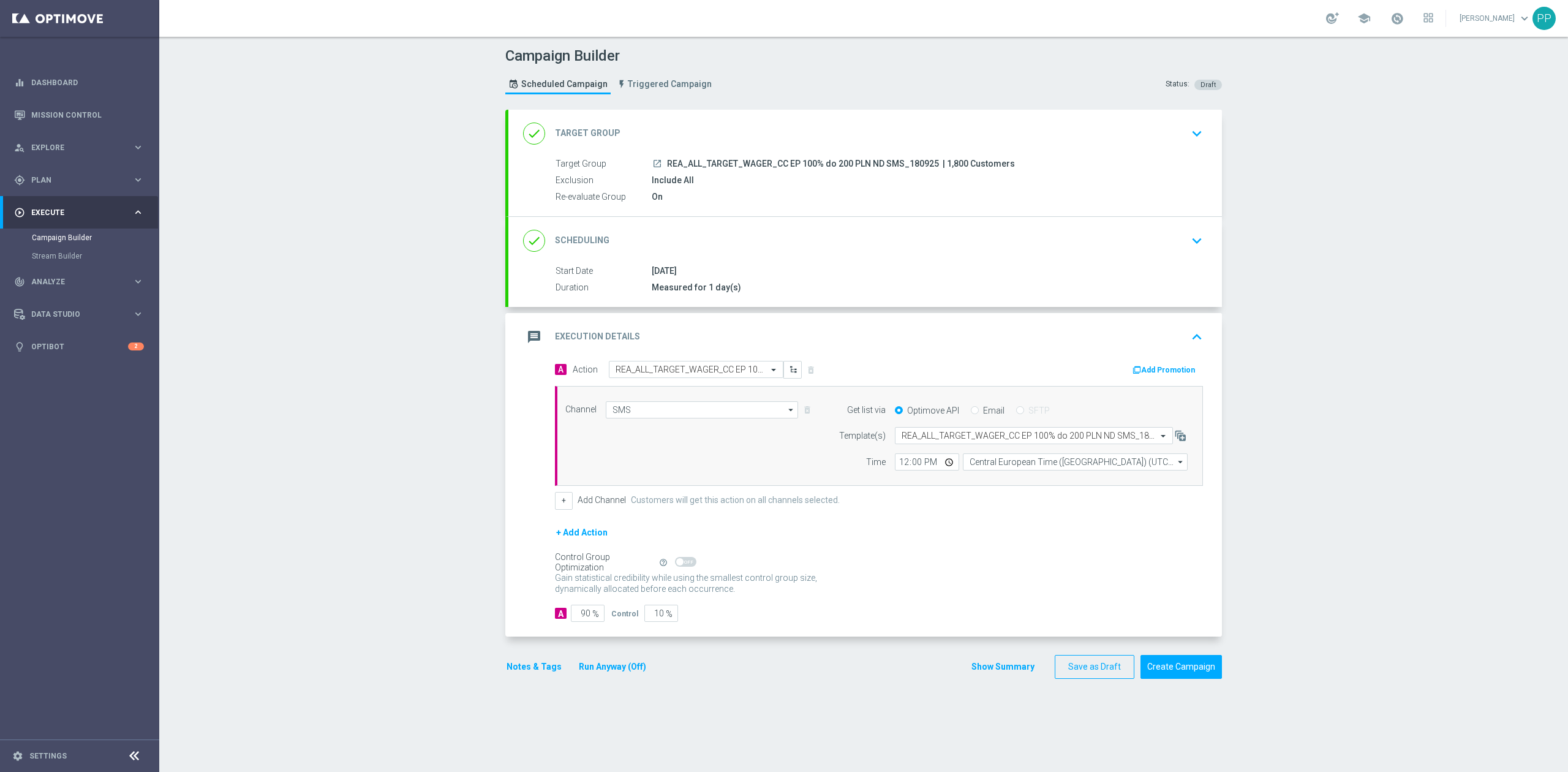
scroll to position [0, 0]
click at [895, 460] on input "12:00" at bounding box center [927, 461] width 64 height 17
type input "14:02"
click at [577, 618] on input "90" at bounding box center [587, 613] width 34 height 17
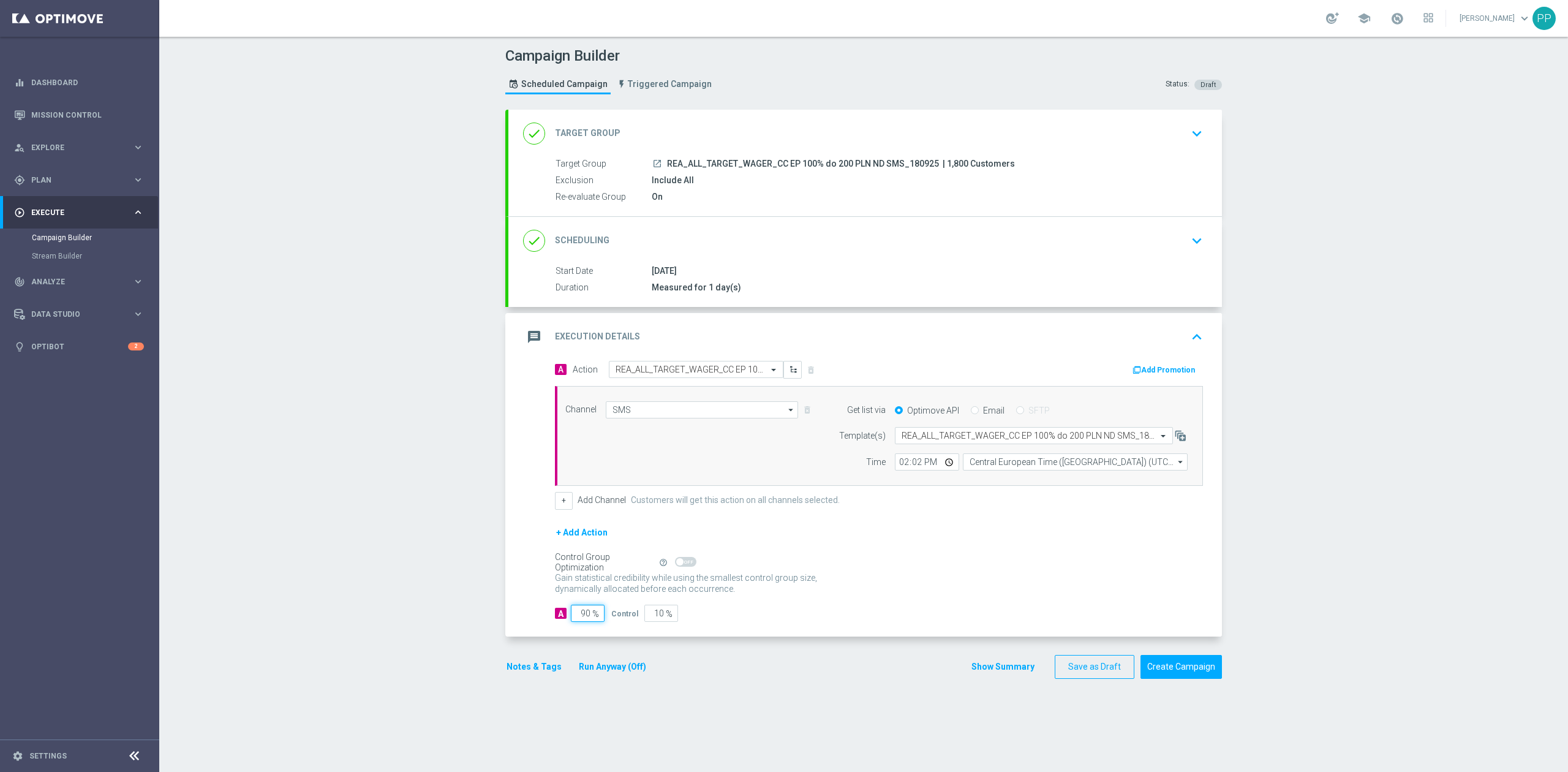
type input "9"
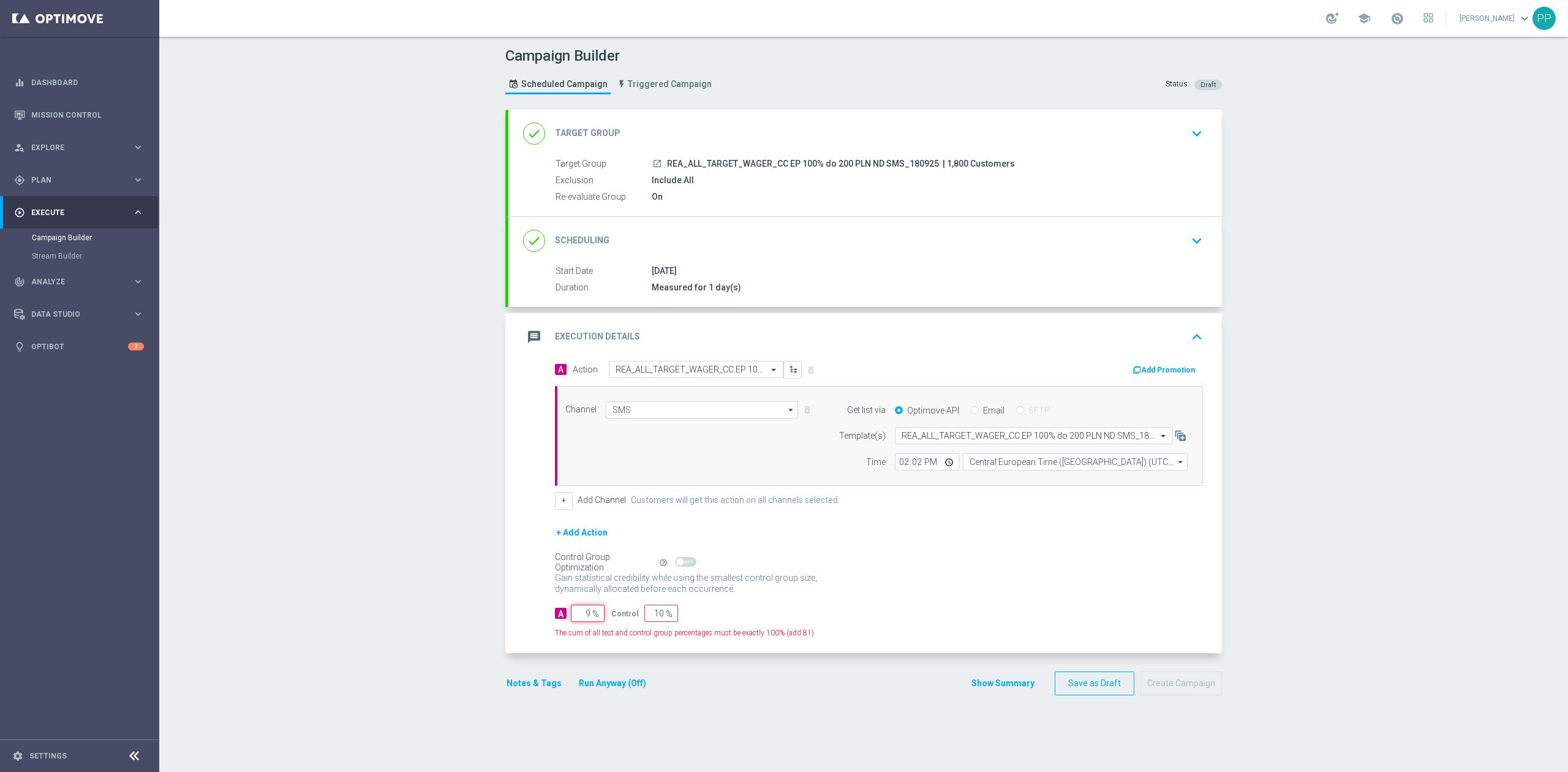
type input "91"
type input "95"
type input "5"
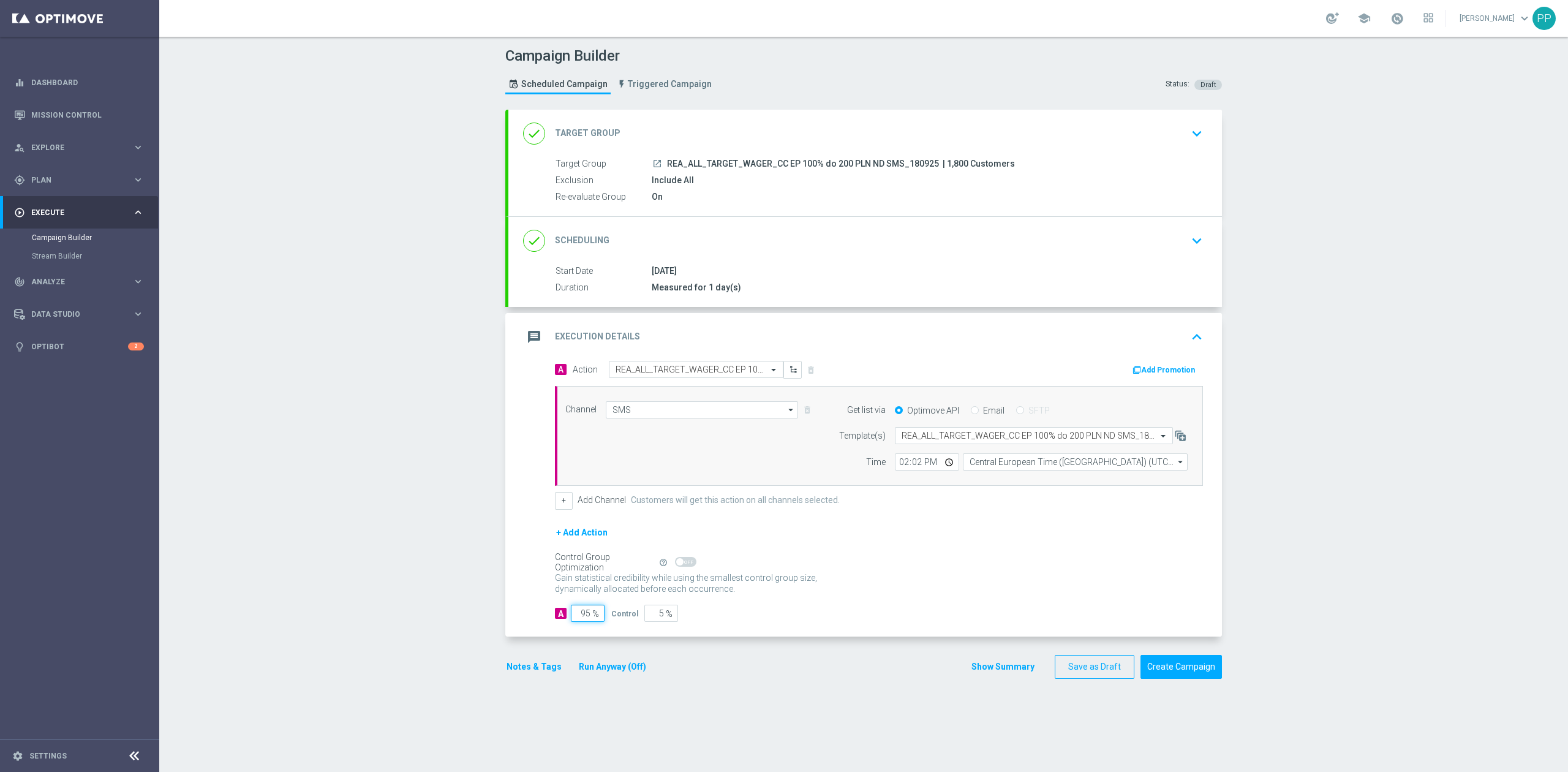
type input "95"
click at [461, 615] on div "Campaign Builder Scheduled Campaign Triggered Campaign Status: Draft done Targe…" at bounding box center [864, 404] width 1408 height 735
click at [512, 665] on button "Notes & Tags" at bounding box center [534, 667] width 58 height 15
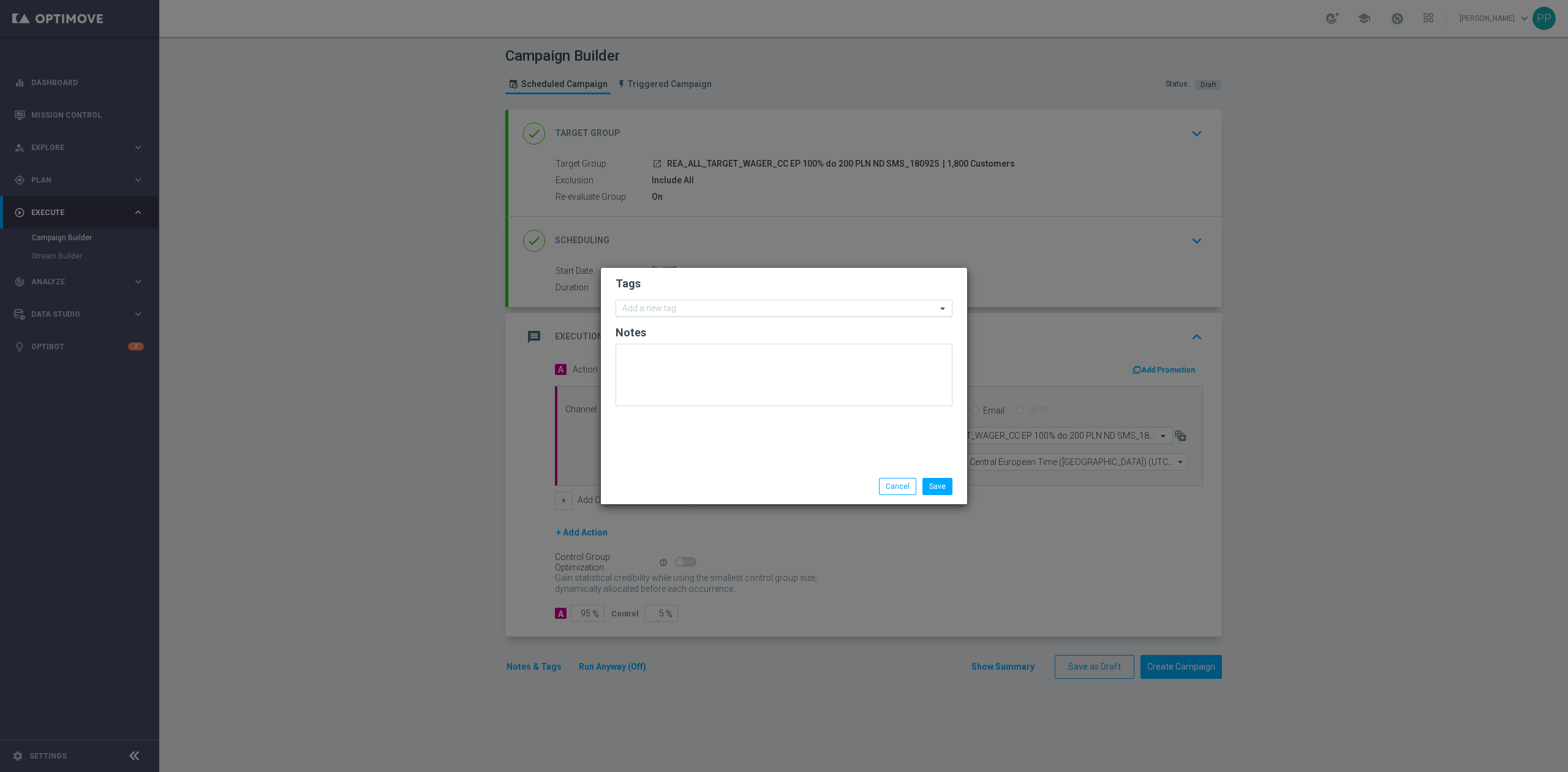
click at [652, 305] on input "text" at bounding box center [779, 309] width 314 height 11
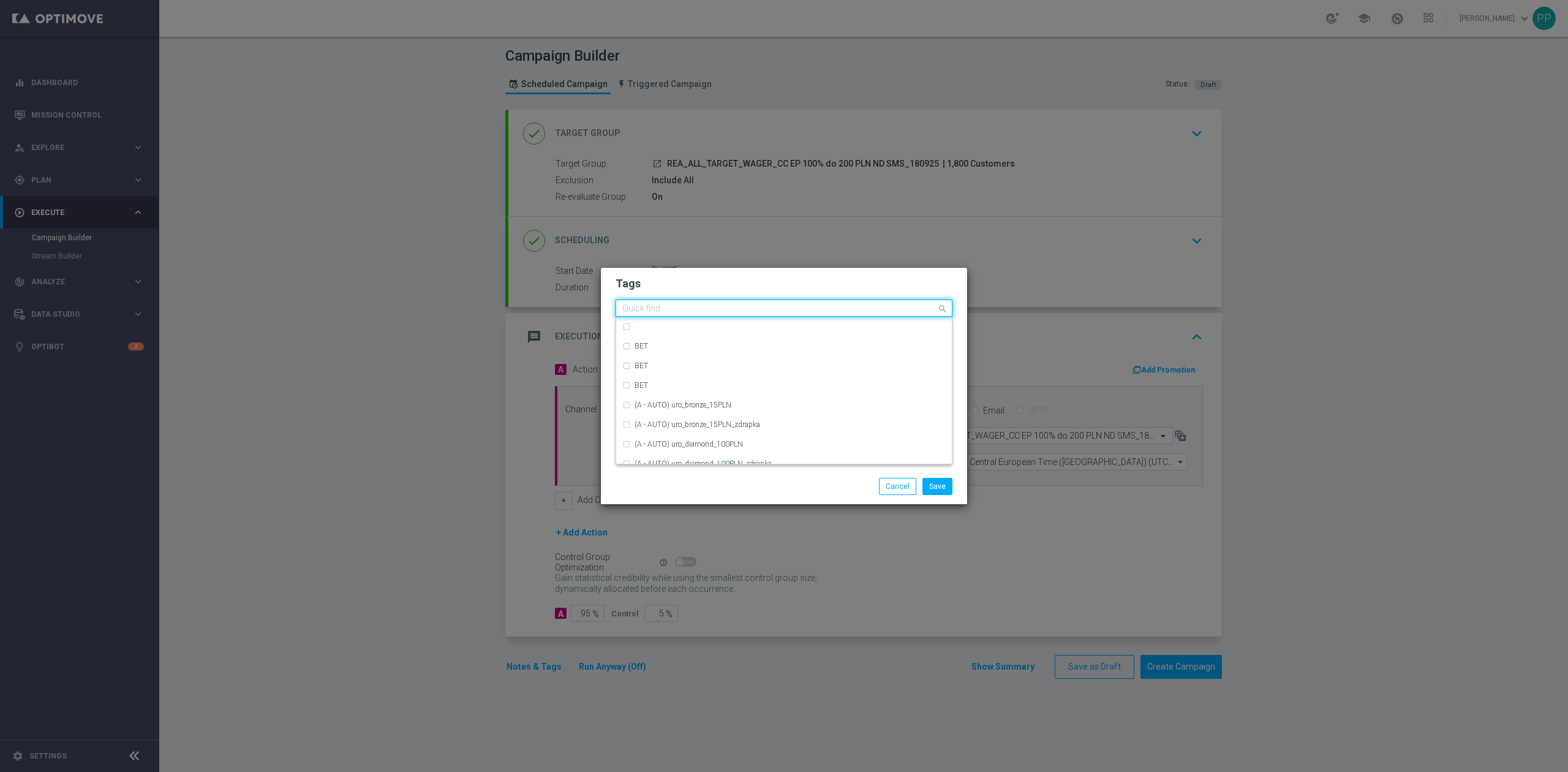
type input "D"
click at [645, 348] on label "REA" at bounding box center [641, 346] width 15 height 8
click at [648, 310] on input "REA" at bounding box center [779, 309] width 314 height 11
type input "R"
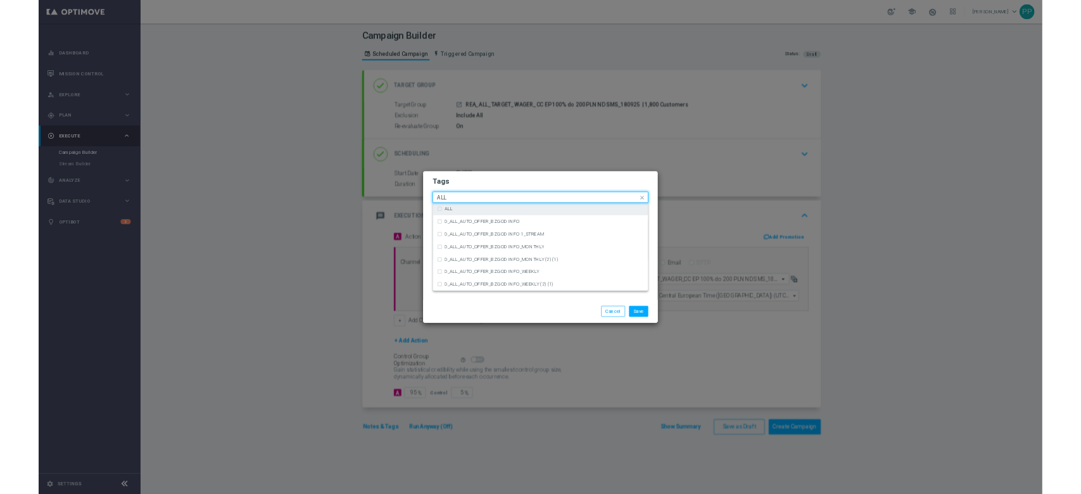
scroll to position [0, 0]
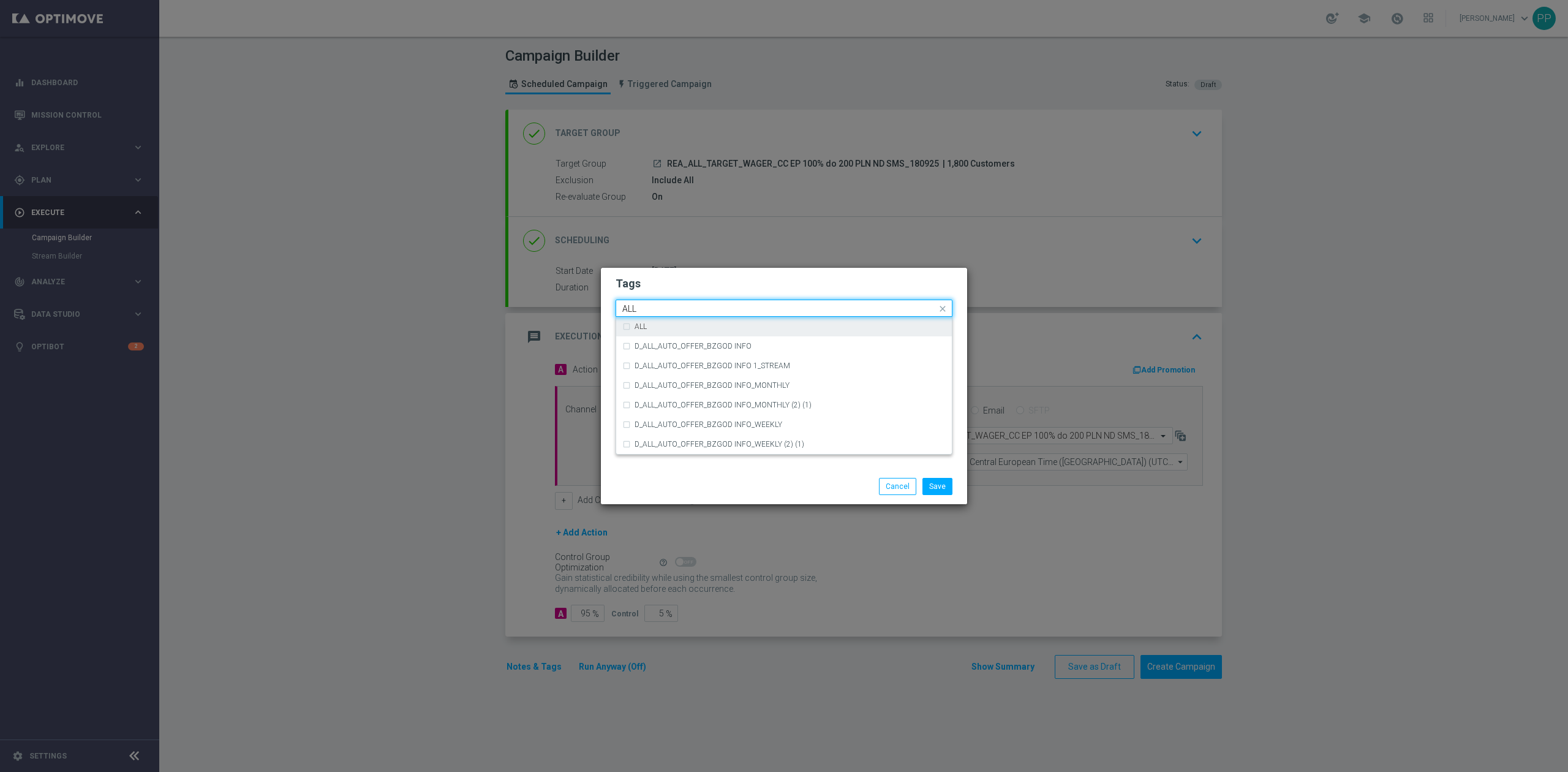
click at [649, 321] on div "ALL" at bounding box center [784, 326] width 323 height 19
click at [650, 310] on input "ALL" at bounding box center [779, 309] width 314 height 11
type input "A"
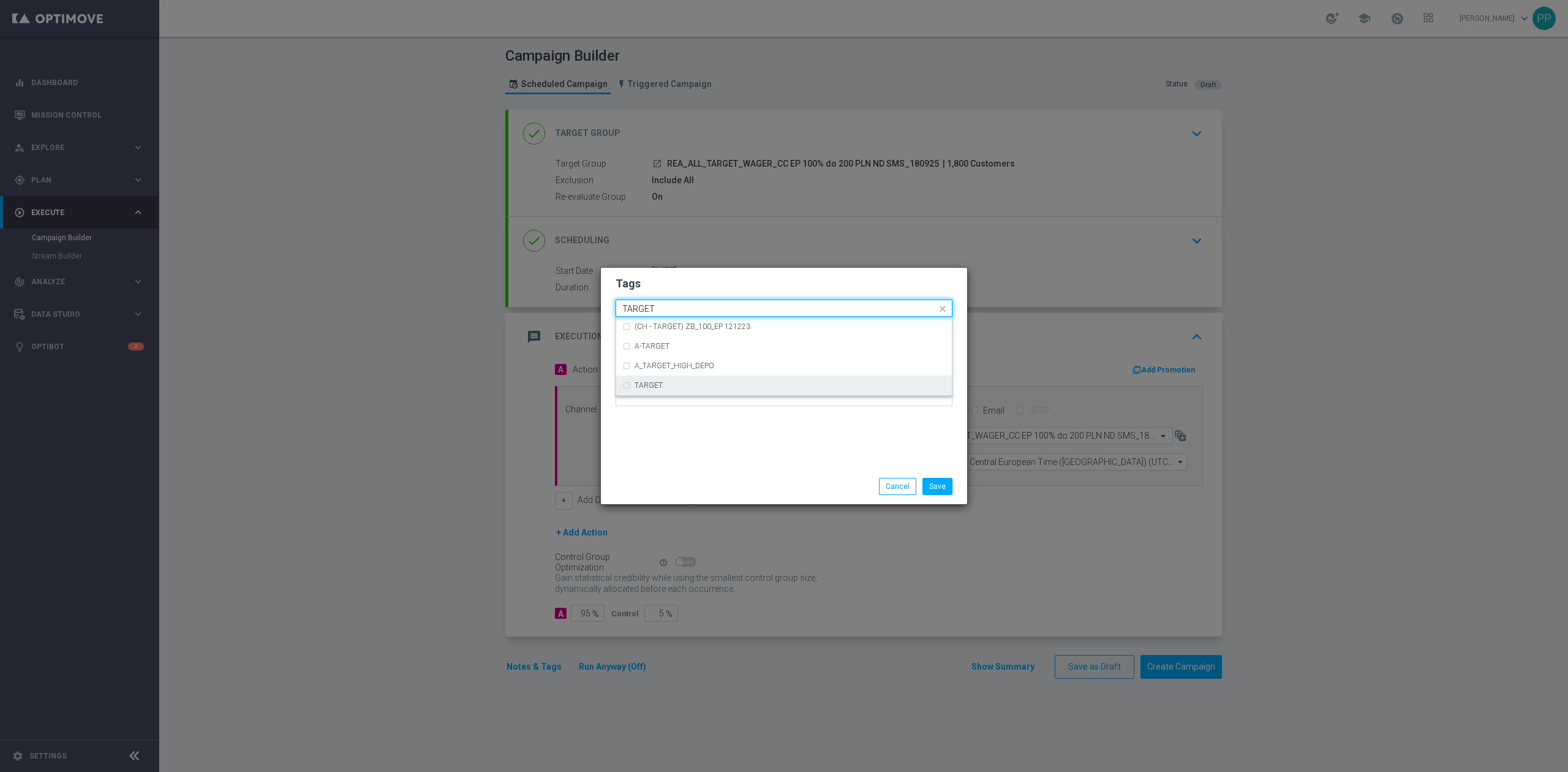
click at [645, 390] on div "TARGET" at bounding box center [784, 385] width 323 height 19
click at [672, 305] on input "TARGET" at bounding box center [779, 309] width 314 height 11
type input "T"
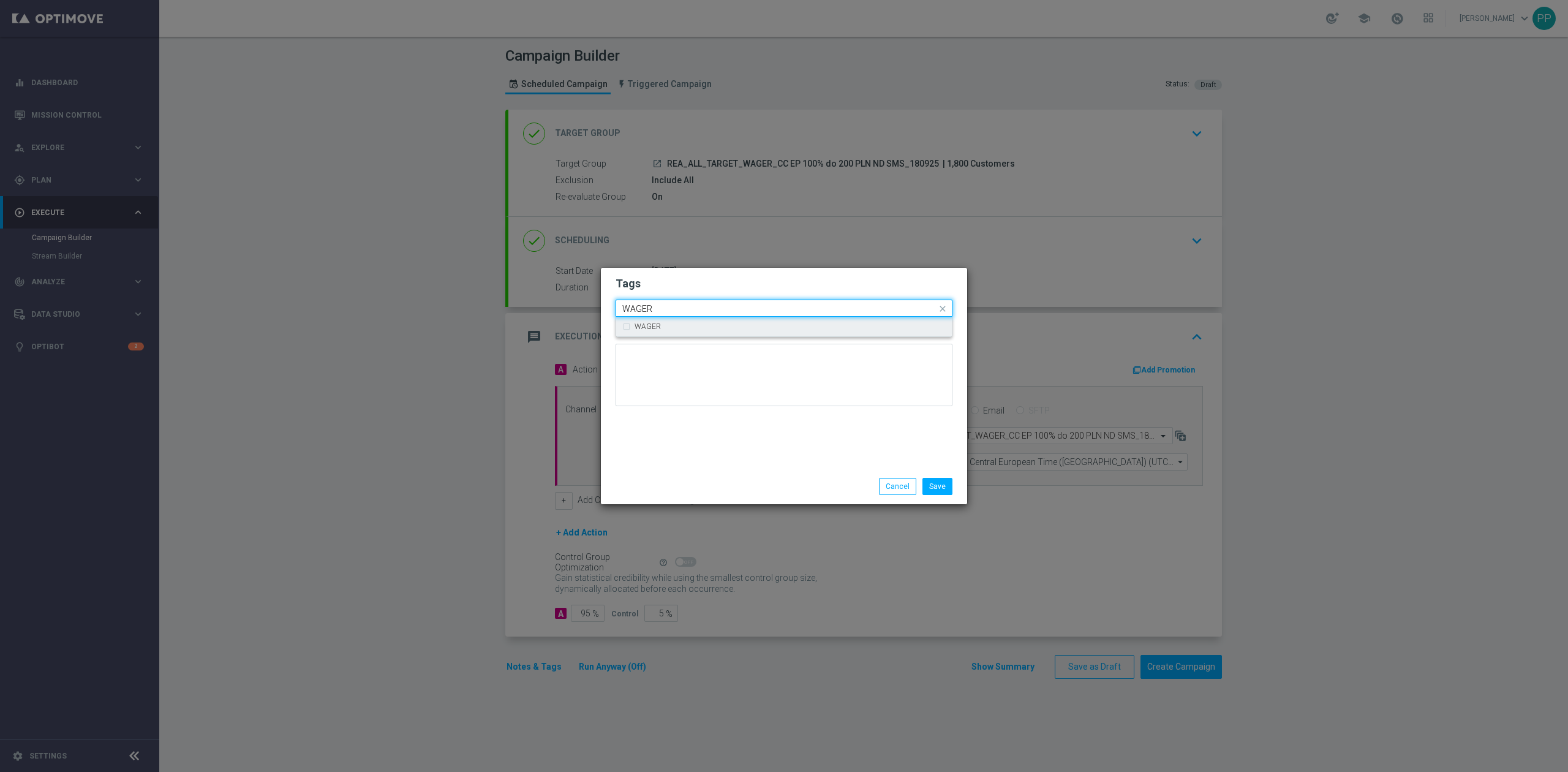
click at [663, 318] on div "WAGER" at bounding box center [784, 326] width 323 height 19
click at [663, 312] on input "WAGER" at bounding box center [779, 309] width 314 height 11
type input "W"
click at [678, 345] on div "Call Center" at bounding box center [790, 346] width 311 height 8
type input "Call"
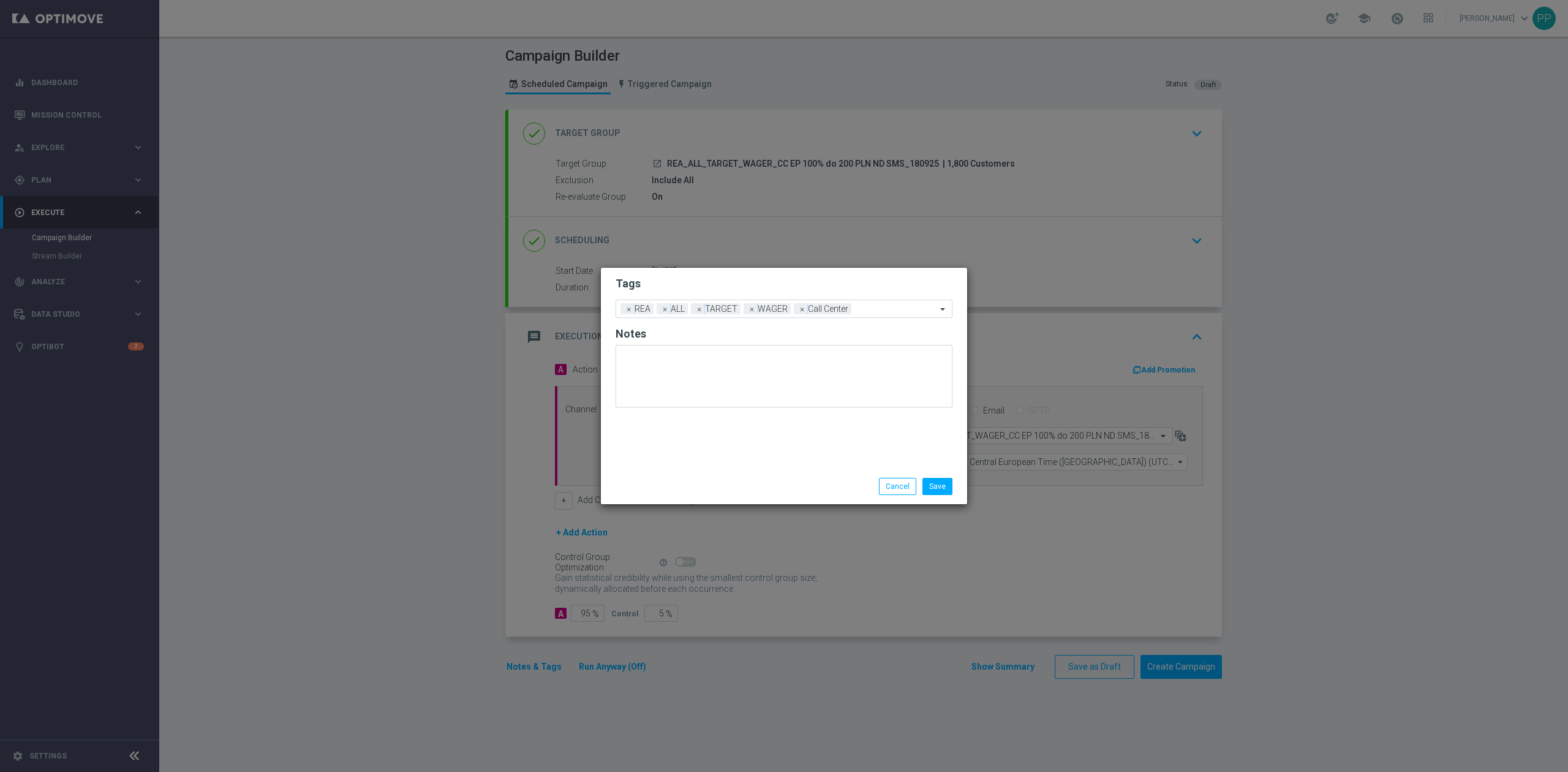
click at [684, 413] on div at bounding box center [784, 380] width 337 height 72
click at [945, 489] on button "Save" at bounding box center [936, 487] width 30 height 17
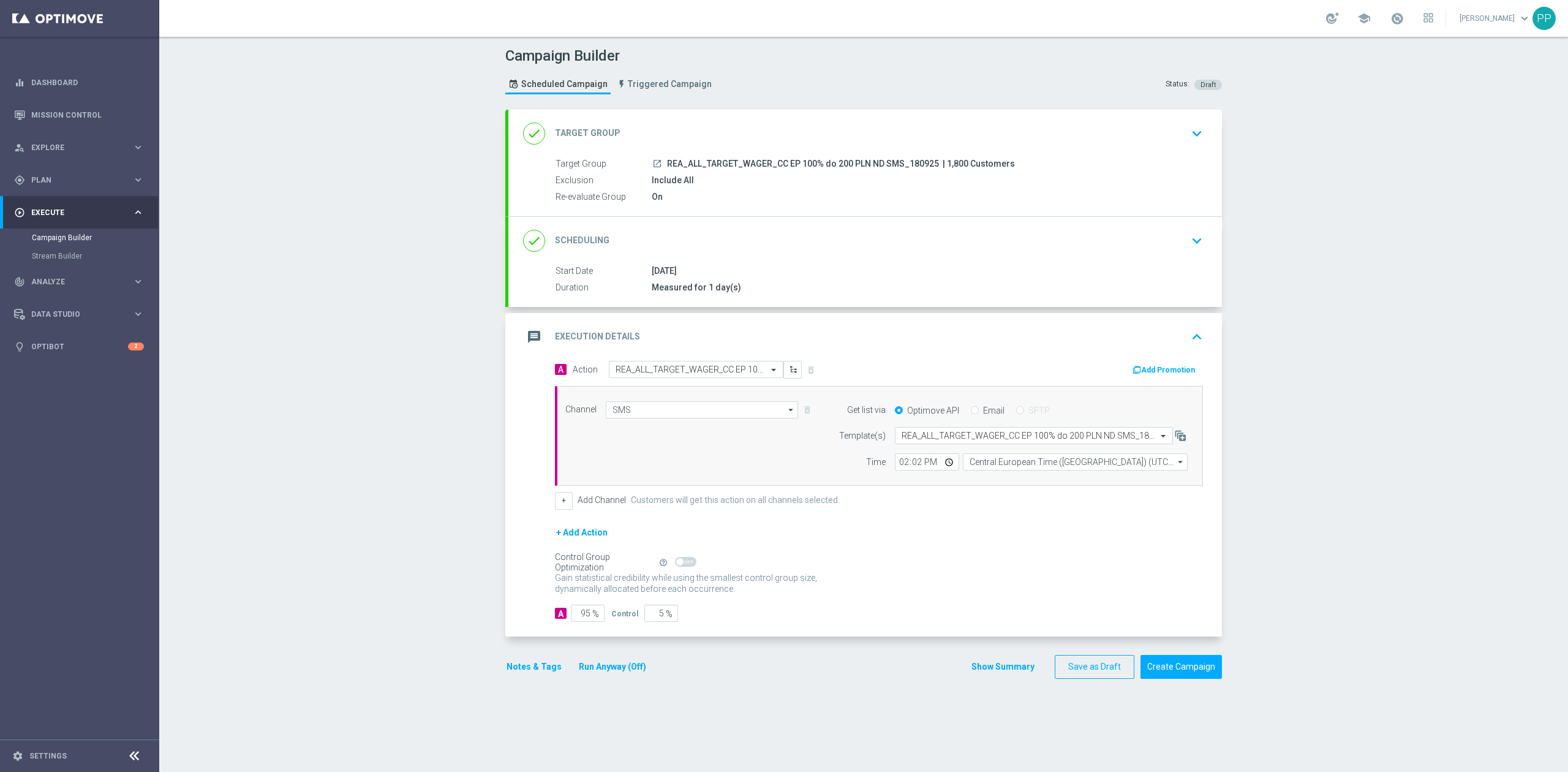
click at [532, 672] on button "Notes & Tags" at bounding box center [534, 667] width 58 height 15
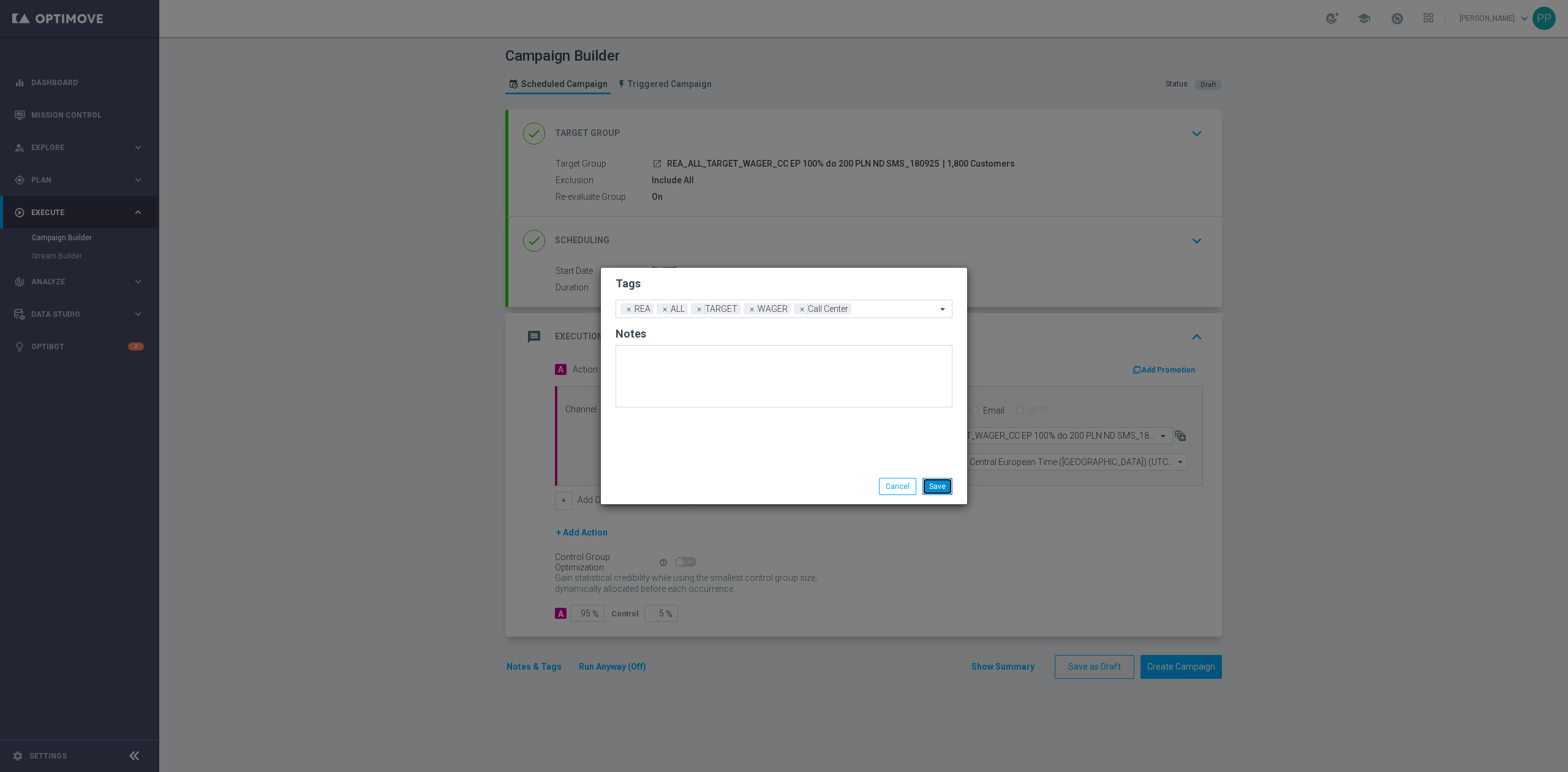
click at [945, 485] on button "Save" at bounding box center [936, 487] width 30 height 17
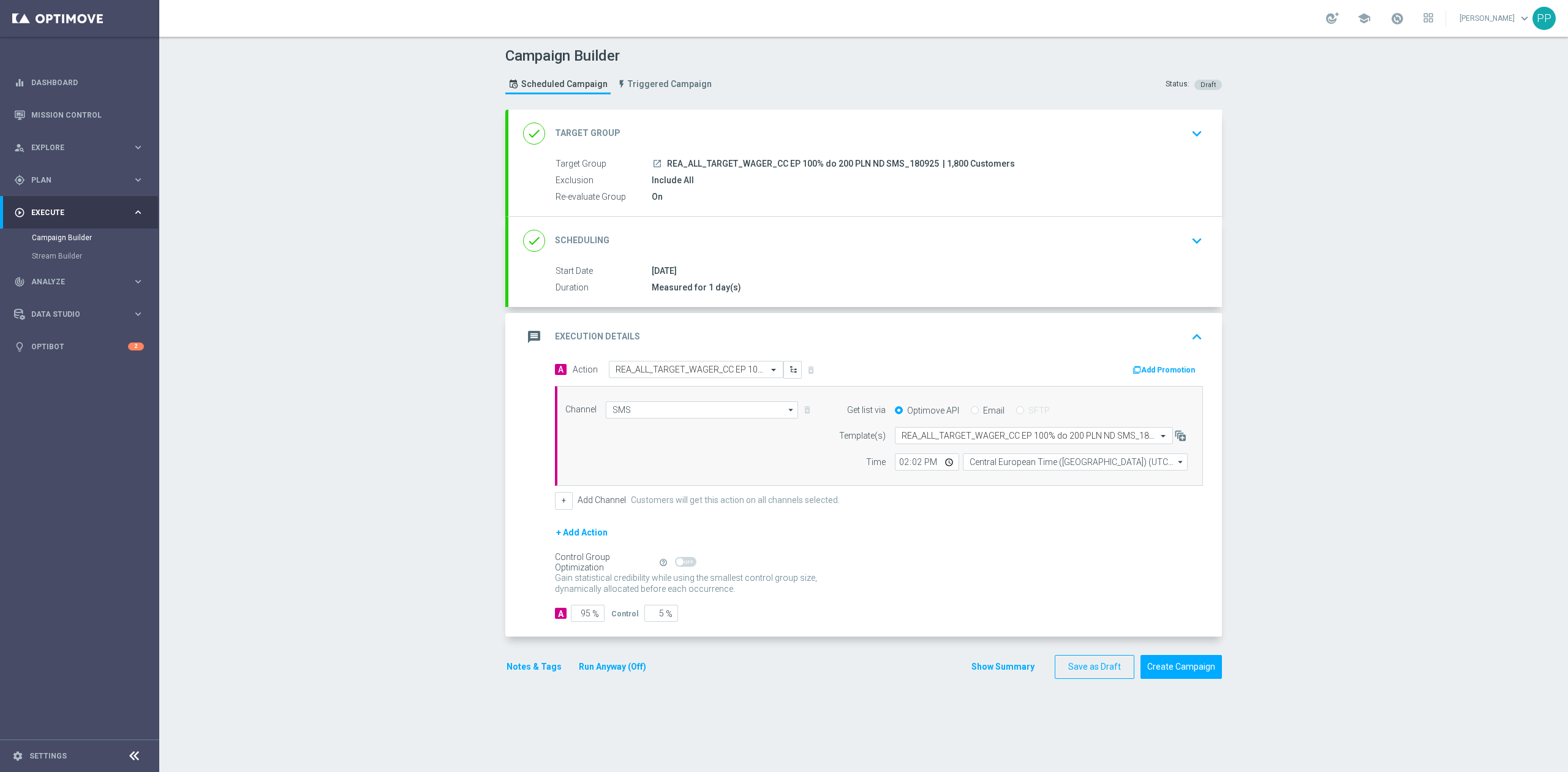
click at [932, 336] on div "message Execution Details keyboard_arrow_up" at bounding box center [865, 337] width 684 height 23
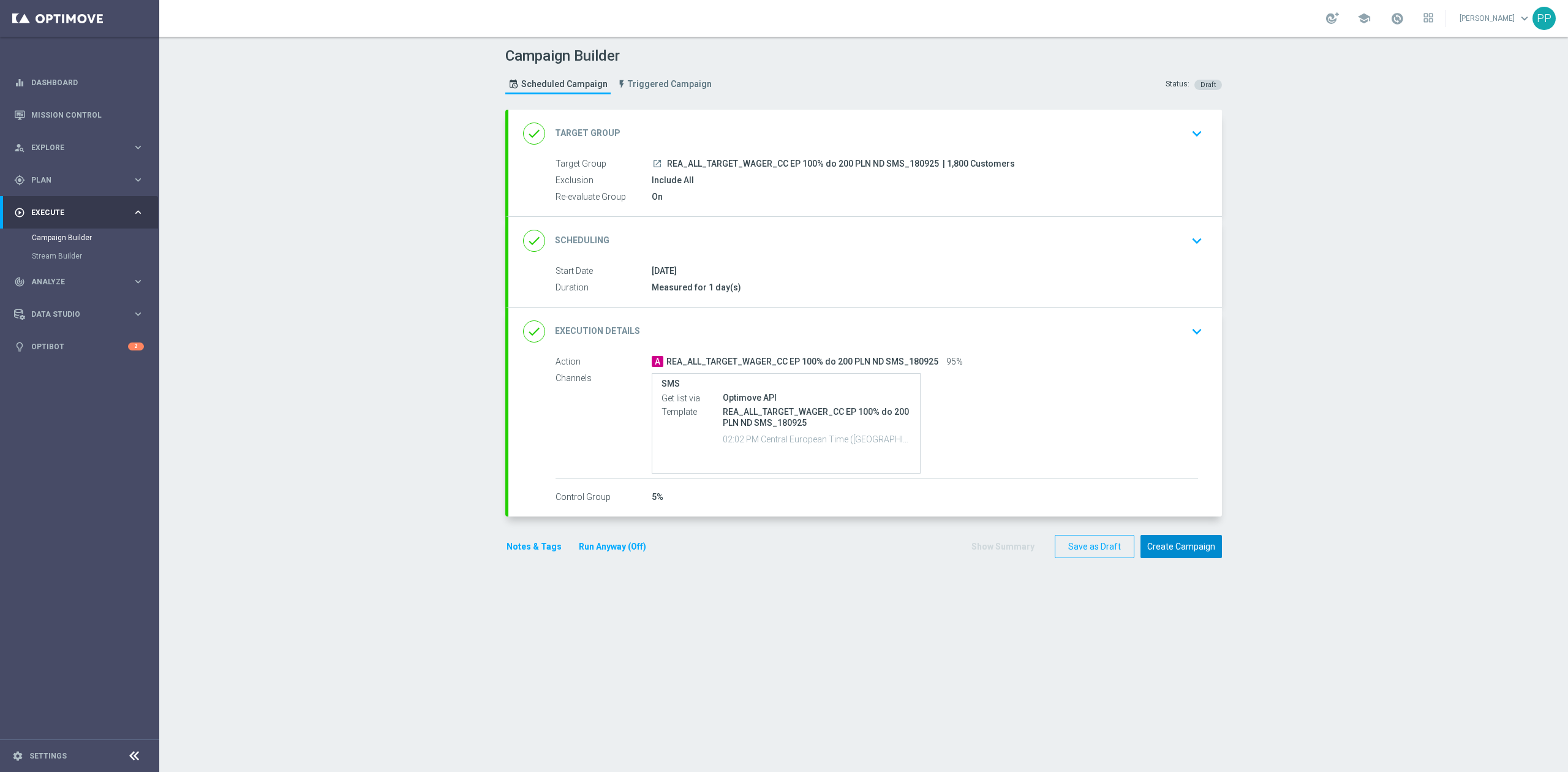
click at [1191, 549] on button "Create Campaign" at bounding box center [1181, 547] width 81 height 24
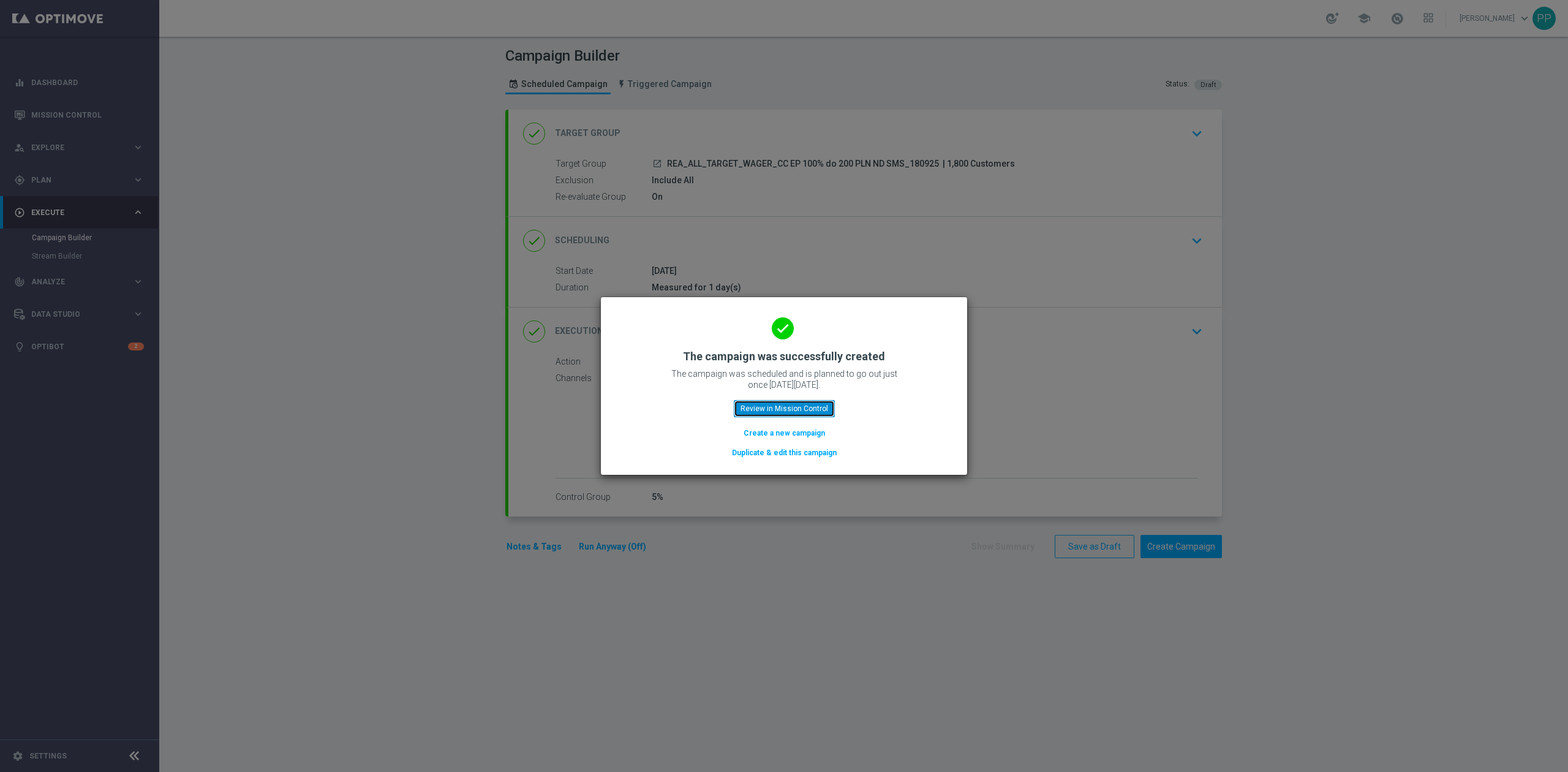
click at [812, 410] on button "Review in Mission Control" at bounding box center [784, 408] width 101 height 17
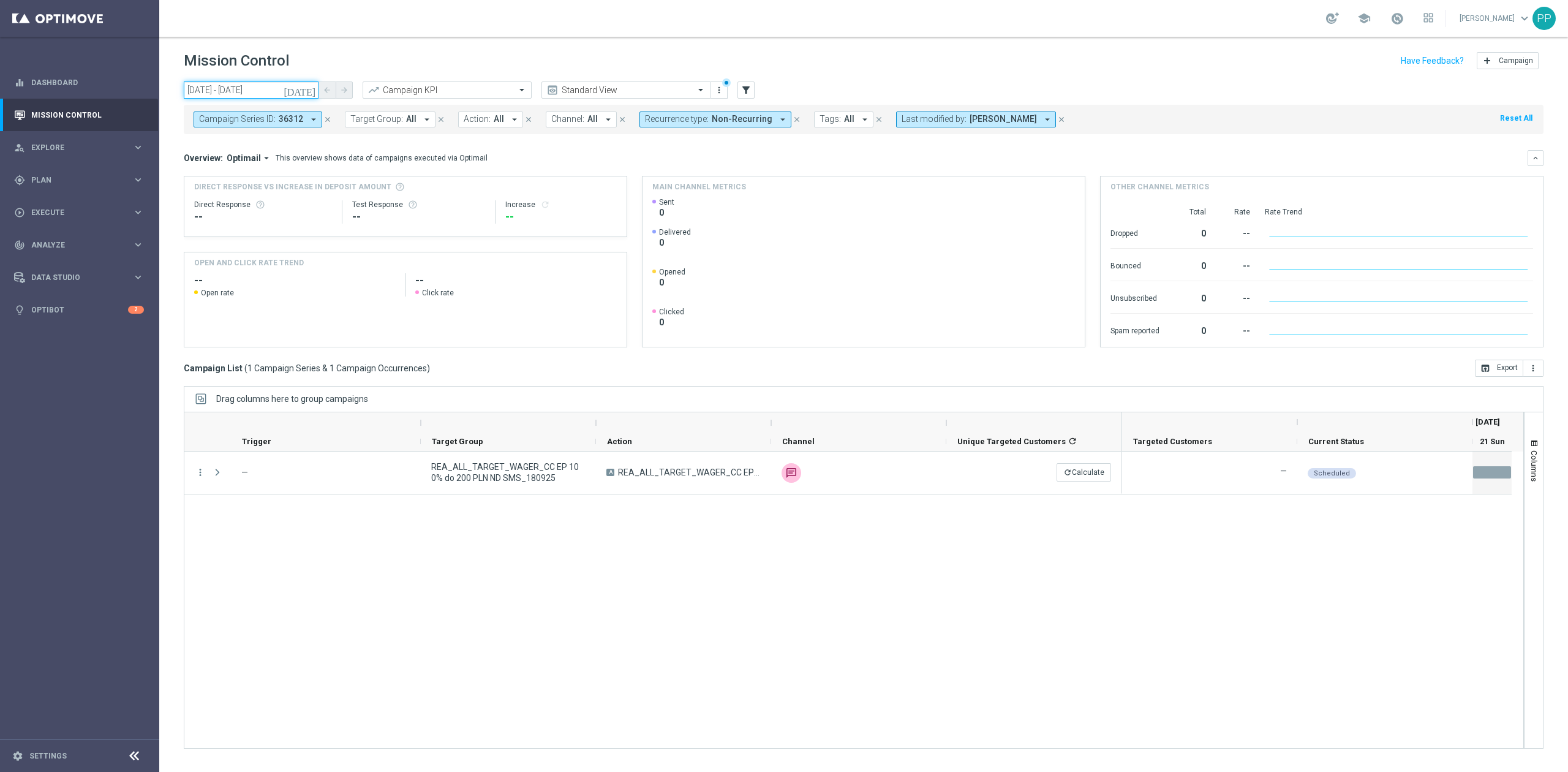
click at [228, 89] on input "21 Sep 2025 - 21 Sep 2025" at bounding box center [251, 90] width 134 height 17
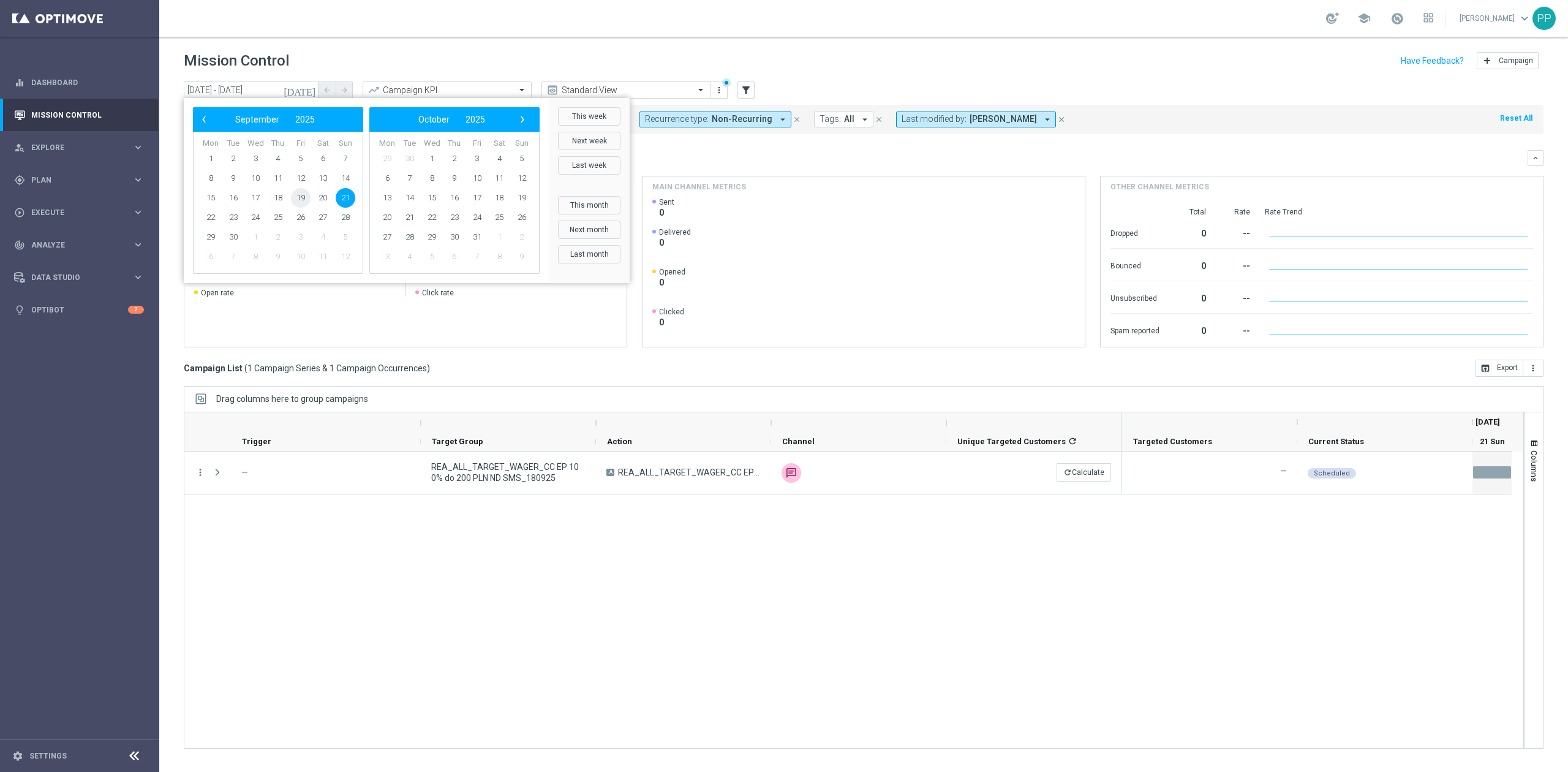
click at [300, 199] on span "19" at bounding box center [301, 197] width 19 height 19
click at [339, 199] on span "21" at bounding box center [345, 197] width 19 height 19
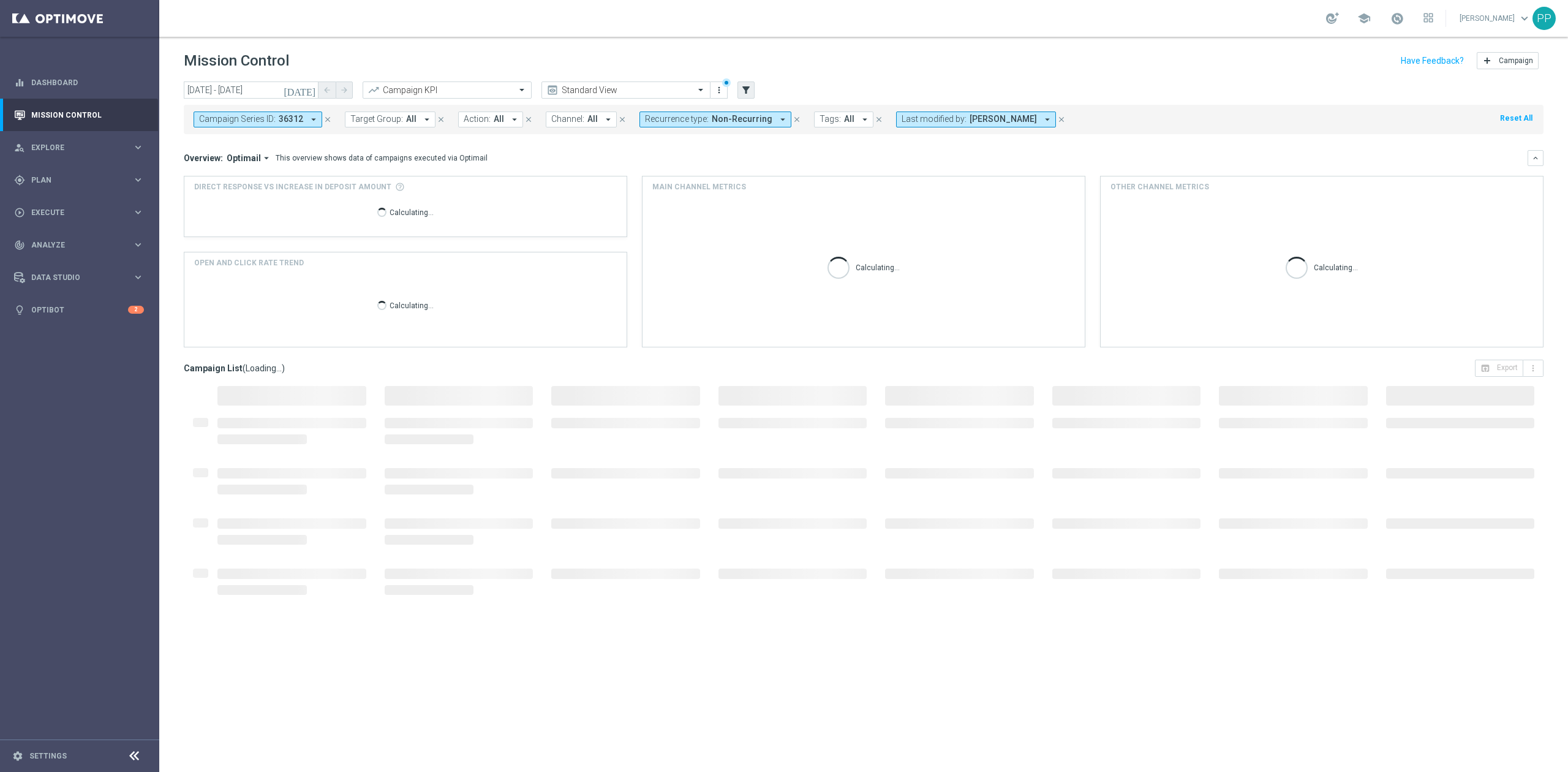
type input "19 Sep 2025 - 21 Sep 2025"
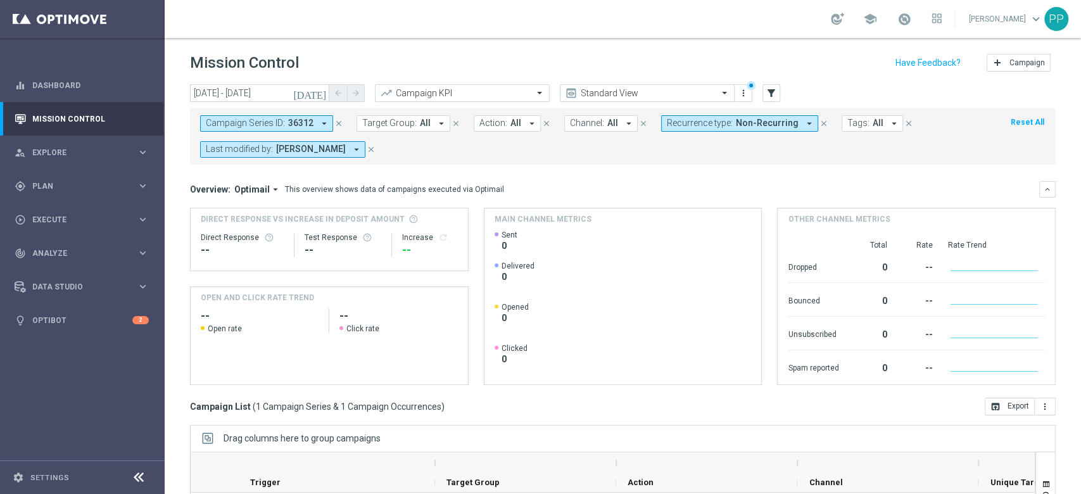
click at [334, 120] on icon "close" at bounding box center [338, 123] width 9 height 9
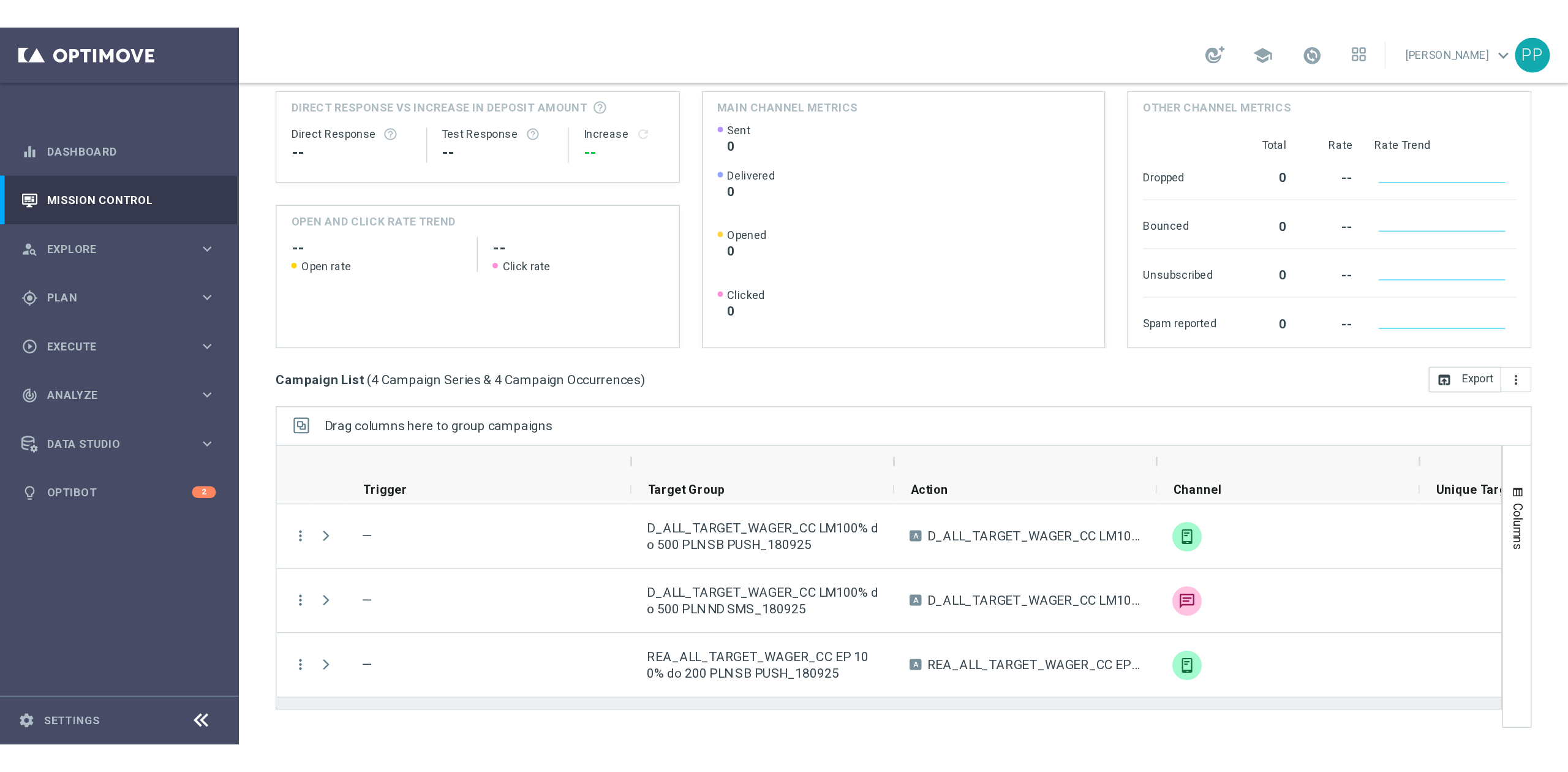
scroll to position [35, 0]
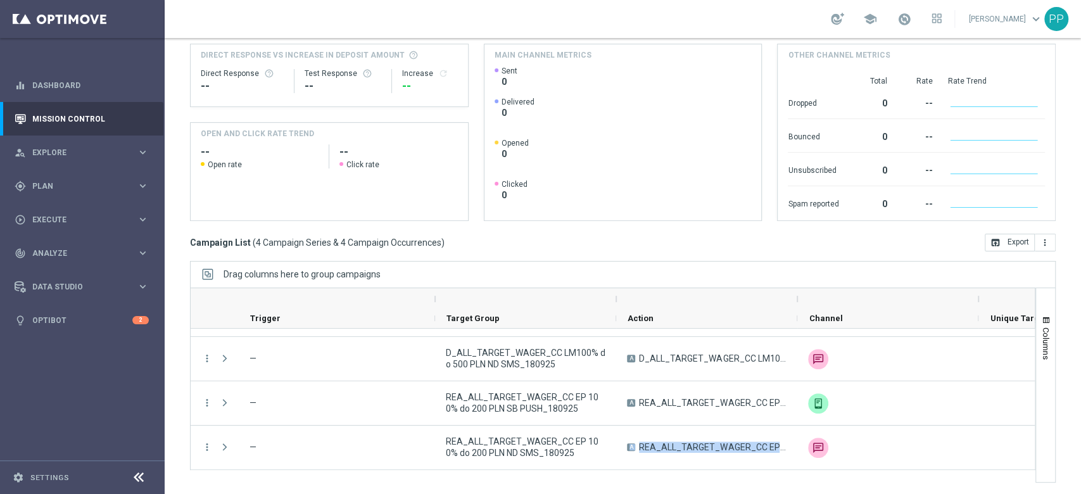
drag, startPoint x: 618, startPoint y: 467, endPoint x: 809, endPoint y: 475, distance: 190.7
click at [809, 475] on div at bounding box center [612, 384] width 845 height 195
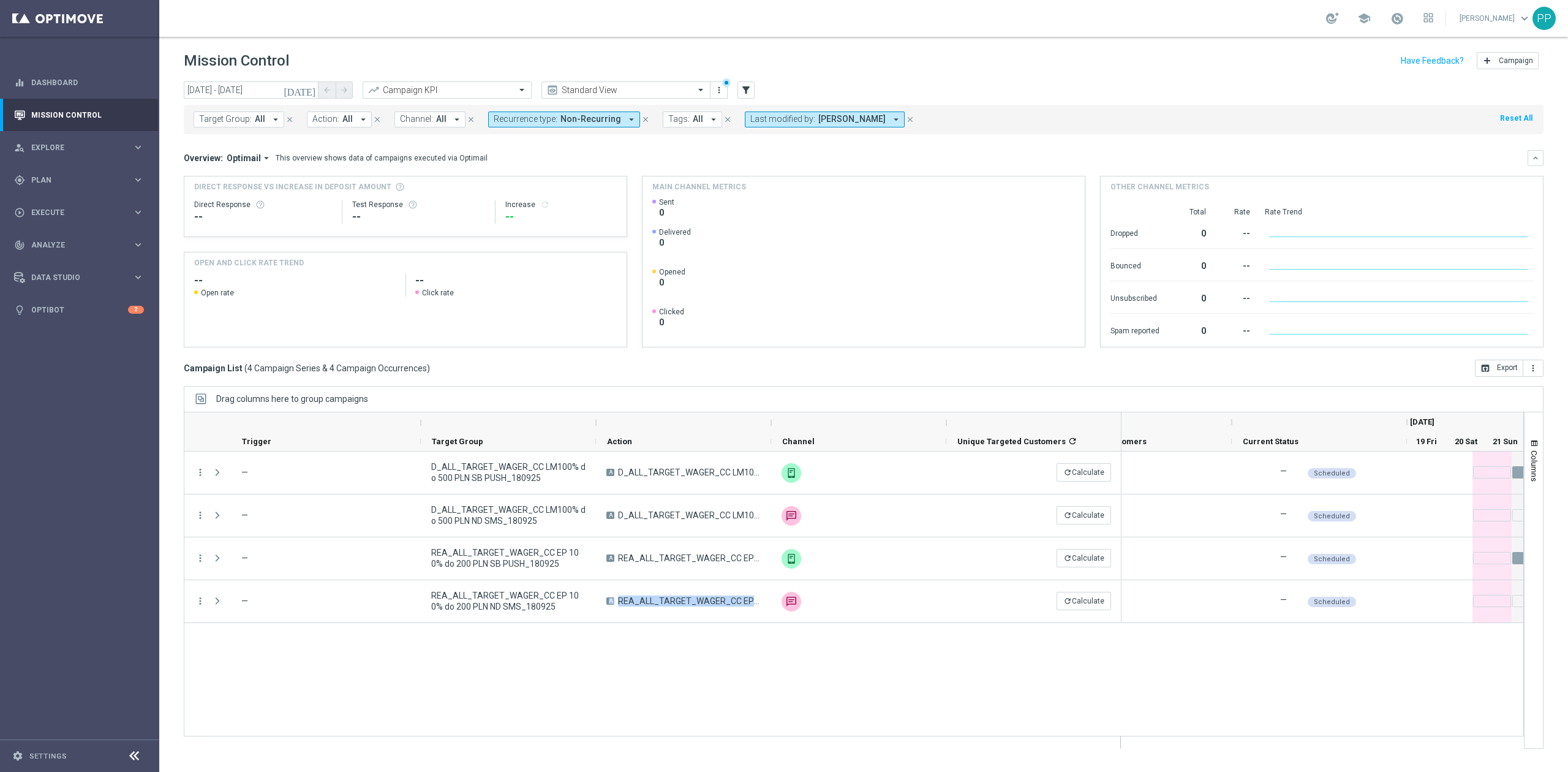
scroll to position [0, 65]
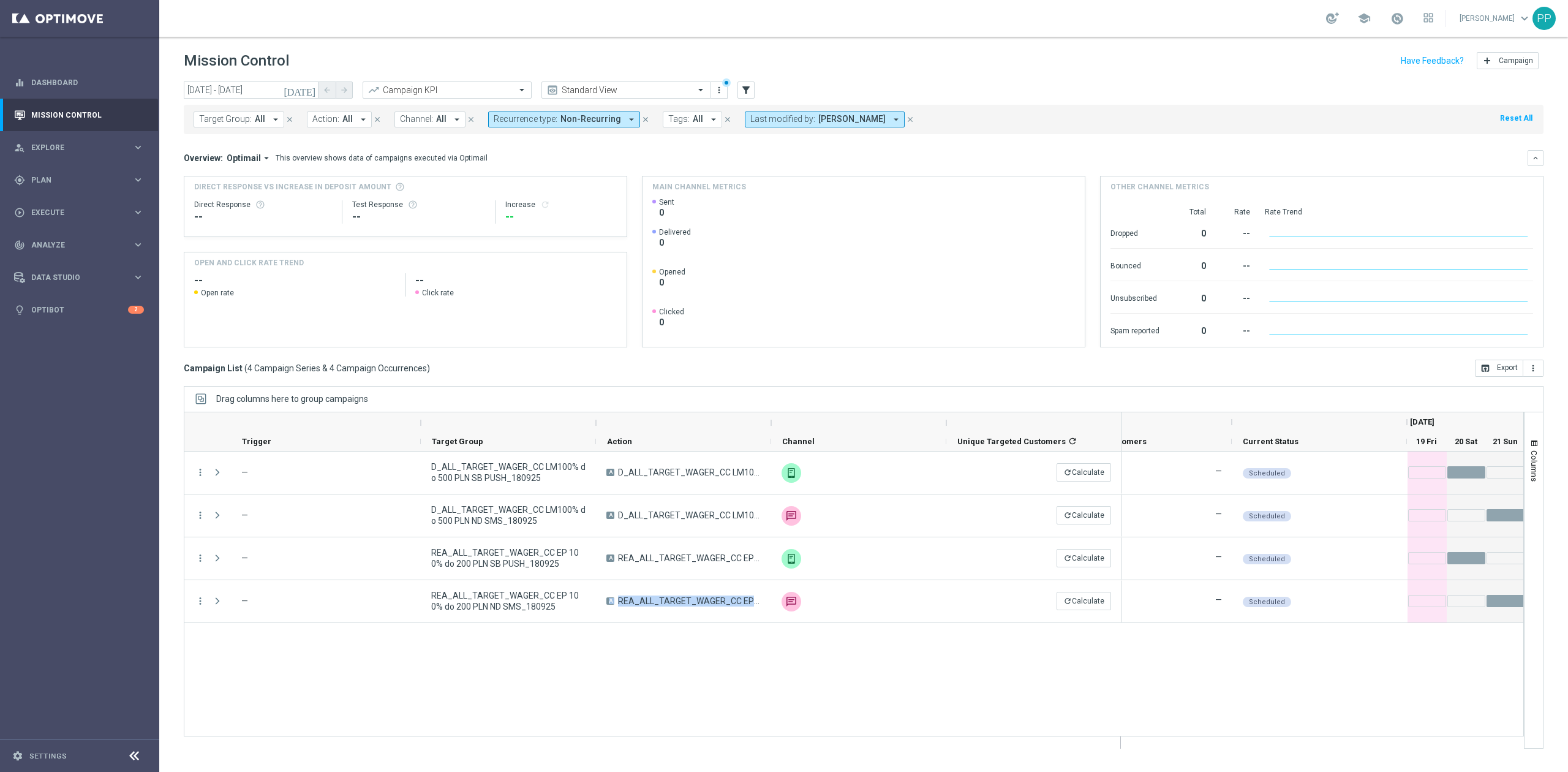
click at [1286, 670] on div "— Scheduled — Scheduled — Scheduled — Scheduled" at bounding box center [1321, 600] width 401 height 296
click at [68, 186] on div "gps_fixed Plan keyboard_arrow_right" at bounding box center [78, 180] width 158 height 33
click at [58, 222] on link "Actions" at bounding box center [79, 223] width 96 height 10
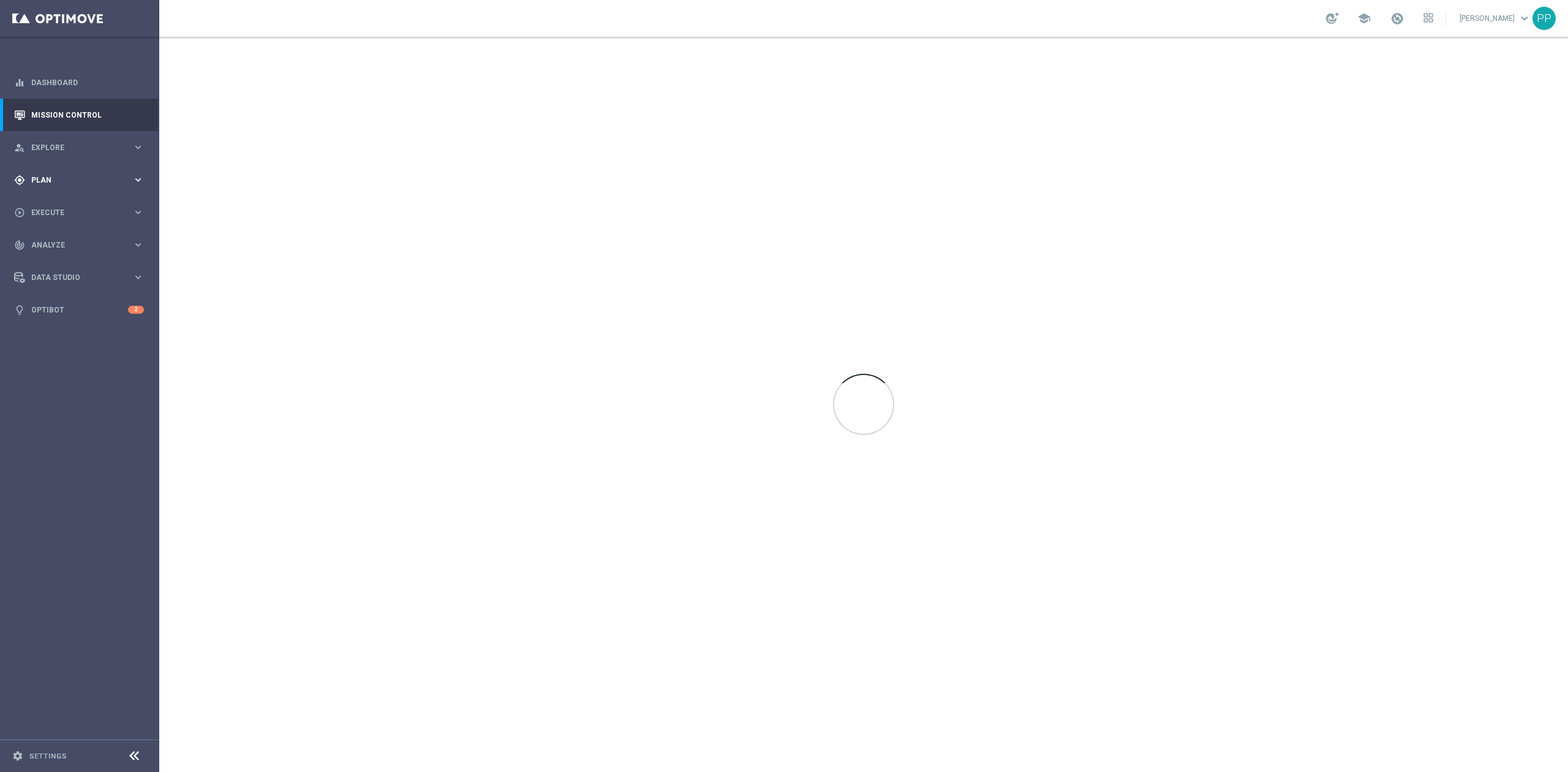
click at [49, 174] on div "gps_fixed Plan" at bounding box center [74, 179] width 118 height 11
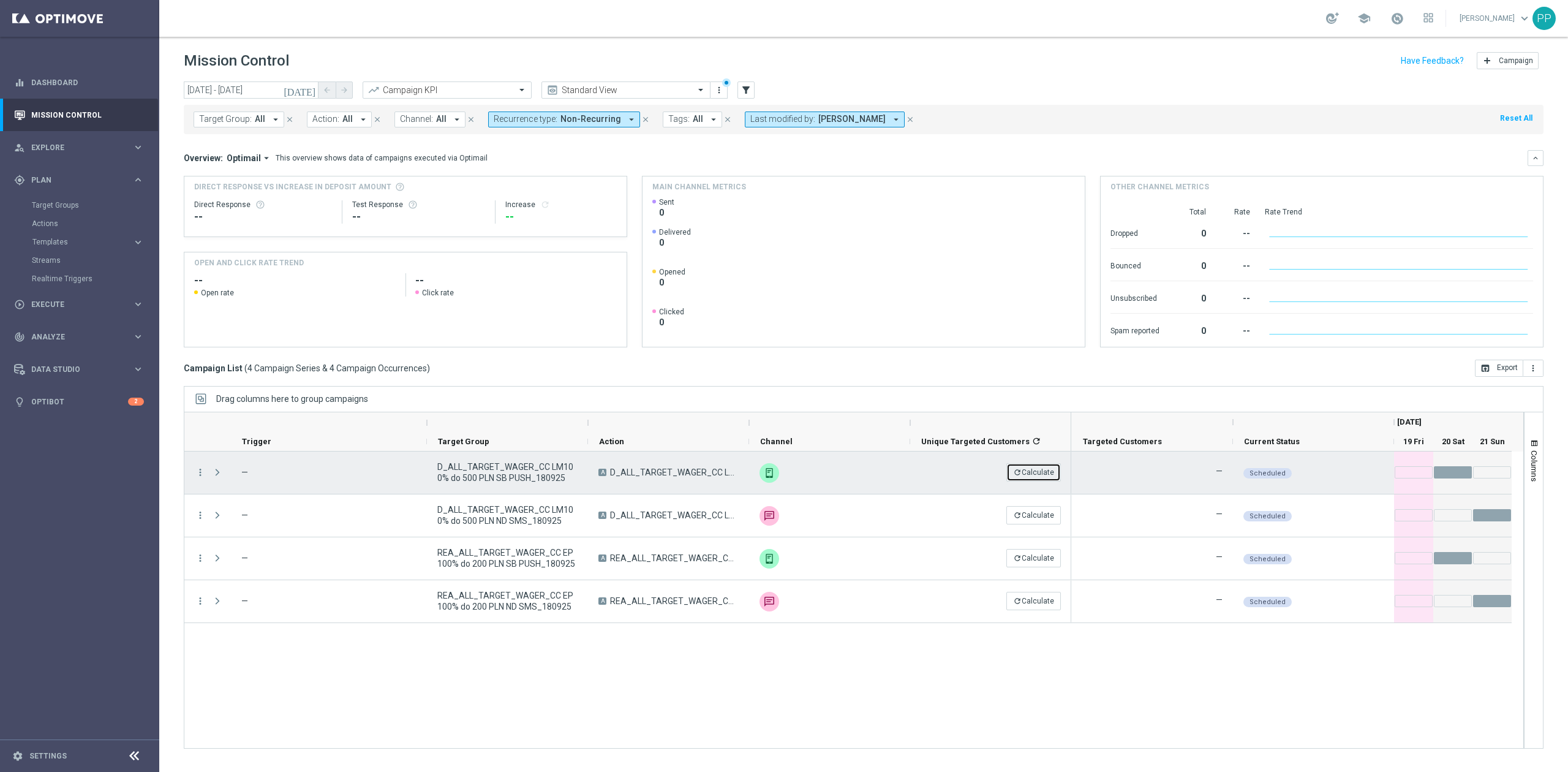
click at [1026, 479] on button "refresh Calculate" at bounding box center [1033, 472] width 54 height 18
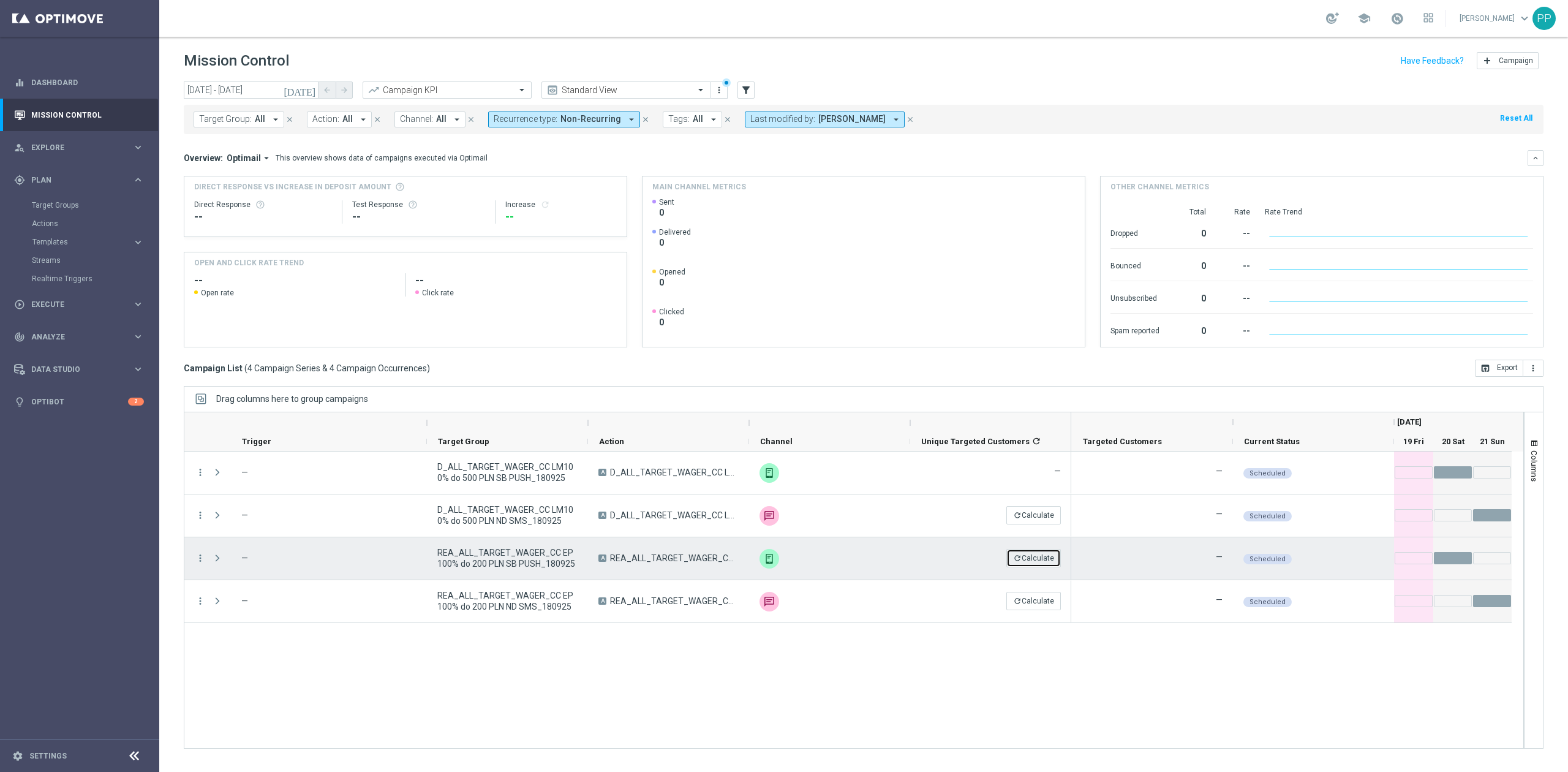
click at [1022, 563] on button "refresh Calculate" at bounding box center [1033, 557] width 54 height 18
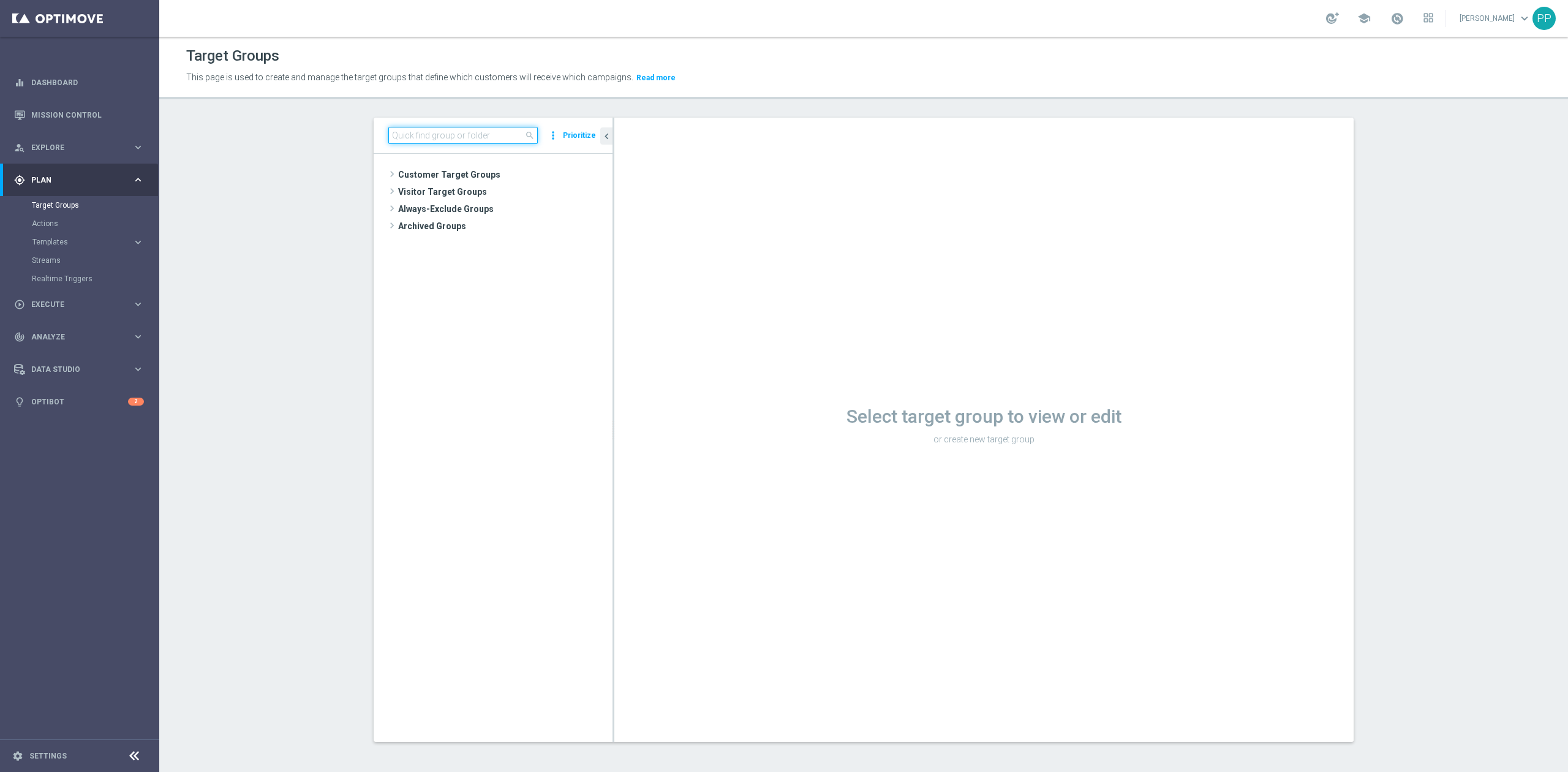
click at [395, 140] on input at bounding box center [462, 135] width 149 height 17
type input "CC_BLACK"
click at [463, 233] on div "insert_drive_file CC_BLACK_LIST" at bounding box center [508, 226] width 148 height 17
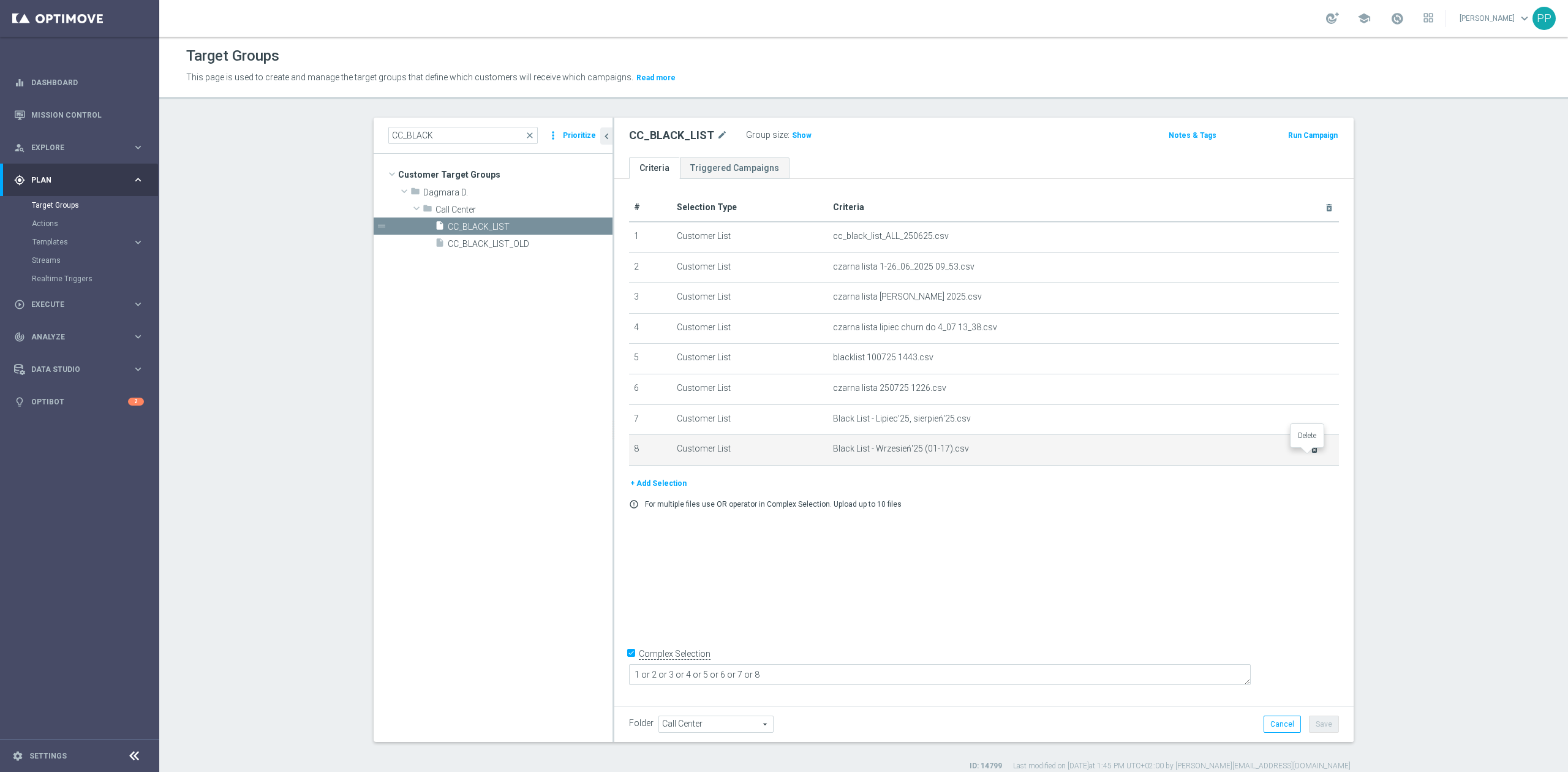
click at [1309, 454] on icon "delete_forever" at bounding box center [1314, 449] width 10 height 10
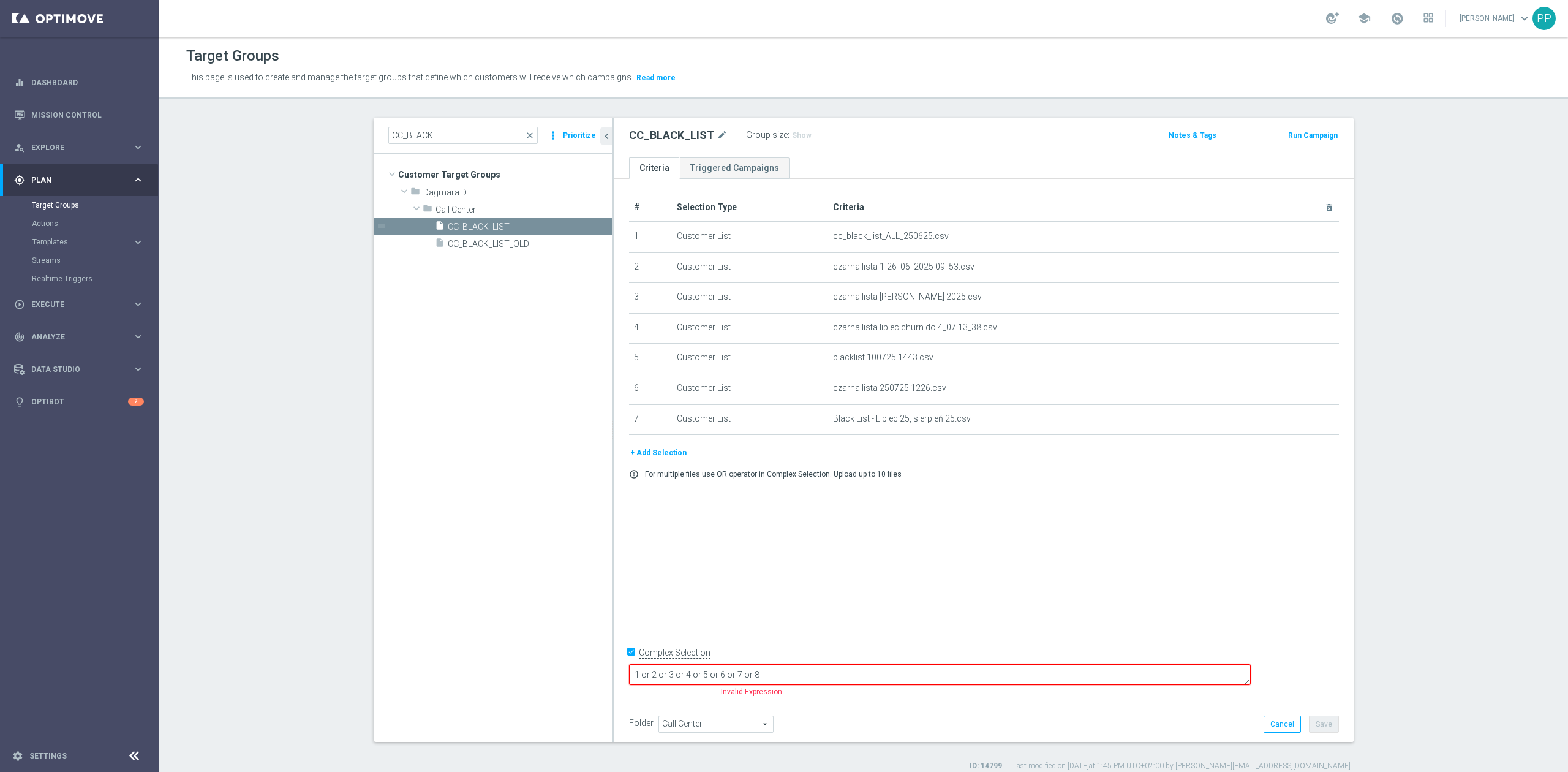
click at [663, 455] on button "+ Add Selection" at bounding box center [658, 453] width 59 height 14
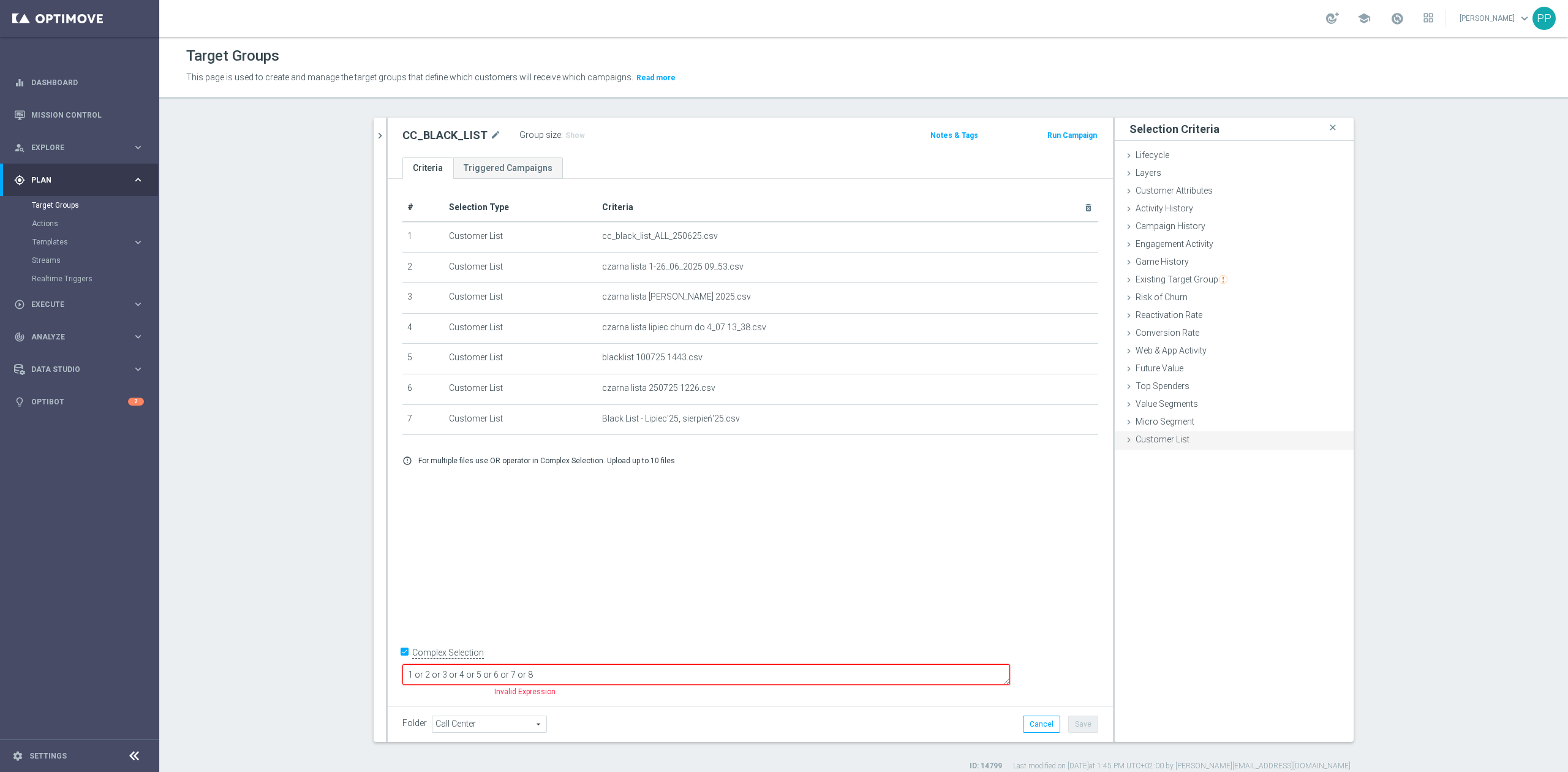
click at [1165, 442] on span "Customer List" at bounding box center [1163, 439] width 54 height 10
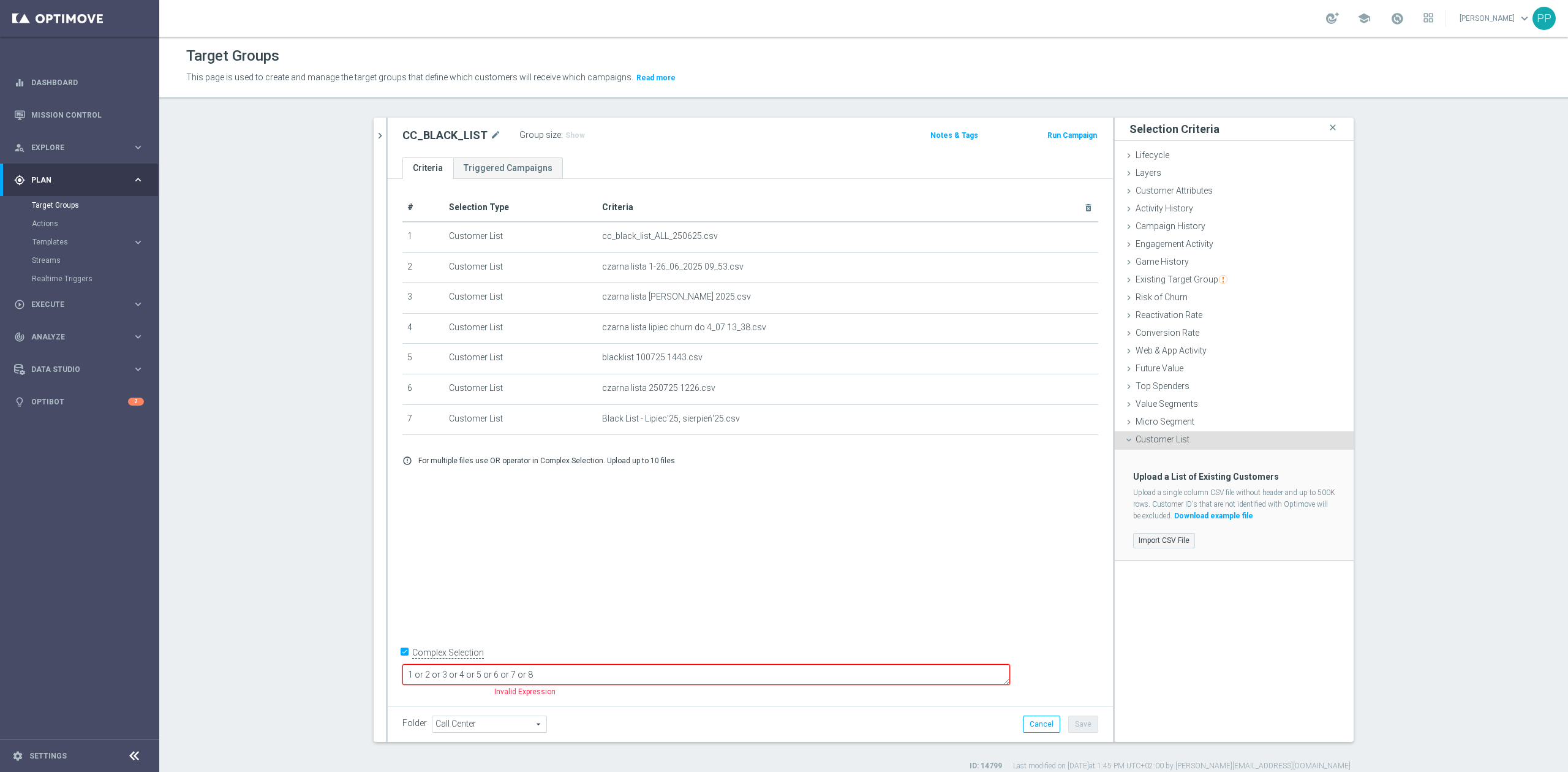
click at [1169, 542] on label "Import CSV File" at bounding box center [1164, 541] width 62 height 15
click at [0, 0] on input "Import CSV File" at bounding box center [0, 0] width 0 height 0
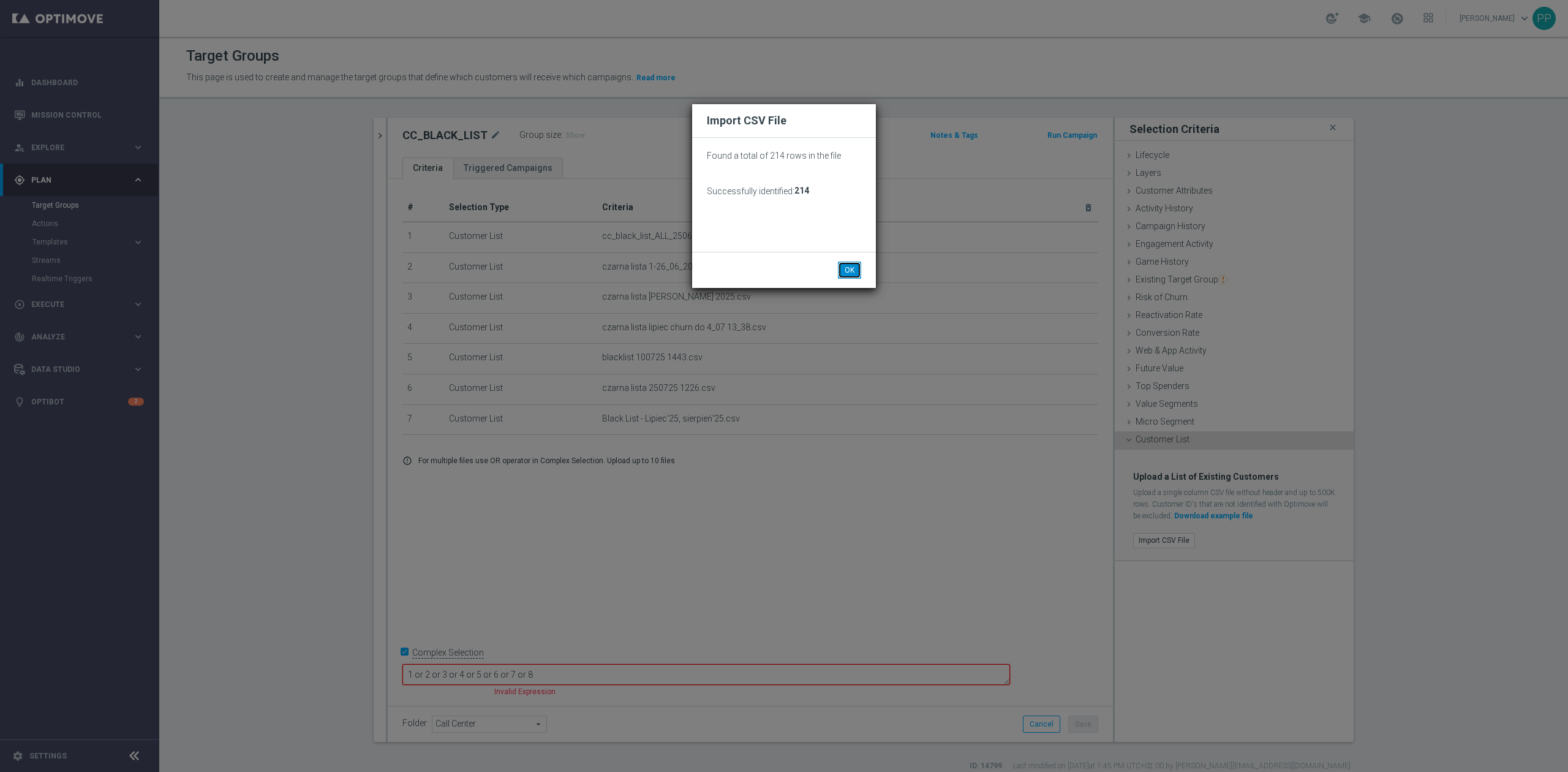
click at [851, 262] on button "OK" at bounding box center [849, 270] width 23 height 17
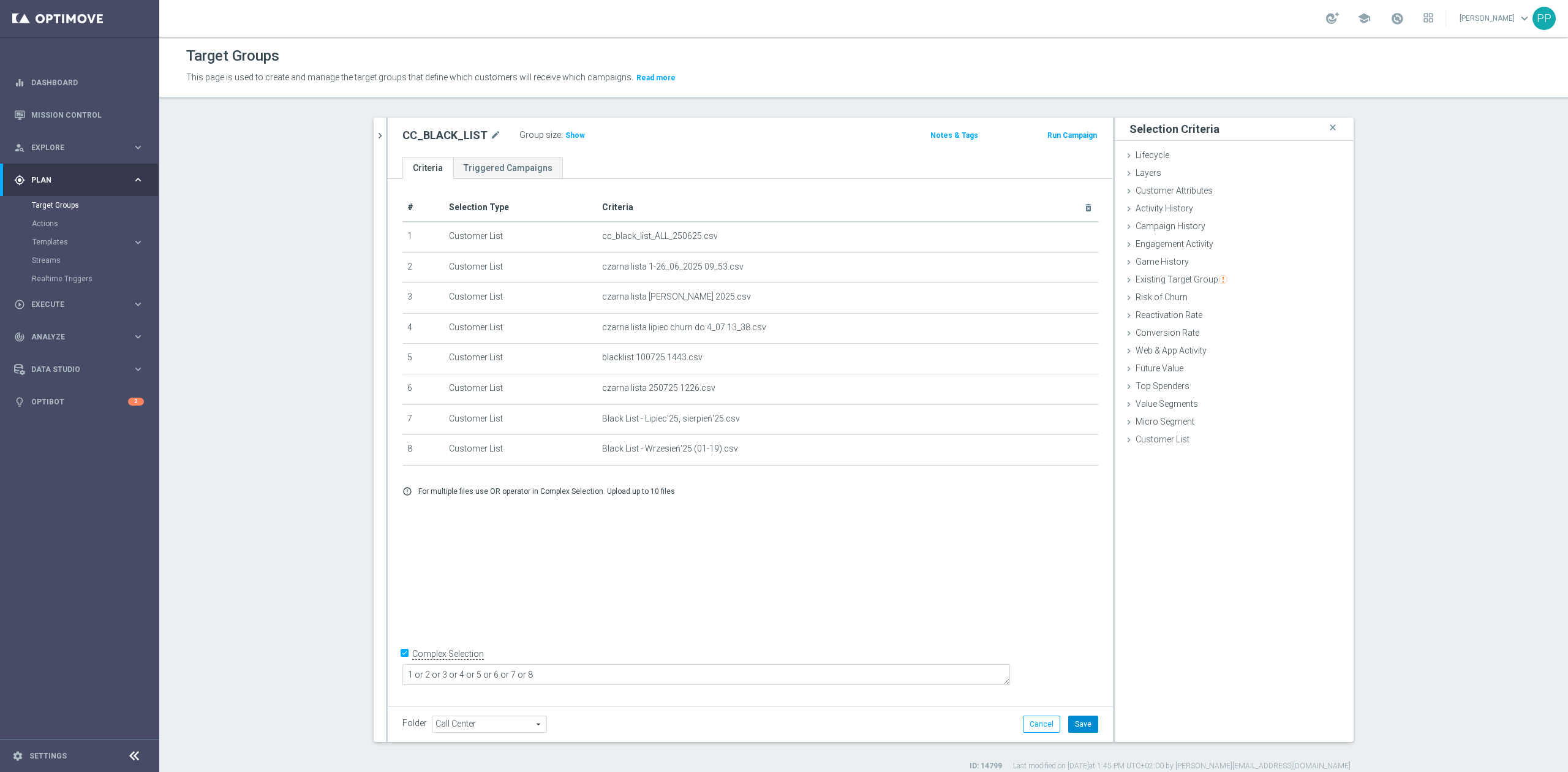
click at [1087, 727] on button "Save" at bounding box center [1082, 724] width 30 height 17
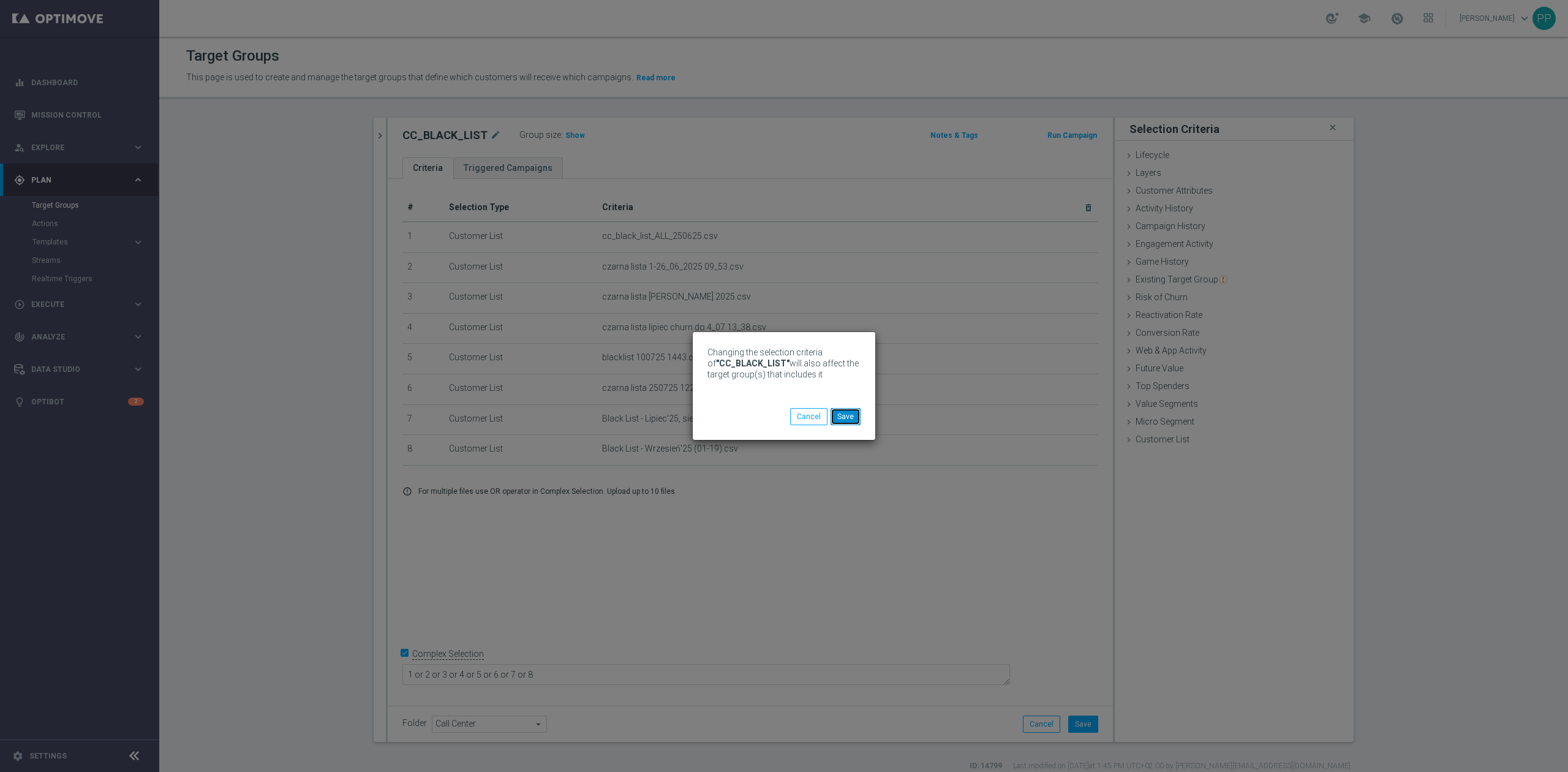
click at [848, 420] on button "Save" at bounding box center [844, 417] width 30 height 17
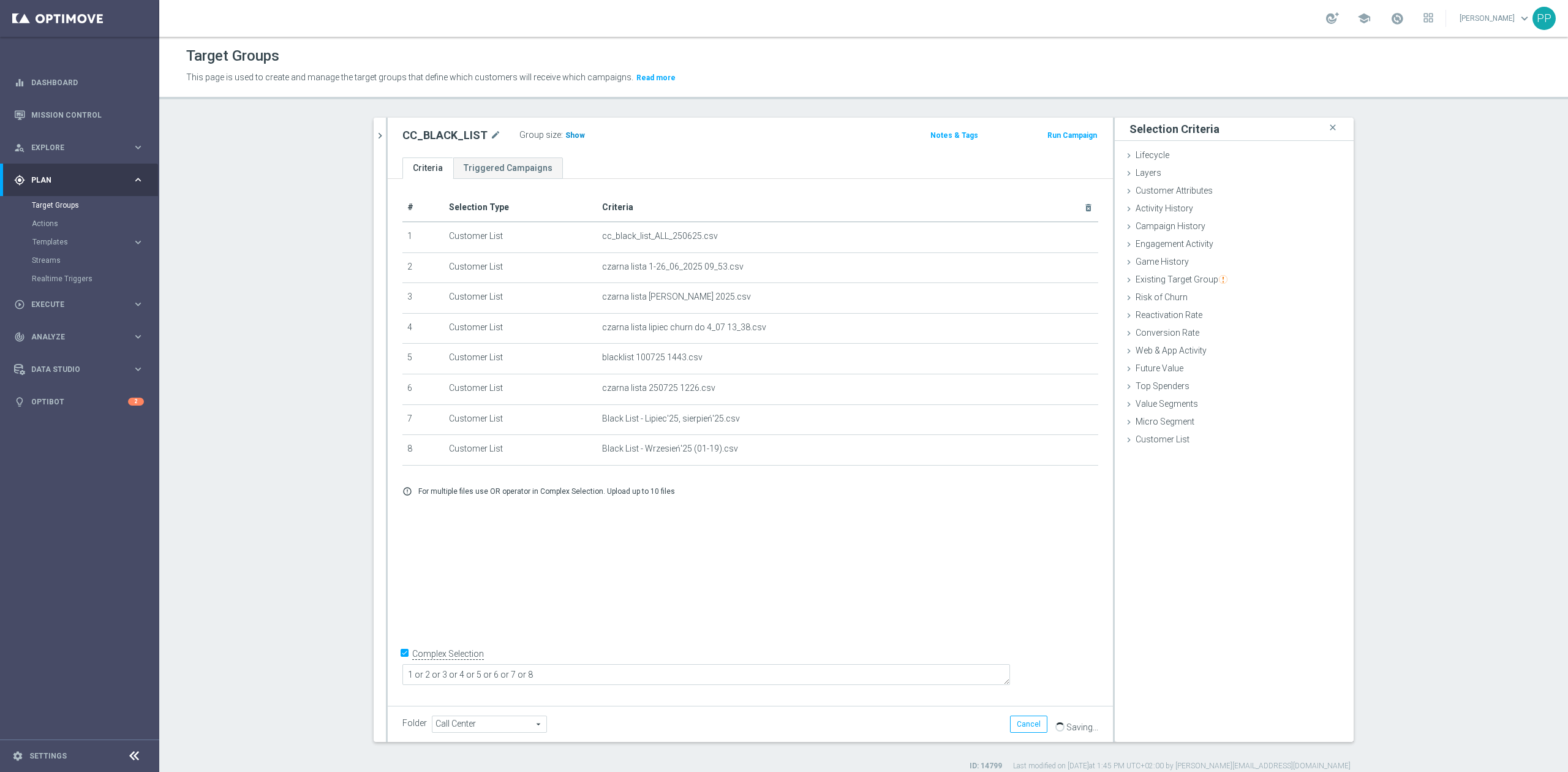
click at [567, 131] on span "Show" at bounding box center [575, 134] width 19 height 9
click at [318, 554] on section "CC_BLACK close more_vert Prioritize Customer Target Groups library_add create_n…" at bounding box center [864, 444] width 1408 height 653
click at [70, 116] on link "Mission Control" at bounding box center [87, 115] width 112 height 33
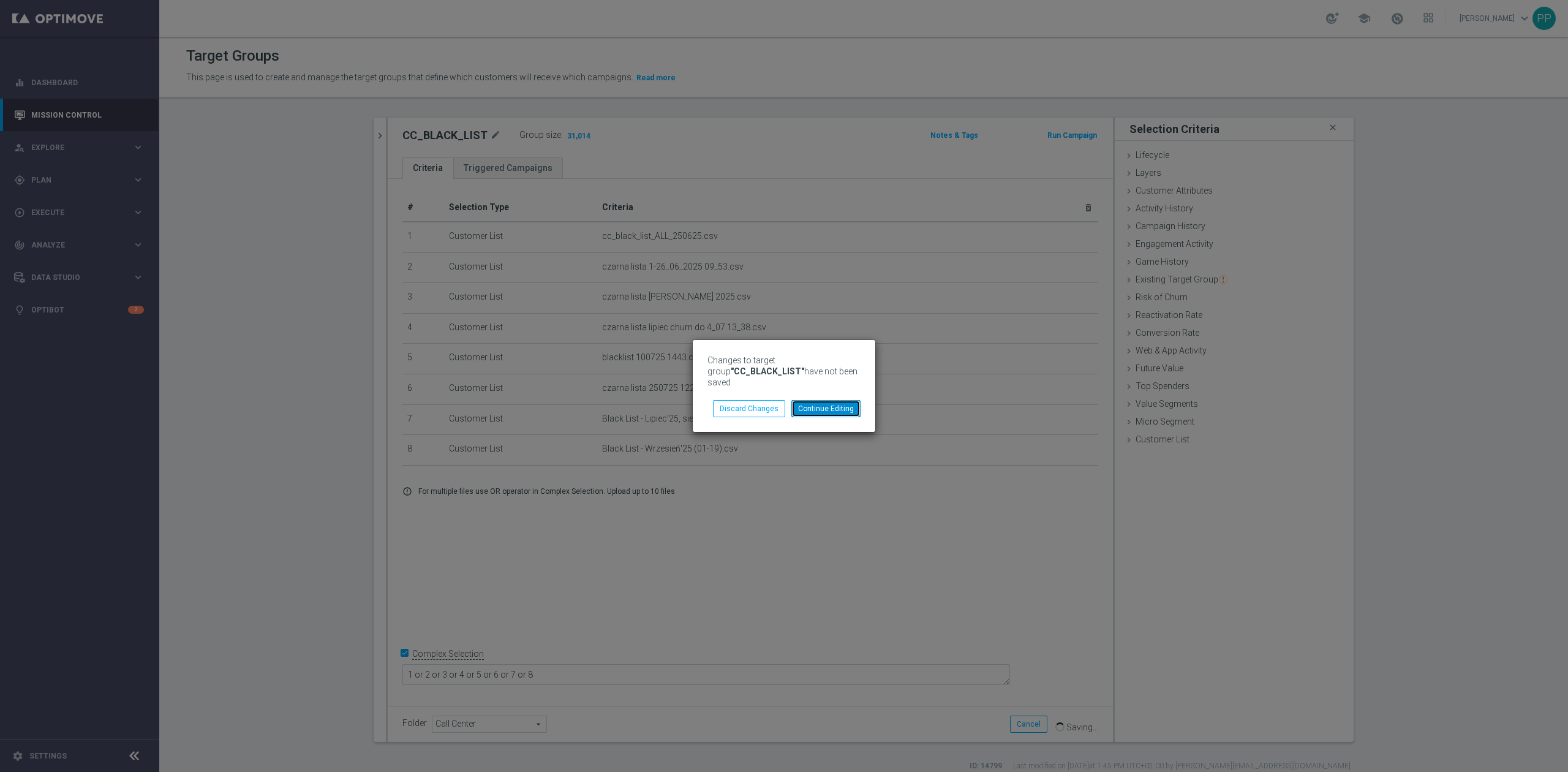
click at [819, 406] on button "Continue Editing" at bounding box center [826, 408] width 70 height 17
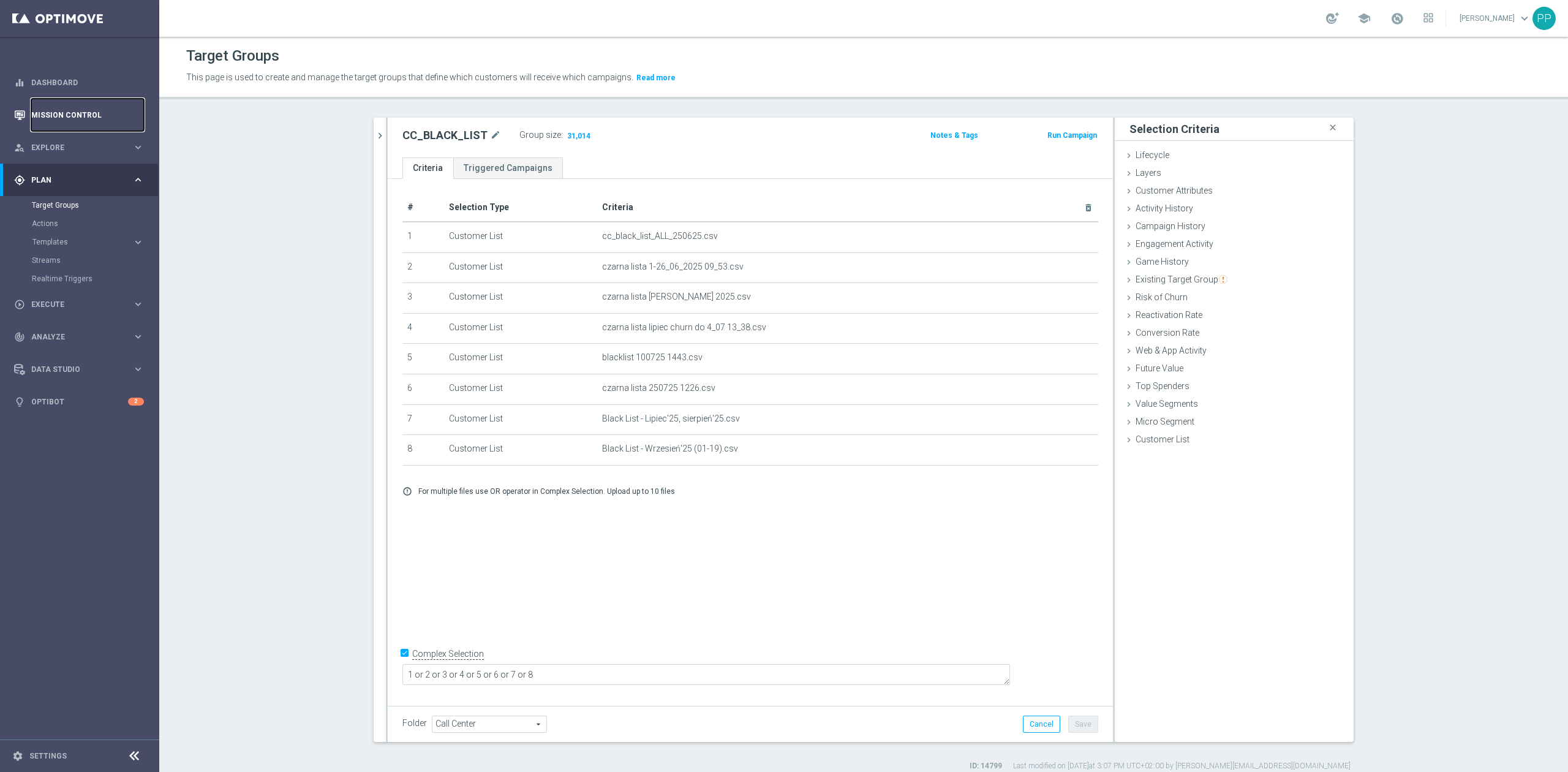
click at [79, 112] on link "Mission Control" at bounding box center [87, 115] width 112 height 33
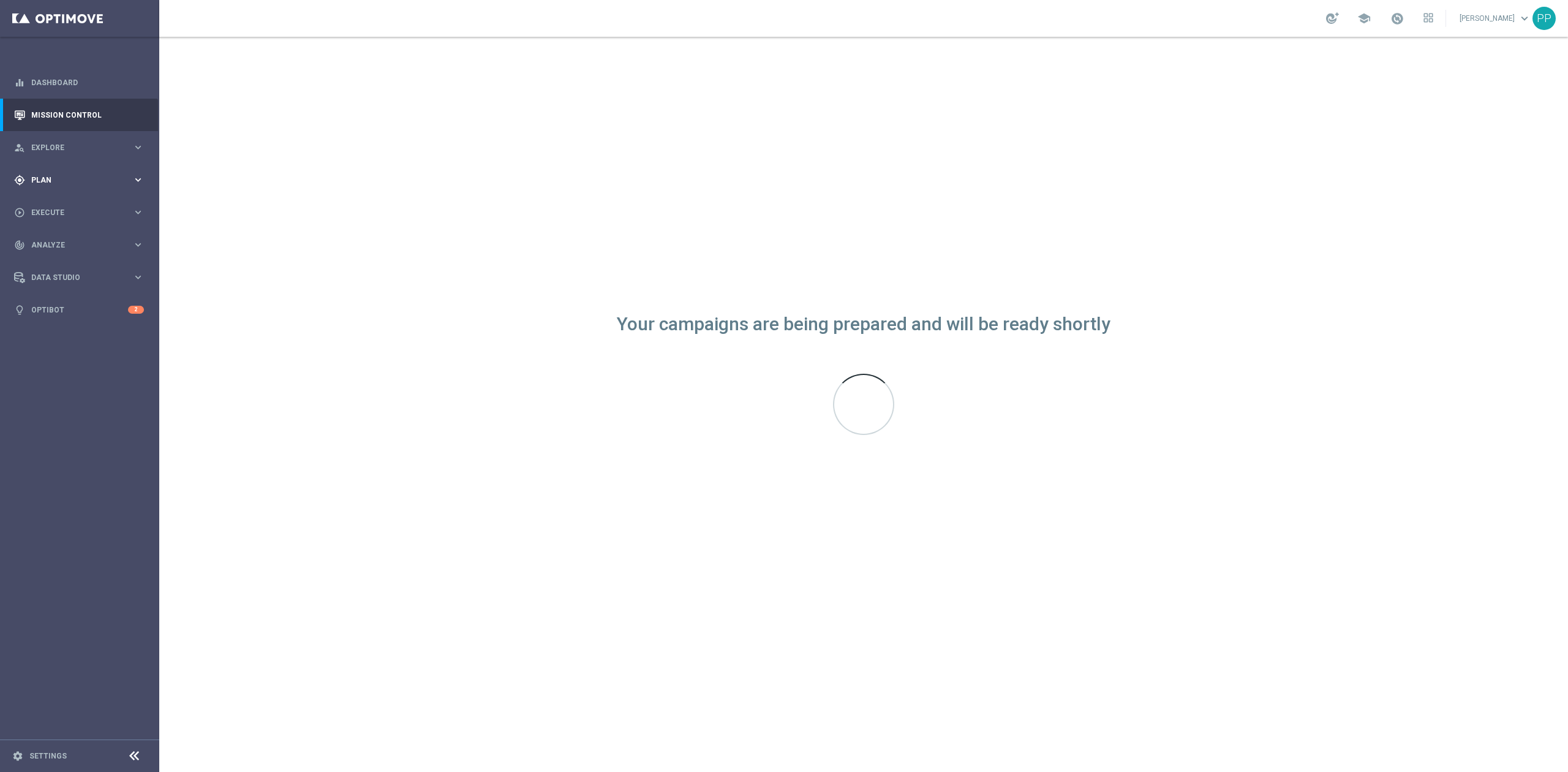
click at [83, 181] on span "Plan" at bounding box center [81, 180] width 101 height 8
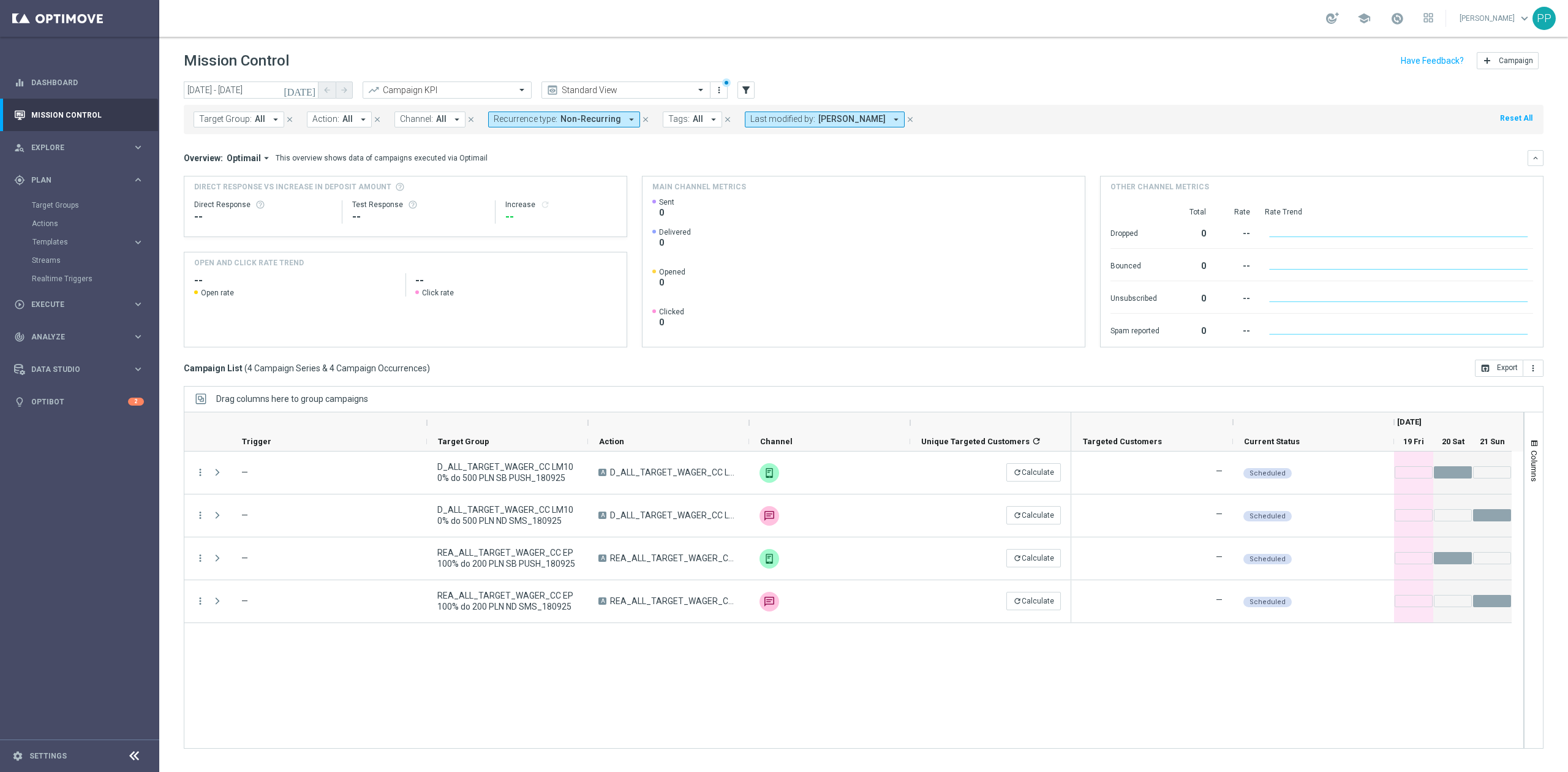
click at [228, 118] on span "Target Group:" at bounding box center [225, 119] width 52 height 11
click at [262, 84] on input "19 Sep 2025 - 21 Sep 2025" at bounding box center [251, 90] width 134 height 17
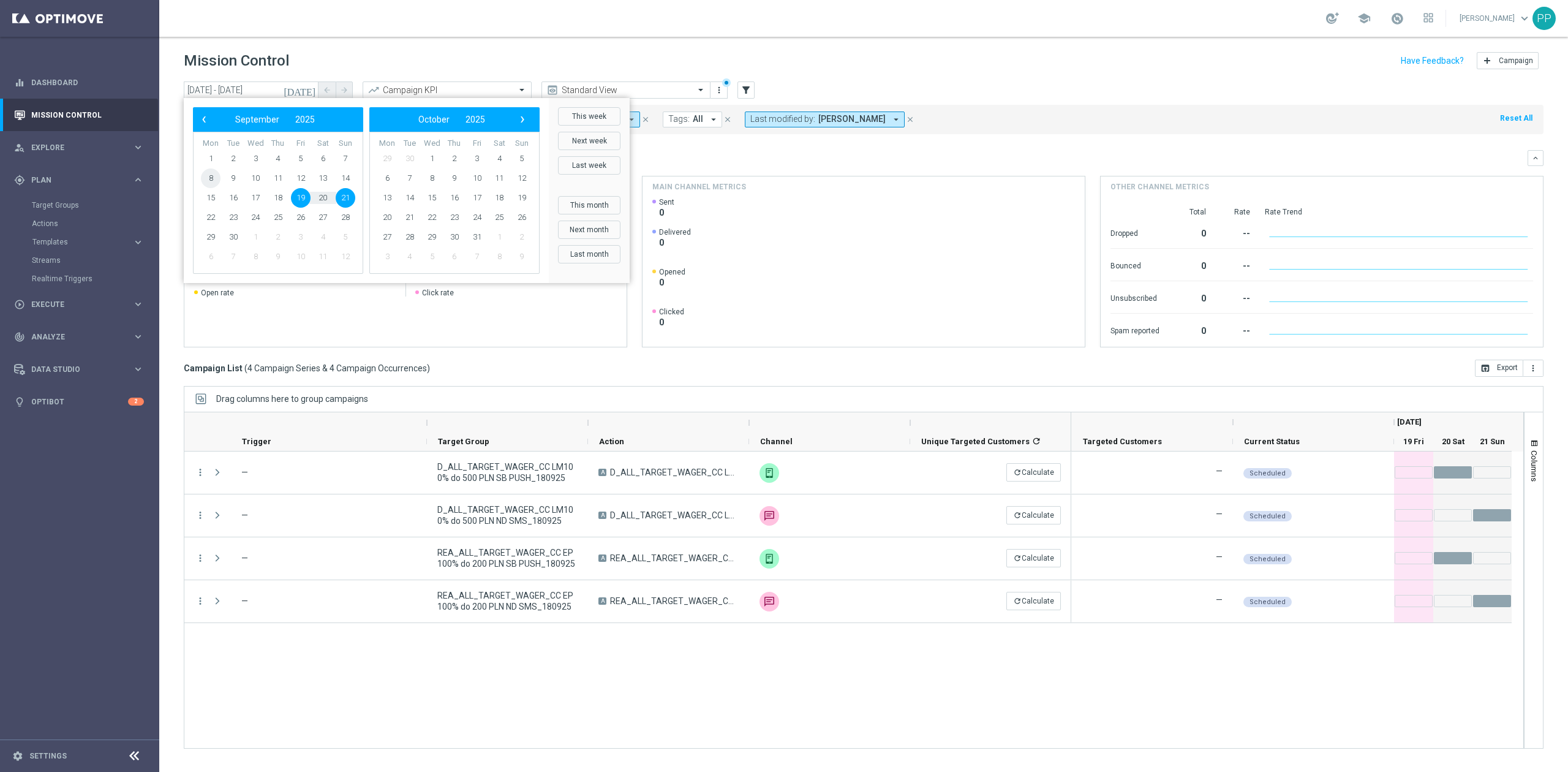
click at [216, 174] on span "8" at bounding box center [211, 178] width 19 height 19
click at [344, 199] on span "21" at bounding box center [345, 197] width 19 height 19
type input "08 Sep 2025 - 21 Sep 2025"
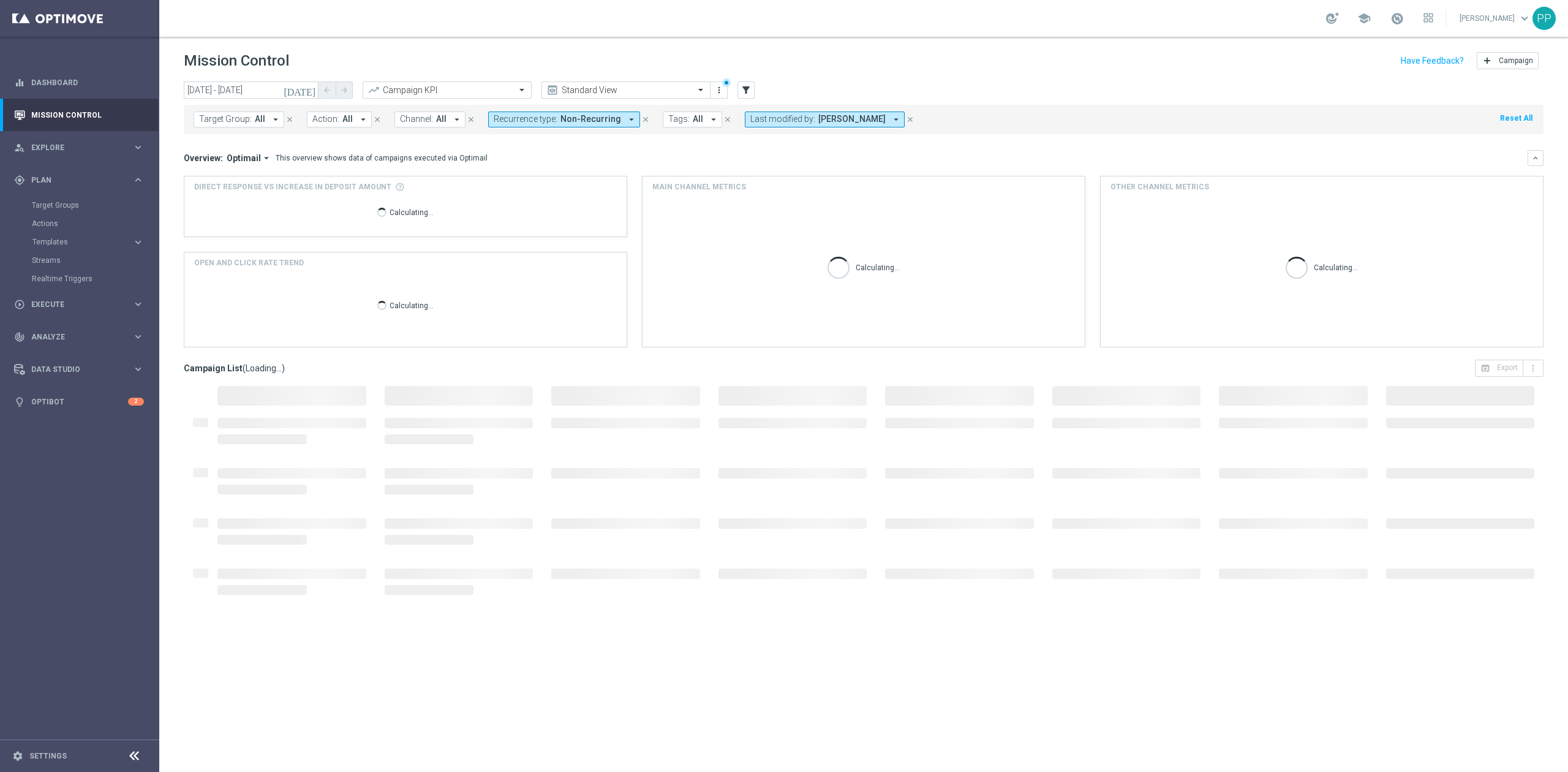
click at [257, 123] on span "All" at bounding box center [259, 119] width 11 height 11
click at [272, 196] on label "D_ALL_TARGET_WAGER_MS [PERSON_NAME] 100% do 300 PLN_120925" at bounding box center [307, 197] width 190 height 8
type input "D_ALL_TARGET_WAGER_MS [PERSON_NAME] 100% do 300 PLN_120925"
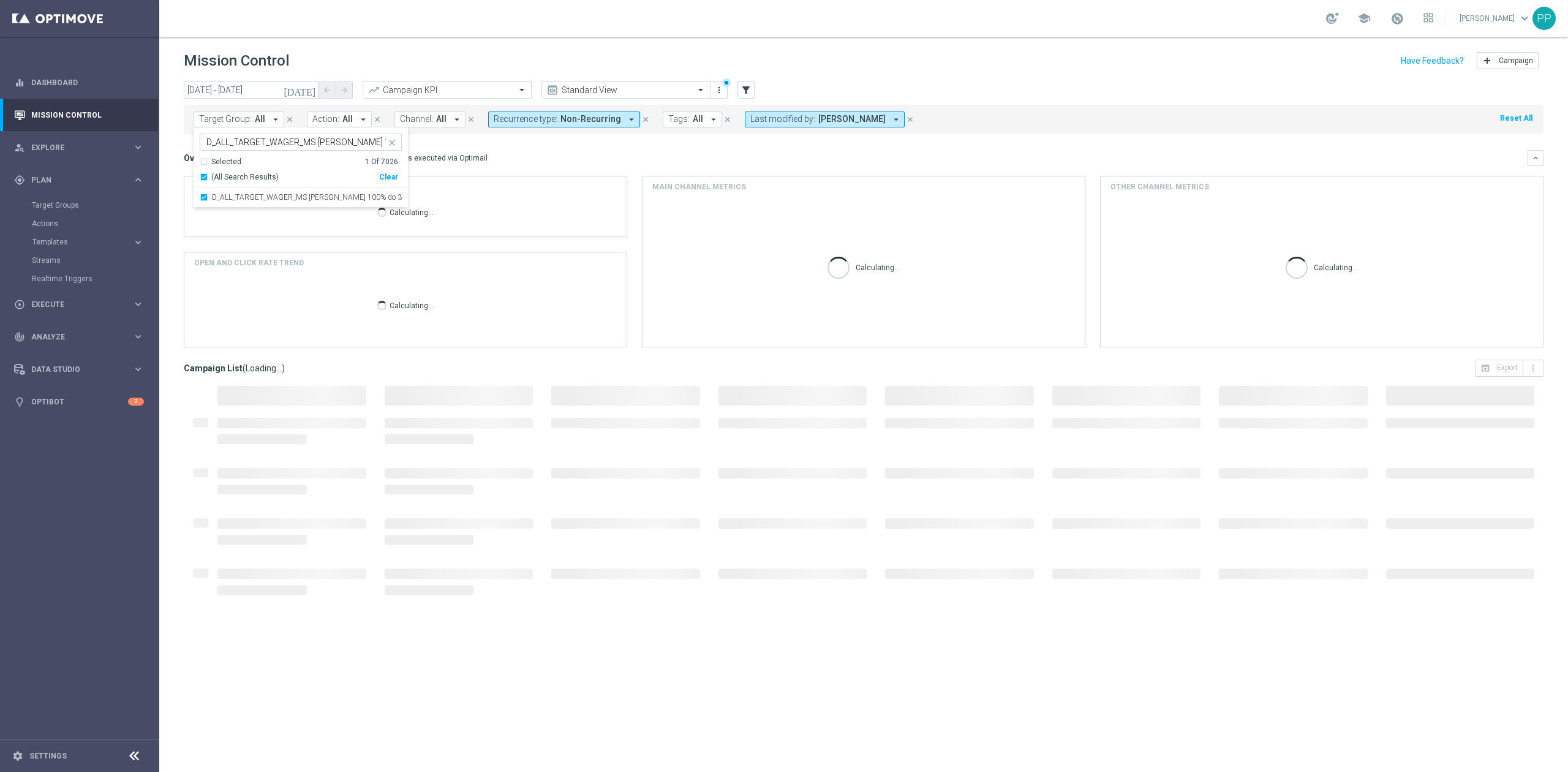
click at [397, 19] on div "school Patryk Przybolewski keyboard_arrow_down PP" at bounding box center [864, 18] width 1408 height 37
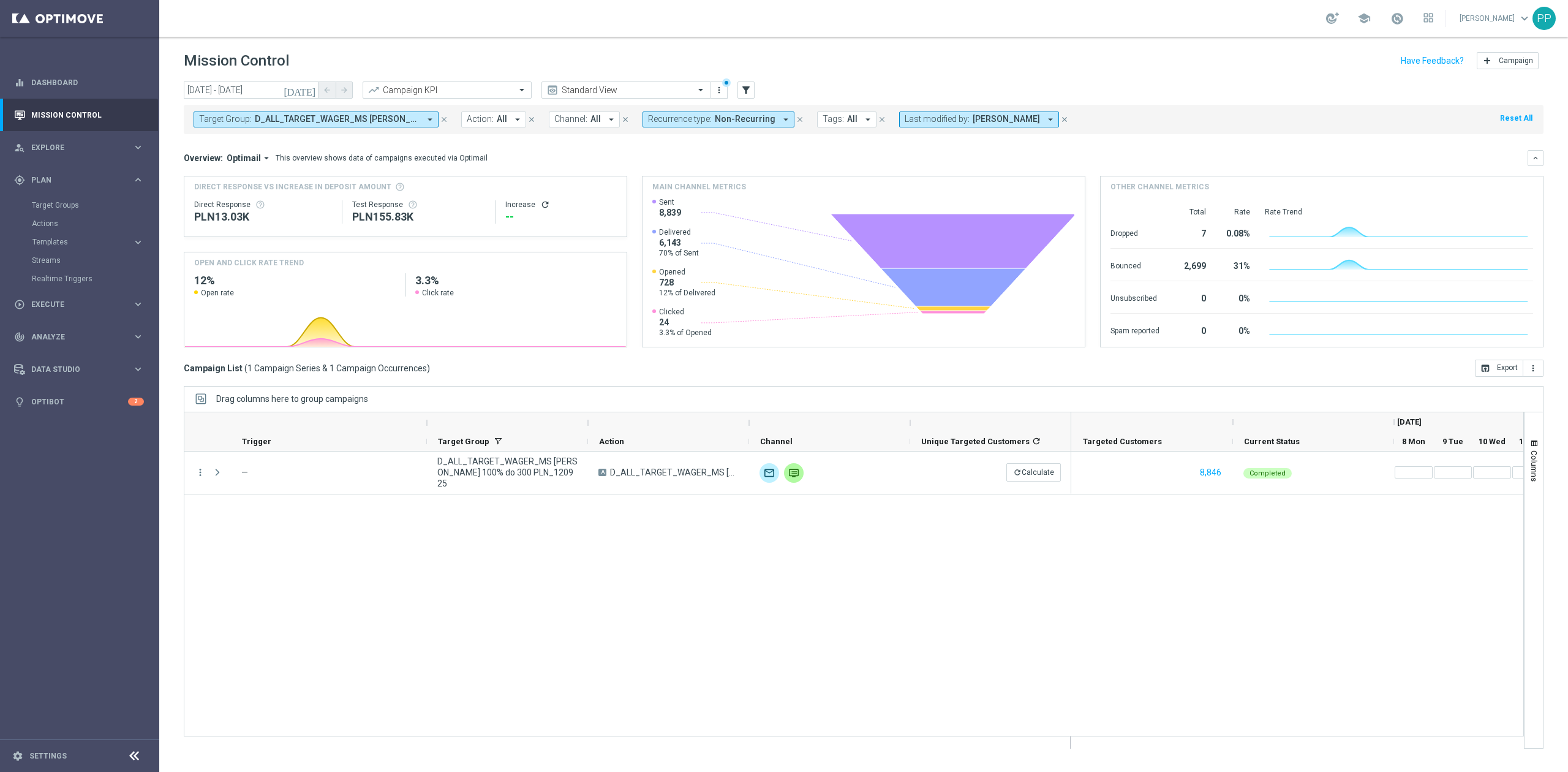
click at [935, 581] on div "more_vert — D_ALL_TARGET_WAGER_MS SIATKA 100% do 300 PLN_120925 A D_ALL_TARGET_…" at bounding box center [853, 594] width 1340 height 284
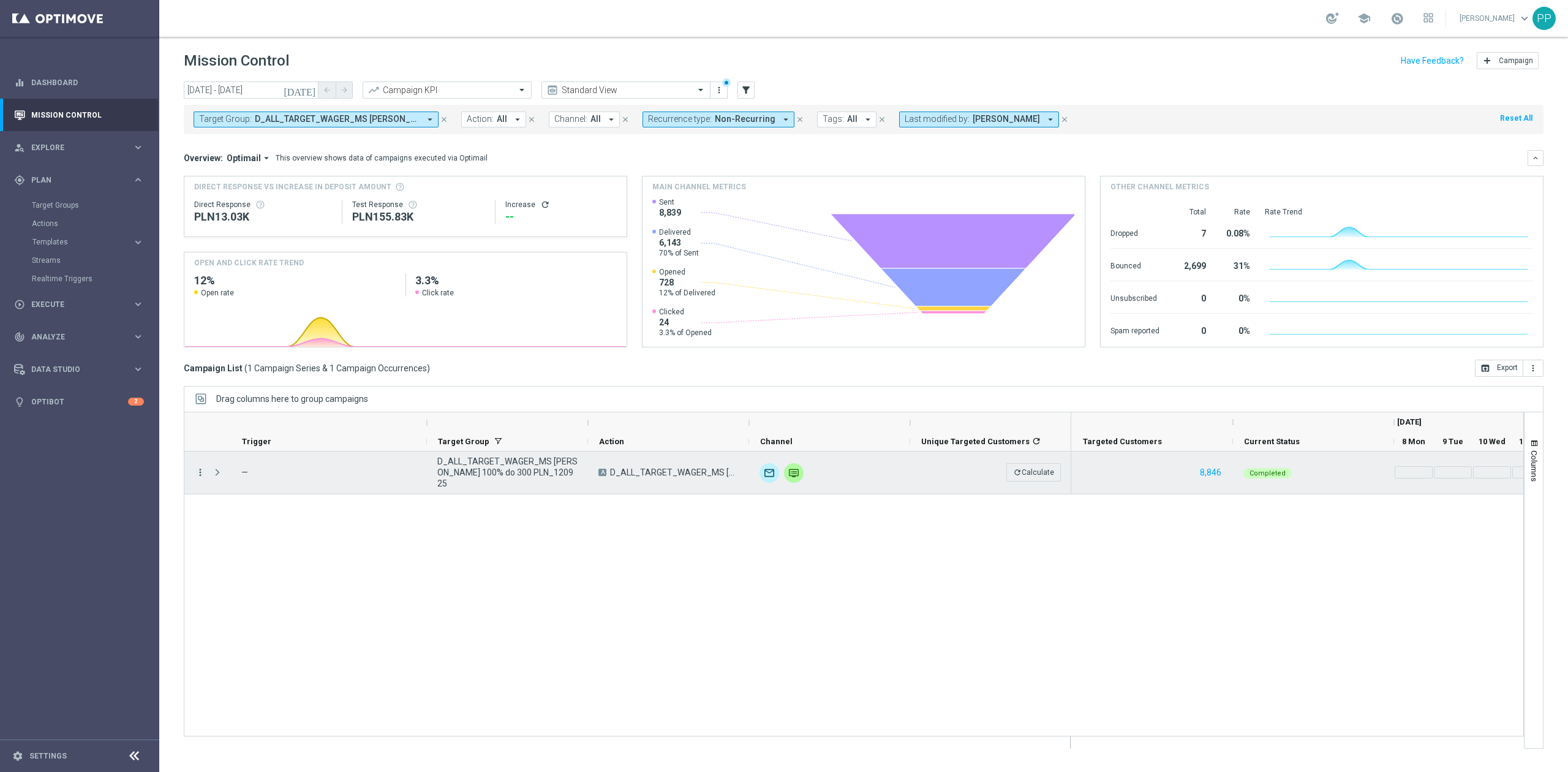
click at [202, 478] on icon "more_vert" at bounding box center [199, 471] width 11 height 11
click at [285, 547] on span "Go to Campaign Analysis" at bounding box center [268, 549] width 88 height 9
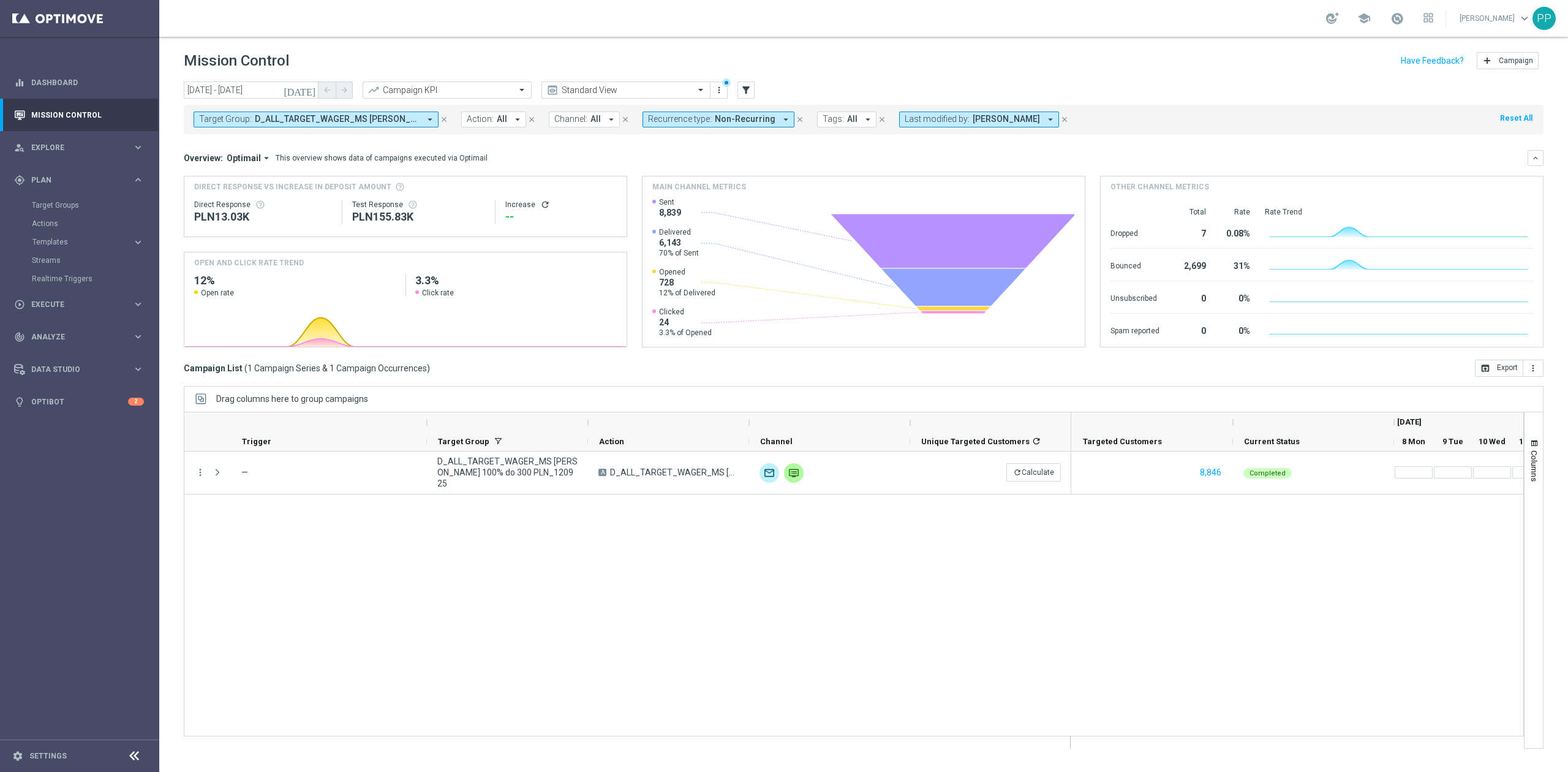
click at [376, 118] on span "D_ALL_TARGET_WAGER_MS [PERSON_NAME] 100% do 300 PLN_120925" at bounding box center [337, 119] width 164 height 11
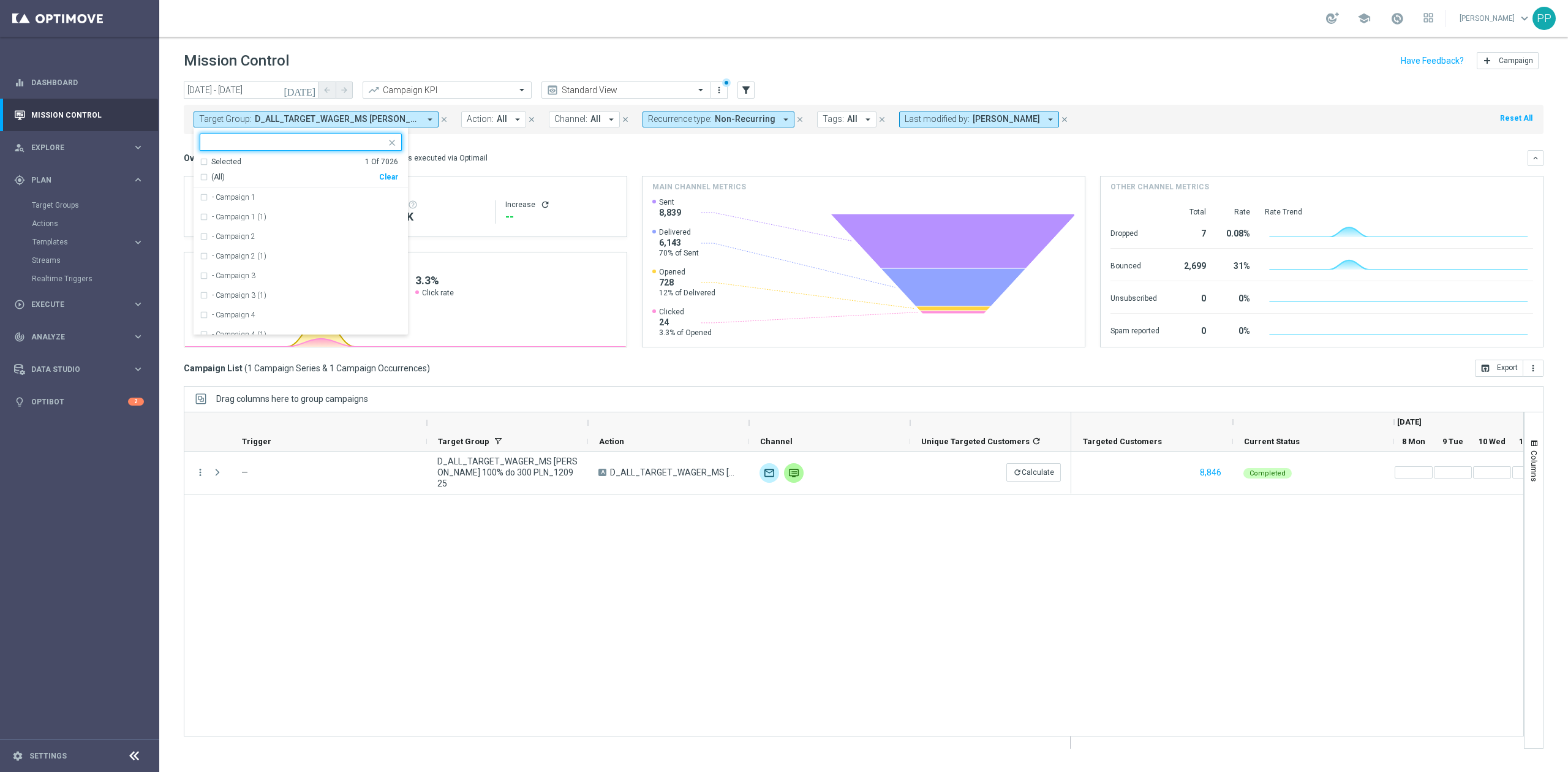
click at [0, 0] on div "Clear" at bounding box center [0, 0] width 0 height 0
click at [360, 135] on div "Selected 0 Of 7026 (All) Clear - Campaign 1 - Campaign 1 (1) - Campaign 2 - Cam…" at bounding box center [301, 231] width 215 height 208
click at [360, 138] on input "text" at bounding box center [295, 142] width 179 height 11
paste input "D_ALL_TARGET_WAGER_CC LM 100% do 500 PLN_150925"
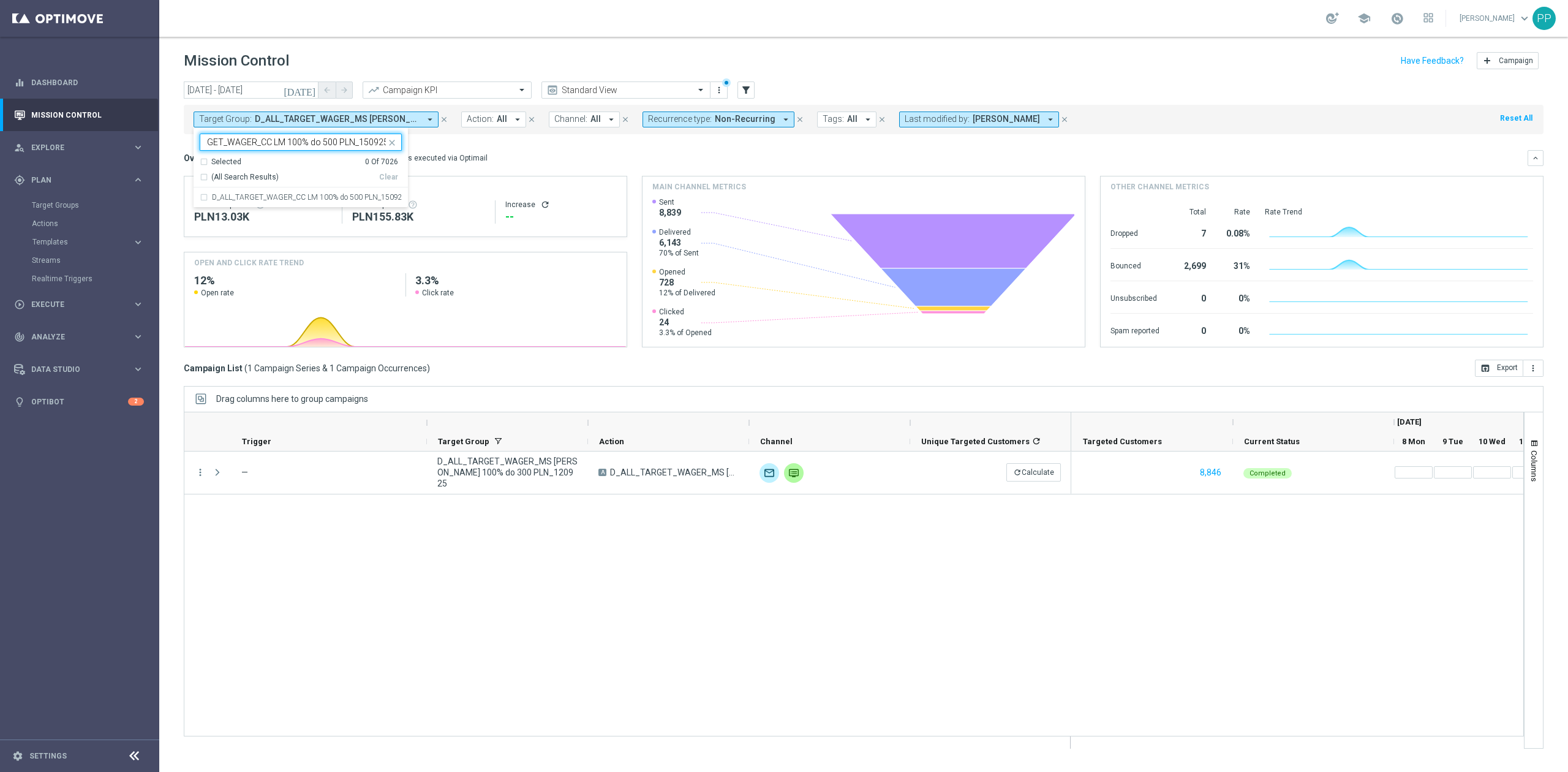
click at [358, 187] on div "Selected 0 Of 7026 (All Search Results) Clear" at bounding box center [301, 172] width 215 height 31
click at [358, 194] on label "D_ALL_TARGET_WAGER_CC LM 100% do 500 PLN_150925" at bounding box center [307, 197] width 190 height 8
type input "D_ALL_TARGET_WAGER_CC LM 100% do 500 PLN_150925"
click at [598, 150] on div "Overview: Optimail arrow_drop_down This overview shows data of campaigns execut…" at bounding box center [863, 158] width 1359 height 15
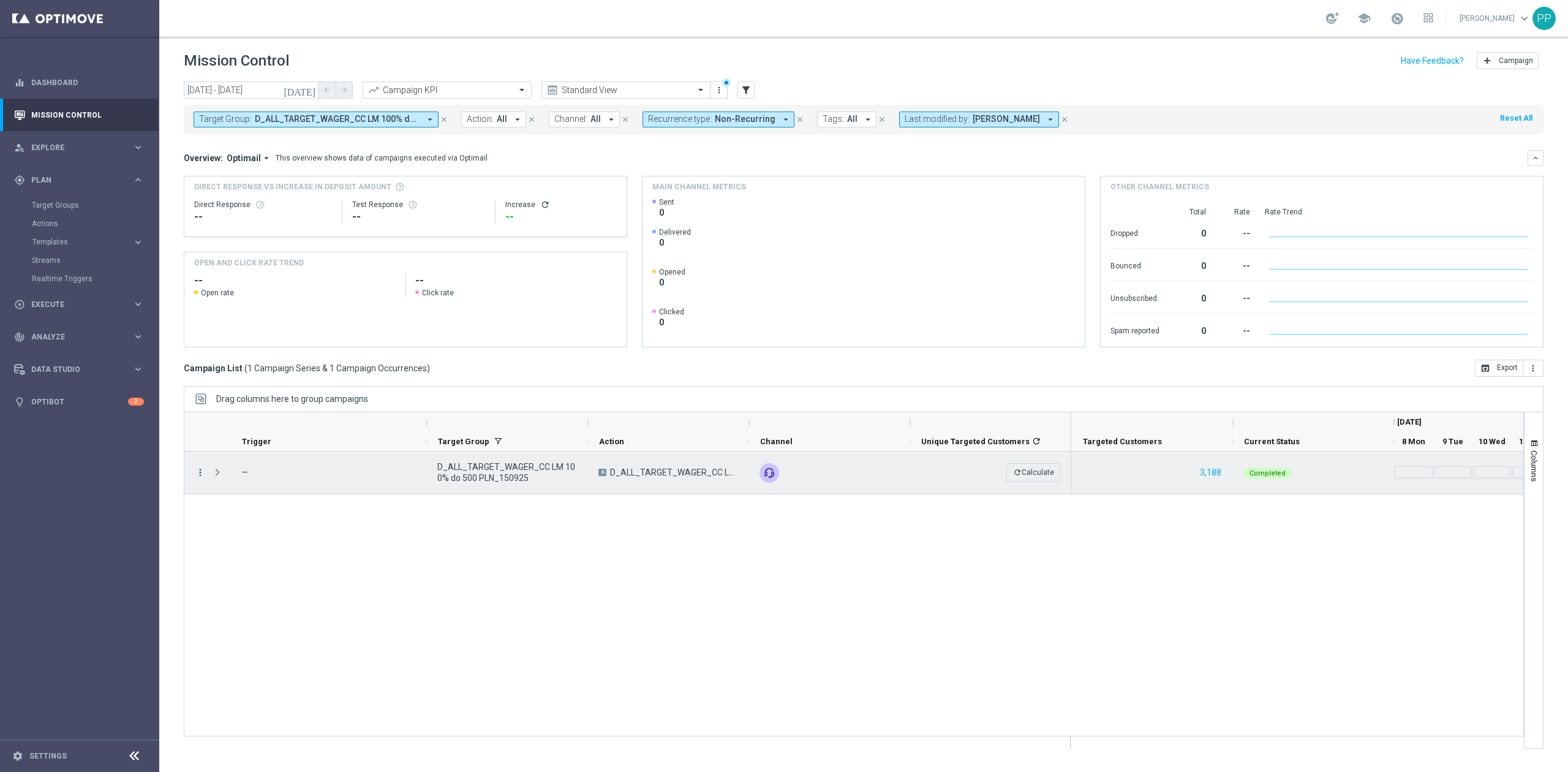
click at [199, 474] on icon "more_vert" at bounding box center [199, 471] width 11 height 11
click at [262, 549] on span "Go to Campaign Analysis" at bounding box center [268, 549] width 88 height 9
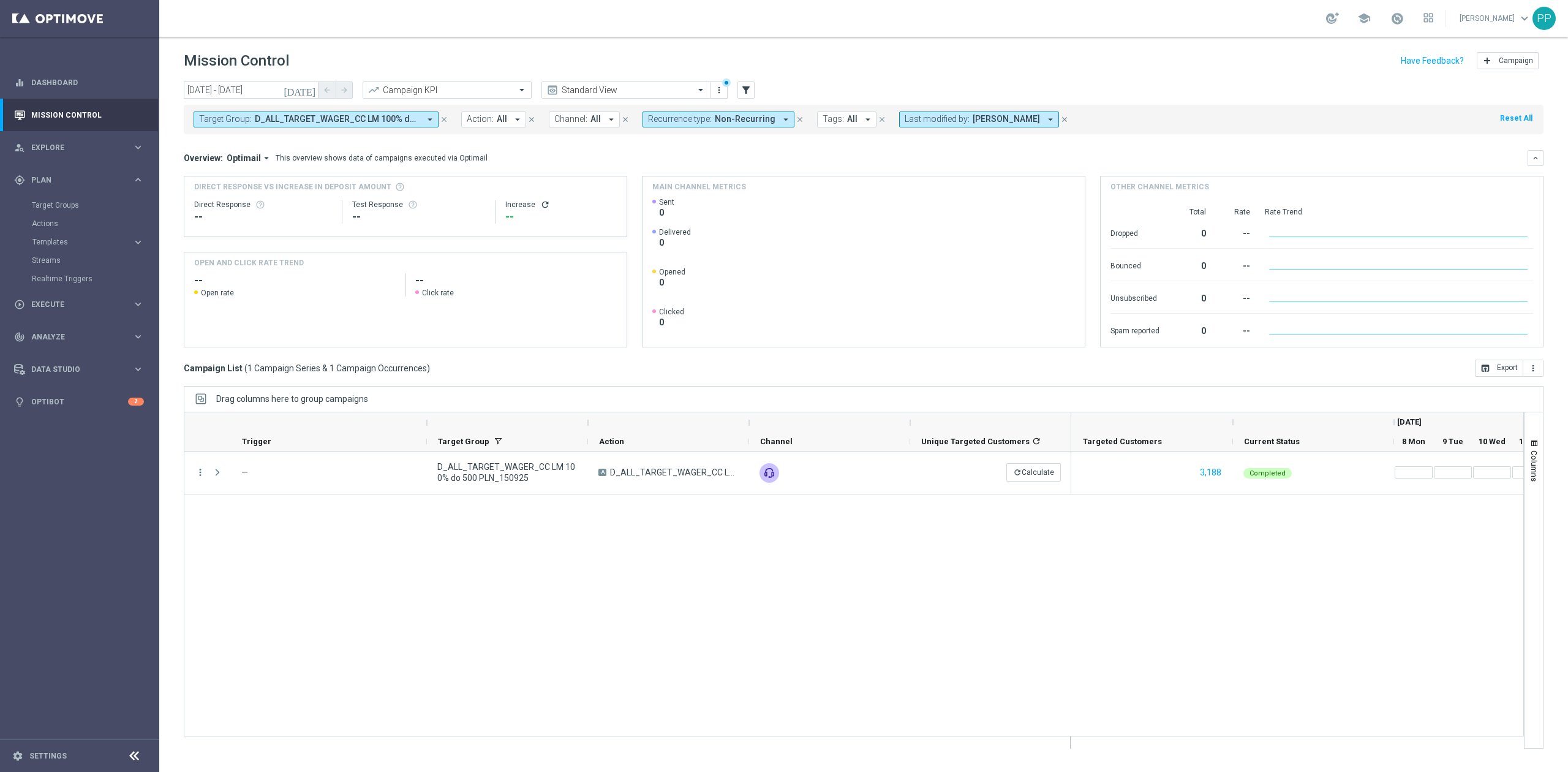
click at [303, 116] on span "D_ALL_TARGET_WAGER_CC LM 100% do 500 PLN_150925" at bounding box center [337, 119] width 164 height 11
click at [0, 0] on div "Clear" at bounding box center [0, 0] width 0 height 0
click at [337, 137] on input "text" at bounding box center [295, 142] width 179 height 11
paste input "C_ALL_TARGET_WAGER_CC LM 50% do 300 PLN_150925"
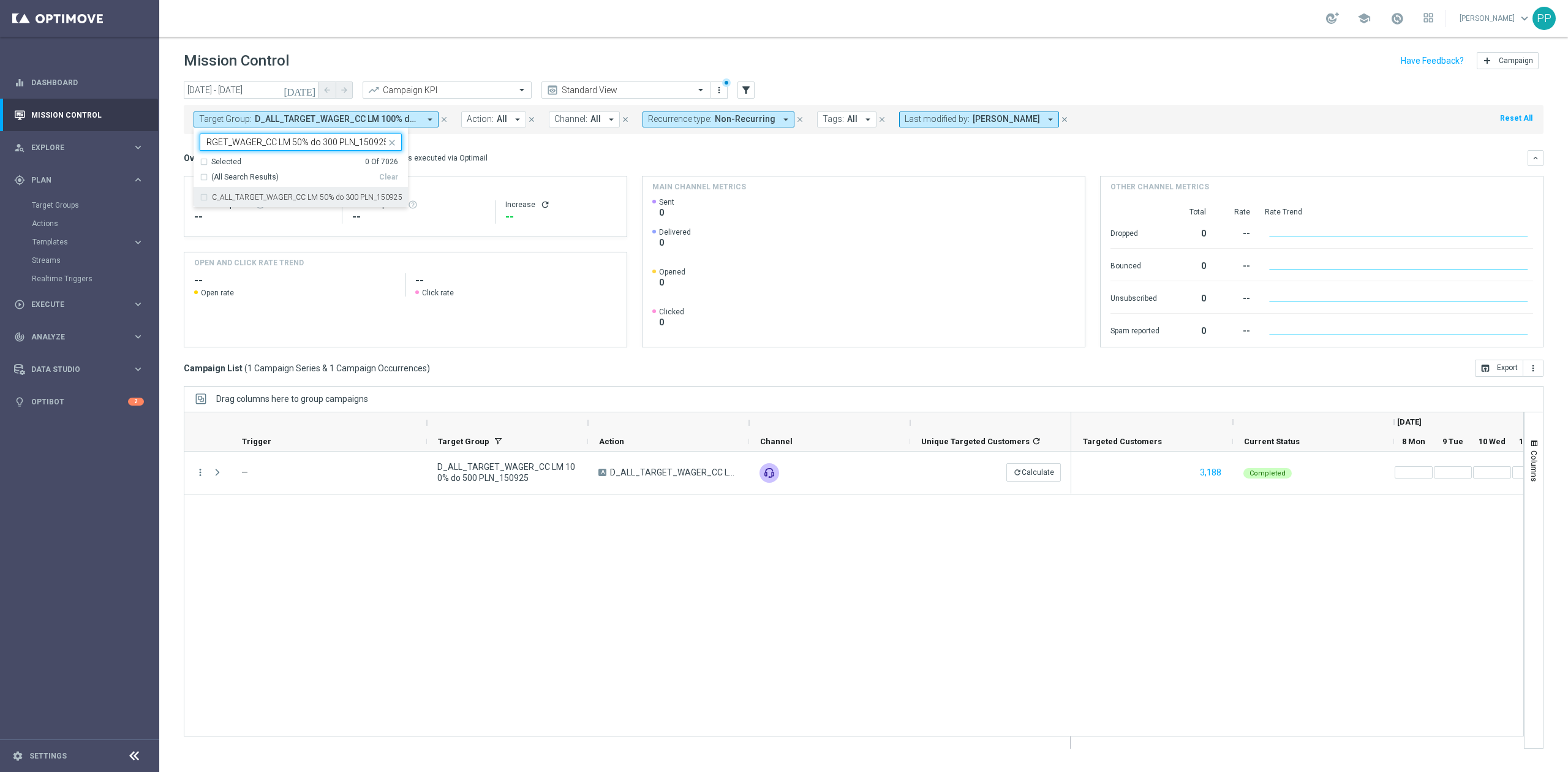
click at [328, 201] on label "C_ALL_TARGET_WAGER_CC LM 50% do 300 PLN_150925" at bounding box center [307, 197] width 190 height 8
type input "C_ALL_TARGET_WAGER_CC LM 50% do 300 PLN_150925"
click at [527, 158] on div "Overview: Optimail arrow_drop_down This overview shows data of campaigns execut…" at bounding box center [855, 158] width 1344 height 11
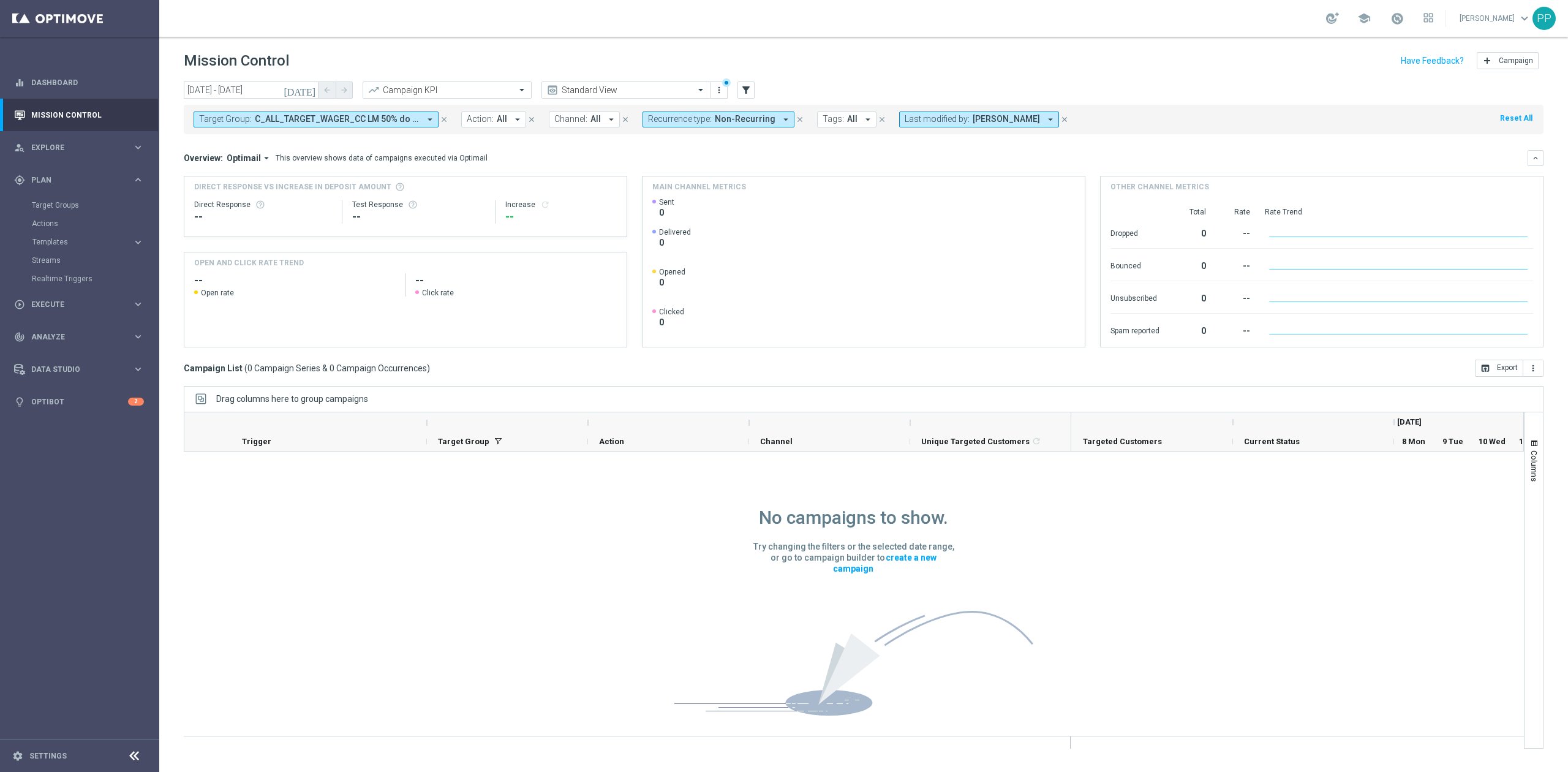
drag, startPoint x: 1009, startPoint y: 118, endPoint x: 1021, endPoint y: 121, distance: 12.4
click at [1009, 116] on span "[PERSON_NAME]" at bounding box center [1006, 119] width 68 height 11
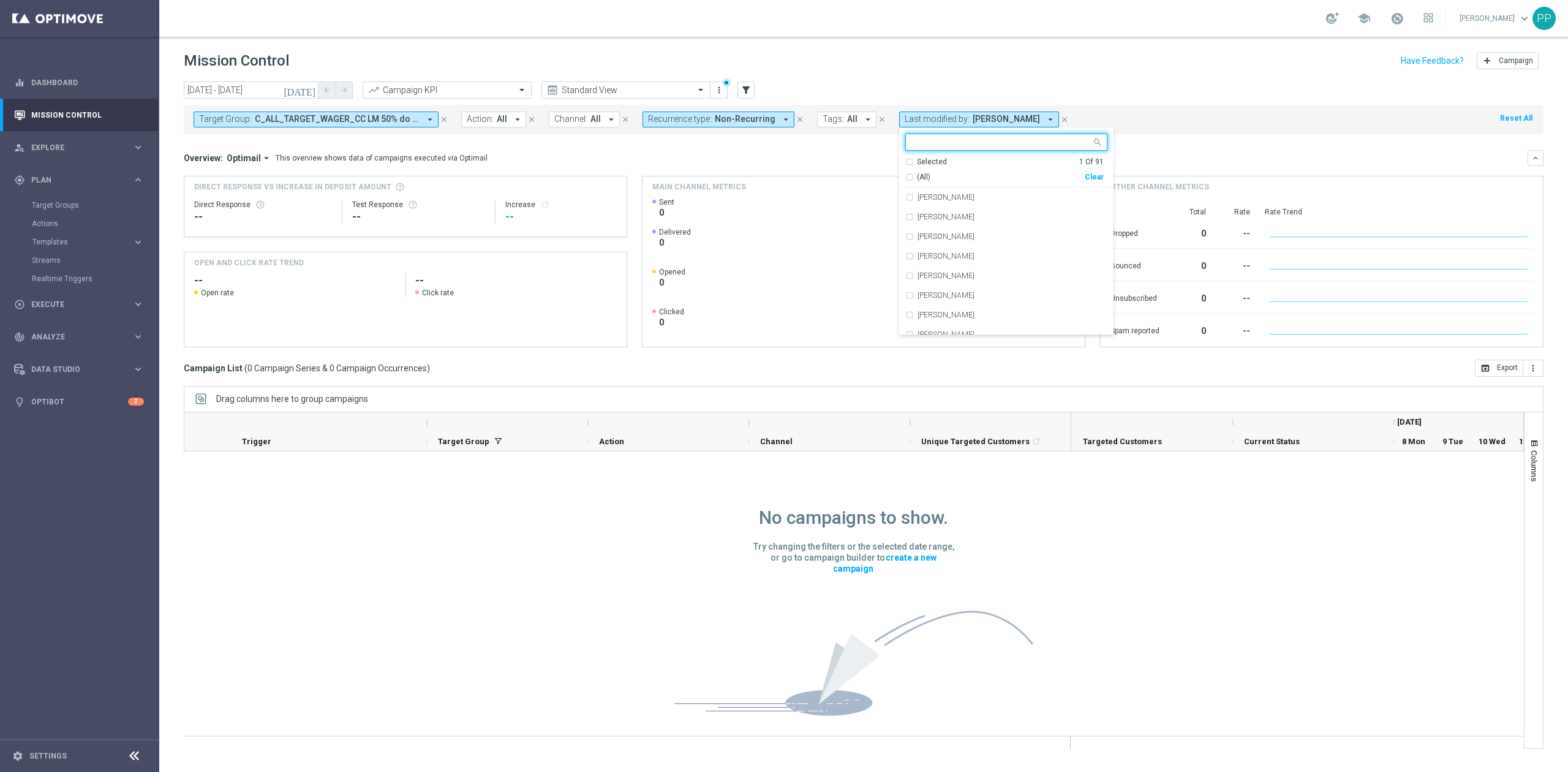
click at [1097, 174] on div "Selected 1 Of 91 (All) Clear" at bounding box center [1006, 172] width 215 height 31
click at [0, 0] on div "Clear" at bounding box center [0, 0] width 0 height 0
click at [1118, 75] on header "Mission Control add Campaign" at bounding box center [864, 59] width 1408 height 45
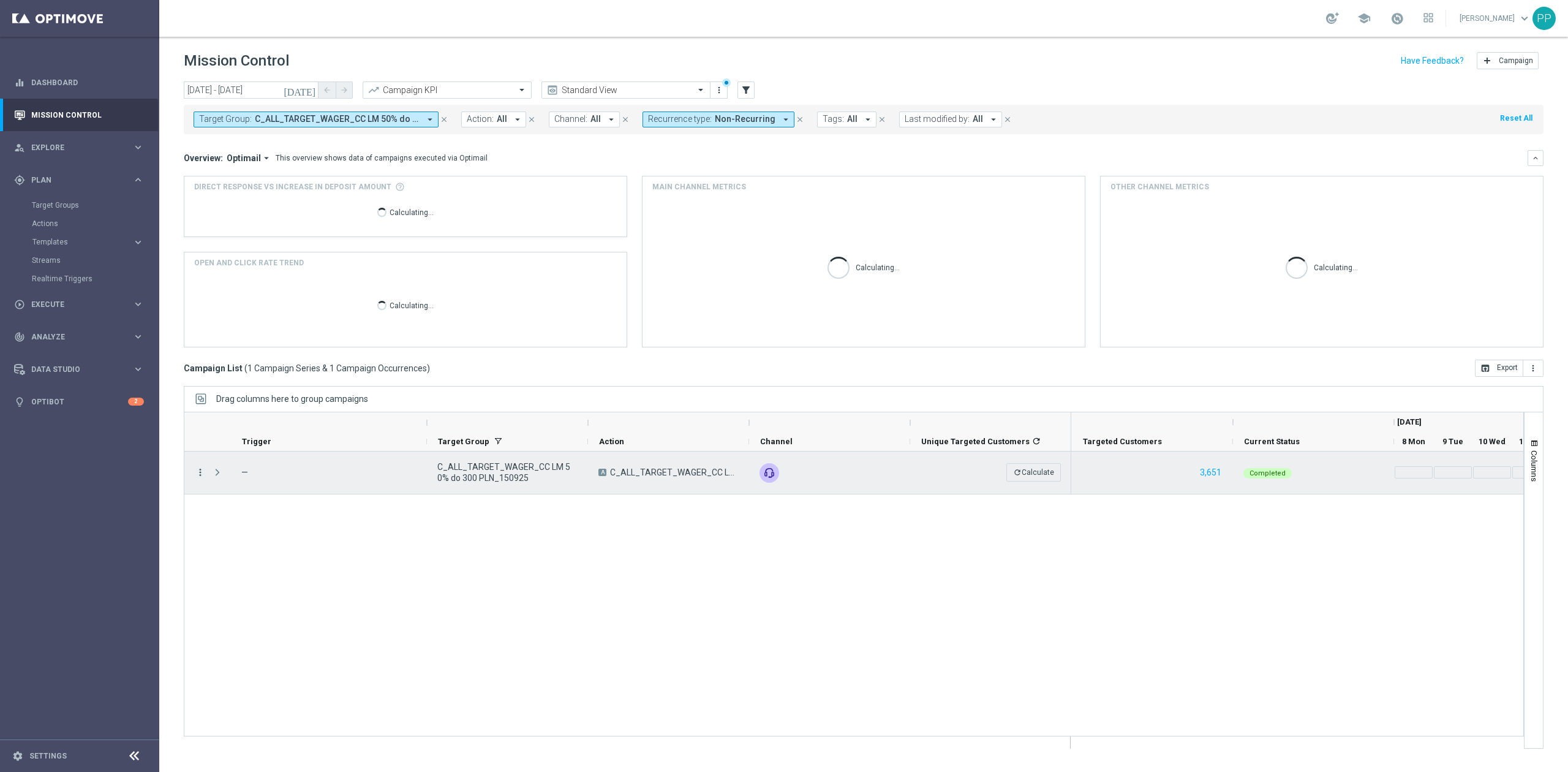
click at [204, 474] on icon "more_vert" at bounding box center [199, 471] width 11 height 11
click at [251, 552] on span "Go to Campaign Analysis" at bounding box center [268, 549] width 88 height 9
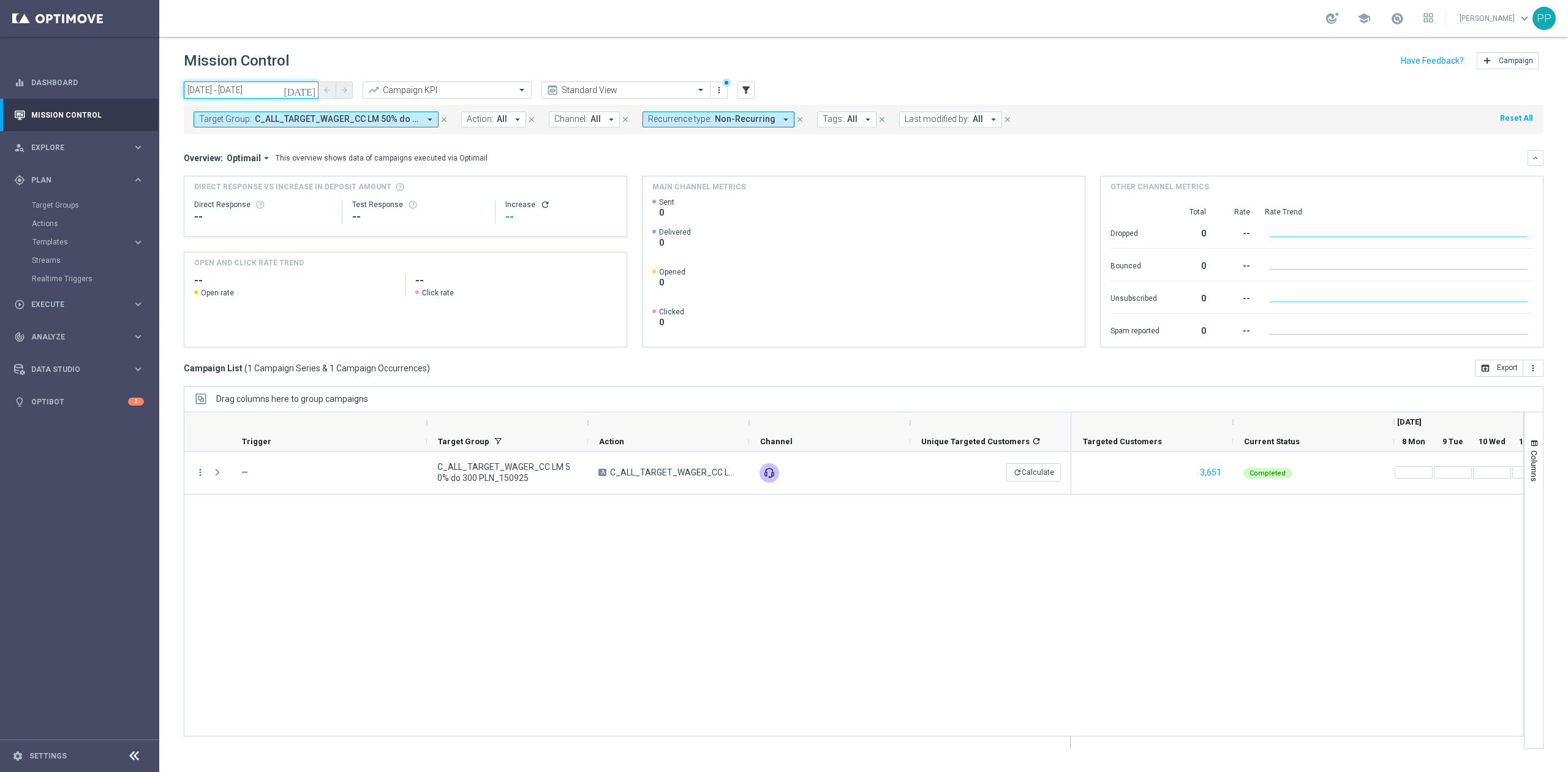
click at [275, 89] on input "08 Sep 2025 - 21 Sep 2025" at bounding box center [251, 90] width 134 height 17
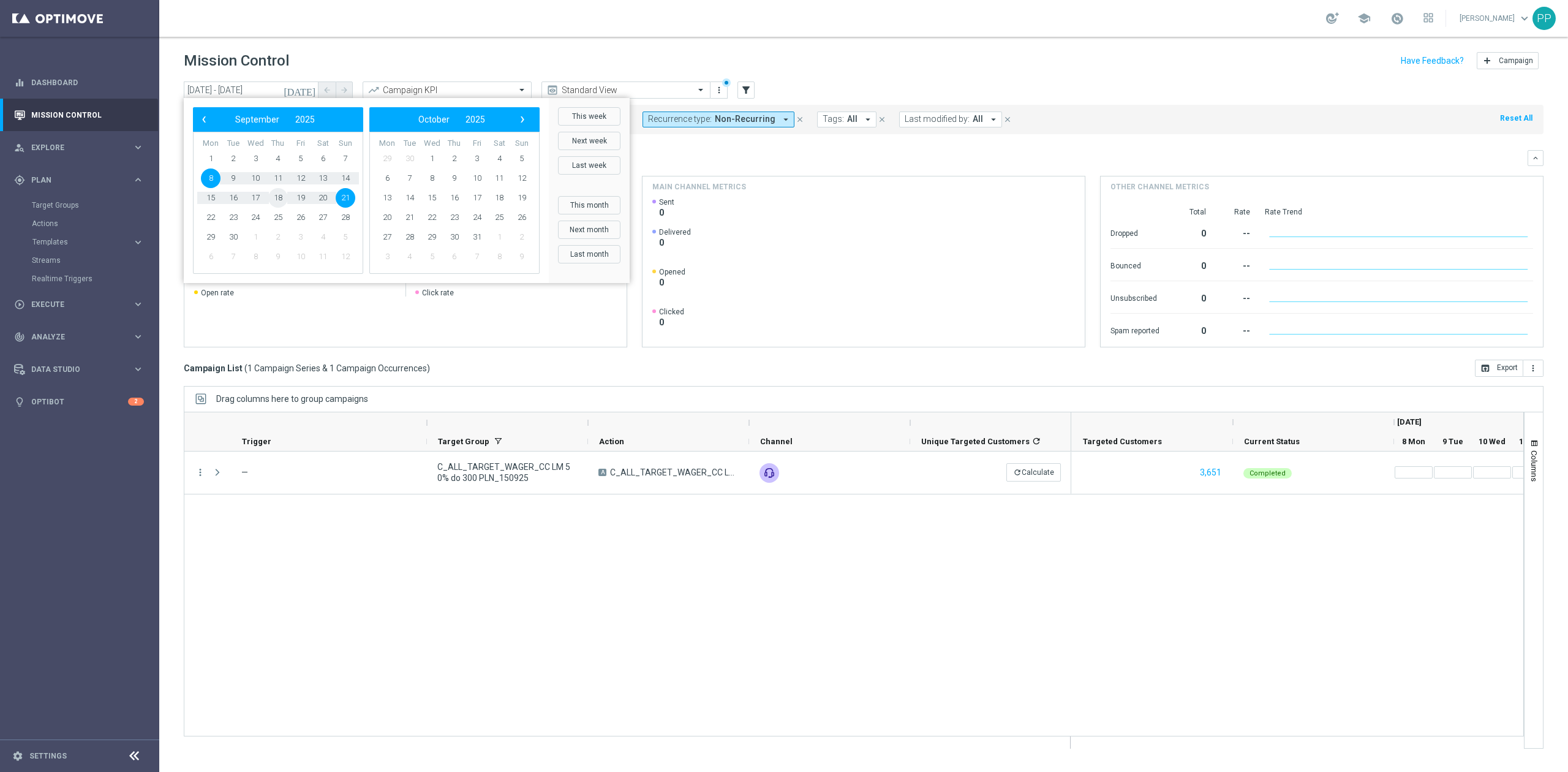
click at [280, 196] on span "18" at bounding box center [278, 197] width 19 height 19
type input "18 Sep 2025 - 18 Sep 2025"
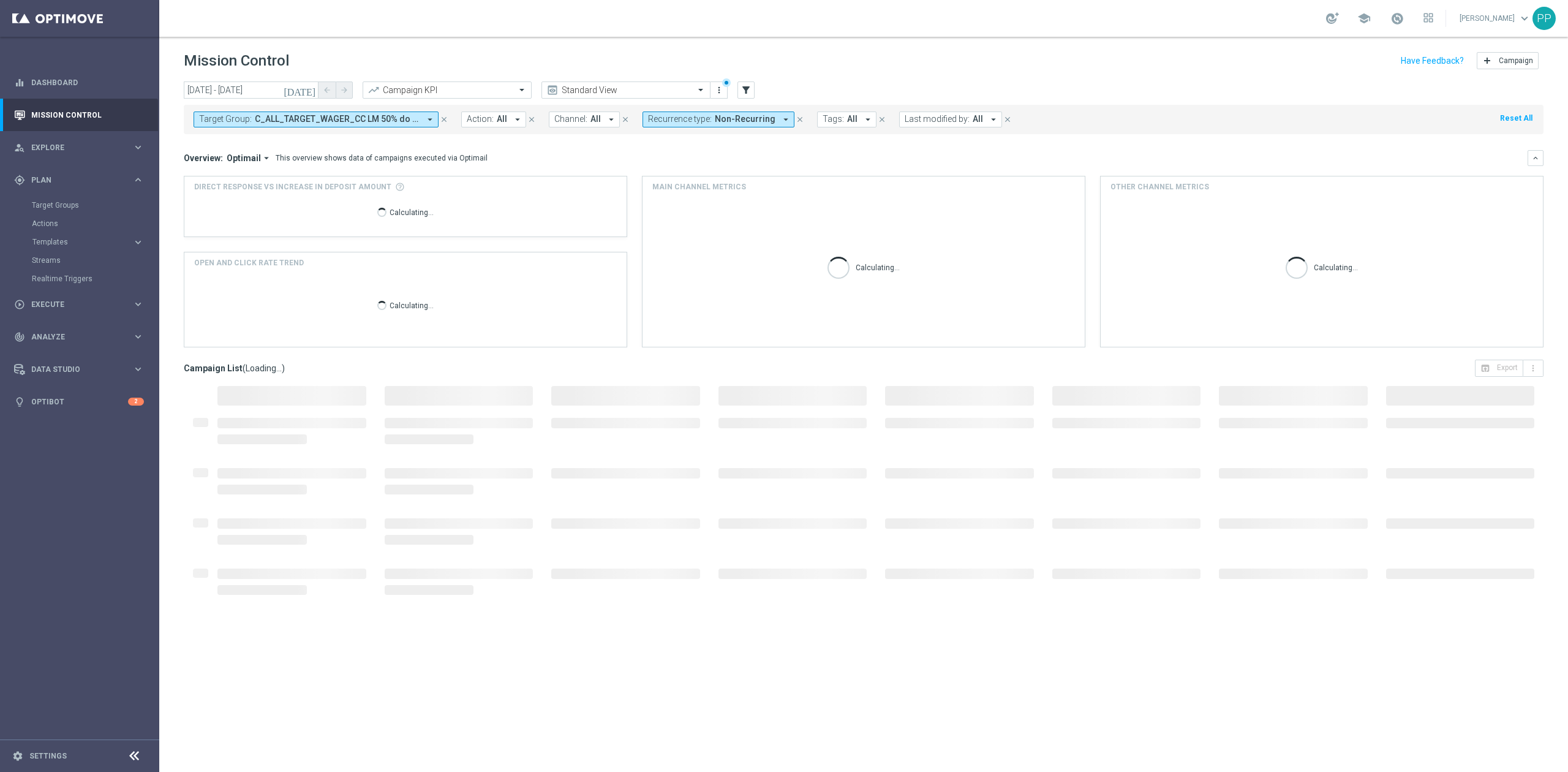
click at [399, 121] on span "C_ALL_TARGET_WAGER_CC LM 50% do 300 PLN_150925" at bounding box center [337, 119] width 164 height 11
click at [0, 0] on div "Clear" at bounding box center [0, 0] width 0 height 0
drag, startPoint x: 487, startPoint y: 63, endPoint x: 794, endPoint y: 102, distance: 309.5
click at [488, 63] on div "Mission Control add Campaign" at bounding box center [863, 61] width 1359 height 24
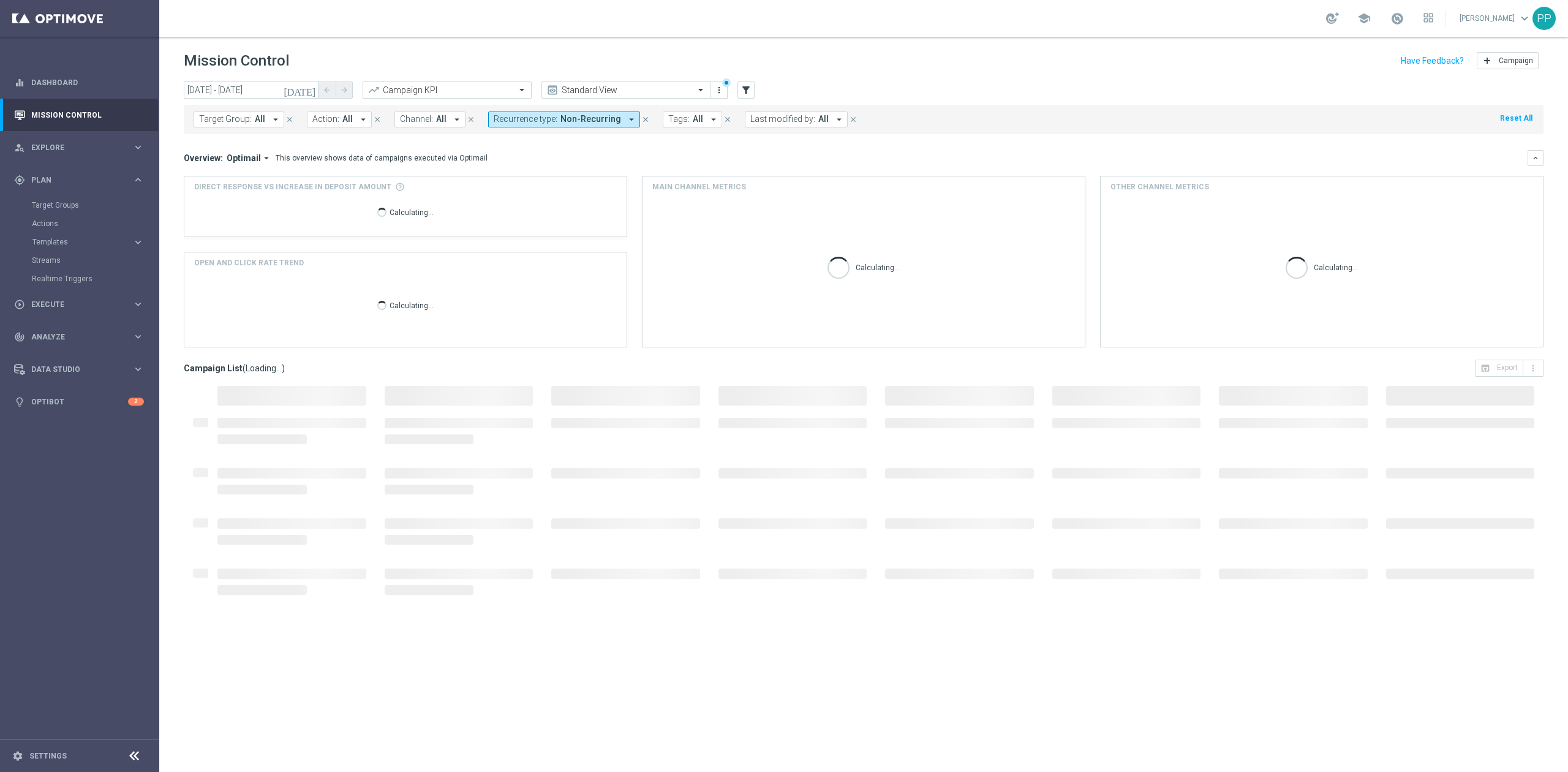
click at [775, 111] on button "Last modified by: All arrow_drop_down" at bounding box center [796, 119] width 103 height 15
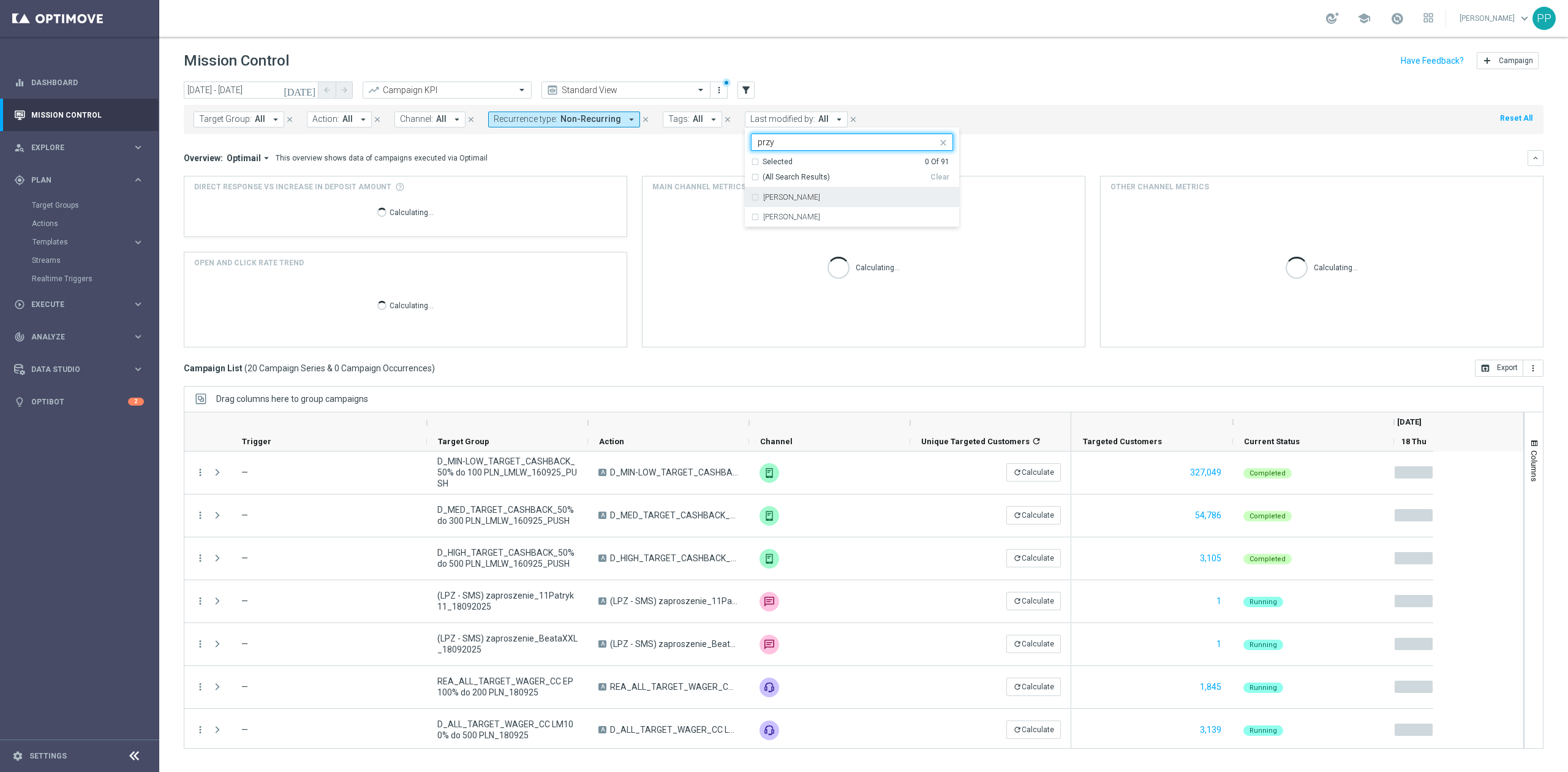
click at [799, 201] on label "[PERSON_NAME]" at bounding box center [791, 197] width 57 height 8
type input "przy"
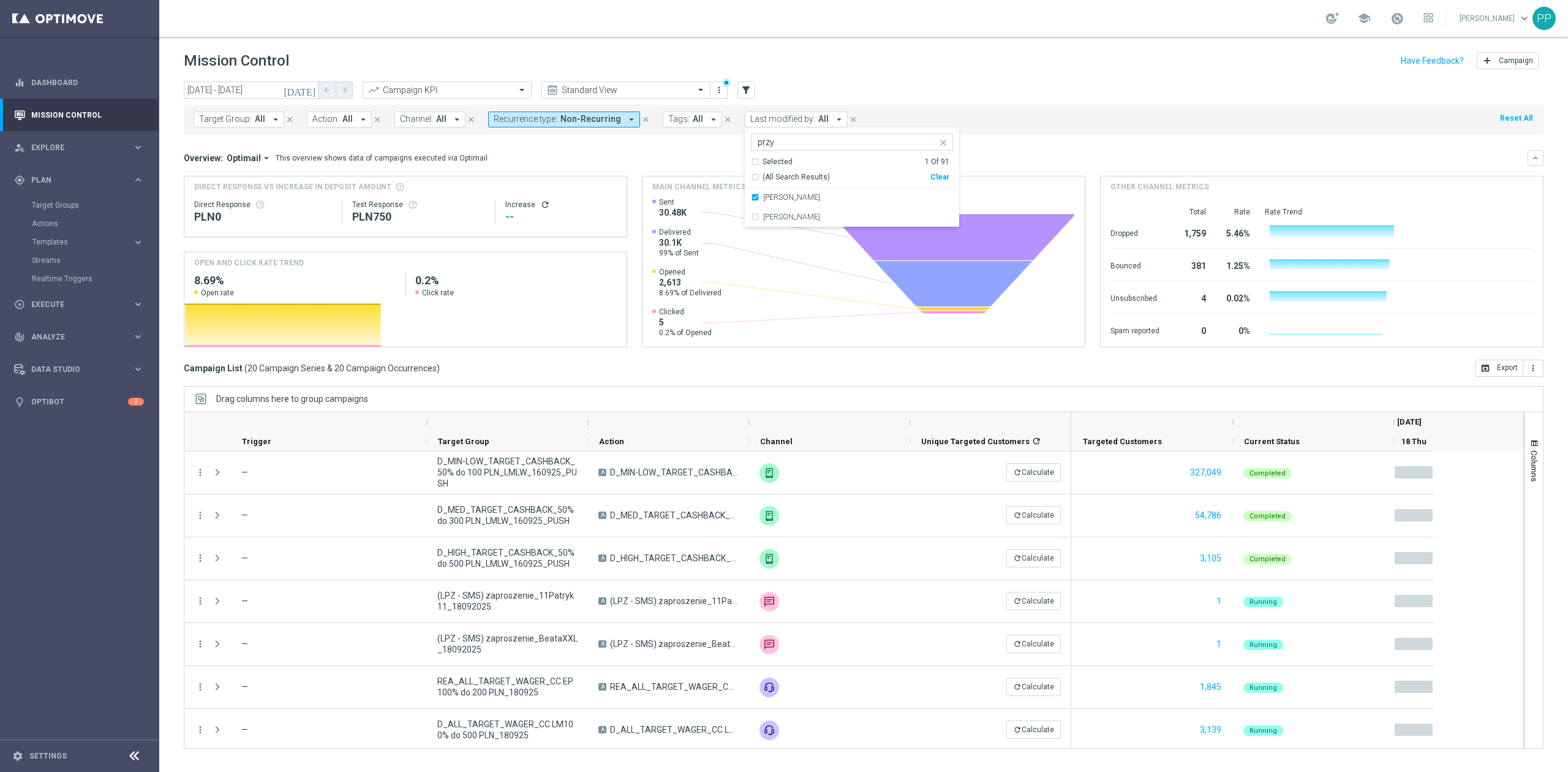
click at [856, 91] on div "today 18 Sep 2025 - 18 Sep 2025 arrow_back arrow_forward Campaign KPI trending_…" at bounding box center [863, 90] width 1359 height 18
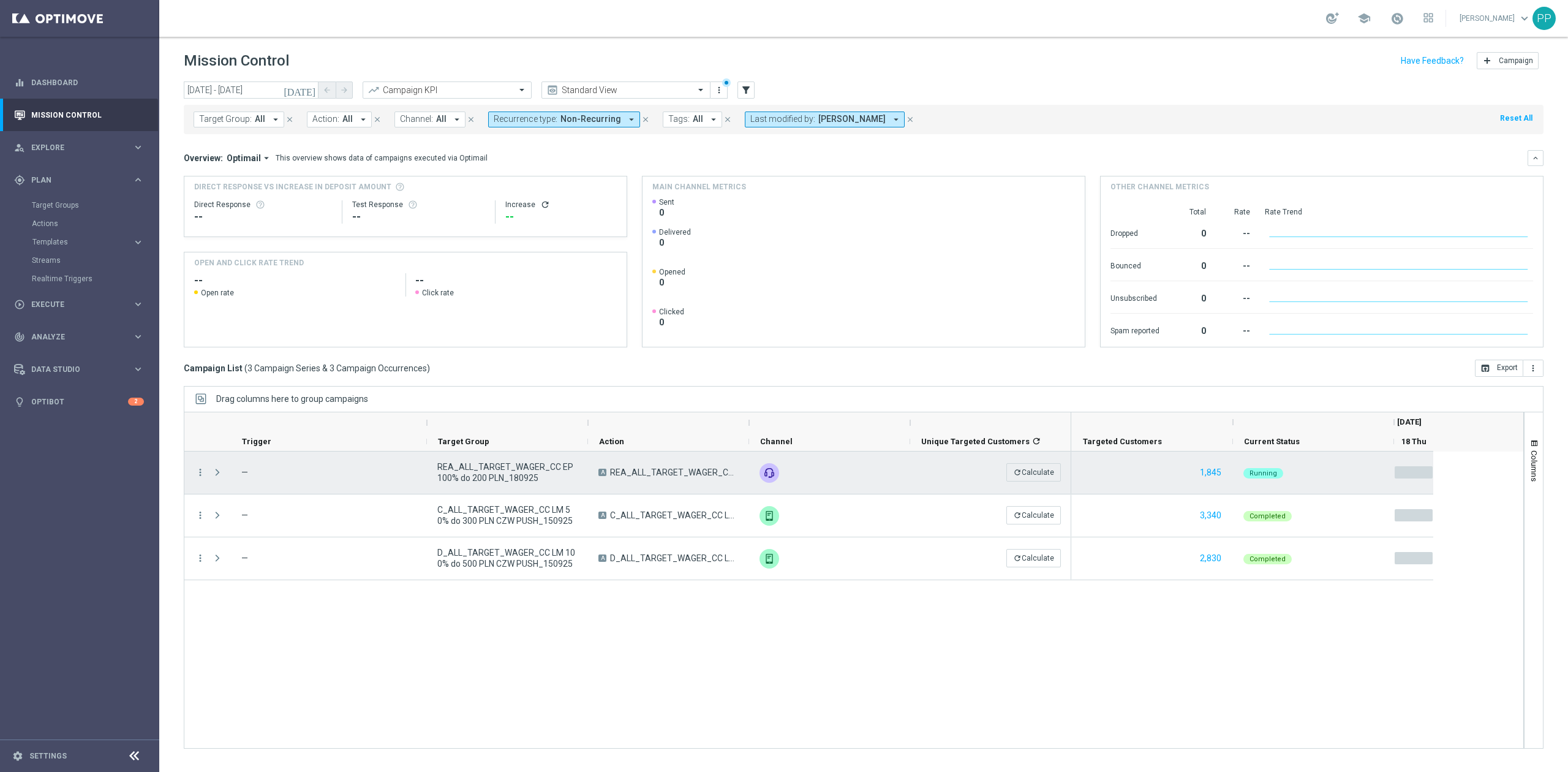
click at [519, 478] on span "REA_ALL_TARGET_WAGER_CC EP 100% do 200 PLN_180925" at bounding box center [507, 472] width 140 height 22
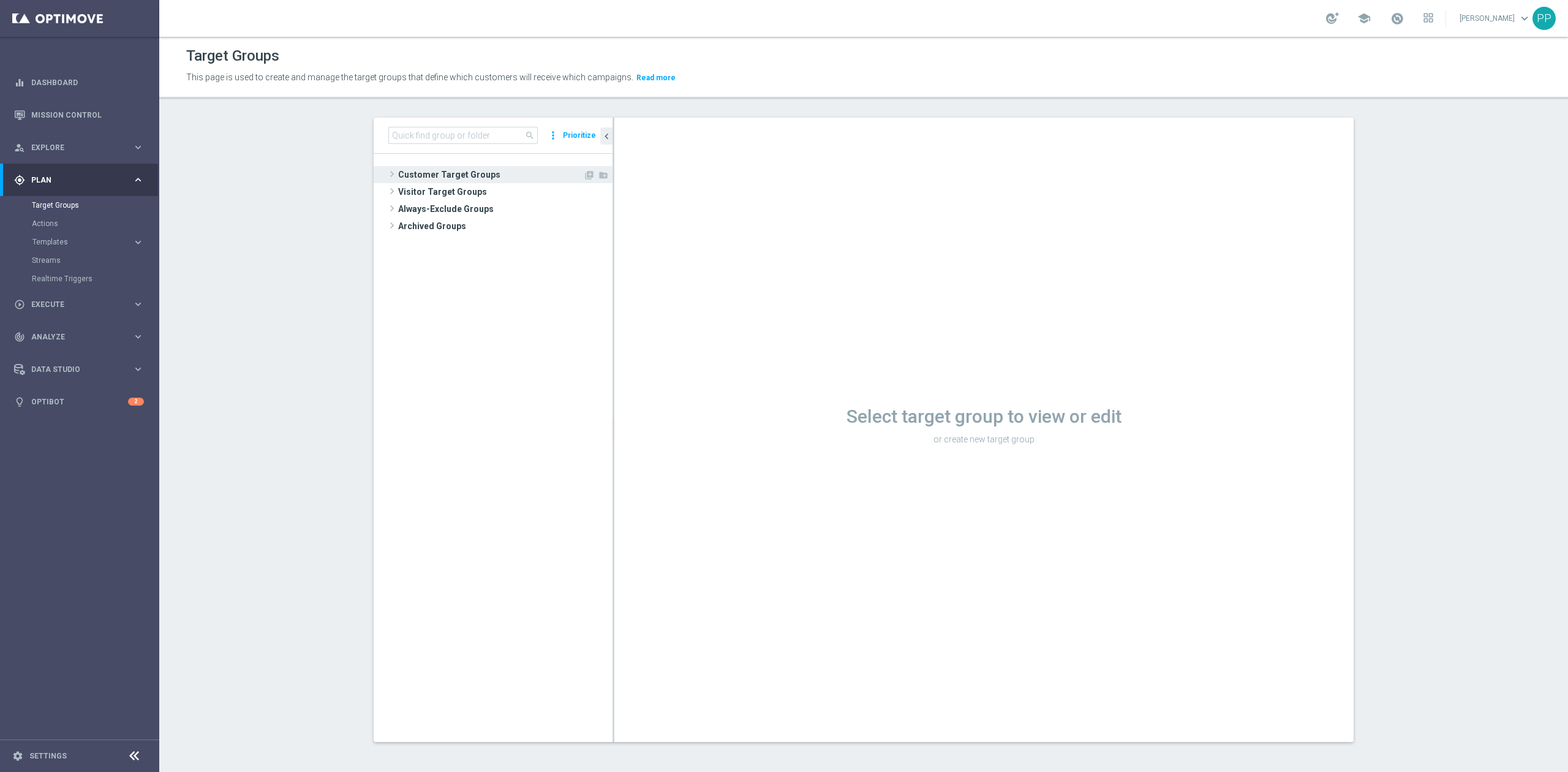
click at [429, 177] on span "Customer Target Groups" at bounding box center [489, 175] width 185 height 17
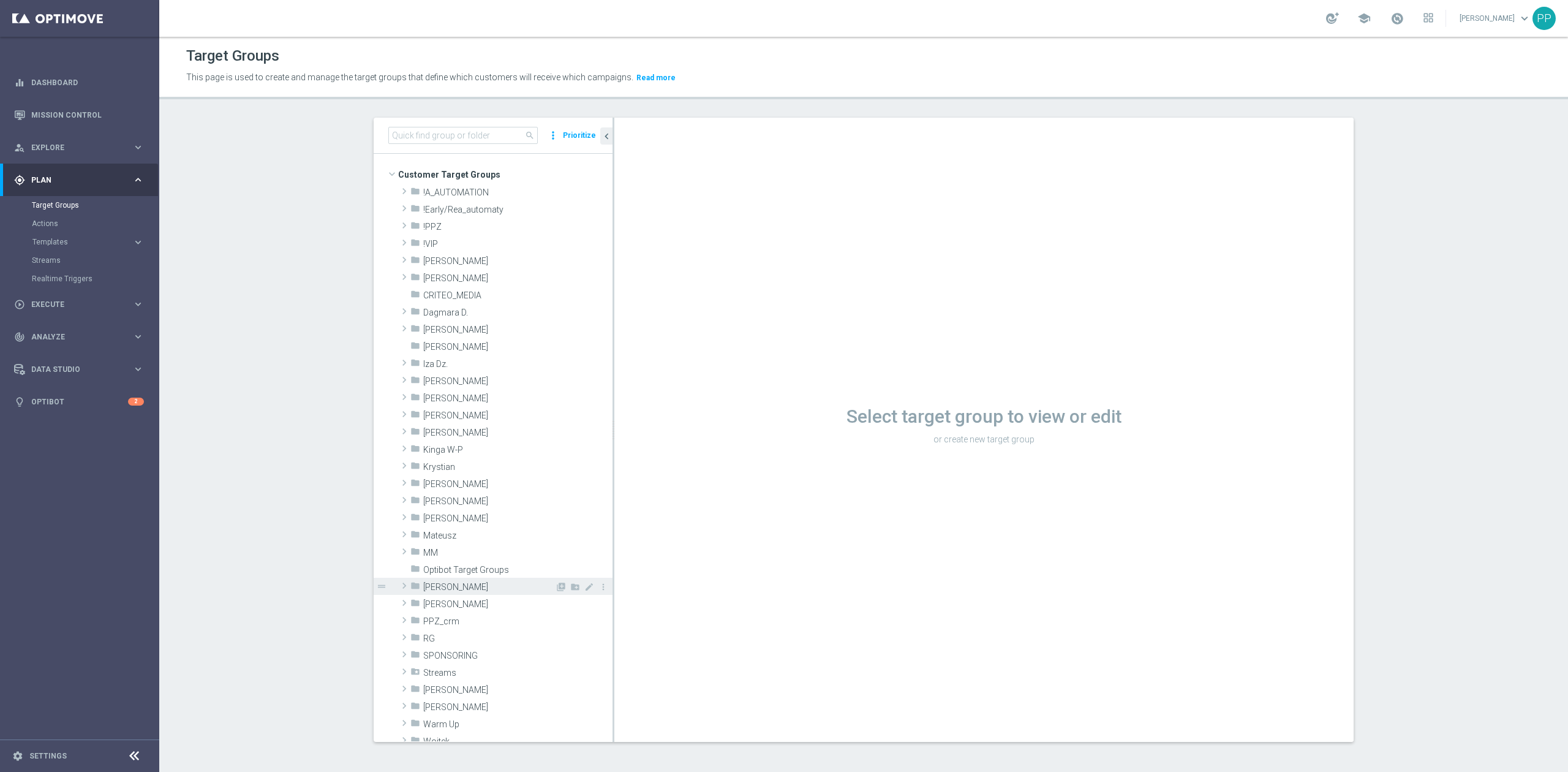
click at [451, 589] on span "Patryk P." at bounding box center [488, 586] width 132 height 11
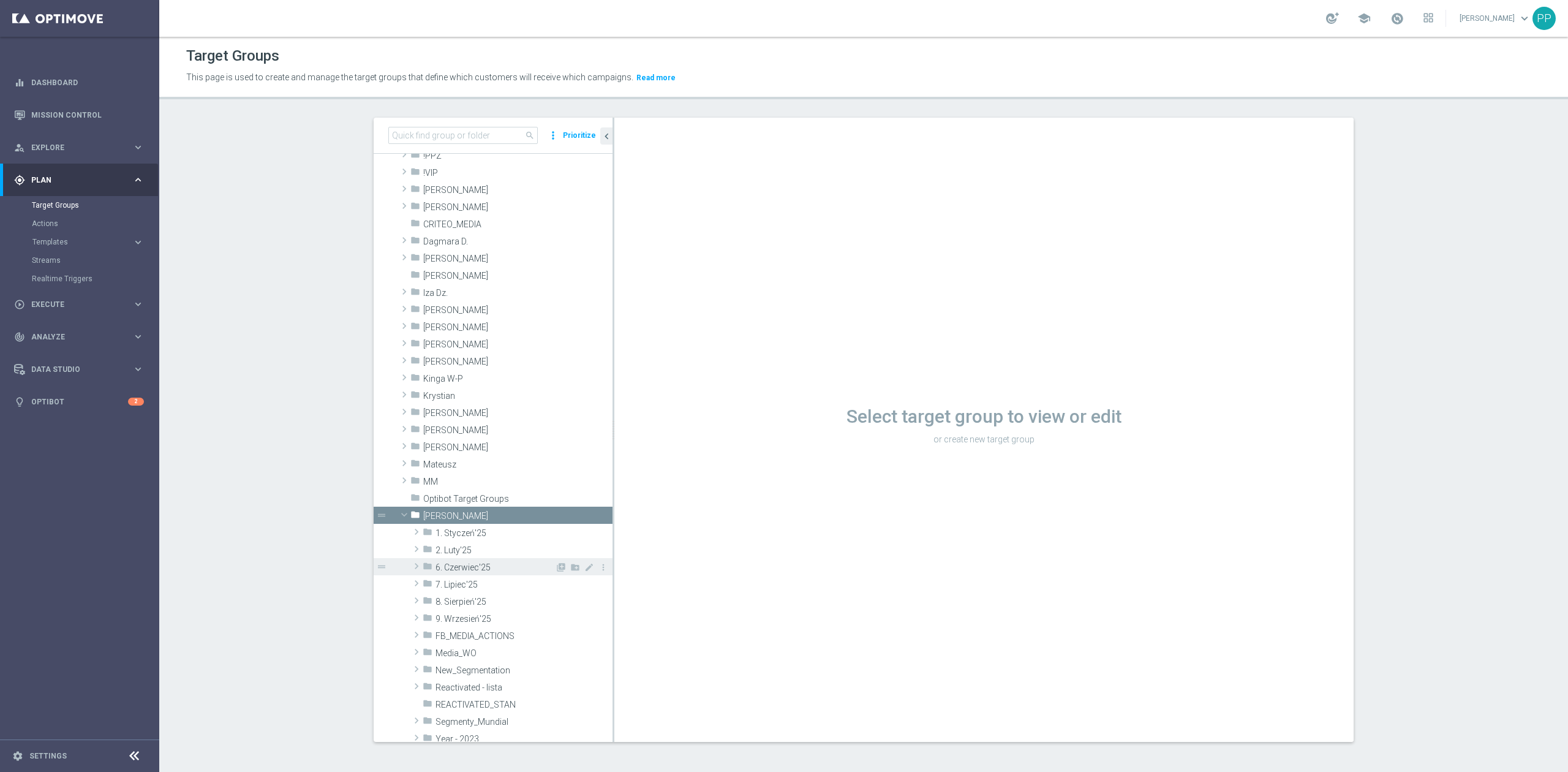
scroll to position [163, 0]
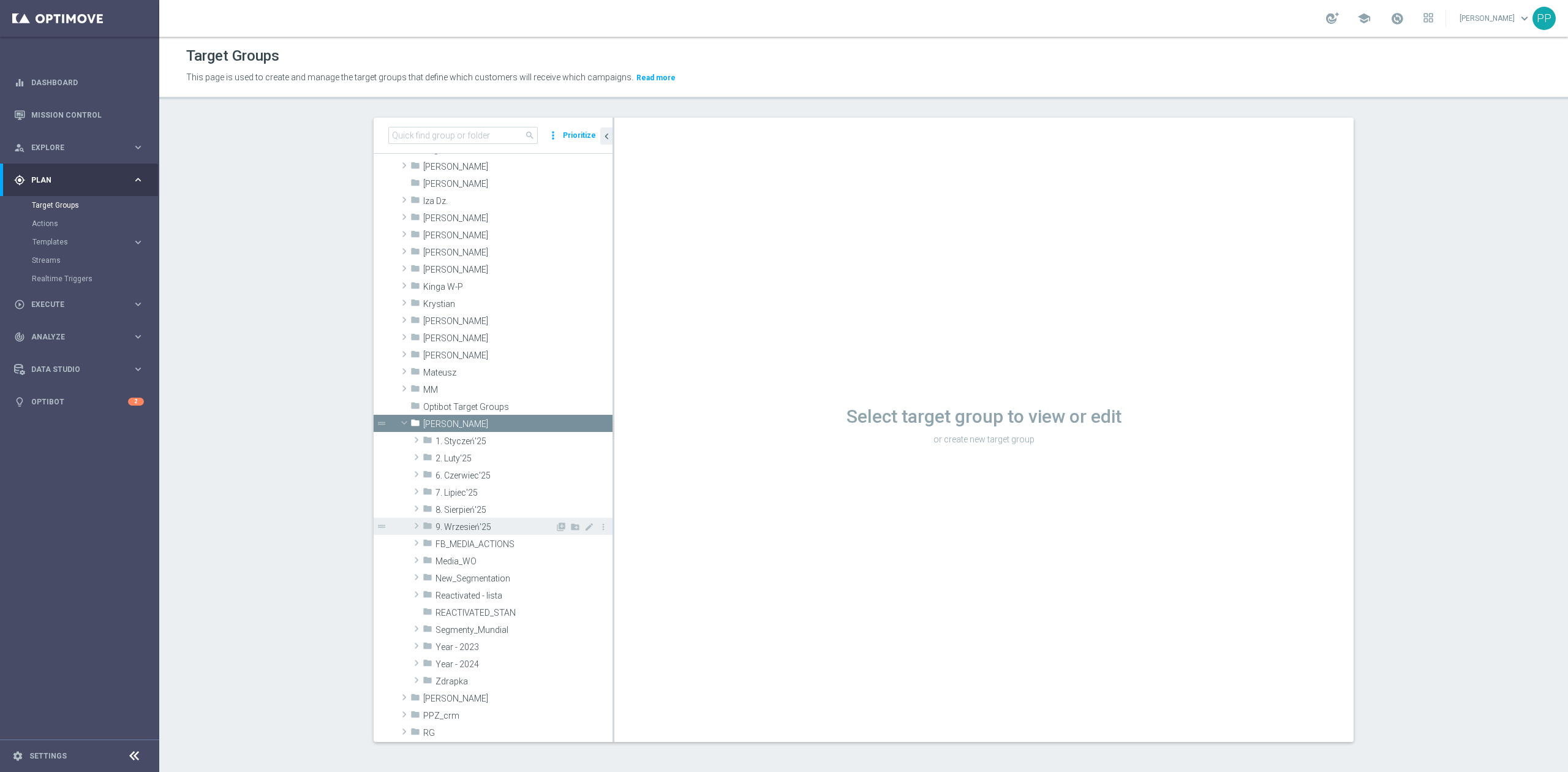
click at [471, 528] on span "9. Wrzesień'25" at bounding box center [494, 526] width 119 height 11
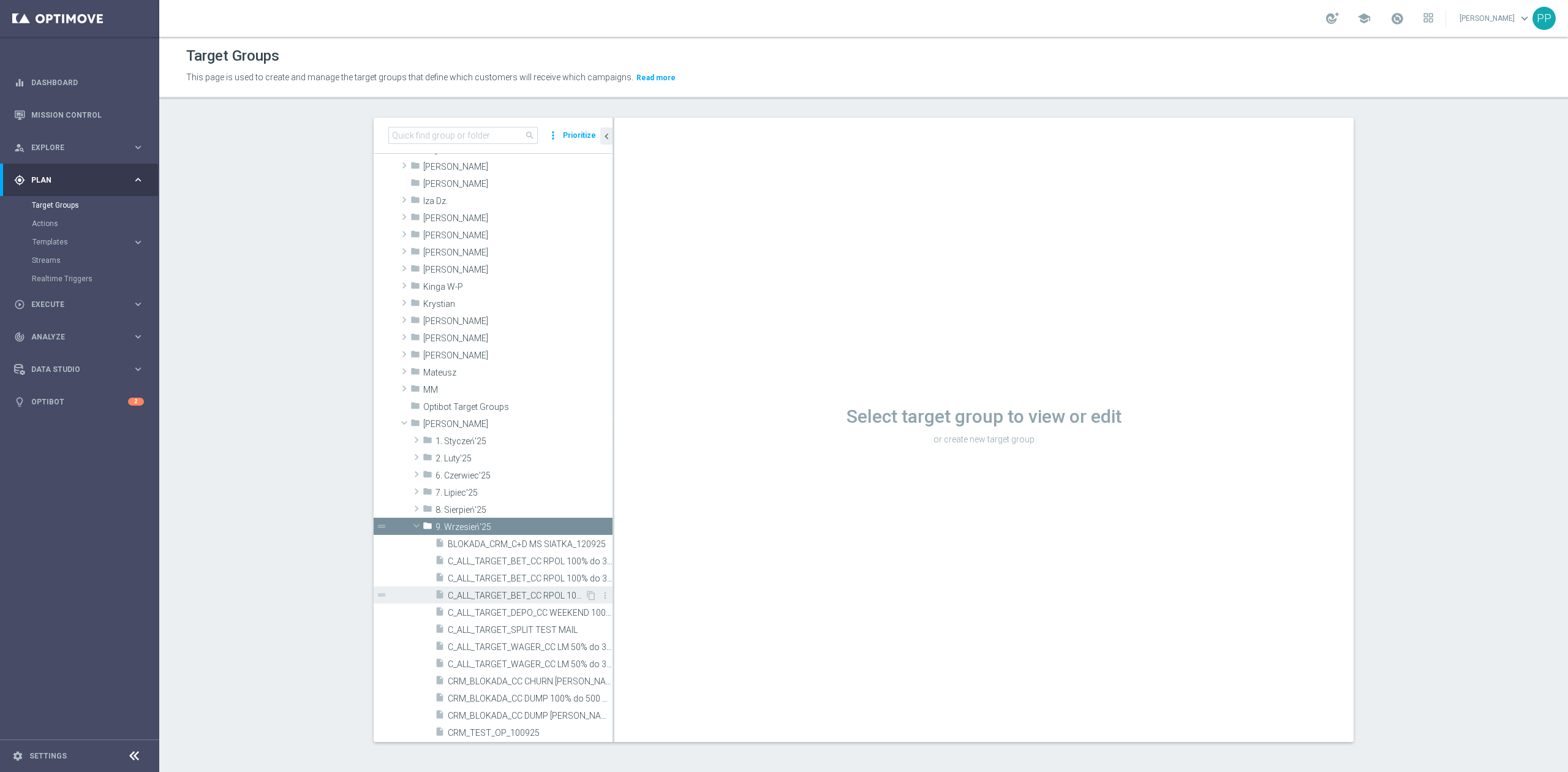
click at [508, 596] on span "C_ALL_TARGET_BET_CC RPOL 100% do 300 PLN_040925" at bounding box center [517, 595] width 137 height 11
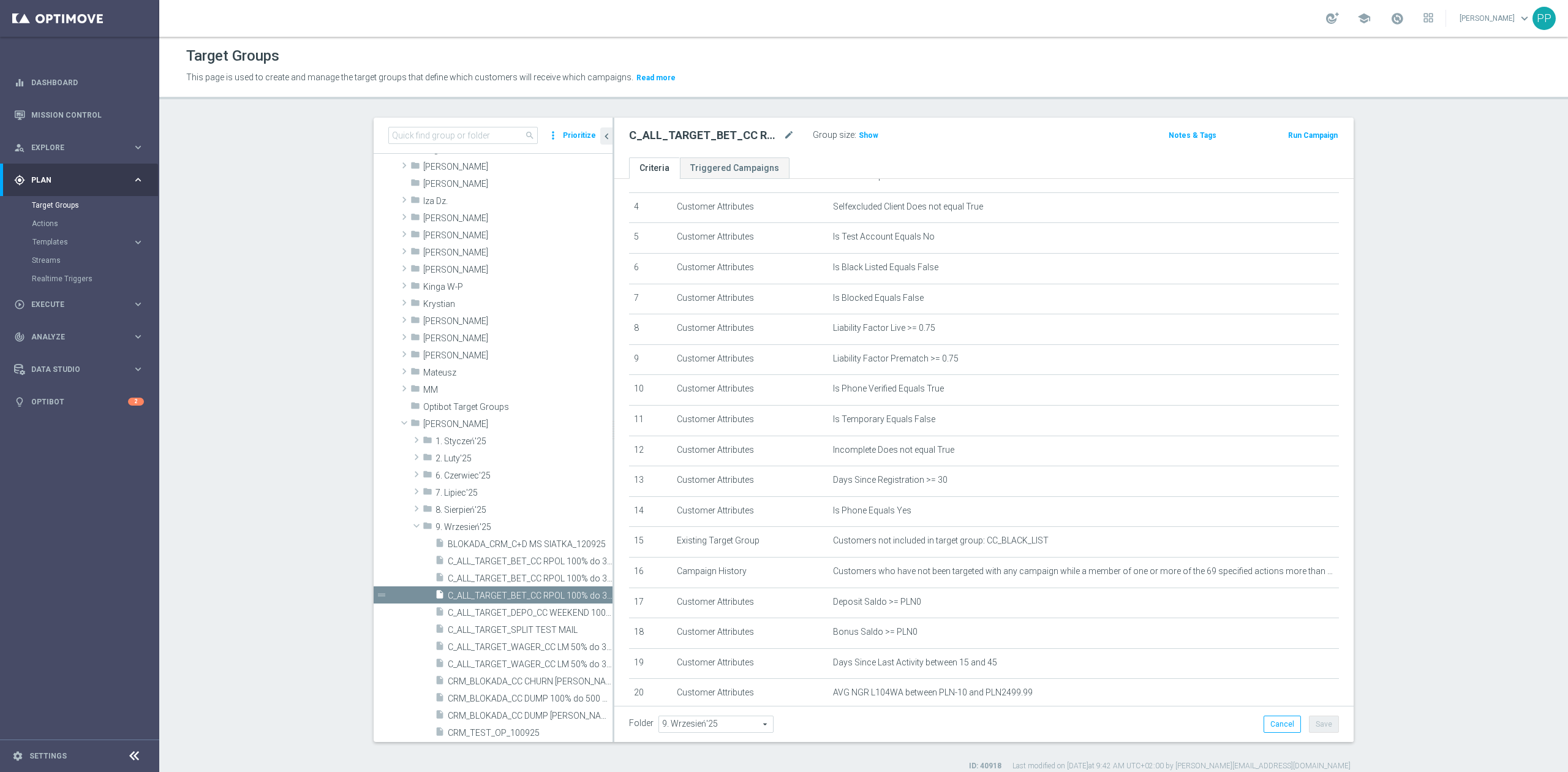
scroll to position [272, 0]
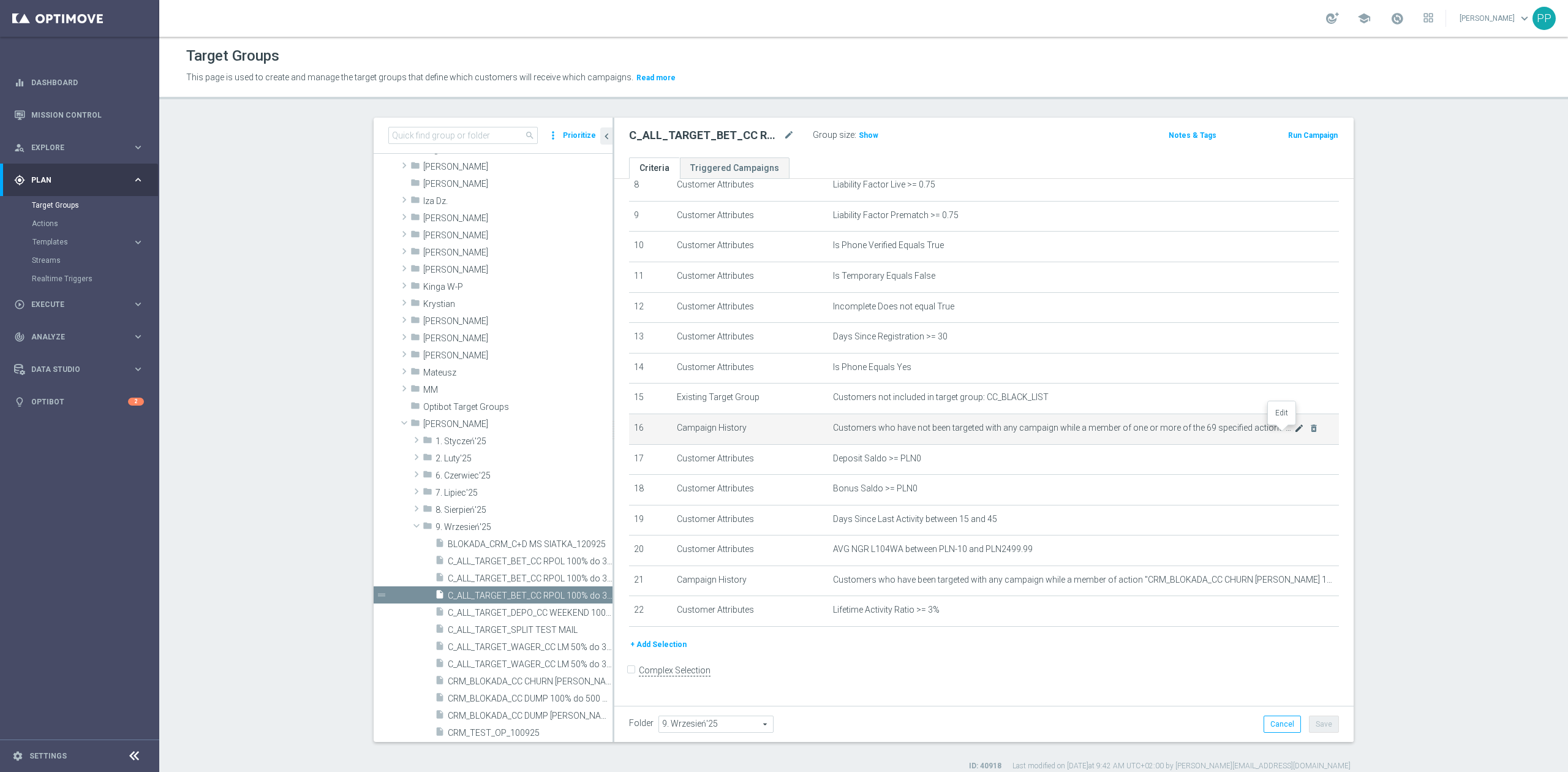
click at [1294, 433] on icon "mode_edit" at bounding box center [1299, 428] width 10 height 10
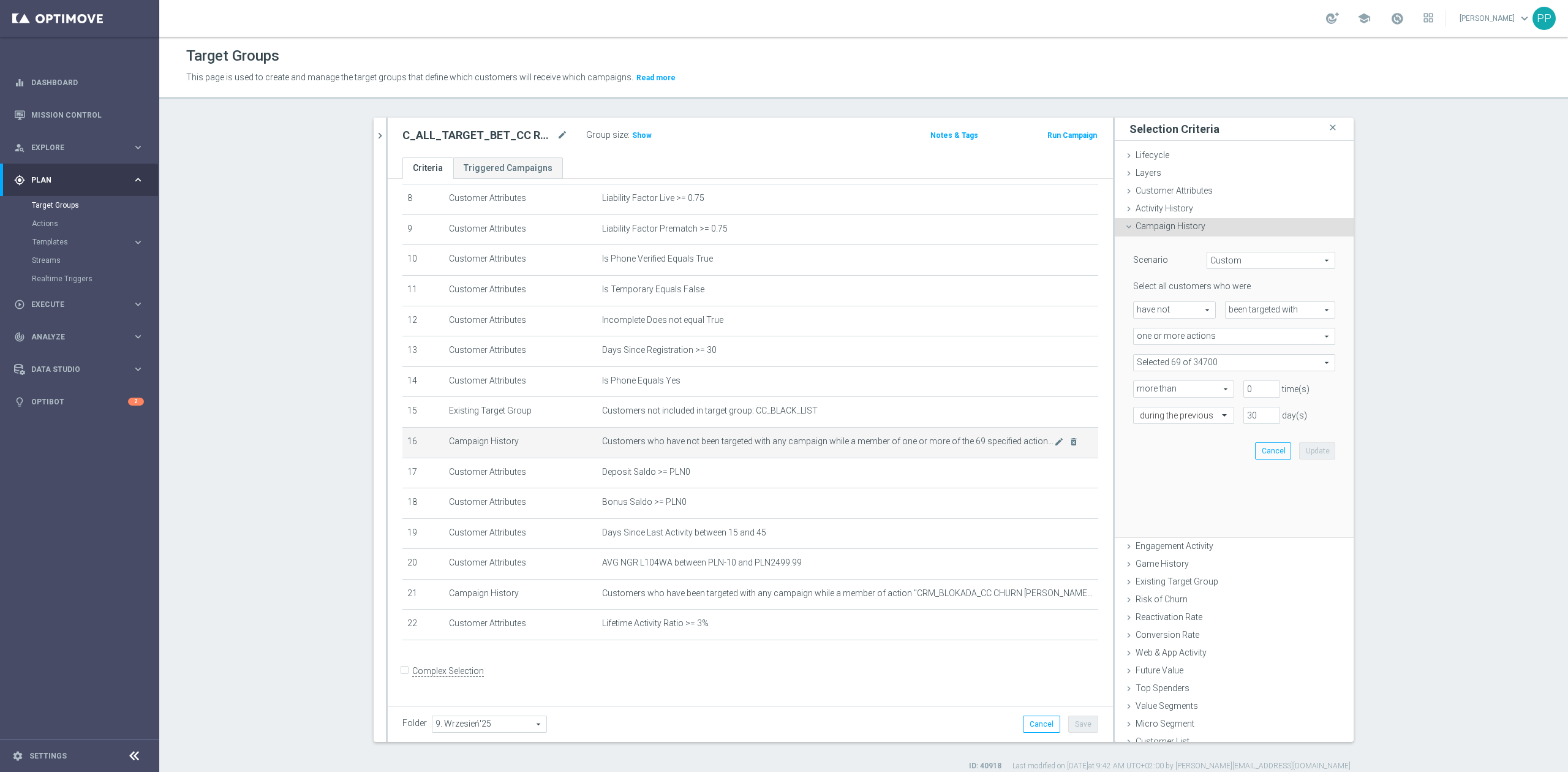
scroll to position [258, 0]
click at [1198, 367] on span at bounding box center [1234, 363] width 201 height 15
click at [1198, 367] on input "search" at bounding box center [1233, 363] width 202 height 17
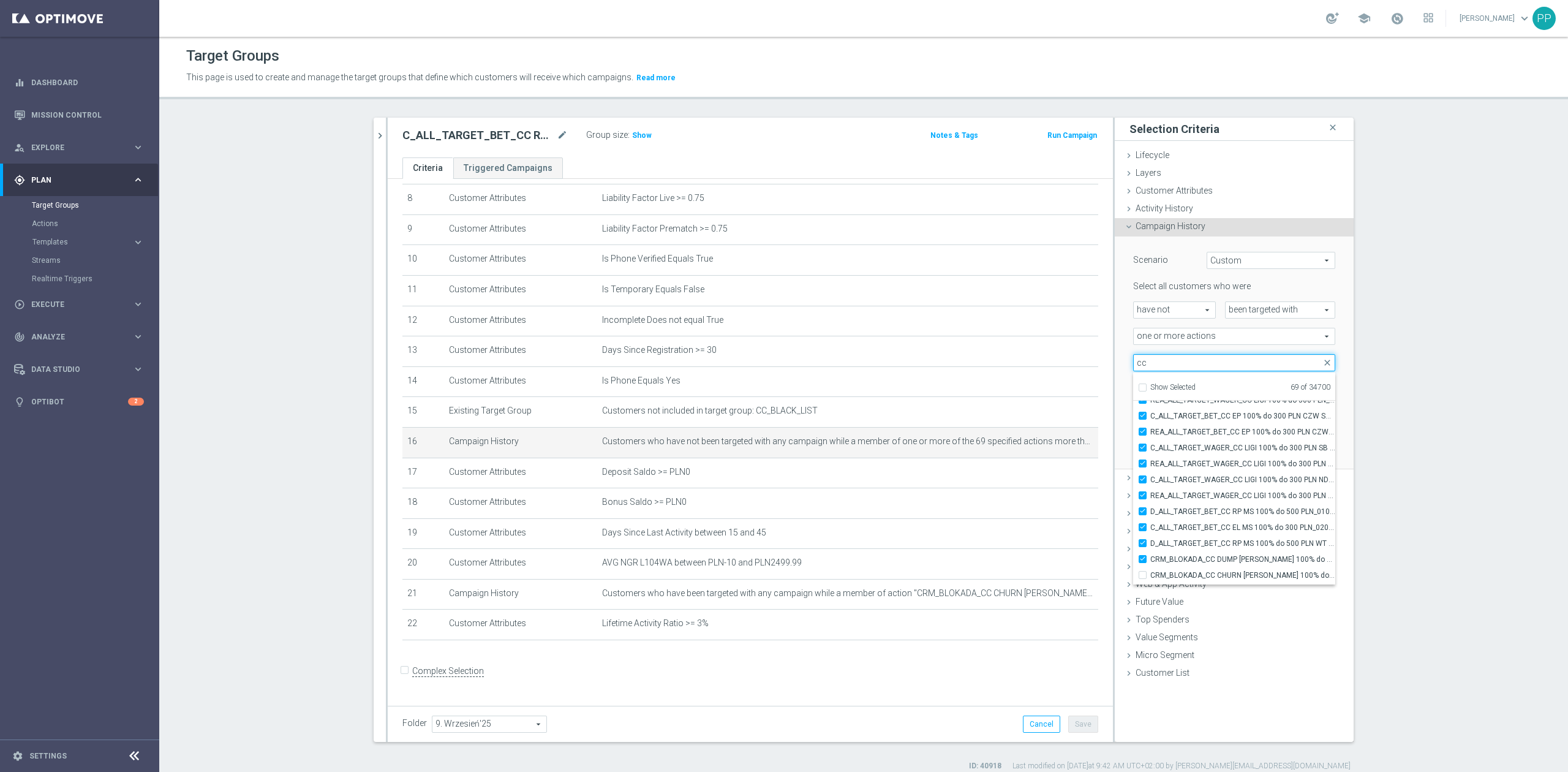
scroll to position [38337, 0]
type input "cc"
click at [375, 134] on icon "chevron_right" at bounding box center [380, 135] width 12 height 12
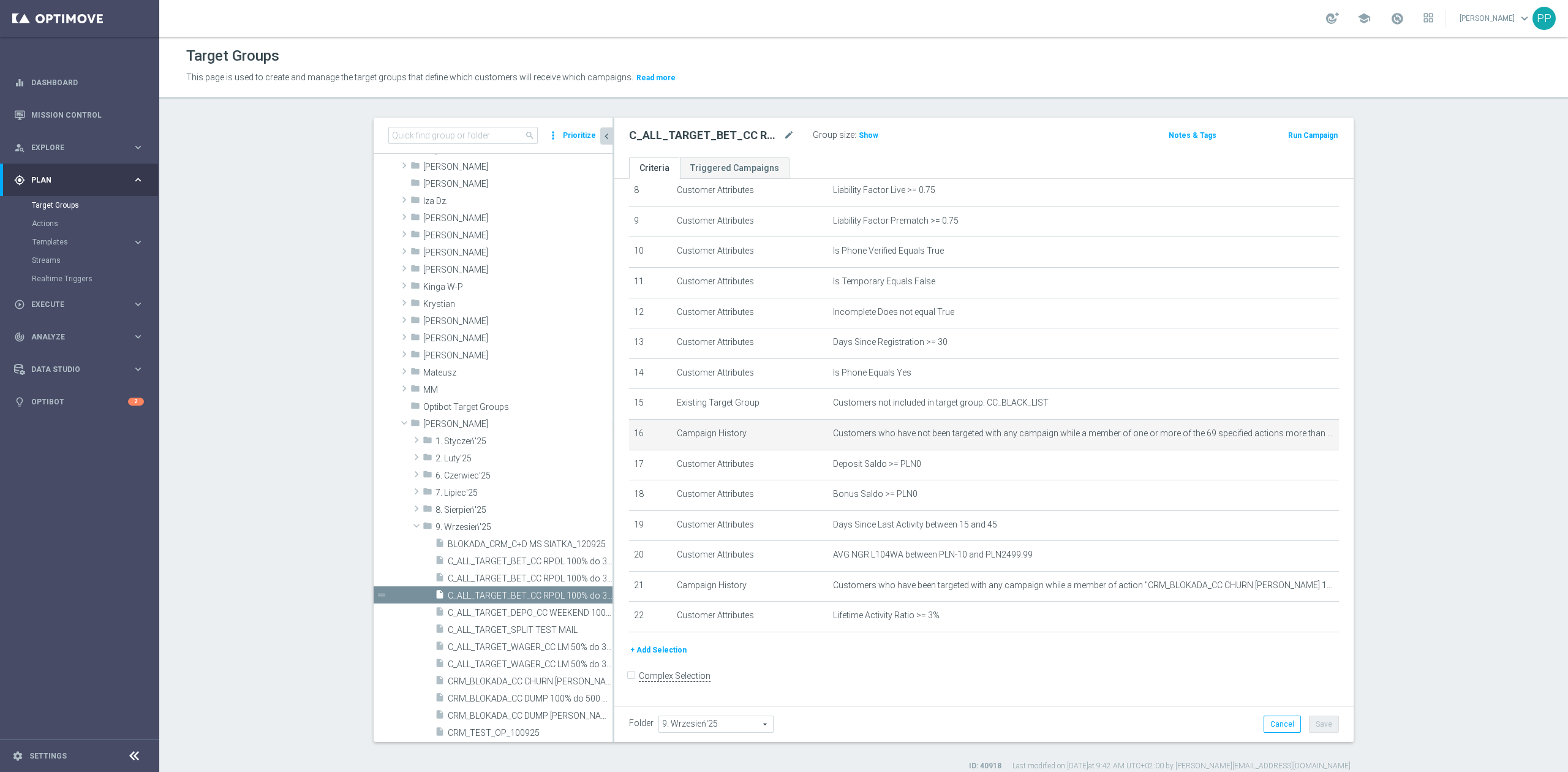
scroll to position [272, 0]
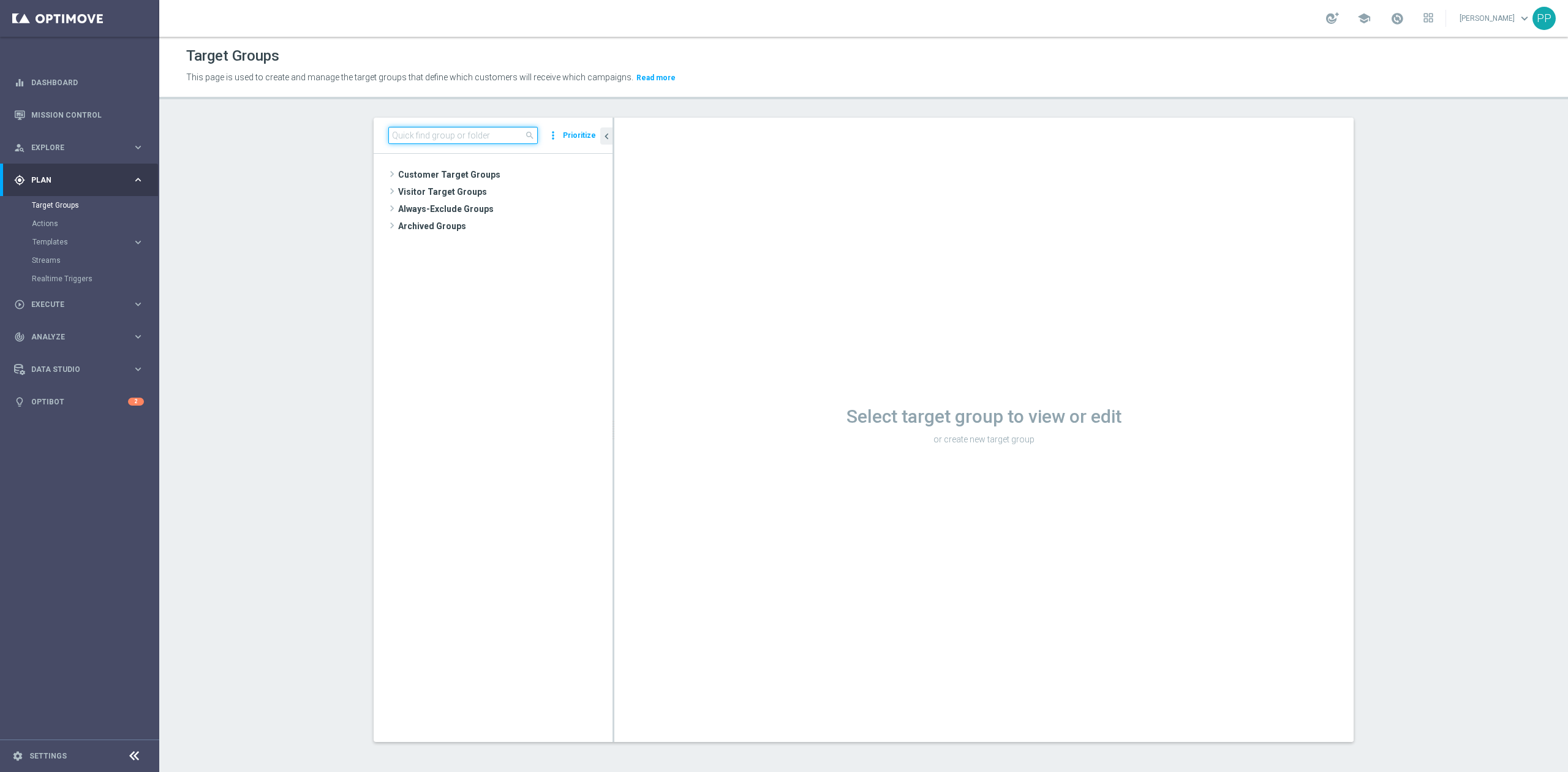
click at [463, 131] on input at bounding box center [462, 135] width 149 height 17
paste input "D_ALL_TARGET_ZBR_CC 100% do 500 PLN 1 LE_220925"
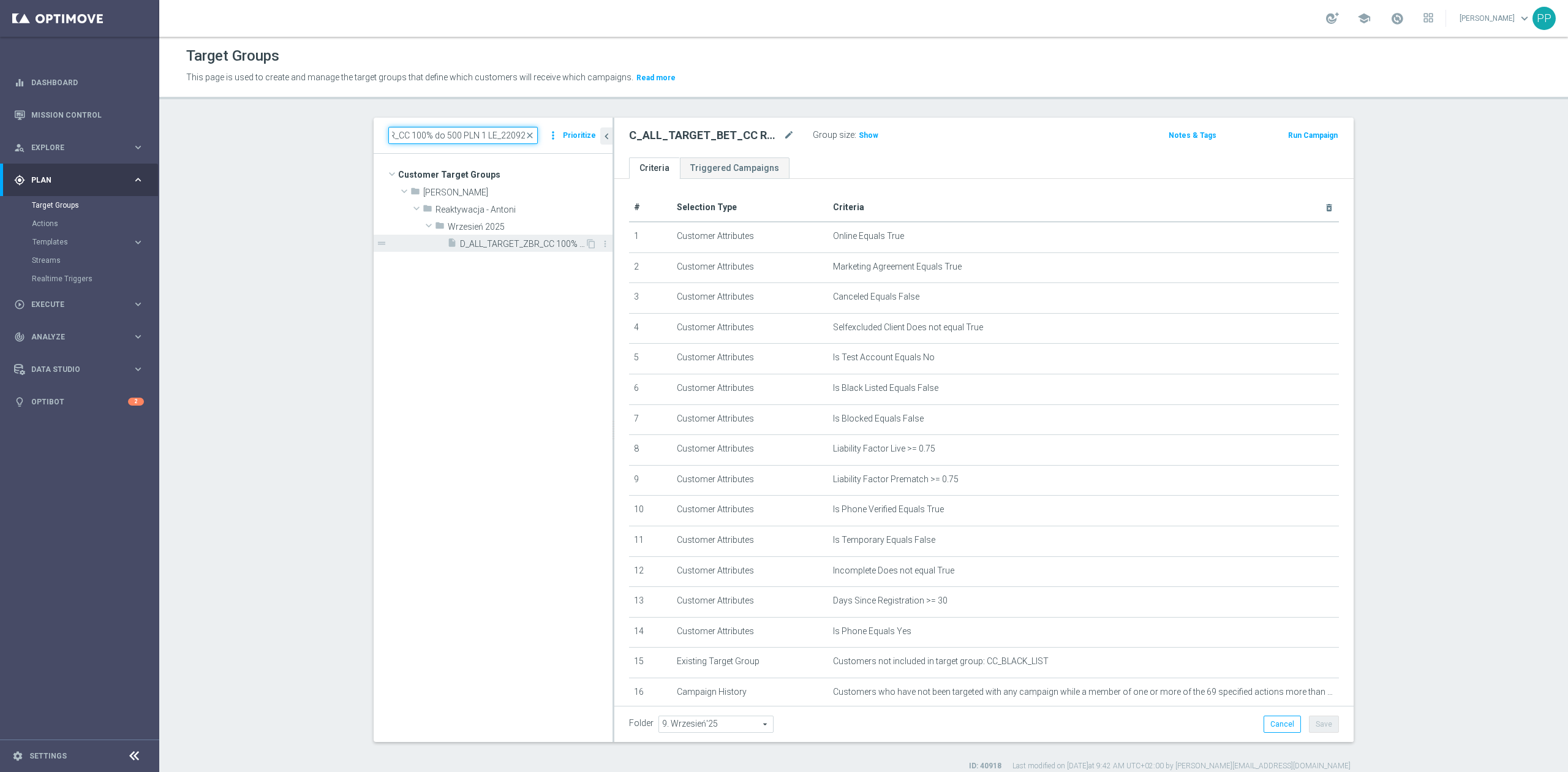
type input "D_ALL_TARGET_ZBR_CC 100% do 500 PLN 1 LE_220925"
click at [549, 239] on span "D_ALL_TARGET_ZBR_CC 100% do 500 PLN 1 LE_220925" at bounding box center [521, 244] width 125 height 11
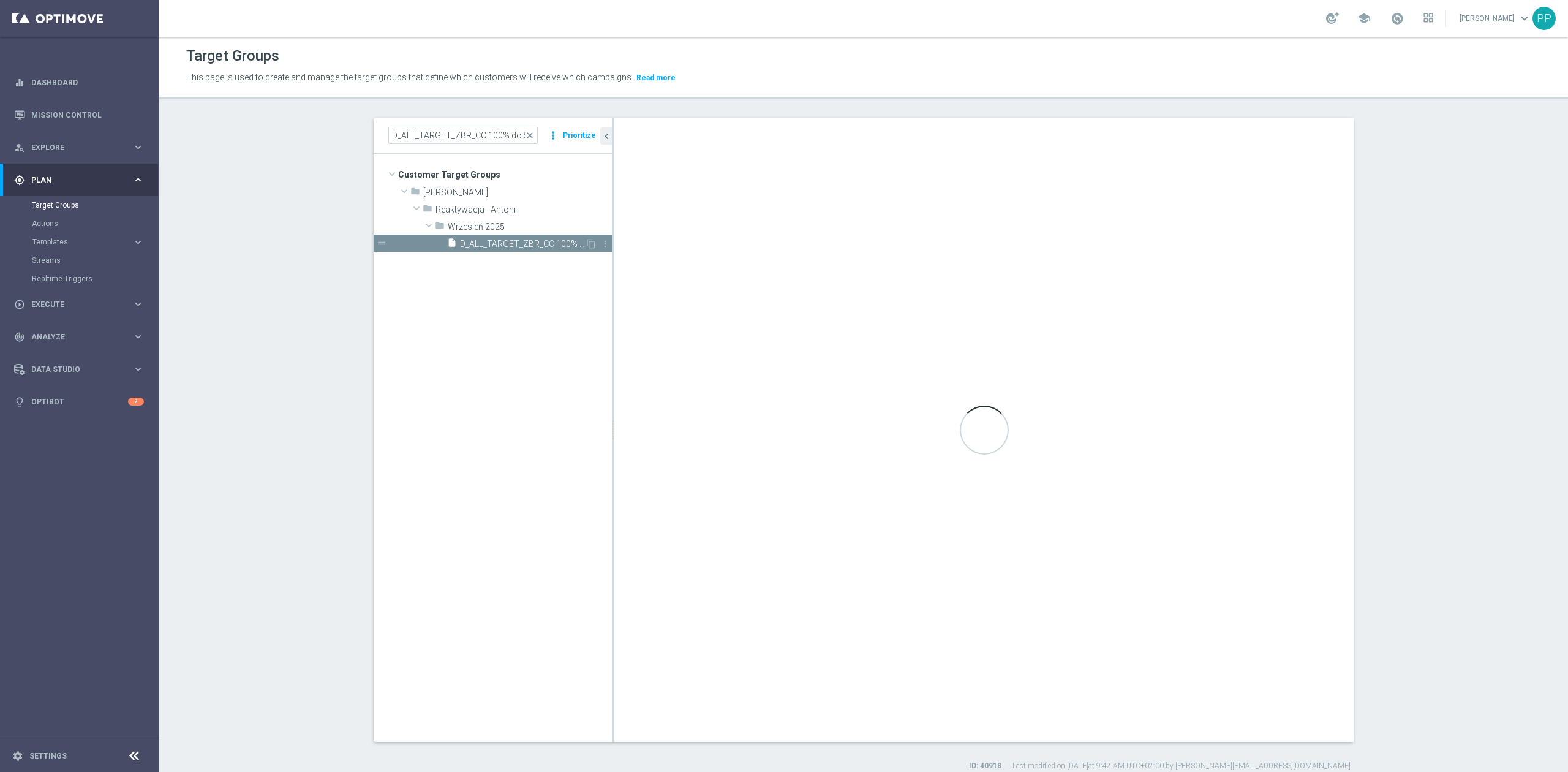
type input "Wrzesień 2025"
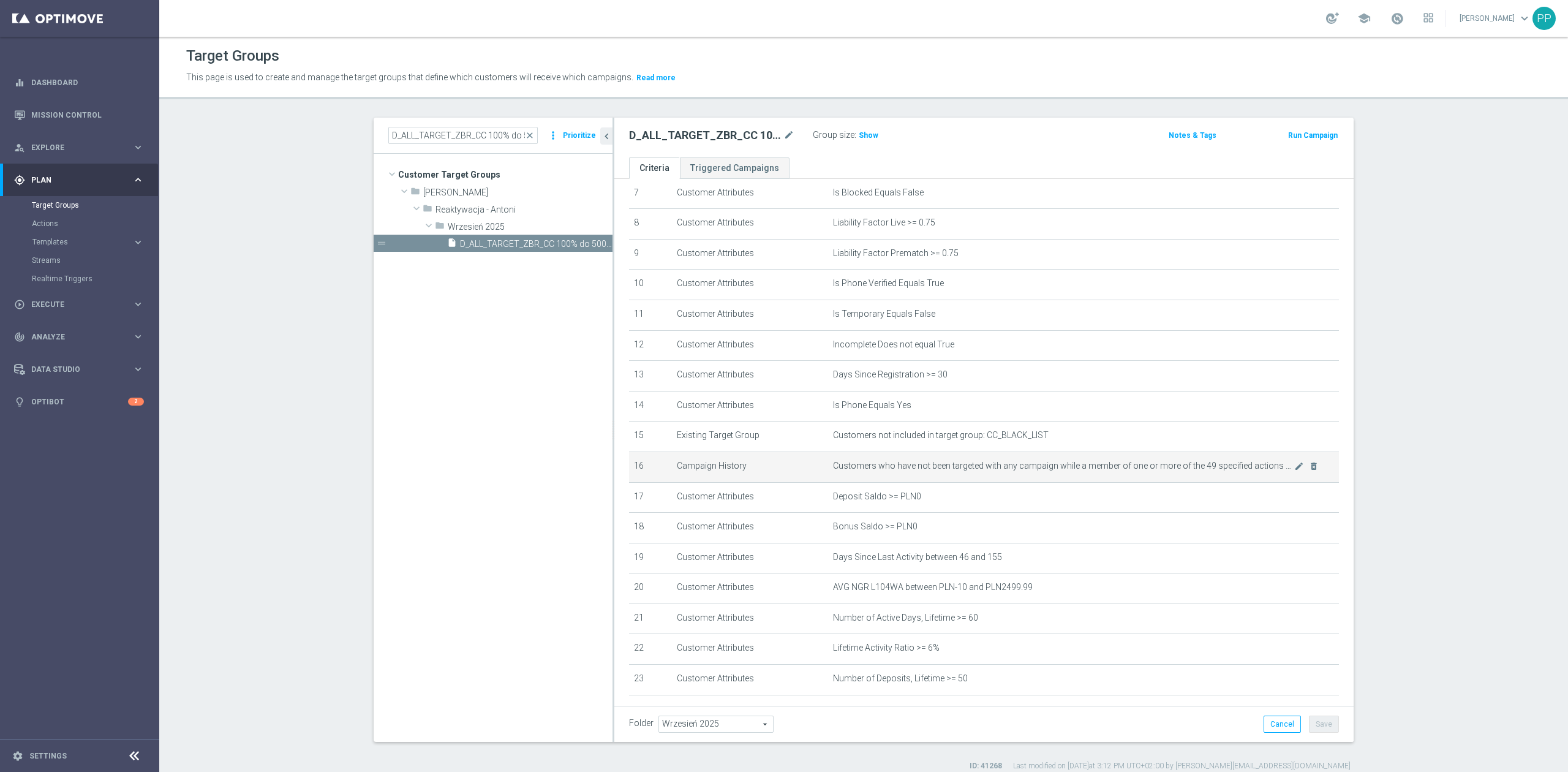
scroll to position [245, 0]
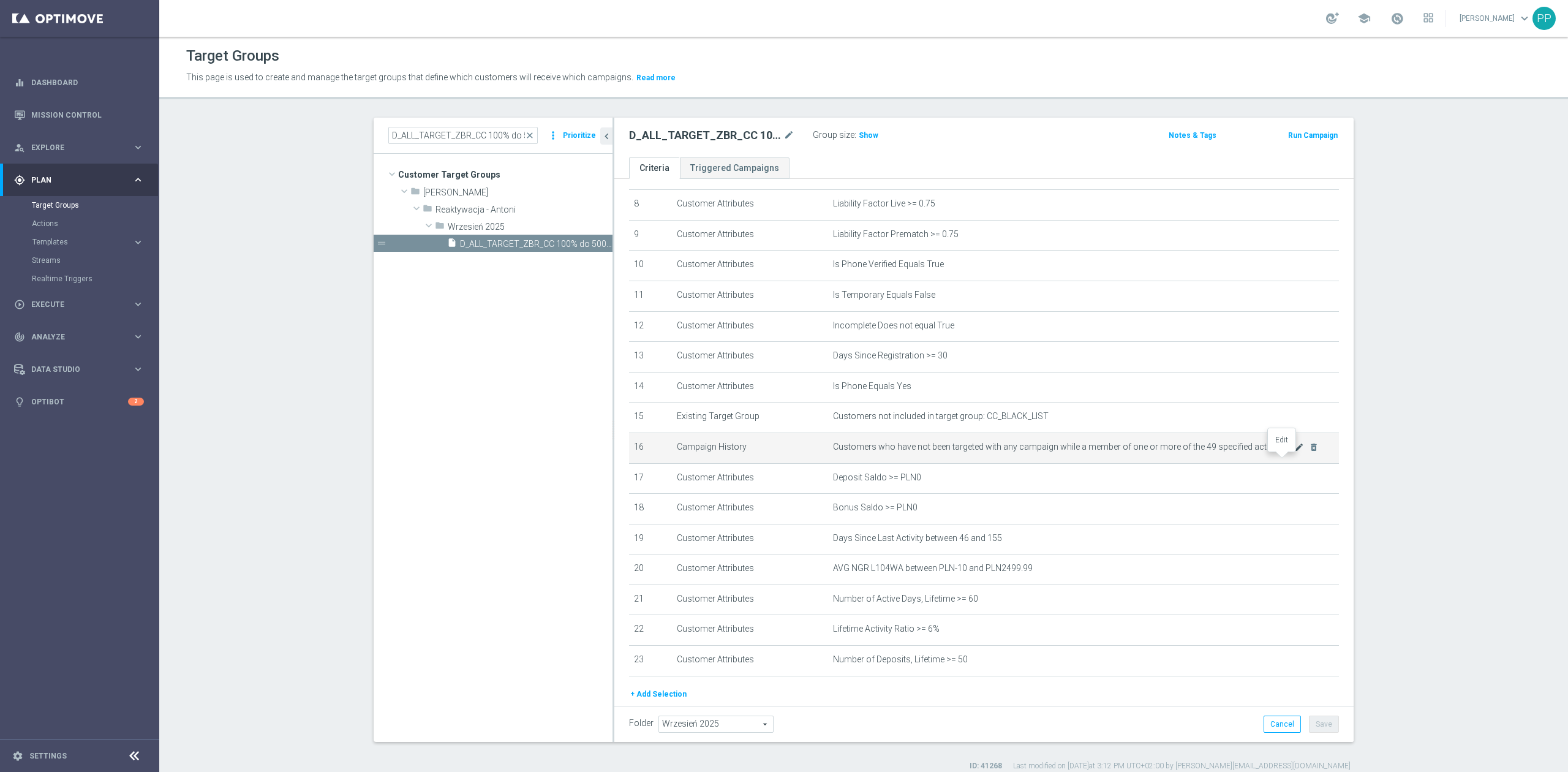
click at [1294, 452] on icon "mode_edit" at bounding box center [1299, 447] width 10 height 10
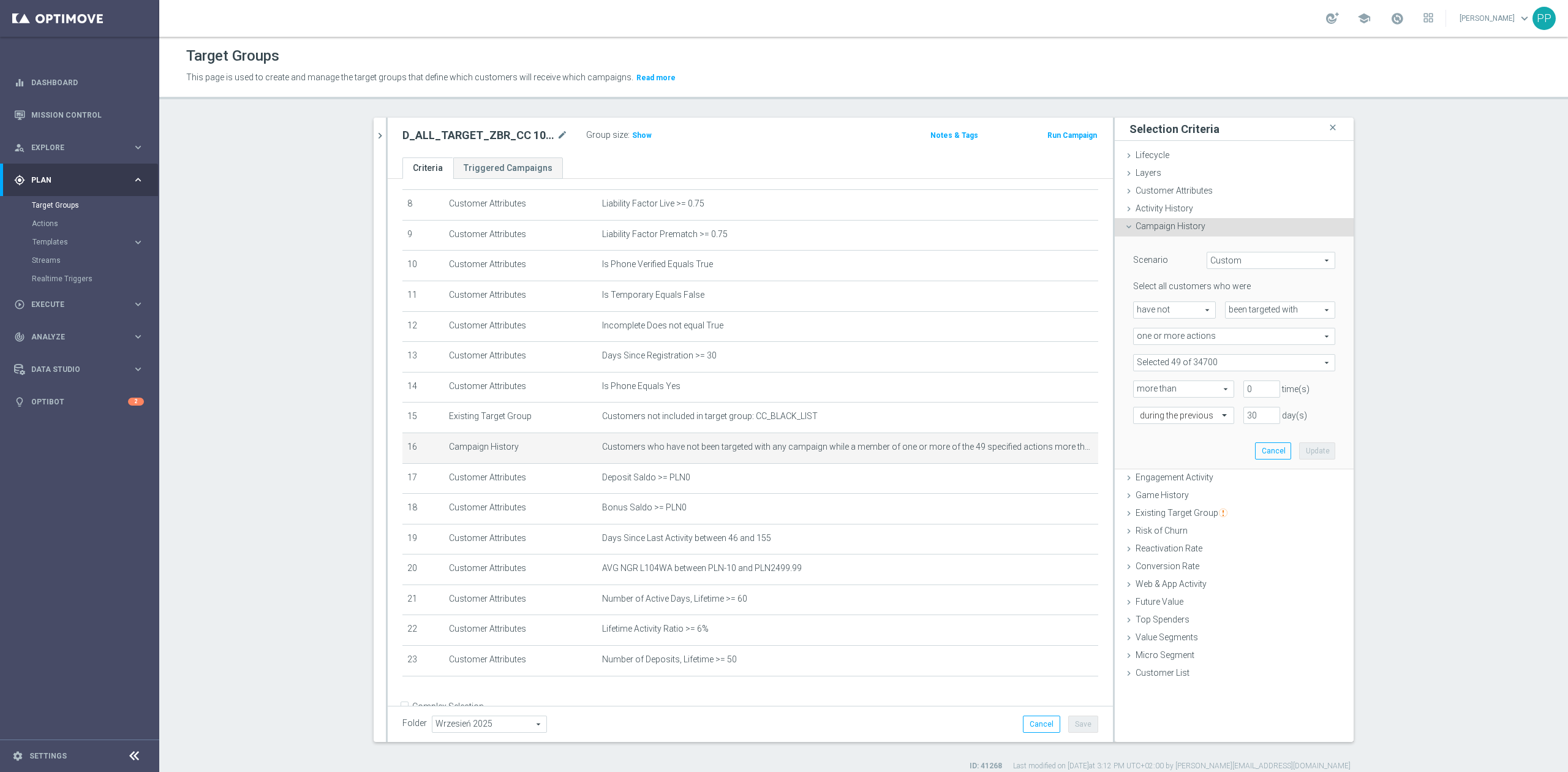
click at [1154, 361] on span at bounding box center [1234, 363] width 201 height 15
click at [1154, 361] on input "search" at bounding box center [1233, 363] width 202 height 17
type input "cc"
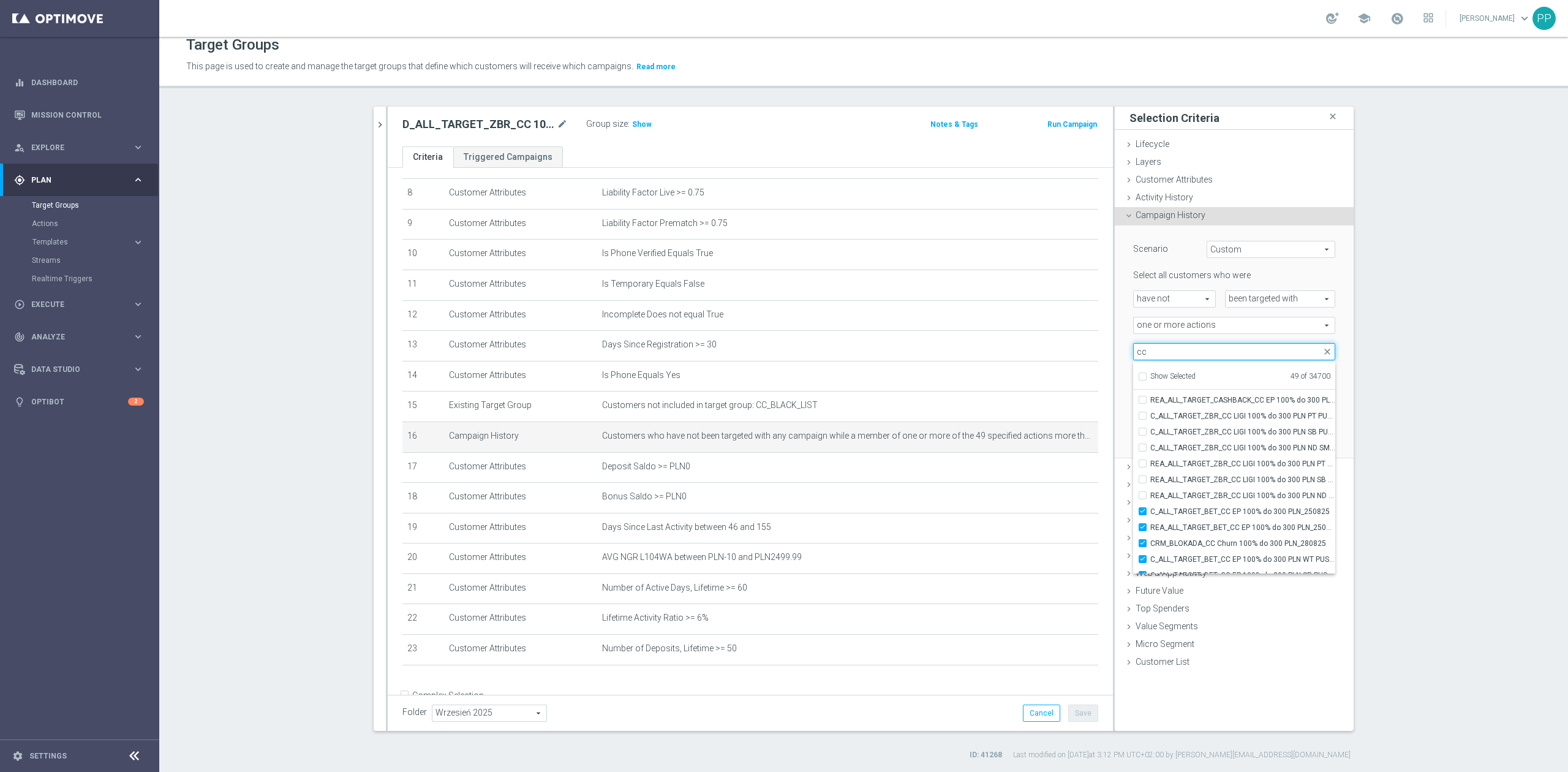
scroll to position [38020, 0]
click at [1419, 500] on section "D_ALL_TARGET_ZBR_CC 100% do 500 PLN 1 LE_220925 close more_vert Prioritize Cust…" at bounding box center [864, 432] width 1408 height 653
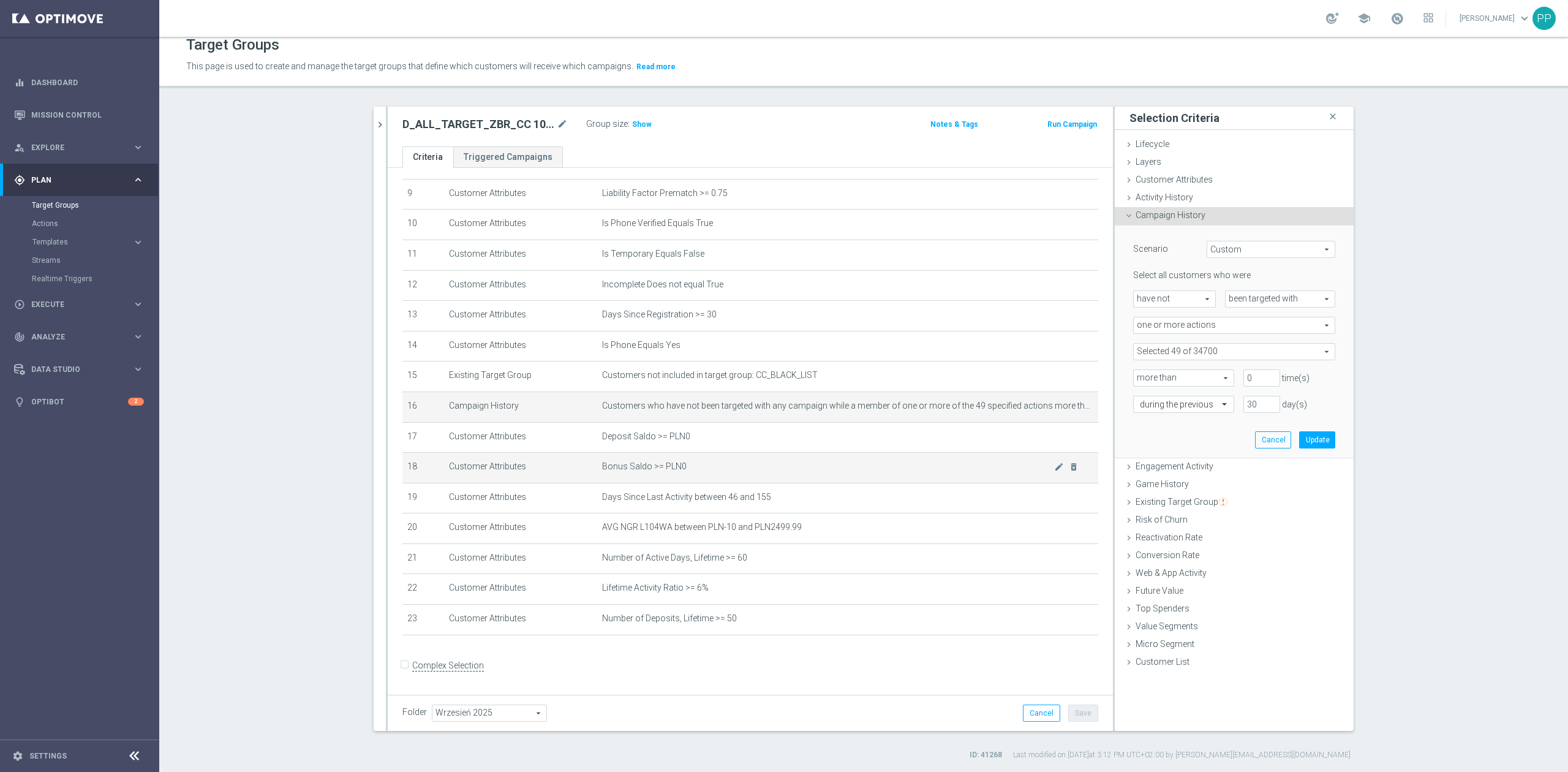
scroll to position [289, 0]
click at [1255, 443] on button "Cancel" at bounding box center [1272, 440] width 36 height 17
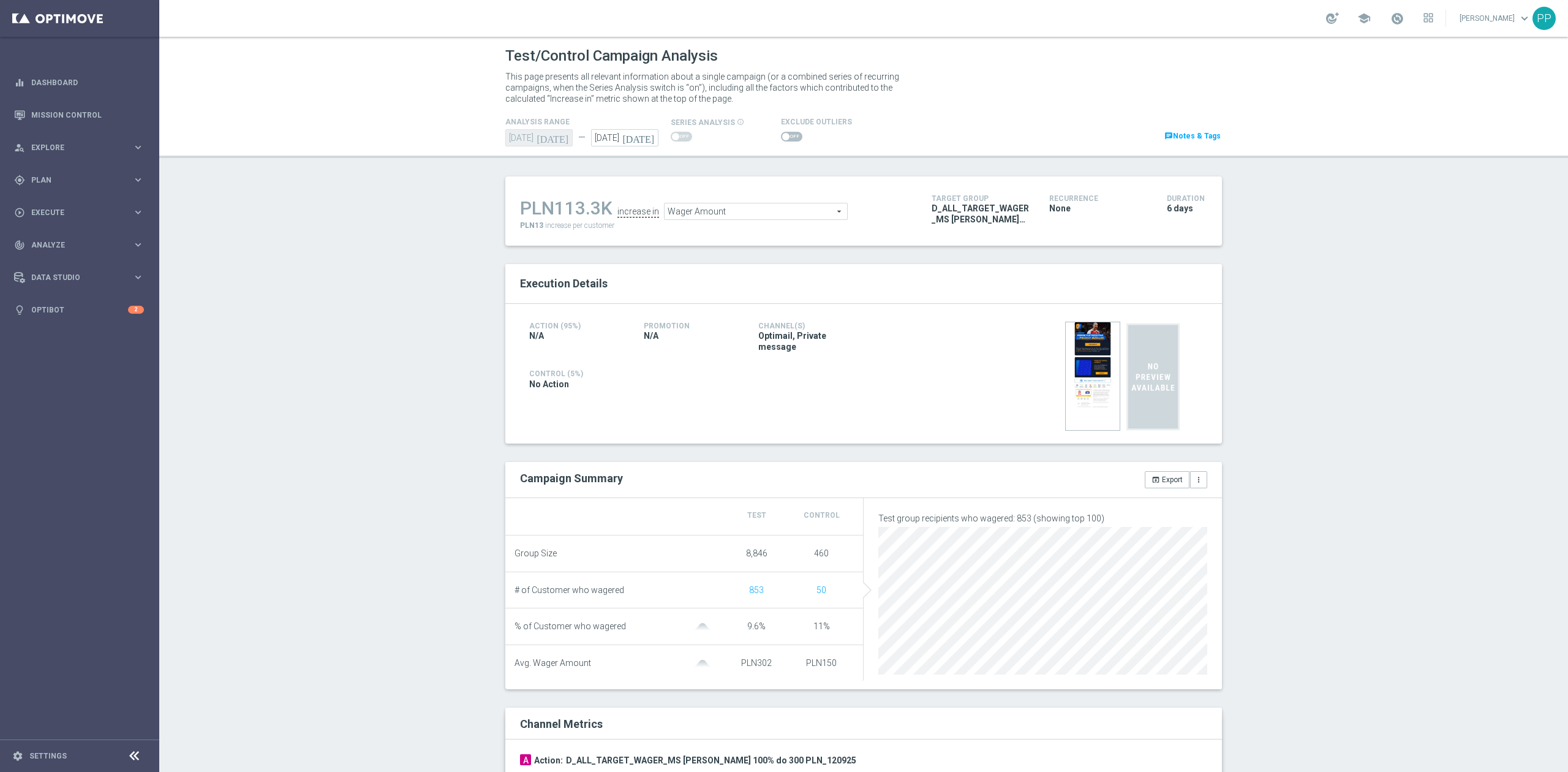
drag, startPoint x: 786, startPoint y: 136, endPoint x: 772, endPoint y: 143, distance: 15.7
click at [786, 136] on span at bounding box center [791, 136] width 21 height 10
click at [786, 136] on input "checkbox" at bounding box center [791, 136] width 21 height 10
click at [767, 215] on span "Wager Amount" at bounding box center [755, 212] width 183 height 15
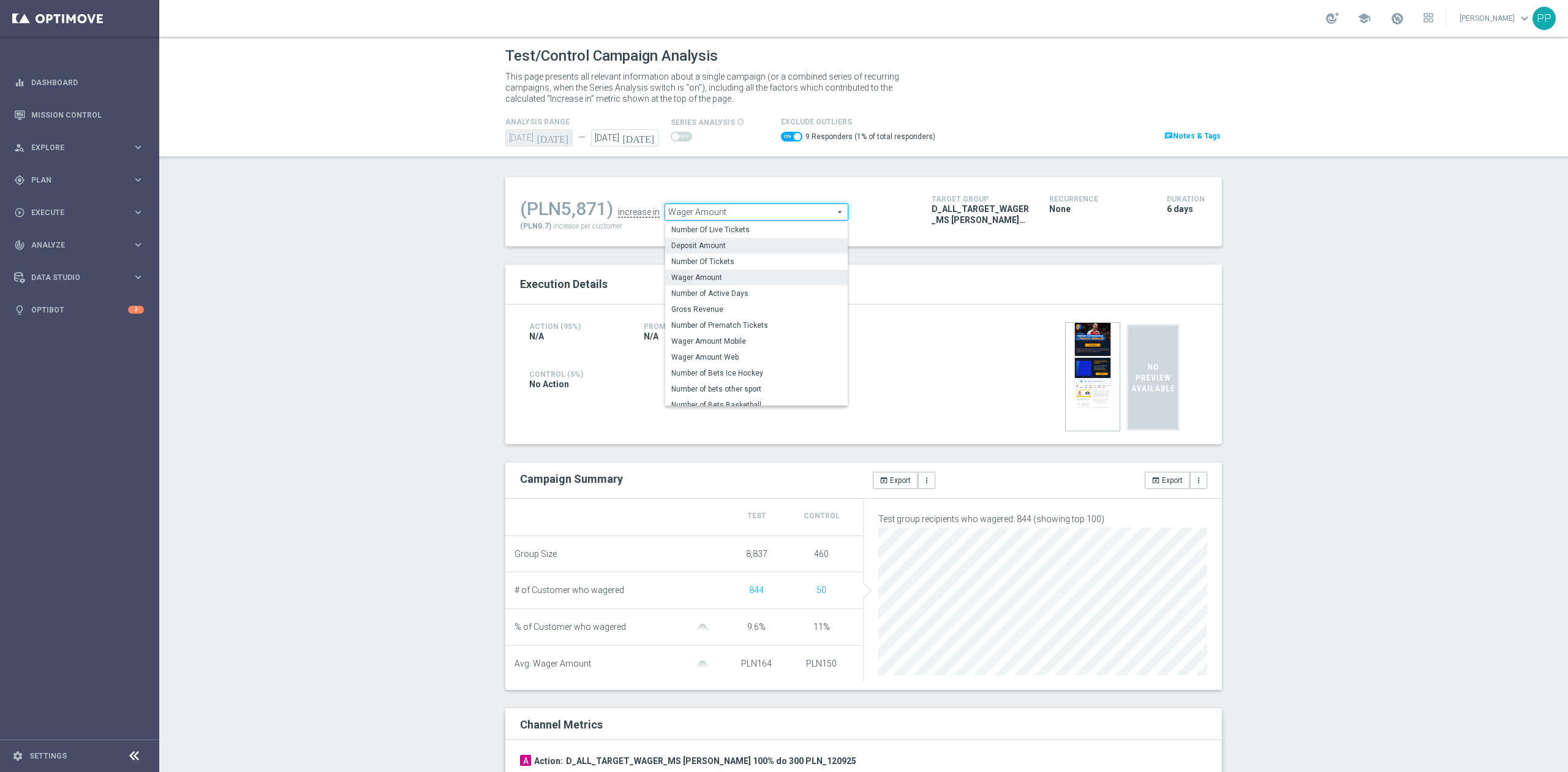
click at [745, 246] on span "Deposit Amount" at bounding box center [756, 246] width 170 height 10
checkbox input "false"
type input "Deposit Amount"
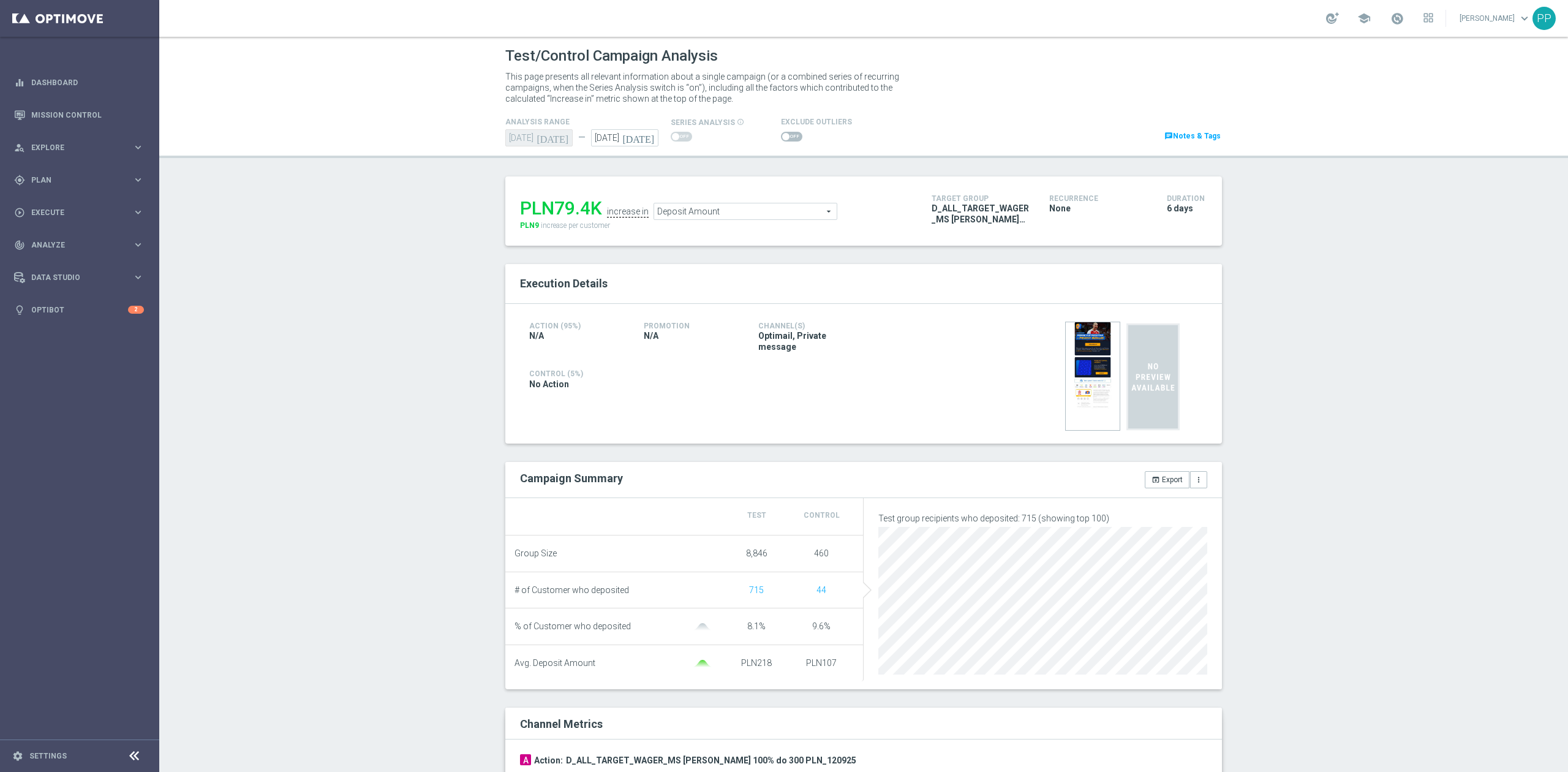
click at [790, 139] on span at bounding box center [791, 136] width 21 height 10
click at [790, 139] on input "checkbox" at bounding box center [791, 136] width 21 height 10
checkbox input "true"
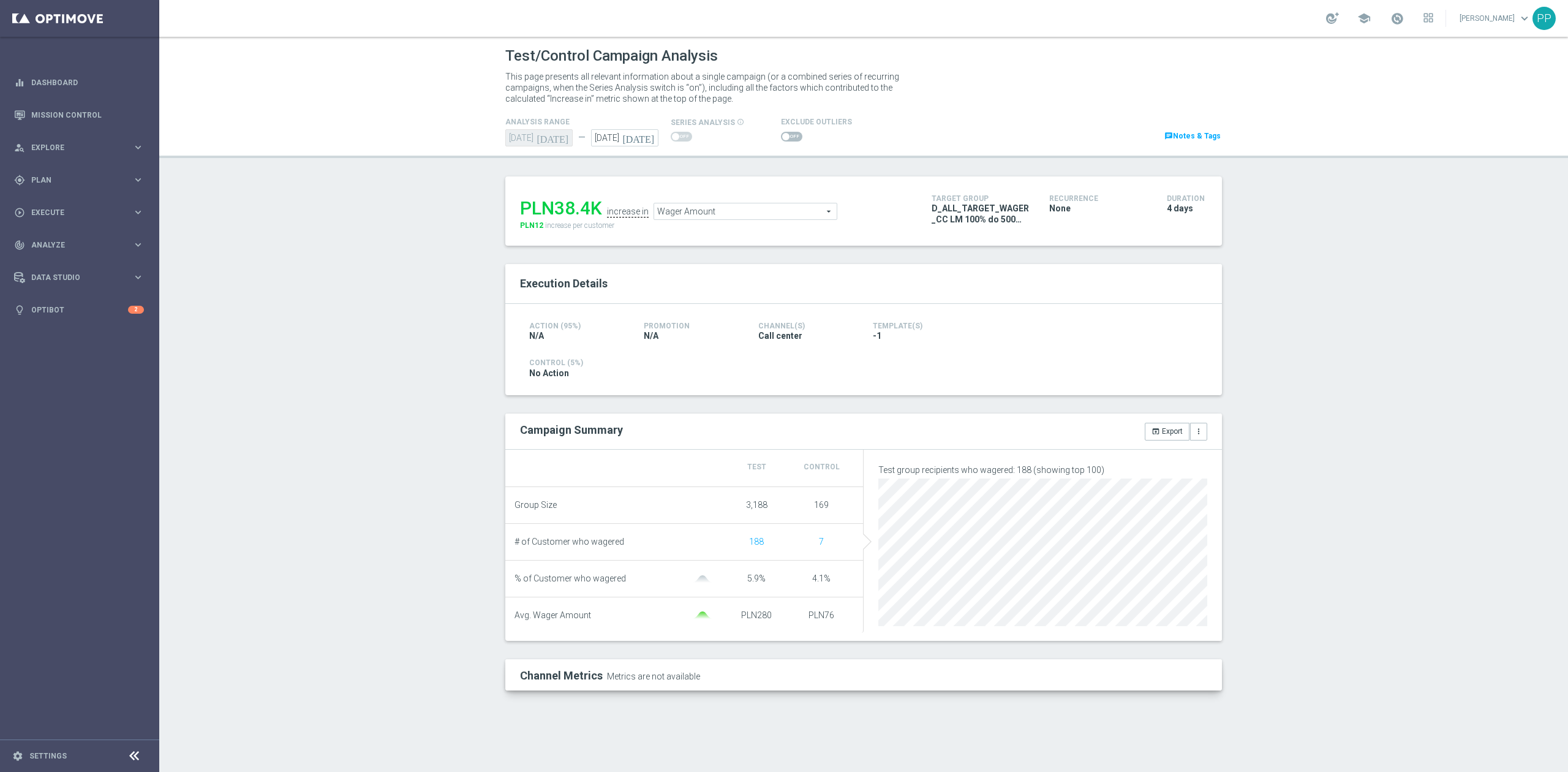
click at [386, 378] on div "Test/Control Campaign Analysis This page presents all relevant information abou…" at bounding box center [864, 404] width 1408 height 735
click at [790, 138] on span at bounding box center [791, 136] width 21 height 10
click at [790, 138] on input "checkbox" at bounding box center [791, 136] width 21 height 10
click at [757, 221] on div "Wager Amount Wager Amount arrow_drop_down search" at bounding box center [730, 212] width 184 height 17
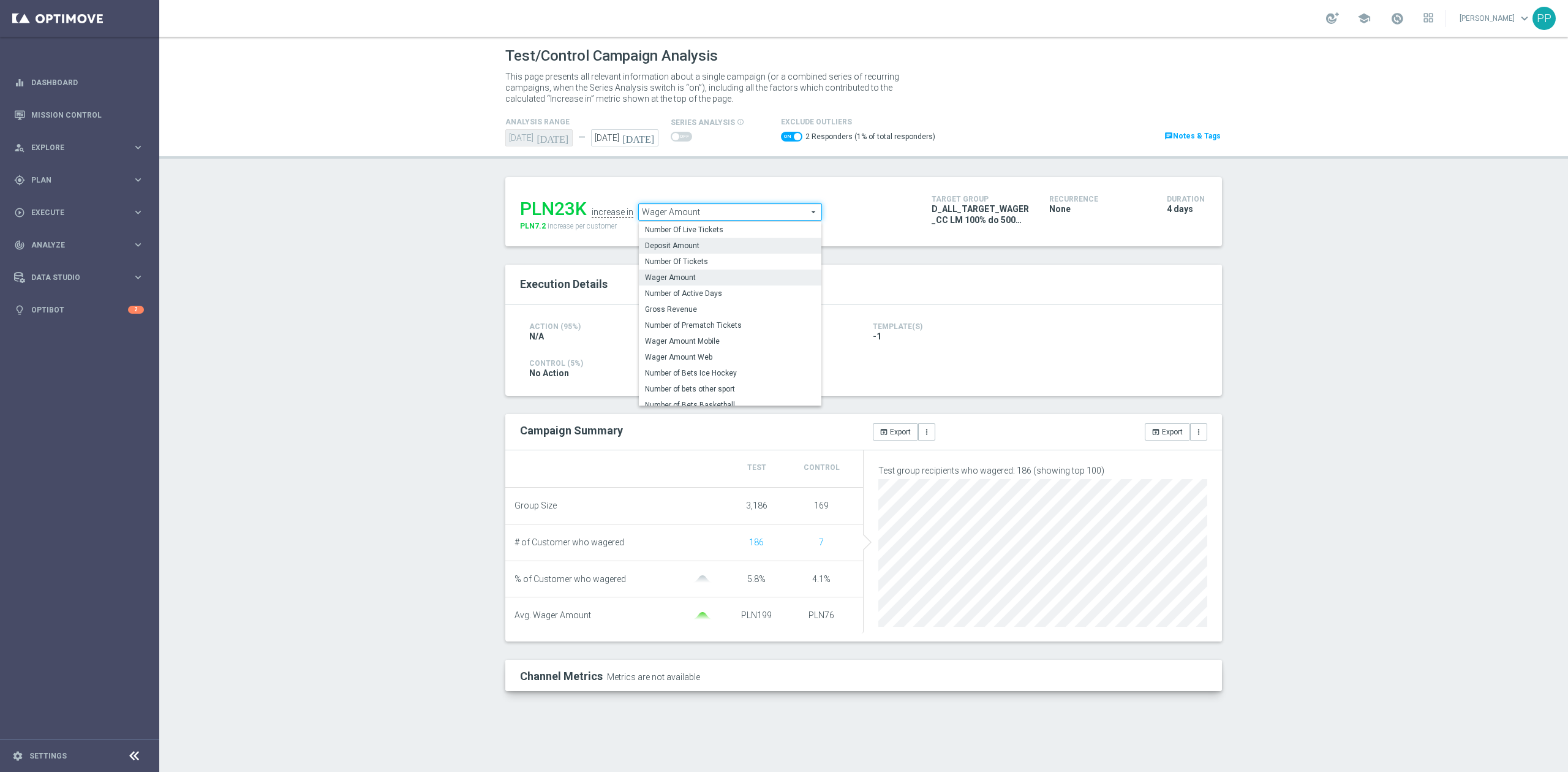
click at [735, 246] on span "Deposit Amount" at bounding box center [730, 246] width 170 height 10
checkbox input "false"
type input "Deposit Amount"
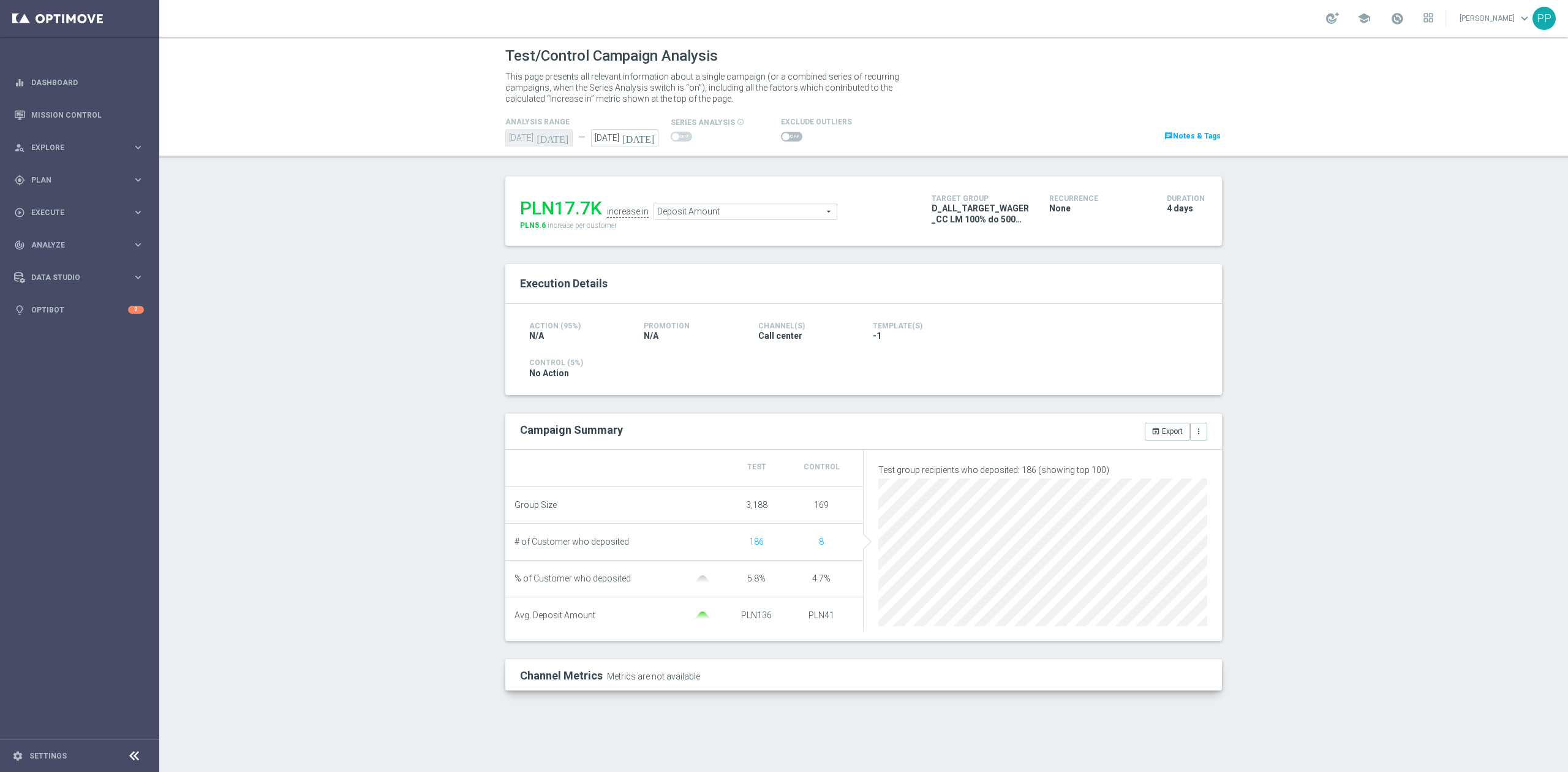
click at [788, 136] on span at bounding box center [791, 136] width 21 height 10
click at [788, 136] on input "checkbox" at bounding box center [791, 136] width 21 height 10
checkbox input "true"
click at [786, 138] on span at bounding box center [791, 136] width 21 height 10
click at [786, 138] on input "checkbox" at bounding box center [791, 136] width 21 height 10
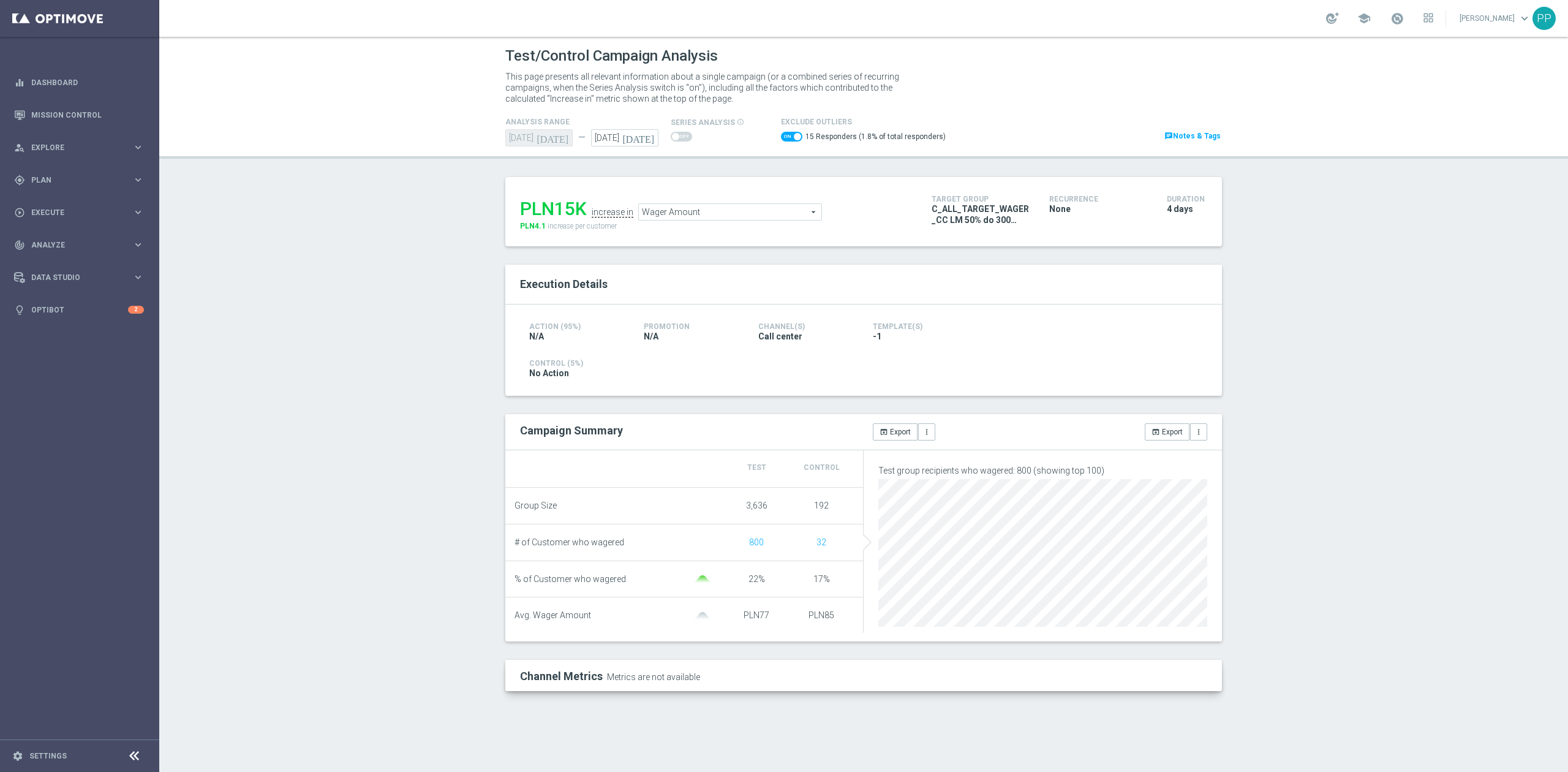
click at [671, 209] on span "Wager Amount" at bounding box center [729, 212] width 183 height 15
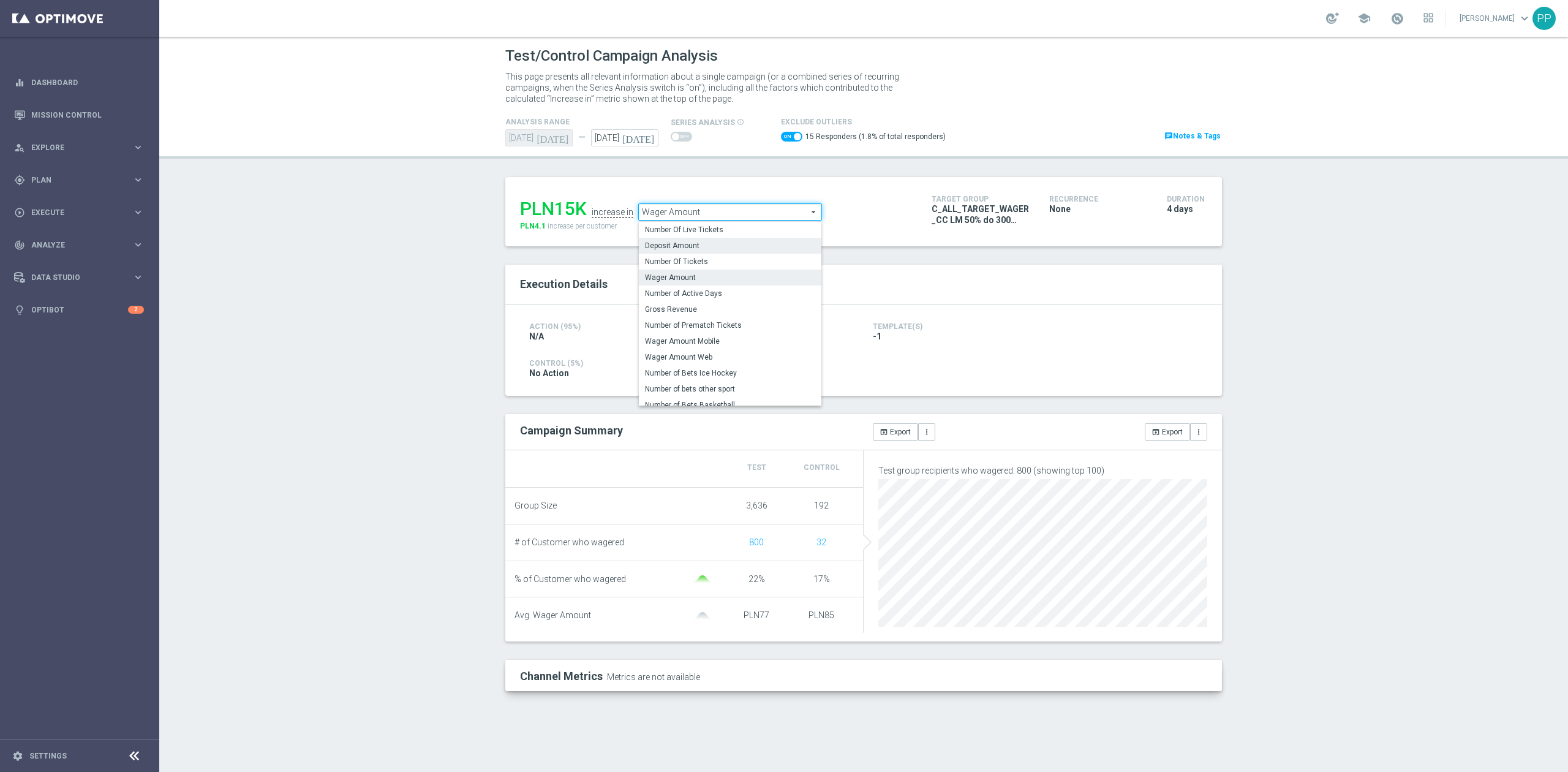
click at [703, 243] on span "Deposit Amount" at bounding box center [730, 246] width 170 height 10
checkbox input "false"
type input "Deposit Amount"
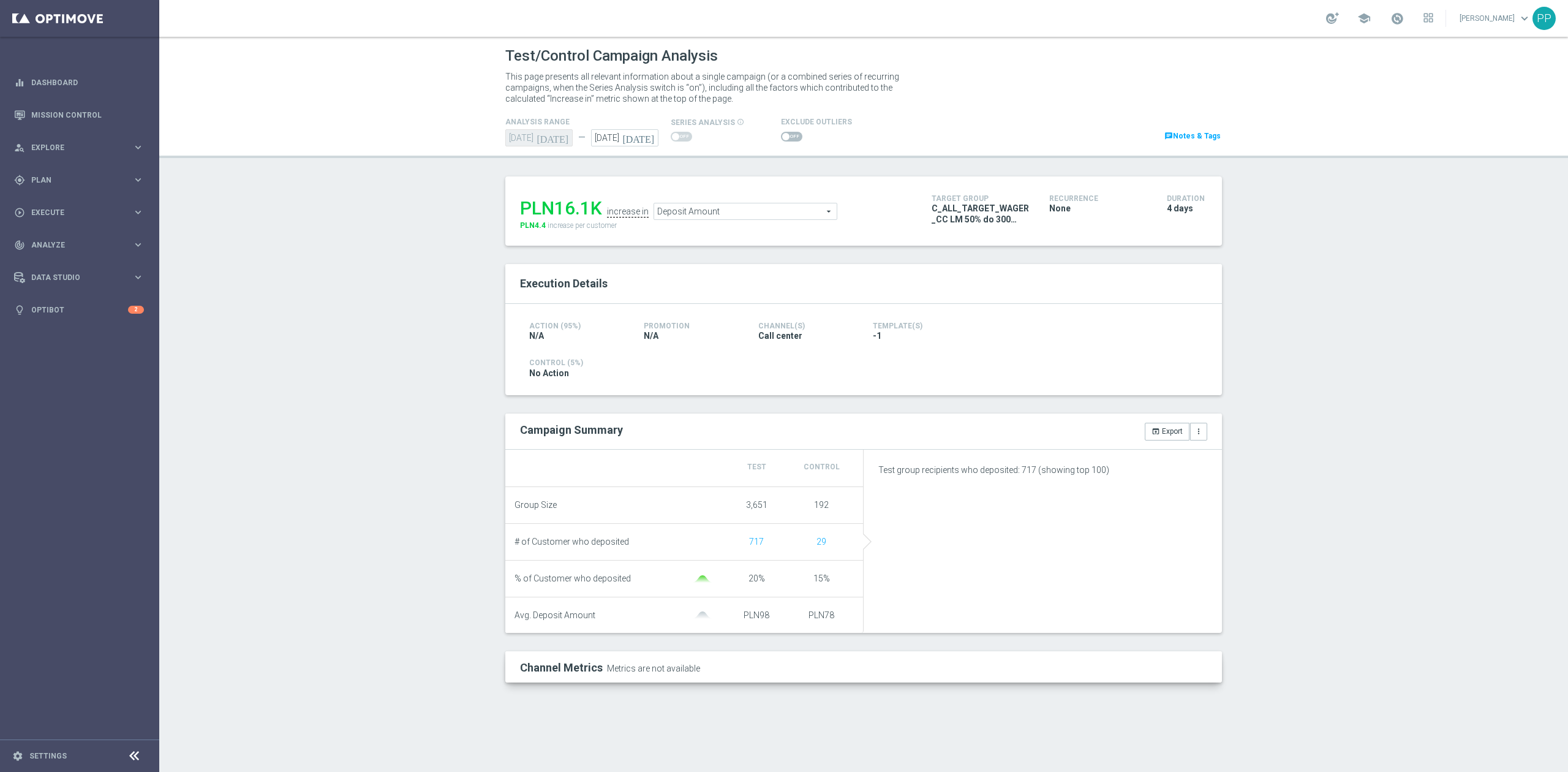
click at [784, 135] on span at bounding box center [785, 136] width 8 height 8
click at [784, 135] on input "checkbox" at bounding box center [791, 136] width 21 height 10
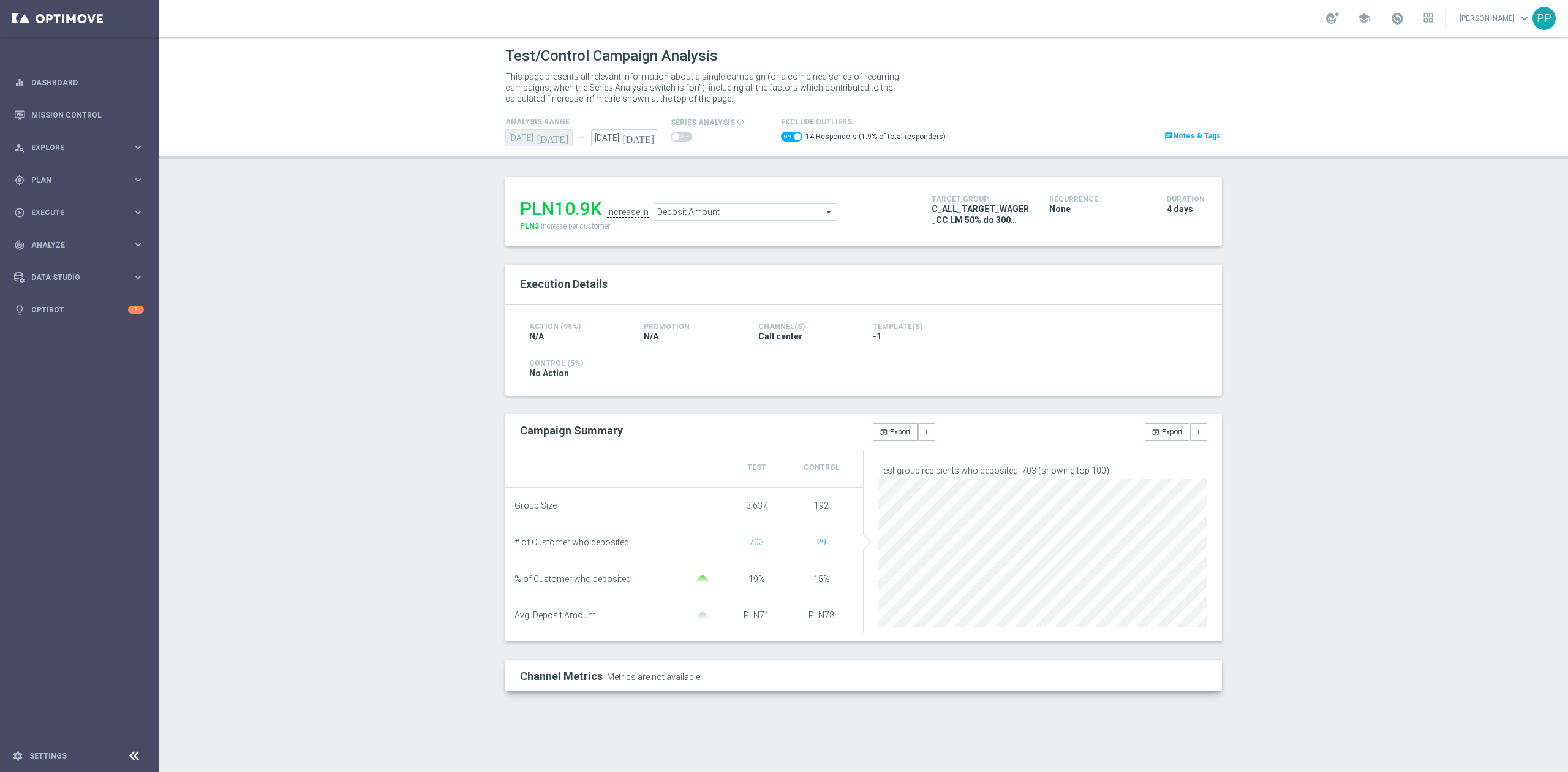
click at [797, 133] on input "checkbox" at bounding box center [791, 136] width 21 height 10
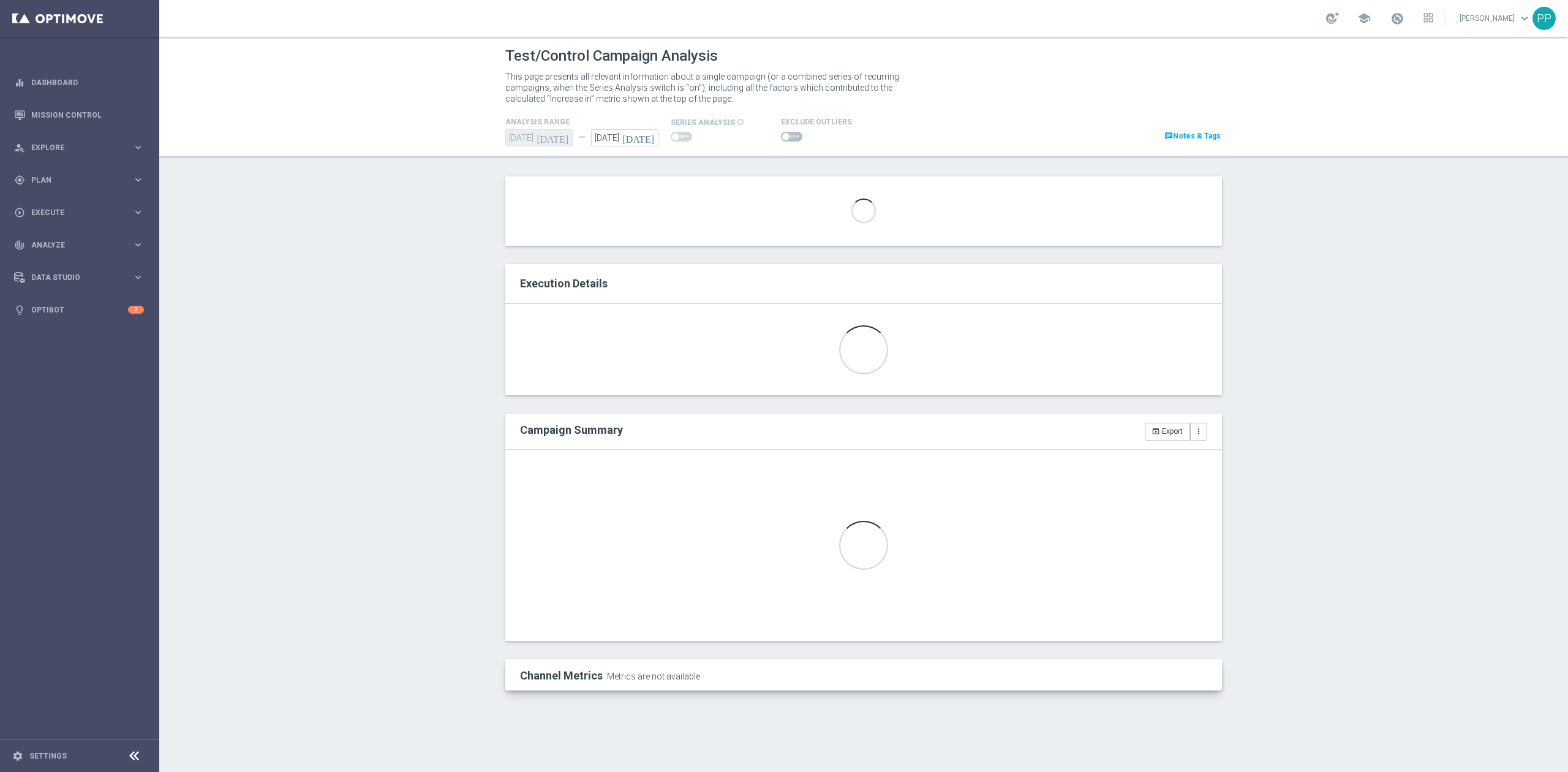
click at [795, 133] on span at bounding box center [791, 136] width 21 height 10
click at [795, 133] on input "checkbox" at bounding box center [791, 136] width 21 height 10
click at [797, 137] on input "checkbox" at bounding box center [791, 136] width 21 height 10
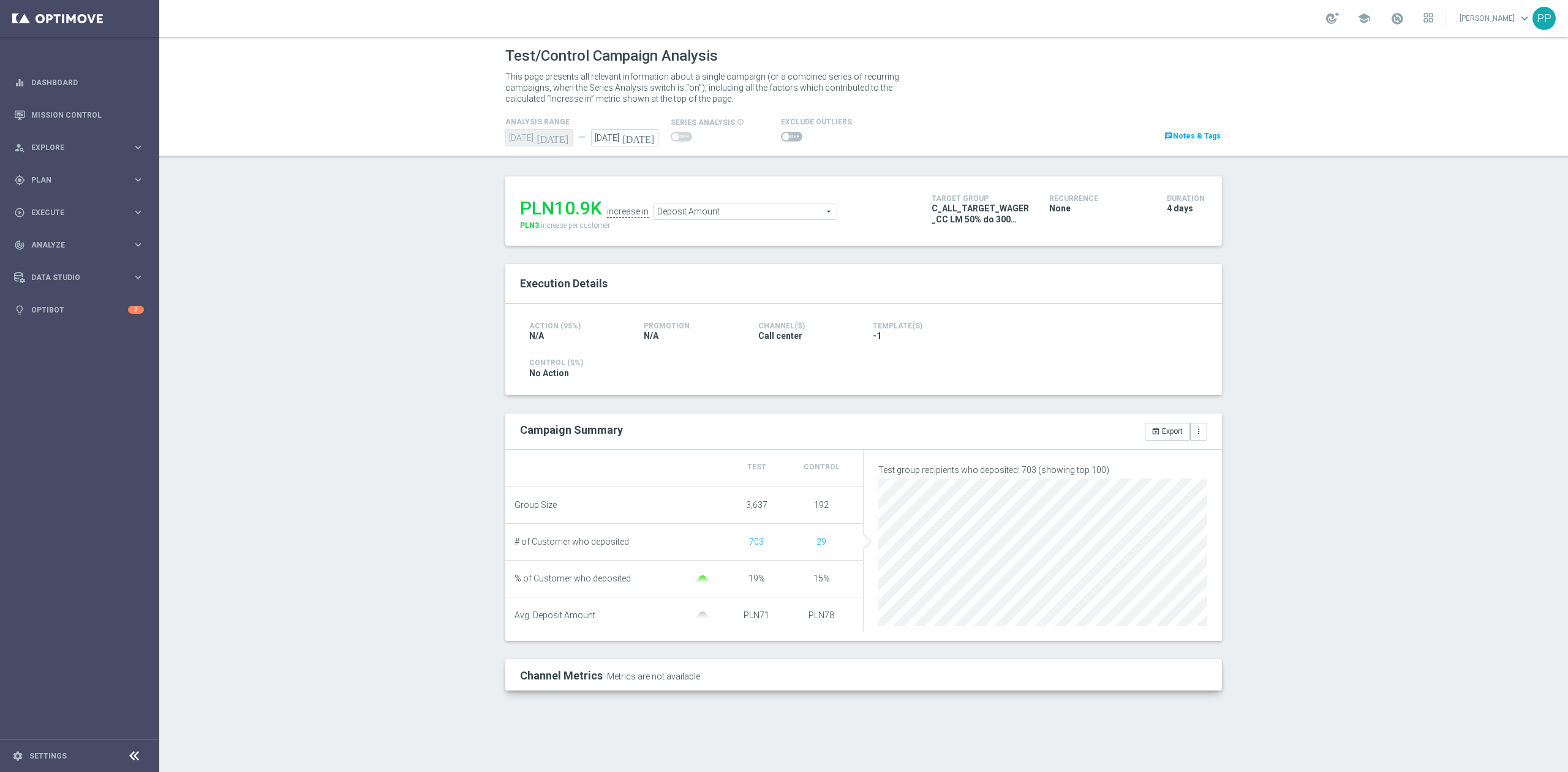
click at [785, 134] on span at bounding box center [791, 136] width 21 height 10
click at [785, 134] on input "checkbox" at bounding box center [791, 136] width 21 height 10
click at [785, 134] on span at bounding box center [791, 136] width 21 height 10
click at [785, 134] on input "checkbox" at bounding box center [791, 136] width 21 height 10
checkbox input "false"
